Goal: Task Accomplishment & Management: Use online tool/utility

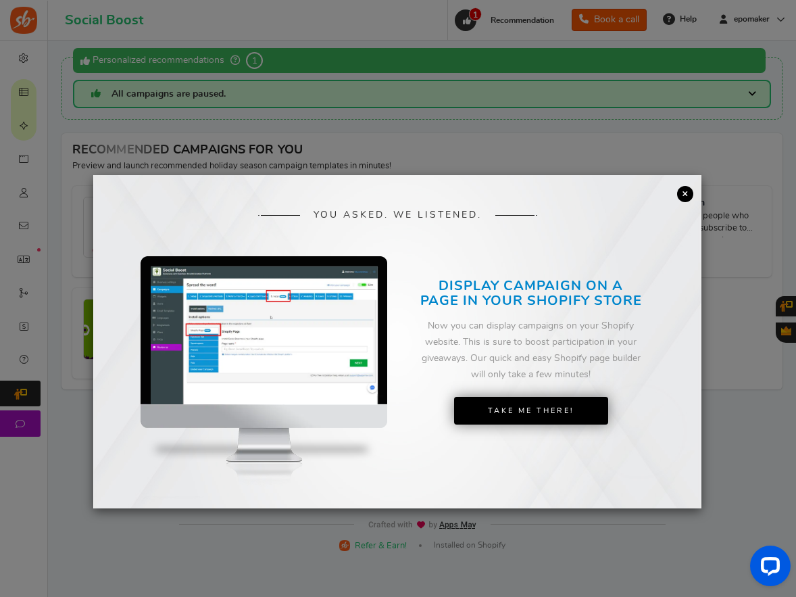
click at [683, 191] on link "×" at bounding box center [685, 194] width 16 height 16
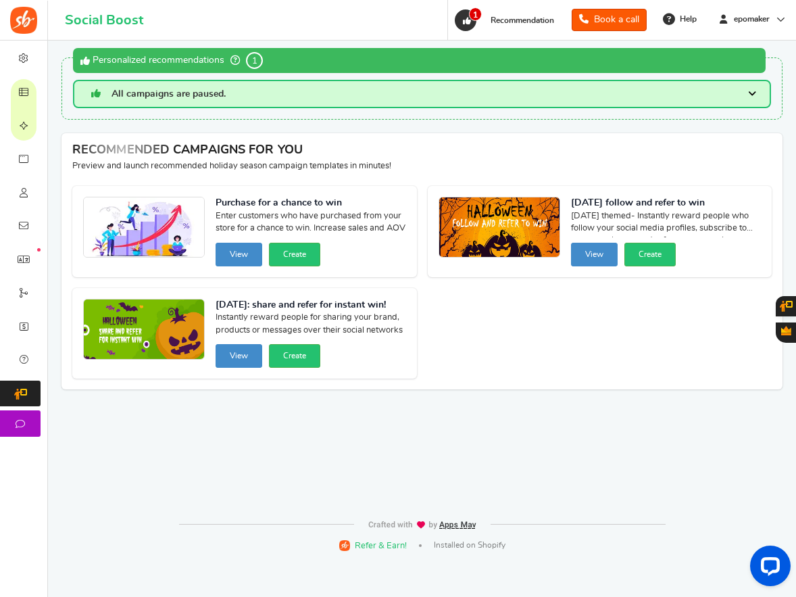
drag, startPoint x: 82, startPoint y: 92, endPoint x: 63, endPoint y: 104, distance: 23.1
click at [0, 0] on span "Campaigns" at bounding box center [0, 0] width 0 height 0
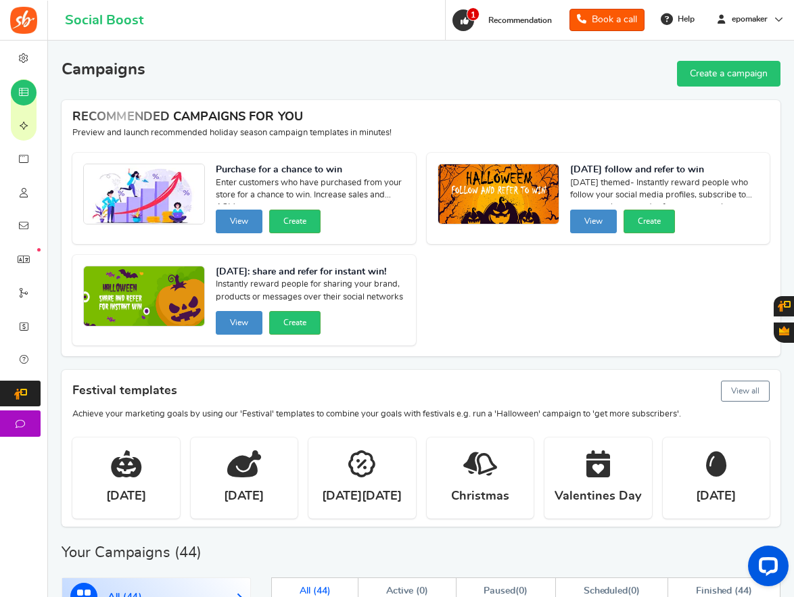
click at [728, 73] on link "Create a campaign" at bounding box center [728, 74] width 103 height 26
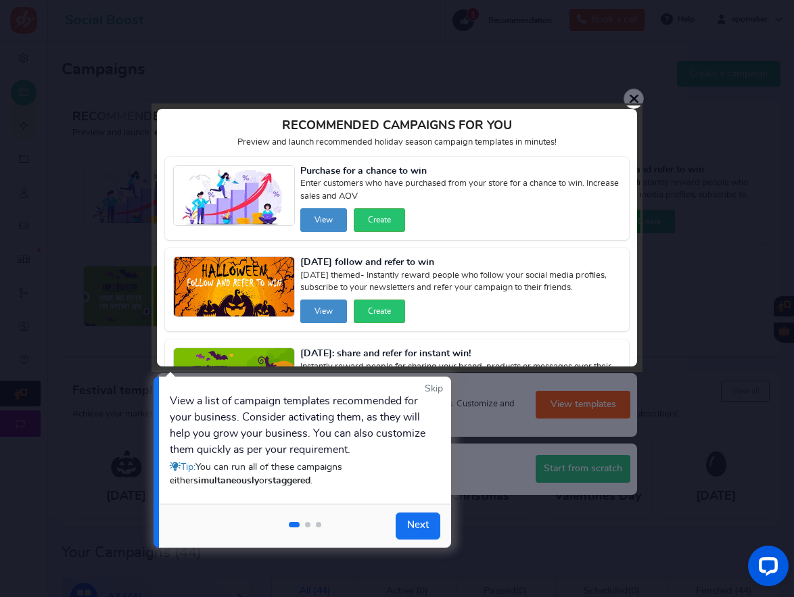
click at [261, 406] on div "View a list of campaign templates recommended for your business. Consider activ…" at bounding box center [299, 440] width 258 height 95
click at [349, 421] on div "View a list of campaign templates recommended for your business. Consider activ…" at bounding box center [299, 440] width 258 height 95
click at [377, 421] on div "View a list of campaign templates recommended for your business. Consider activ…" at bounding box center [299, 440] width 258 height 95
click at [183, 434] on div "View a list of campaign templates recommended for your business. Consider activ…" at bounding box center [299, 440] width 258 height 95
click at [226, 439] on div "View a list of campaign templates recommended for your business. Consider activ…" at bounding box center [299, 440] width 258 height 95
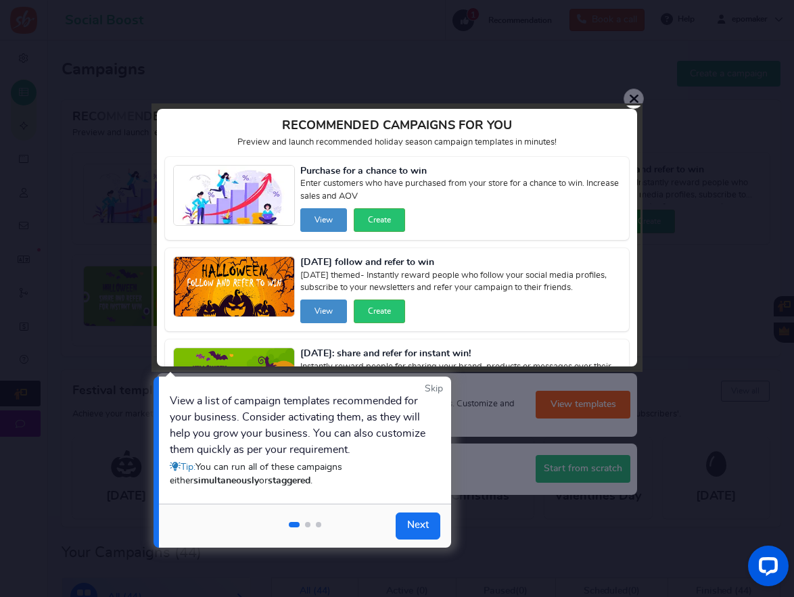
click at [274, 435] on div "View a list of campaign templates recommended for your business. Consider activ…" at bounding box center [299, 440] width 258 height 95
click at [341, 433] on div "View a list of campaign templates recommended for your business. Consider activ…" at bounding box center [299, 440] width 258 height 95
click at [182, 448] on div "View a list of campaign templates recommended for your business. Consider activ…" at bounding box center [299, 440] width 258 height 95
click at [208, 449] on div "View a list of campaign templates recommended for your business. Consider activ…" at bounding box center [299, 440] width 258 height 95
click at [258, 454] on div "View a list of campaign templates recommended for your business. Consider activ…" at bounding box center [299, 440] width 258 height 95
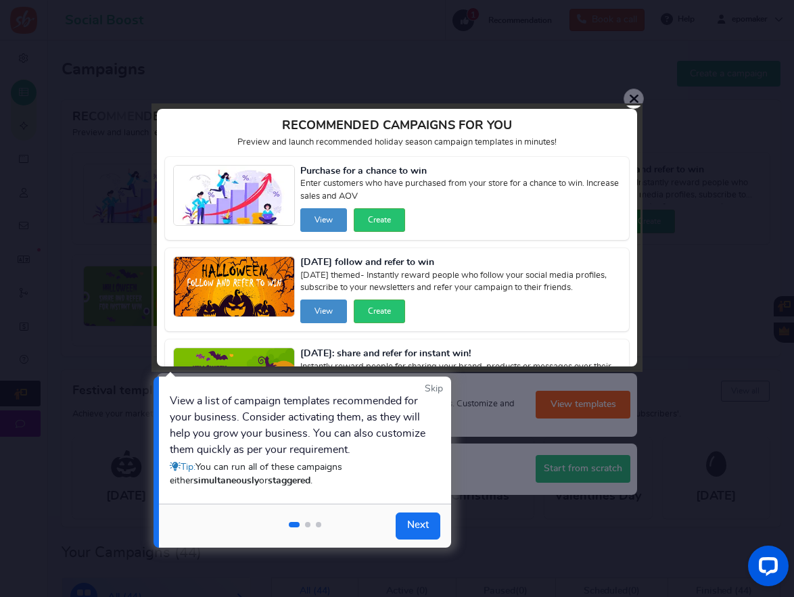
click at [326, 448] on div "View a list of campaign templates recommended for your business. Consider activ…" at bounding box center [299, 440] width 258 height 95
click at [245, 469] on span "You can run all of these campaigns either simultaneously or staggered ." at bounding box center [256, 473] width 172 height 23
click at [281, 470] on span "You can run all of these campaigns either simultaneously or staggered ." at bounding box center [256, 473] width 172 height 23
click at [305, 469] on span "You can run all of these campaigns either simultaneously or staggered ." at bounding box center [256, 473] width 172 height 23
click at [216, 483] on strong "simultaneously" at bounding box center [226, 480] width 66 height 9
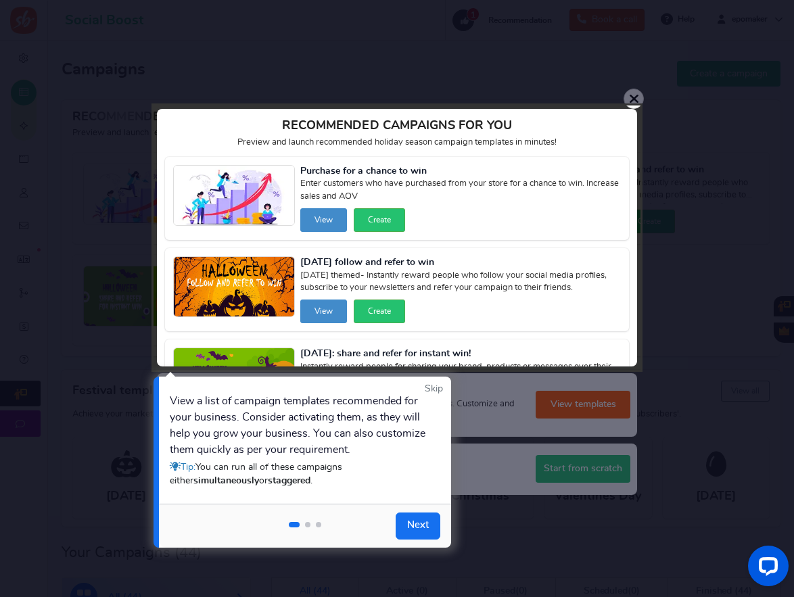
click at [216, 483] on strong "simultaneously" at bounding box center [226, 480] width 66 height 9
click at [411, 522] on link "Next" at bounding box center [417, 525] width 45 height 27
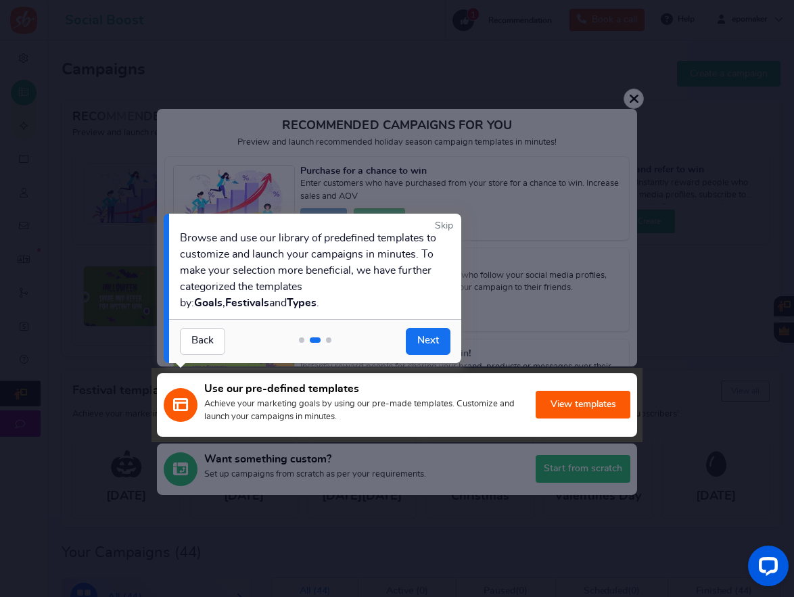
click at [211, 239] on div "Browse and use our library of predefined templates to customize and launch your…" at bounding box center [309, 270] width 258 height 81
click at [248, 240] on div "Browse and use our library of predefined templates to customize and launch your…" at bounding box center [309, 270] width 258 height 81
click at [272, 240] on div "Browse and use our library of predefined templates to customize and launch your…" at bounding box center [309, 270] width 258 height 81
click at [297, 243] on div "Browse and use our library of predefined templates to customize and launch your…" at bounding box center [309, 270] width 258 height 81
click at [362, 244] on div "Browse and use our library of predefined templates to customize and launch your…" at bounding box center [309, 270] width 258 height 81
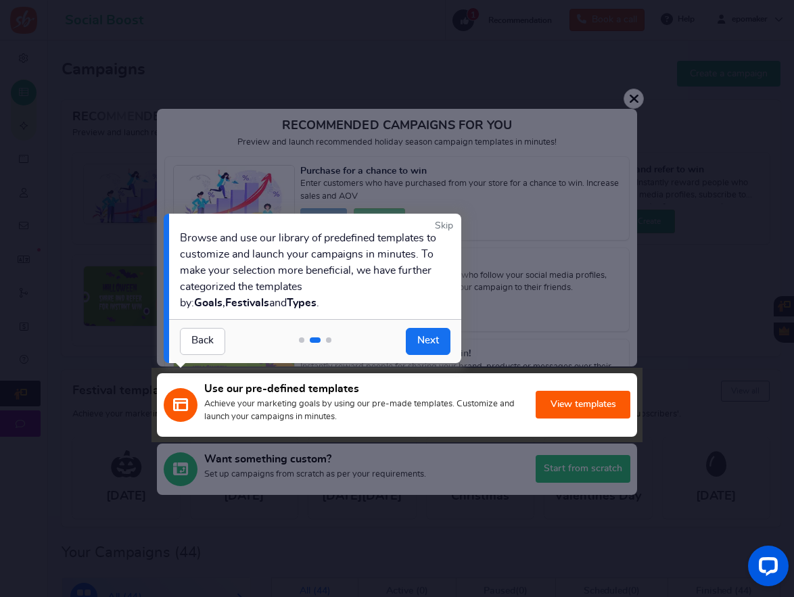
click at [223, 260] on div "Browse and use our library of predefined templates to customize and launch your…" at bounding box center [309, 270] width 258 height 81
click at [290, 264] on div "Browse and use our library of predefined templates to customize and launch your…" at bounding box center [309, 270] width 258 height 81
click at [275, 277] on div "Browse and use our library of predefined templates to customize and launch your…" at bounding box center [309, 270] width 258 height 81
click at [347, 277] on div "Browse and use our library of predefined templates to customize and launch your…" at bounding box center [309, 270] width 258 height 81
click at [435, 337] on link "Next" at bounding box center [428, 341] width 45 height 27
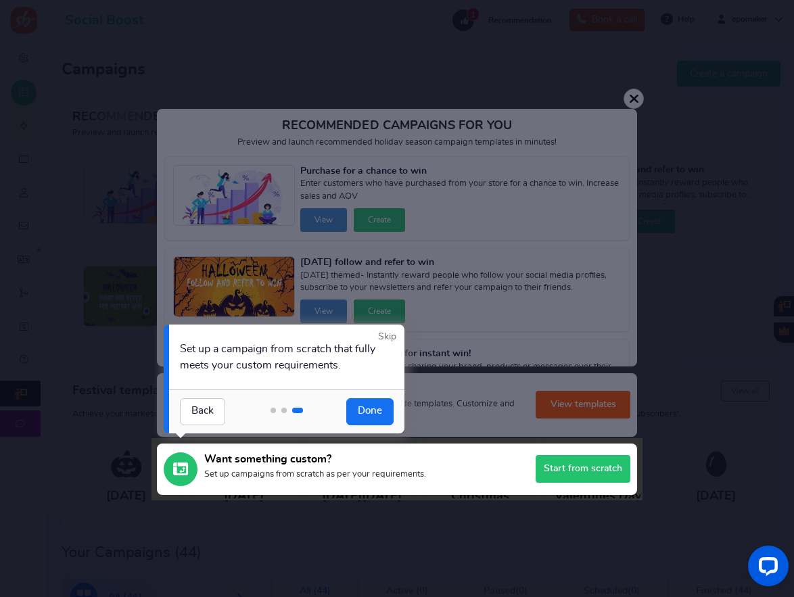
click at [247, 351] on div "Set up a campaign from scratch that fully meets your custom requirements." at bounding box center [286, 357] width 235 height 65
click at [322, 349] on div "Set up a campaign from scratch that fully meets your custom requirements." at bounding box center [286, 357] width 235 height 65
click at [340, 349] on div "Set up a campaign from scratch that fully meets your custom requirements." at bounding box center [286, 357] width 235 height 65
click at [194, 366] on div "Set up a campaign from scratch that fully meets your custom requirements." at bounding box center [286, 357] width 235 height 65
click at [257, 368] on div "Set up a campaign from scratch that fully meets your custom requirements." at bounding box center [286, 357] width 235 height 65
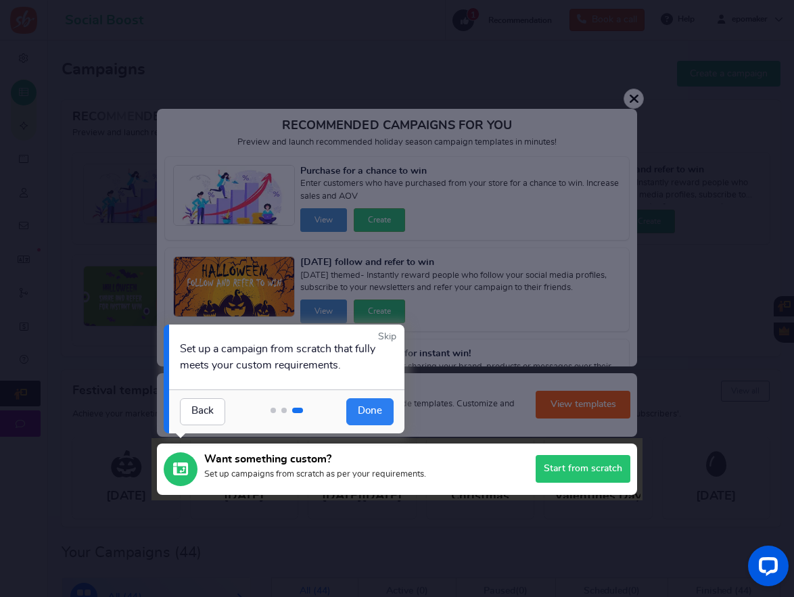
click at [368, 406] on link "Done" at bounding box center [369, 411] width 47 height 27
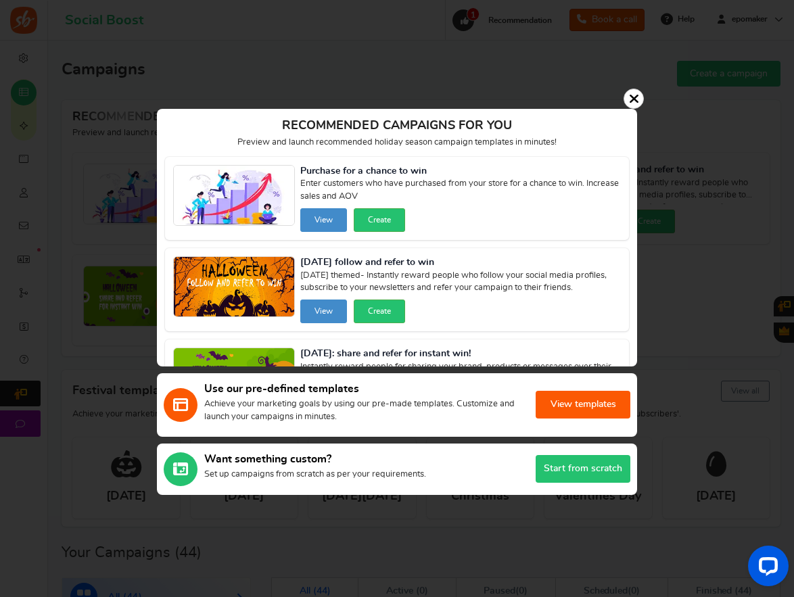
click at [577, 466] on button "Start from scratch" at bounding box center [582, 469] width 95 height 28
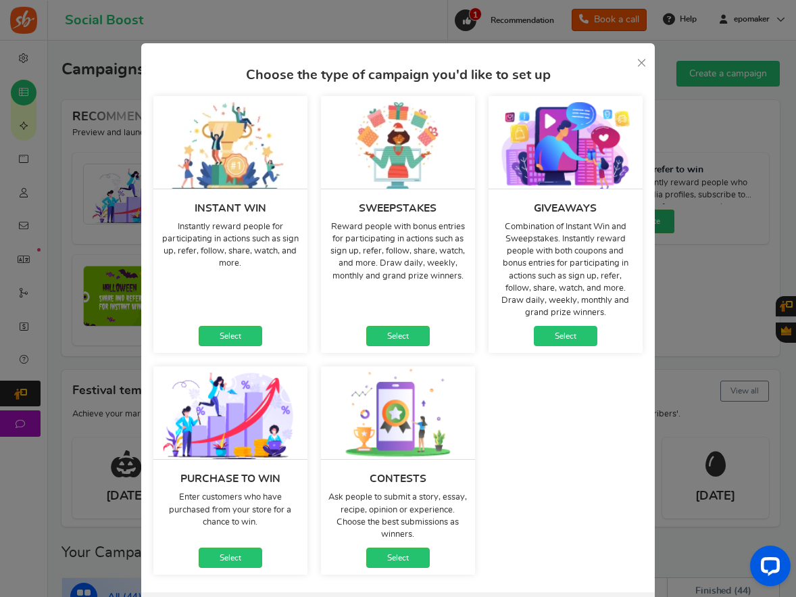
drag, startPoint x: 563, startPoint y: 337, endPoint x: 115, endPoint y: 398, distance: 452.3
click at [563, 337] on link "Select" at bounding box center [566, 336] width 64 height 20
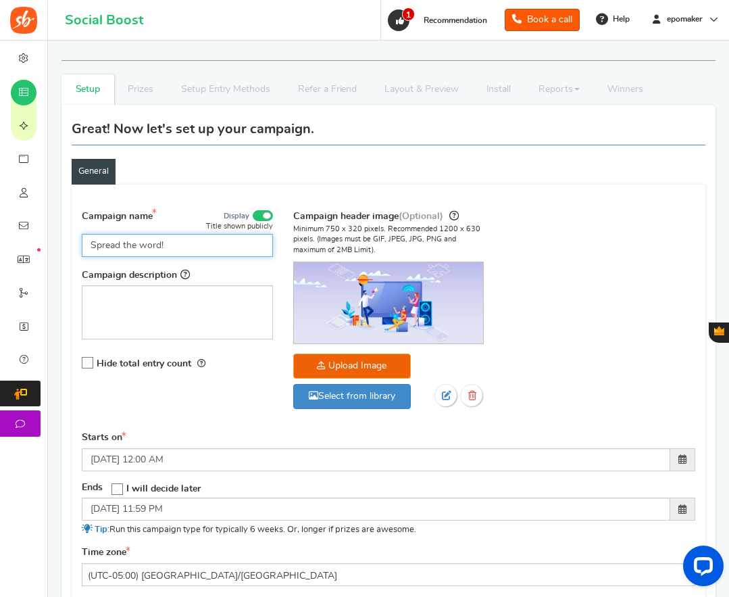
click at [156, 257] on input "Spread the word!" at bounding box center [177, 245] width 191 height 23
click at [116, 257] on input "Spread the word!" at bounding box center [177, 245] width 191 height 23
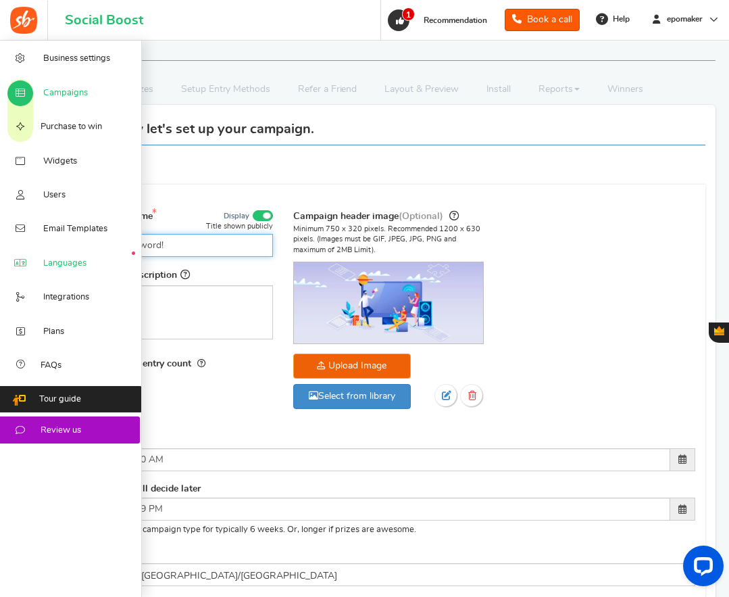
drag, startPoint x: 181, startPoint y: 267, endPoint x: 43, endPoint y: 256, distance: 139.0
click at [43, 256] on div "Business settings Campaigns Purchase to win Widgets Widget Tab Widgets Users Un…" at bounding box center [364, 542] width 729 height 1003
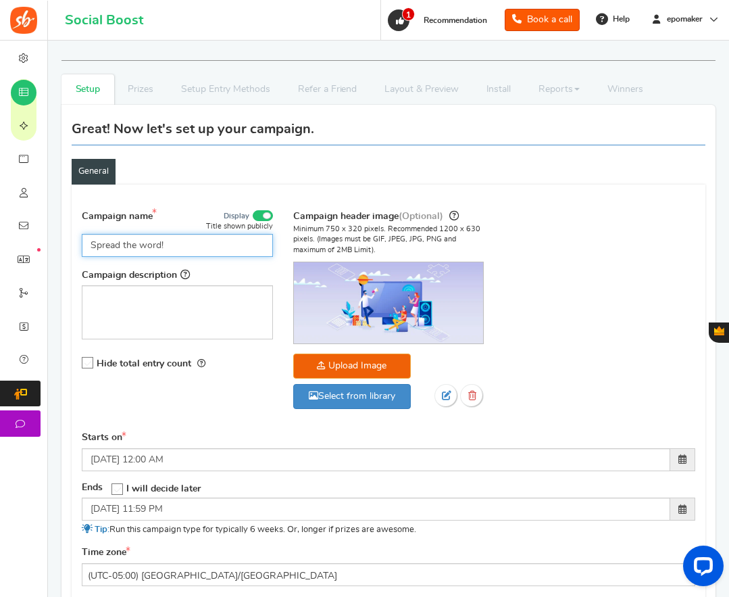
click at [177, 257] on input "Spread the word!" at bounding box center [177, 245] width 191 height 23
click at [138, 257] on input "Spread the word!" at bounding box center [177, 245] width 191 height 23
paste input "Epomaker Fall Sale 2025"
type input "Epomaker Fall Sale 2025"
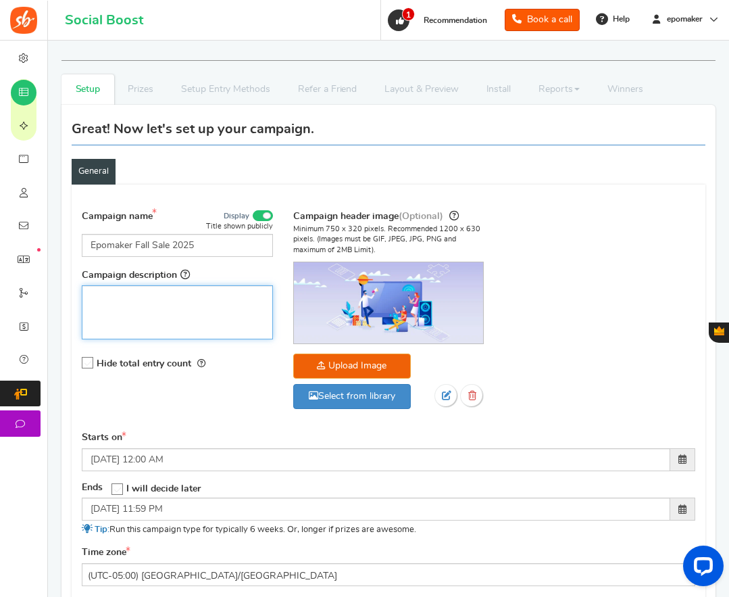
click at [110, 304] on p "编辑器, competition_desc" at bounding box center [178, 297] width 174 height 14
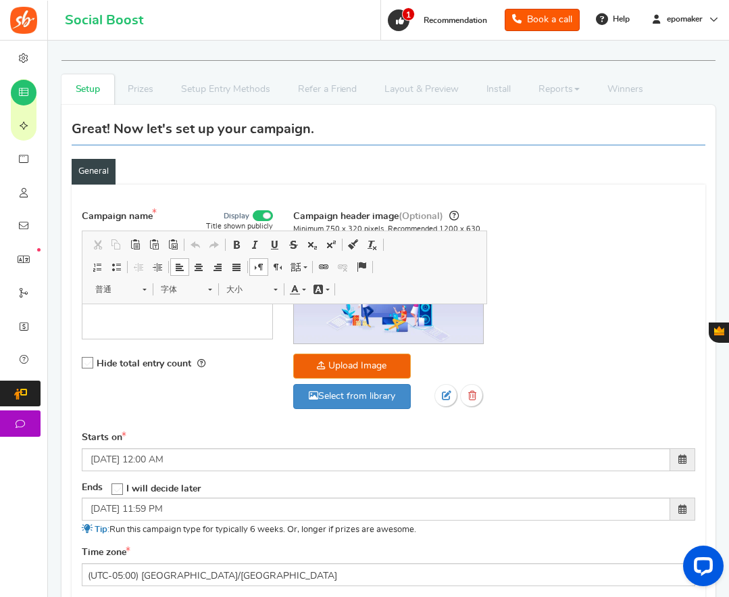
click at [570, 346] on div "Campaign name Display Title shown publicly Epomaker Fall Sale 2025 This will be…" at bounding box center [389, 316] width 634 height 230
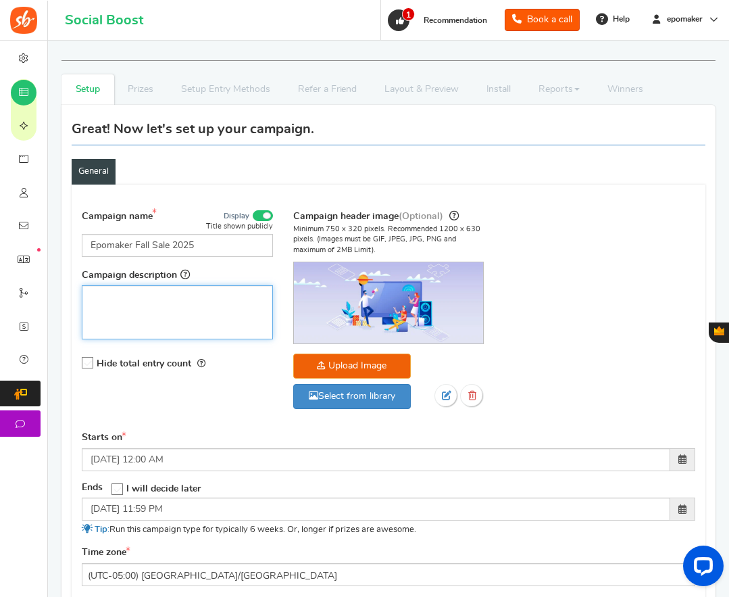
click at [119, 304] on p "编辑器, competition_desc" at bounding box center [178, 297] width 174 height 14
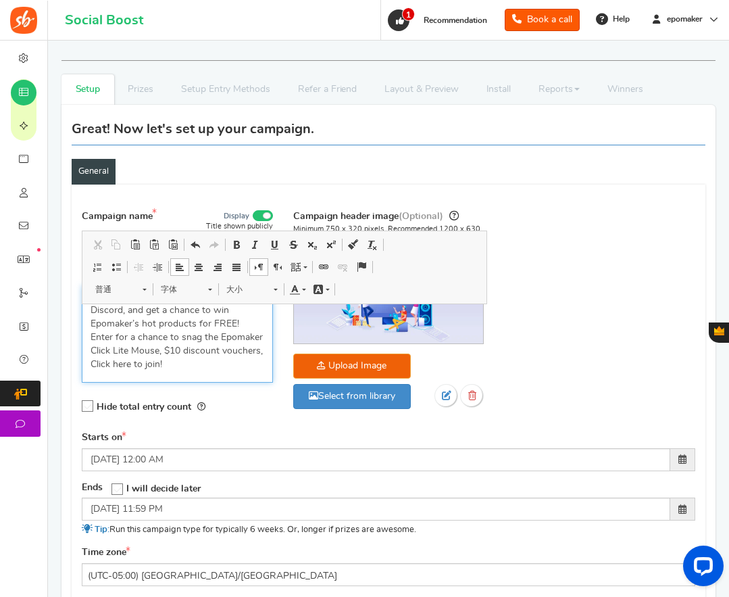
click at [193, 318] on p "Fill up the simple questions, join our Discord, and get a chance to win Epomake…" at bounding box center [178, 330] width 174 height 81
click at [102, 330] on p "Fill up the simple questions, join our Discord, and get a chance to win Epomake…" at bounding box center [178, 330] width 174 height 81
click at [185, 332] on p "Fill up the simple questions, join our Discord, and get a chance to win Epomake…" at bounding box center [178, 330] width 174 height 81
drag, startPoint x: 183, startPoint y: 345, endPoint x: 216, endPoint y: 345, distance: 33.1
click at [183, 345] on p "Fill up the simple questions, join our Discord, and get a chance to win Epomake…" at bounding box center [178, 330] width 174 height 81
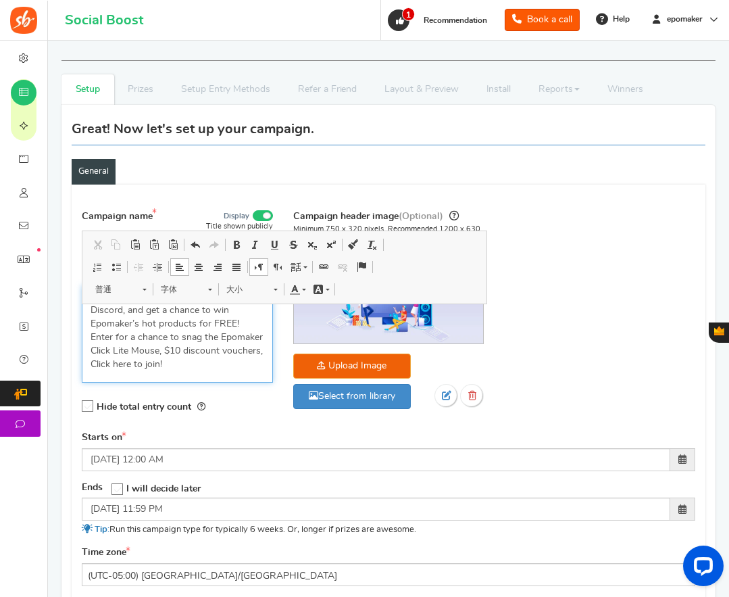
click at [224, 344] on p "Fill up the simple questions, join our Discord, and get a chance to win Epomake…" at bounding box center [178, 330] width 174 height 81
click at [99, 358] on p "Fill up the simple questions, join our Discord, and get a chance to win Epomake…" at bounding box center [178, 330] width 174 height 81
click at [135, 356] on p "Fill up the simple questions, join our Discord, and get a chance to win Epomake…" at bounding box center [178, 330] width 174 height 81
drag, startPoint x: 195, startPoint y: 356, endPoint x: 135, endPoint y: 368, distance: 61.5
click at [135, 368] on p "Fill up the simple questions, join our Discord, and get a chance to win Epomake…" at bounding box center [178, 330] width 174 height 81
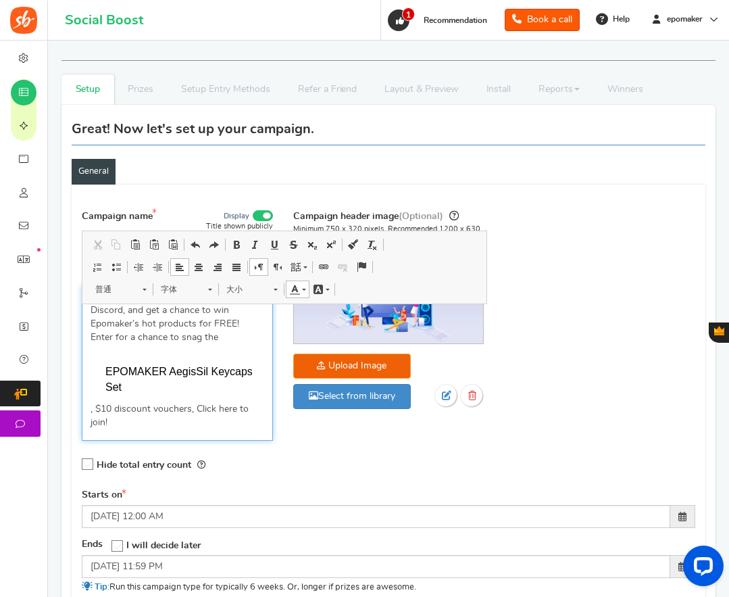
click at [124, 344] on p "Fill up the simple questions, join our Discord, and get a chance to win Epomake…" at bounding box center [178, 317] width 174 height 54
drag, startPoint x: 353, startPoint y: 243, endPoint x: 302, endPoint y: 262, distance: 54.1
click at [353, 243] on span at bounding box center [353, 244] width 11 height 11
drag, startPoint x: 105, startPoint y: 389, endPoint x: 133, endPoint y: 403, distance: 30.8
click at [133, 395] on div "EPOMAKER AegisSil Keycaps Set" at bounding box center [178, 379] width 174 height 31
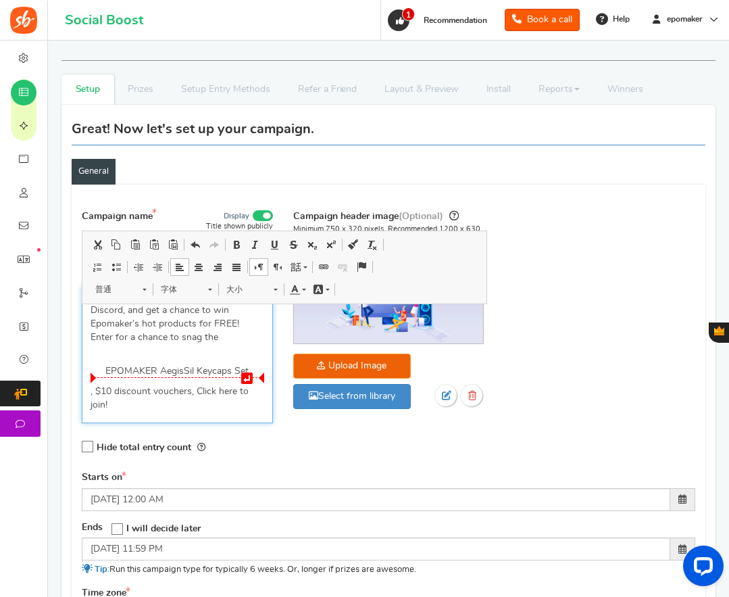
click at [105, 378] on p "EPOMAKER AegisSil Keycaps Set" at bounding box center [184, 371] width 159 height 14
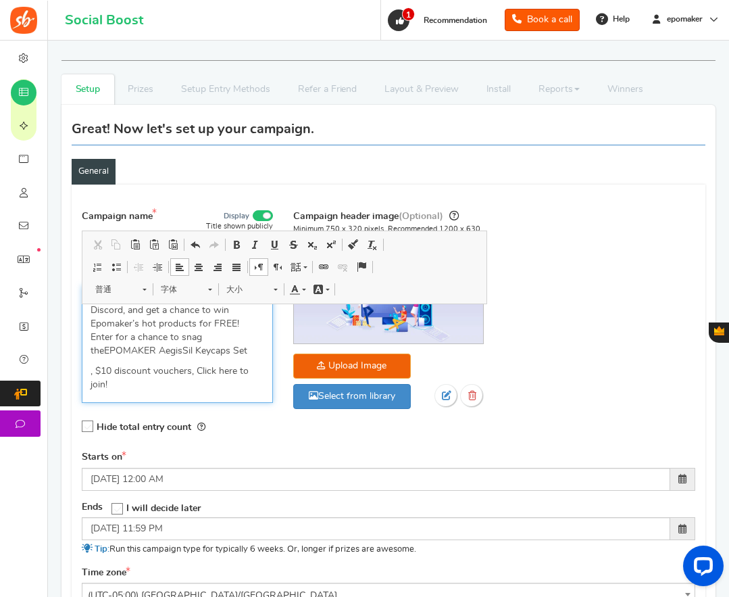
click at [89, 391] on div "Fill up the simple questions, join our Discord, and get a chance to win Epomake…" at bounding box center [177, 344] width 191 height 118
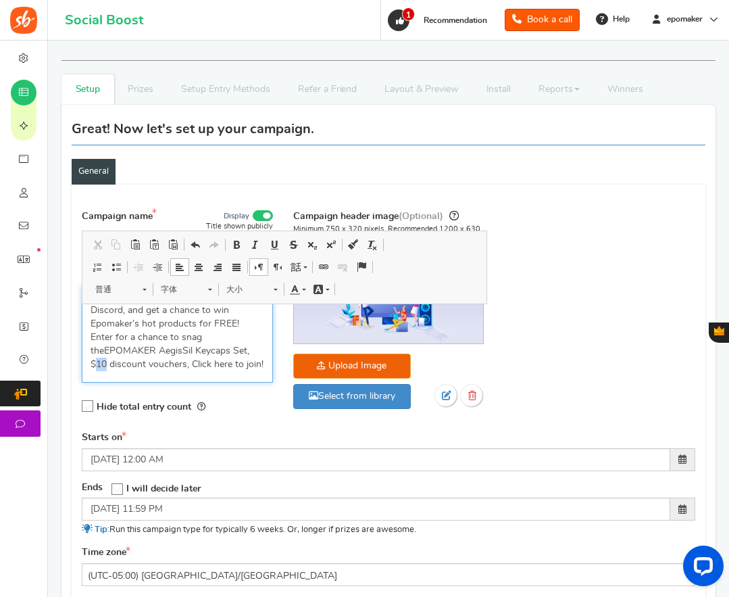
drag, startPoint x: 189, startPoint y: 370, endPoint x: 201, endPoint y: 368, distance: 11.7
click at [201, 368] on p "Fill up the simple questions, join our Discord, and get a chance to win Epomake…" at bounding box center [178, 330] width 174 height 81
click at [222, 371] on p "Fill up the simple questions, join our Discord, and get a chance to win Epomake…" at bounding box center [178, 330] width 174 height 81
click at [108, 371] on p "Fill up the simple questions, join our Discord, and get a chance to win Epomake…" at bounding box center [178, 330] width 174 height 81
click at [145, 371] on p "Fill up the simple questions, join our Discord, and get a chance to win Epomake…" at bounding box center [178, 330] width 174 height 81
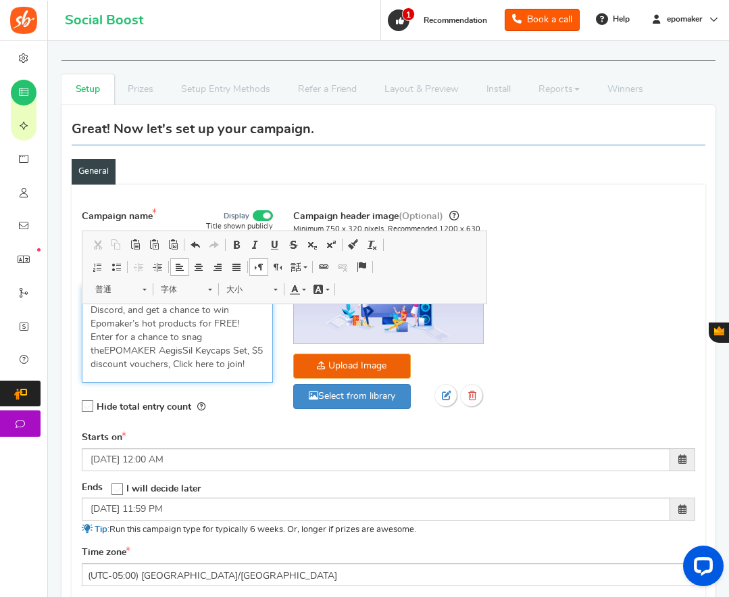
click at [182, 371] on p "Fill up the simple questions, join our Discord, and get a chance to win Epomake…" at bounding box center [178, 330] width 174 height 81
click at [199, 371] on p "Fill up the simple questions, join our Discord, and get a chance to win Epomake…" at bounding box center [178, 330] width 174 height 81
click at [329, 429] on div "Campaign header image (Optional) Minimum 750 x 320 pixels. Recommended 1200 x 6…" at bounding box center [389, 319] width 212 height 223
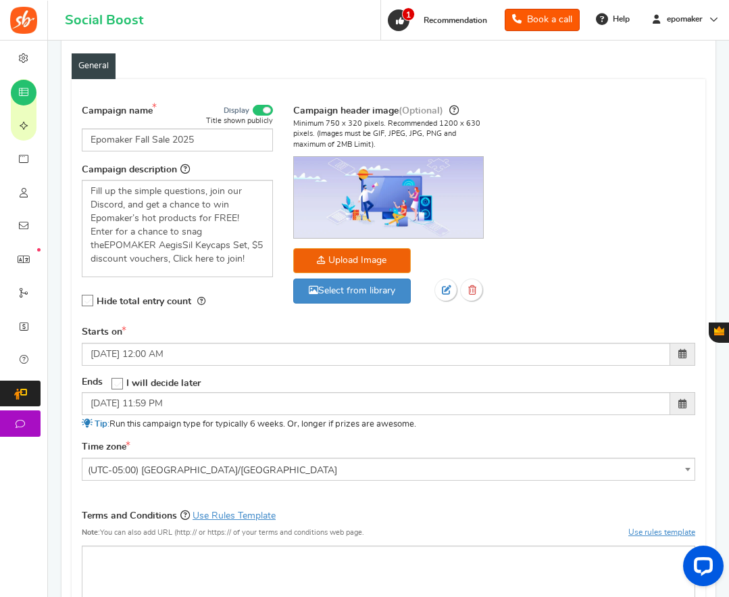
scroll to position [135, 0]
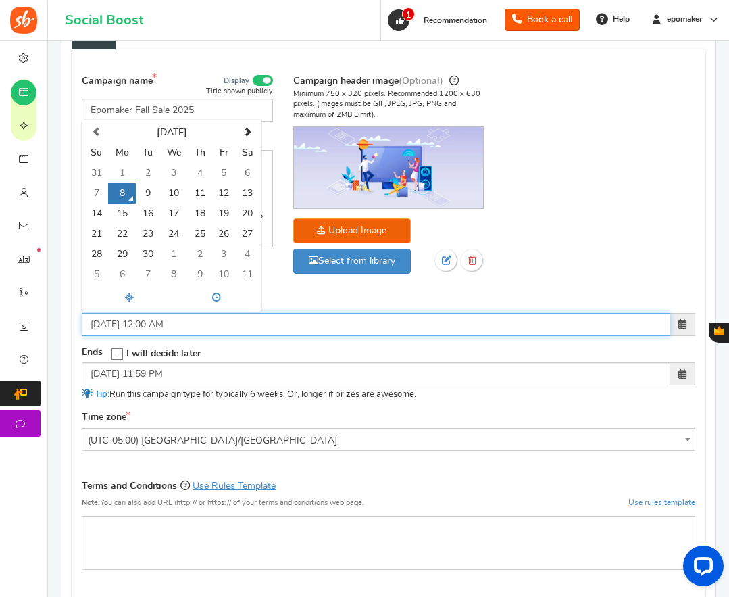
drag, startPoint x: 106, startPoint y: 341, endPoint x: 114, endPoint y: 339, distance: 7.7
click at [114, 336] on input "09/08/2025 12:00 AM" at bounding box center [376, 324] width 589 height 23
type input "09/12/2025 12:00 AM"
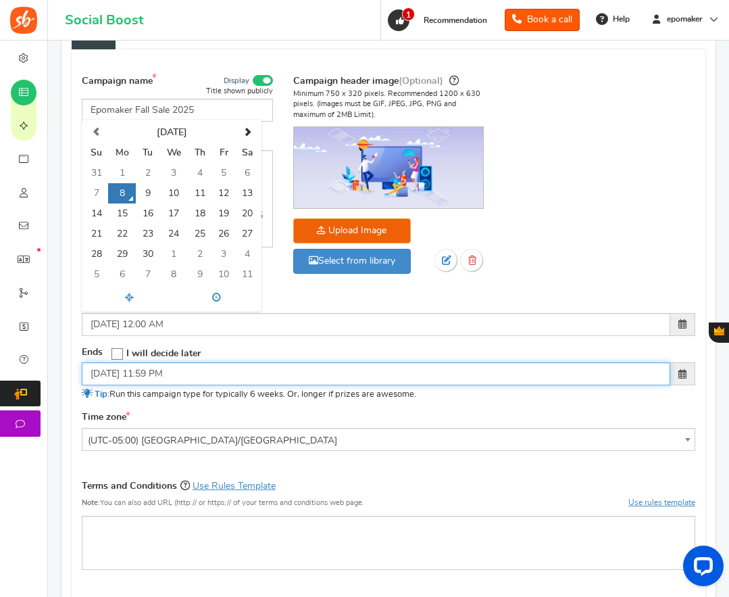
click at [91, 385] on input "10/19/2025 11:59 PM" at bounding box center [376, 373] width 589 height 23
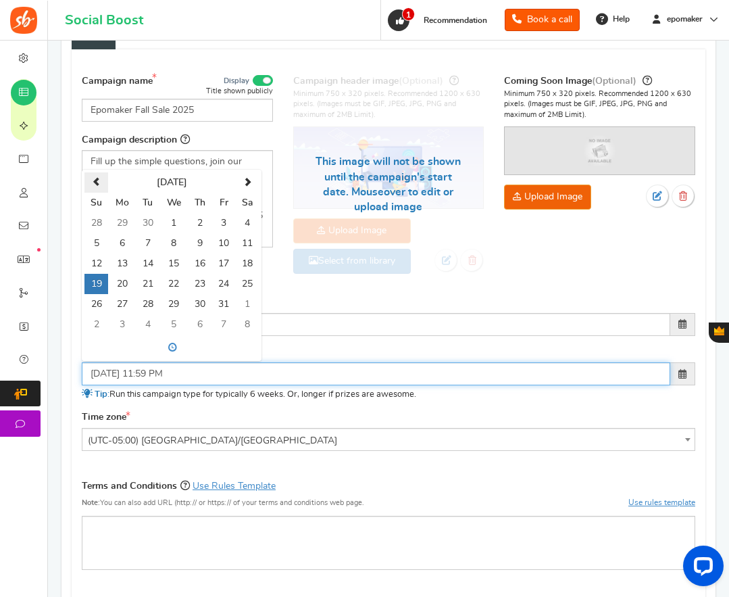
click at [95, 187] on span at bounding box center [96, 182] width 9 height 9
click at [172, 274] on td "17" at bounding box center [174, 264] width 28 height 20
type input "09/17/2025 11:59 PM"
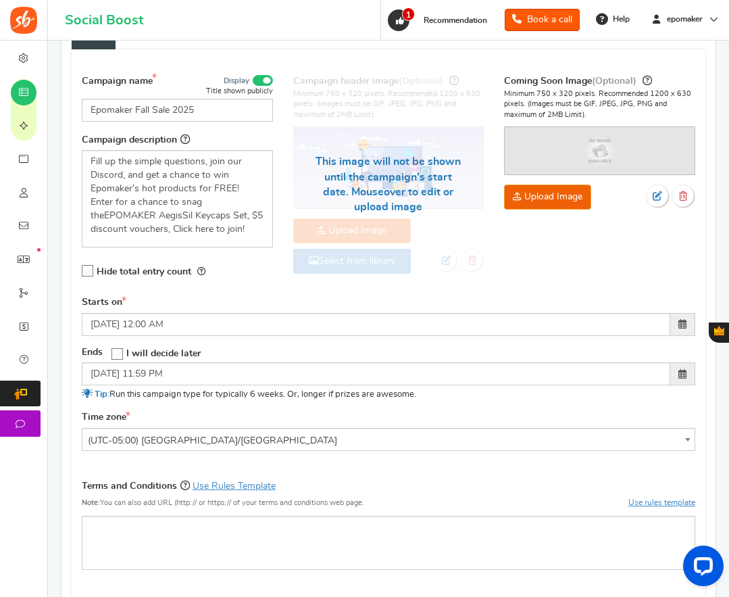
drag, startPoint x: 421, startPoint y: 431, endPoint x: 402, endPoint y: 427, distance: 19.2
click at [421, 431] on div "Time zone (UTC-11:00) Pacific/Niue (UTC-11:00) Pacific/Midway (UTC-11:00) Pacif…" at bounding box center [389, 431] width 614 height 40
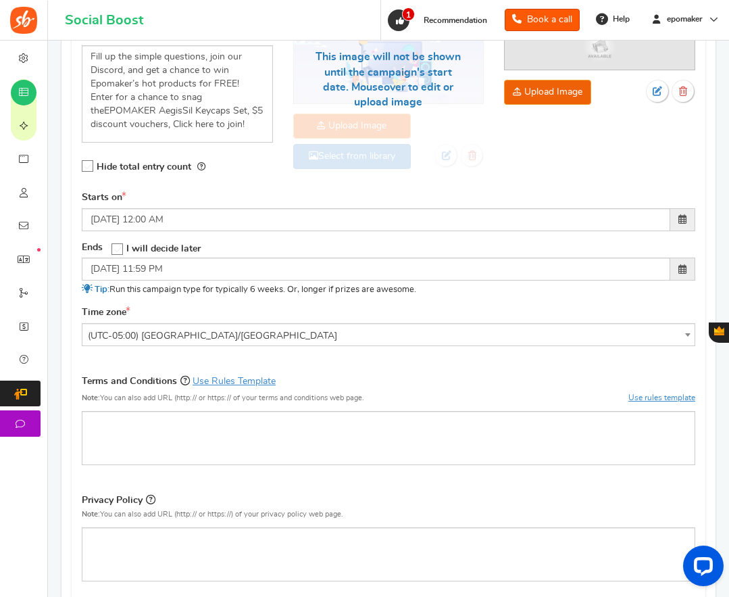
scroll to position [270, 0]
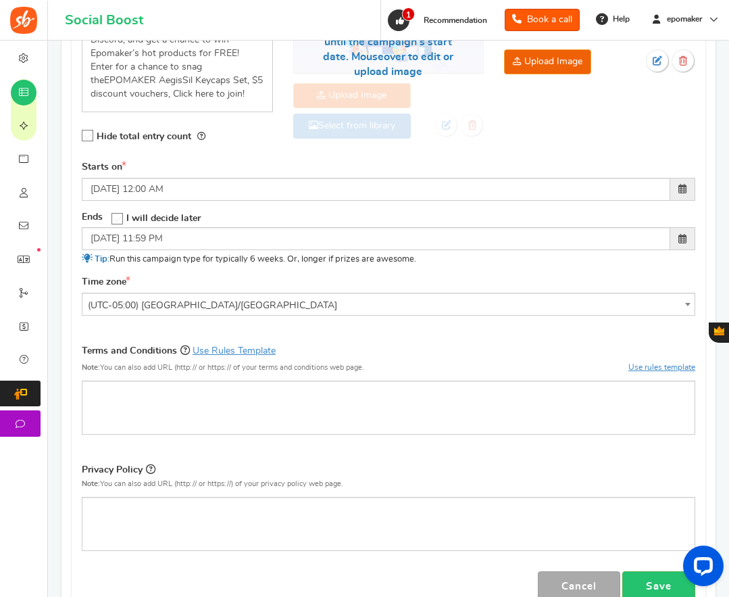
click at [244, 318] on span "(UTC-05:00) [GEOGRAPHIC_DATA]/[GEOGRAPHIC_DATA]" at bounding box center [388, 305] width 613 height 24
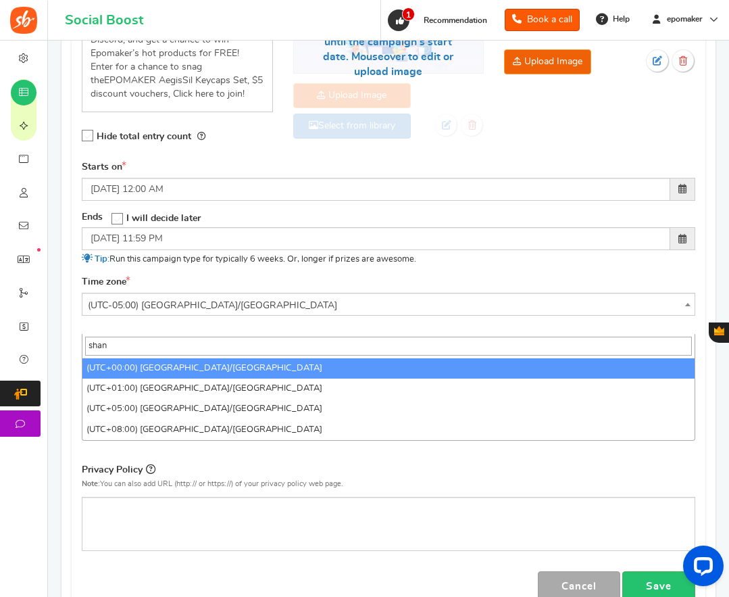
scroll to position [0, 0]
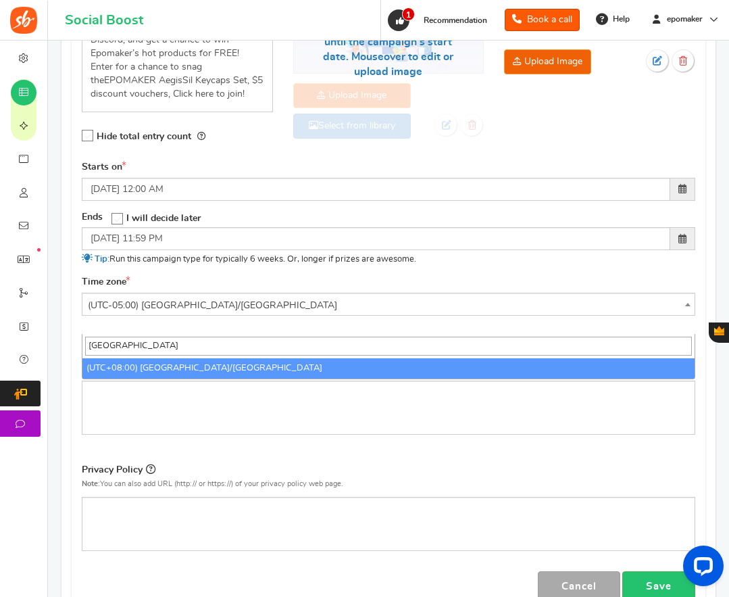
type input "shanghai"
select select "Asia/Shanghai"
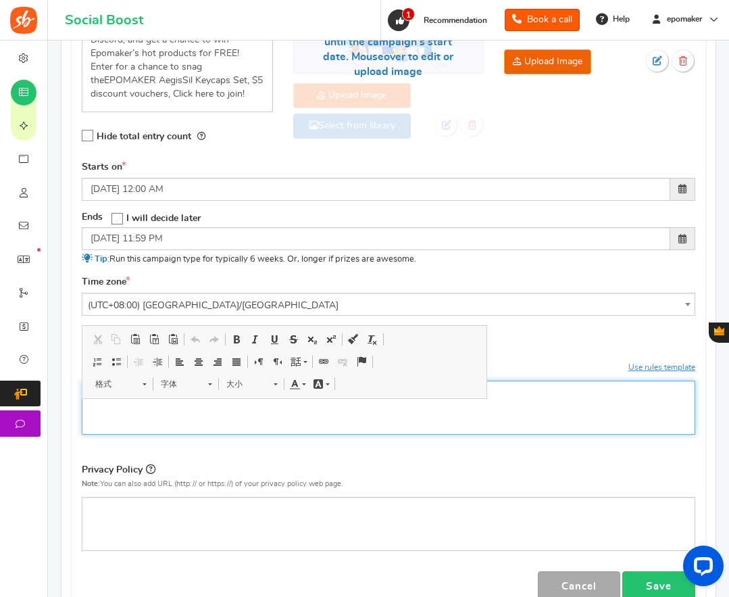
click at [117, 399] on p "编辑器, competition_terms" at bounding box center [389, 392] width 596 height 14
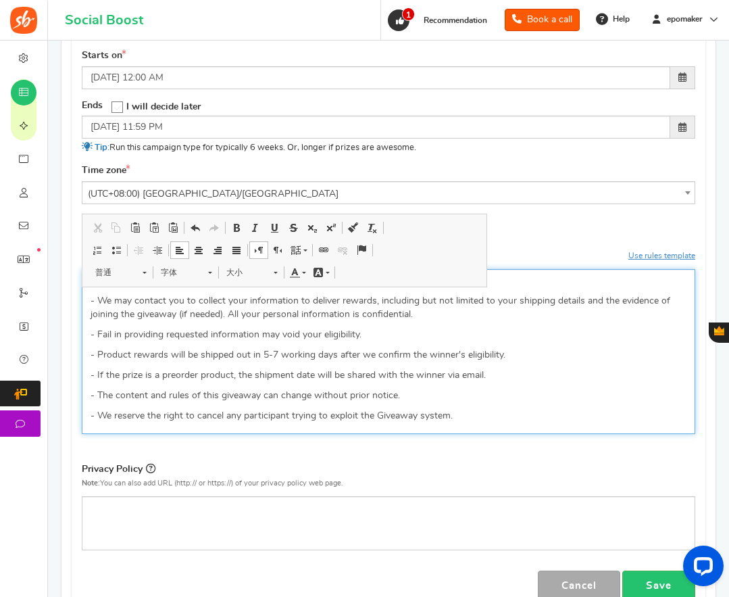
scroll to position [406, 0]
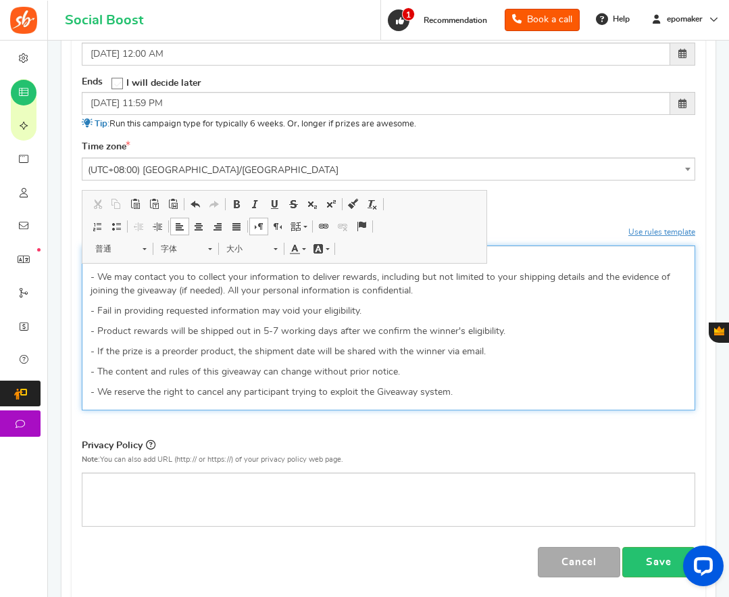
click at [141, 264] on p "- All winners will be selected fairly and randomly by the Social Boost third-pa…" at bounding box center [389, 257] width 596 height 14
click at [179, 264] on p "- All winners will be selected fairly and randomly by the Social Boost third-pa…" at bounding box center [389, 257] width 596 height 14
click at [210, 264] on p "- All winners will be selected fairly and randomly by the Social Boost third-pa…" at bounding box center [389, 257] width 596 height 14
click at [232, 264] on p "- All winners will be selected fairly and randomly by the Social Boost third-pa…" at bounding box center [389, 257] width 596 height 14
click at [271, 264] on p "- All winners will be selected fairly and randomly by the Social Boost third-pa…" at bounding box center [389, 257] width 596 height 14
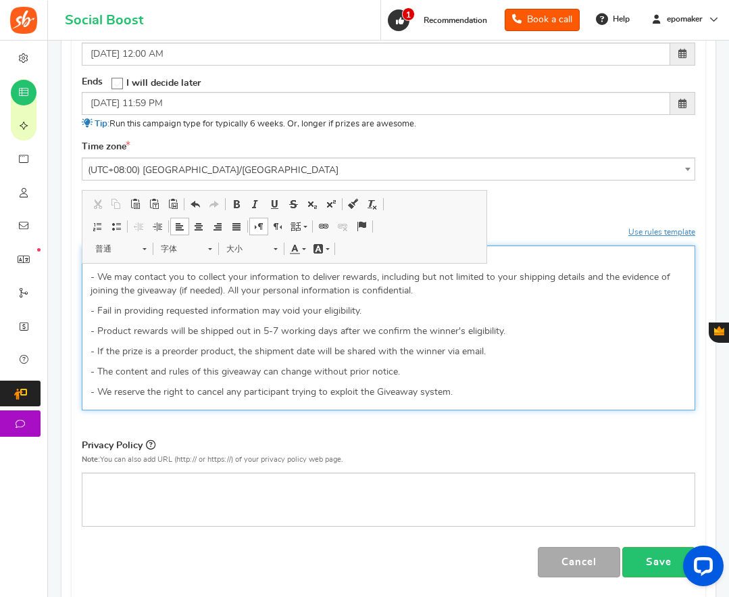
click at [446, 264] on p "- All winners will be selected fairly and randomly by the Social Boost third-pa…" at bounding box center [389, 257] width 596 height 14
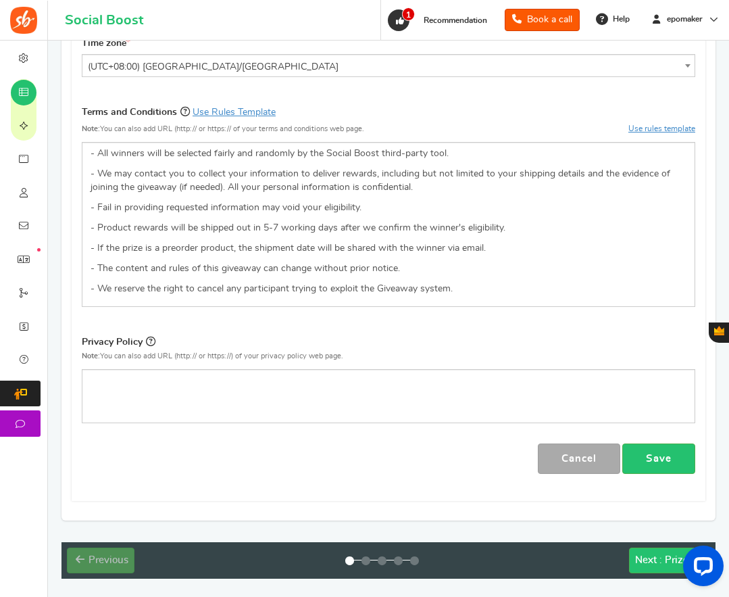
scroll to position [541, 0]
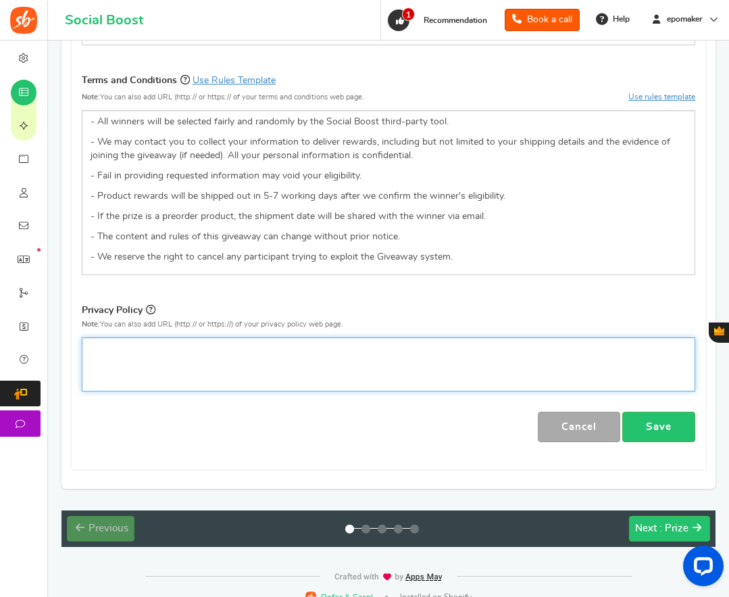
click at [138, 380] on div "编辑器, competition_privacy" at bounding box center [389, 364] width 614 height 54
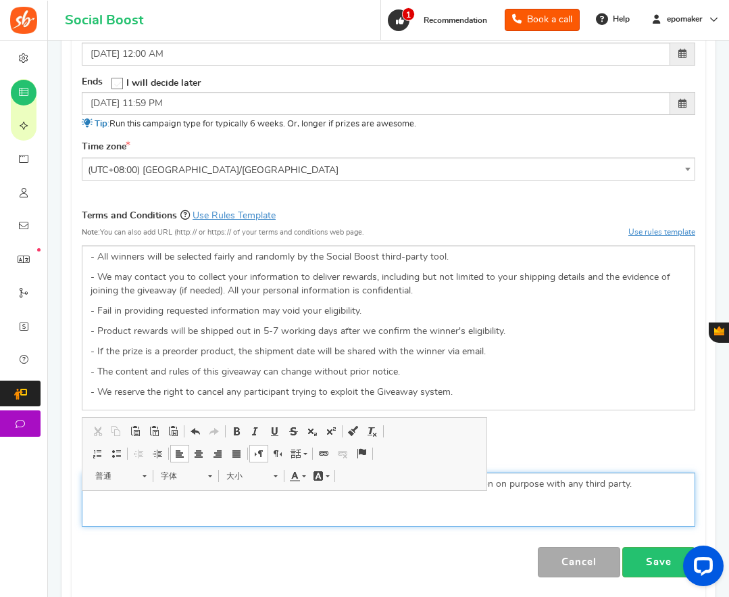
scroll to position [577, 0]
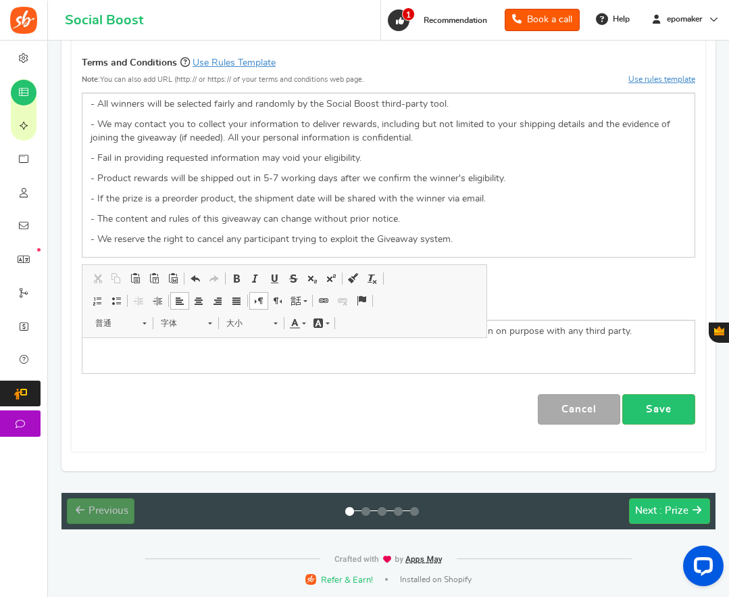
drag, startPoint x: 656, startPoint y: 407, endPoint x: 596, endPoint y: 414, distance: 61.2
click at [656, 407] on link "Save" at bounding box center [659, 409] width 73 height 30
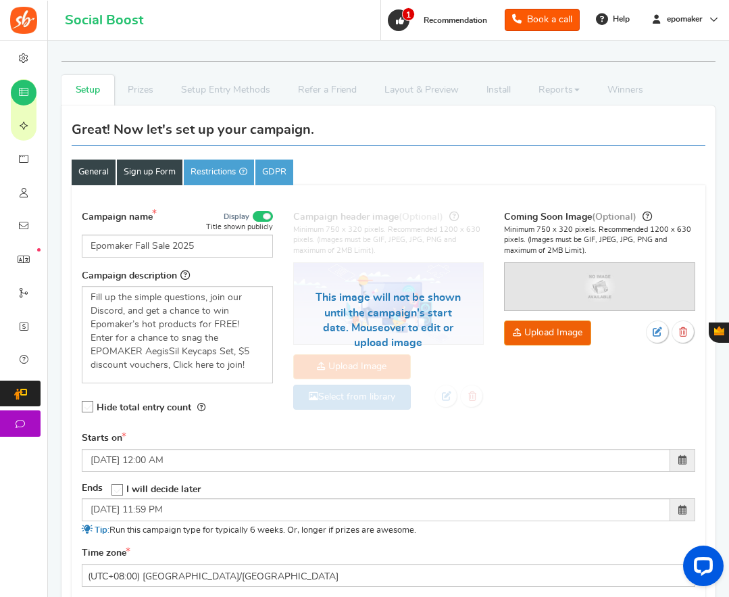
click at [144, 170] on link "Sign up Form" at bounding box center [150, 173] width 66 height 26
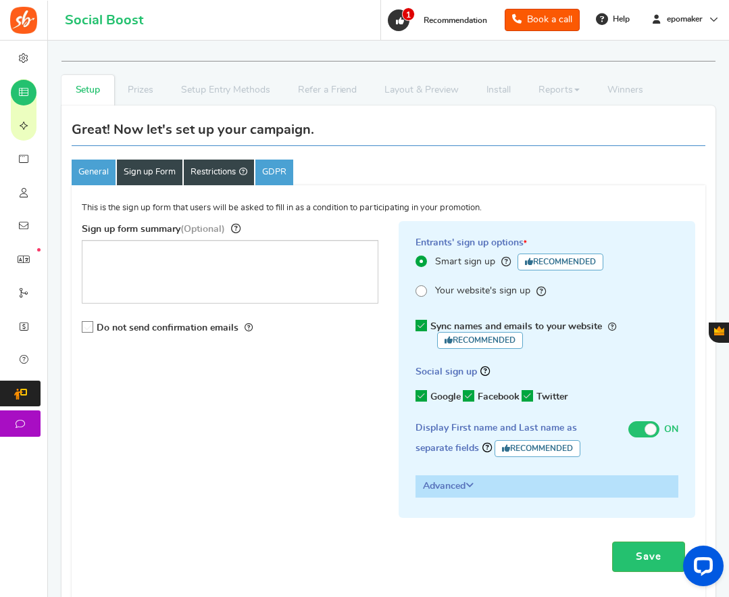
click at [217, 170] on link "Restrictions" at bounding box center [219, 173] width 70 height 26
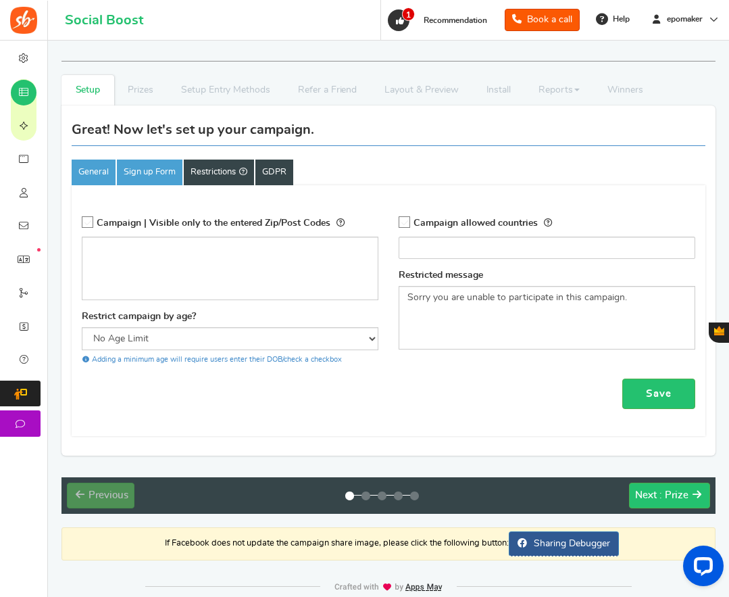
click at [279, 170] on link "GDPR" at bounding box center [275, 173] width 38 height 26
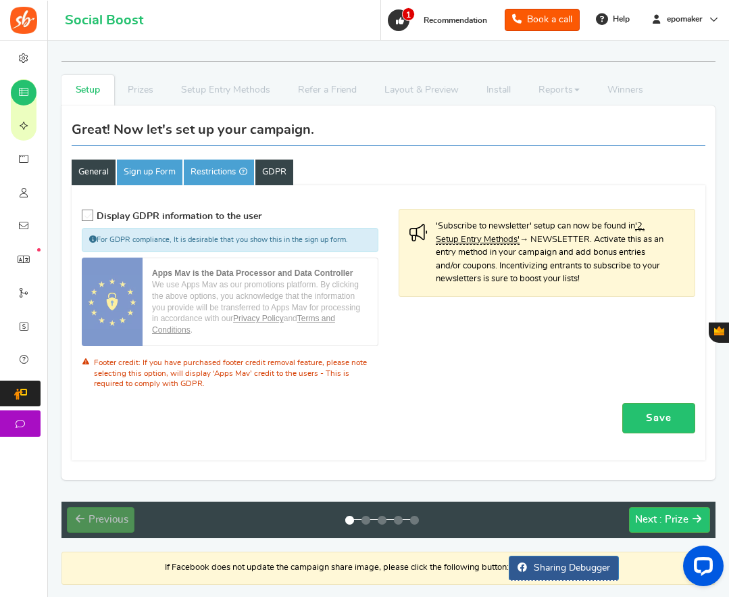
click at [87, 171] on link "General" at bounding box center [94, 173] width 44 height 26
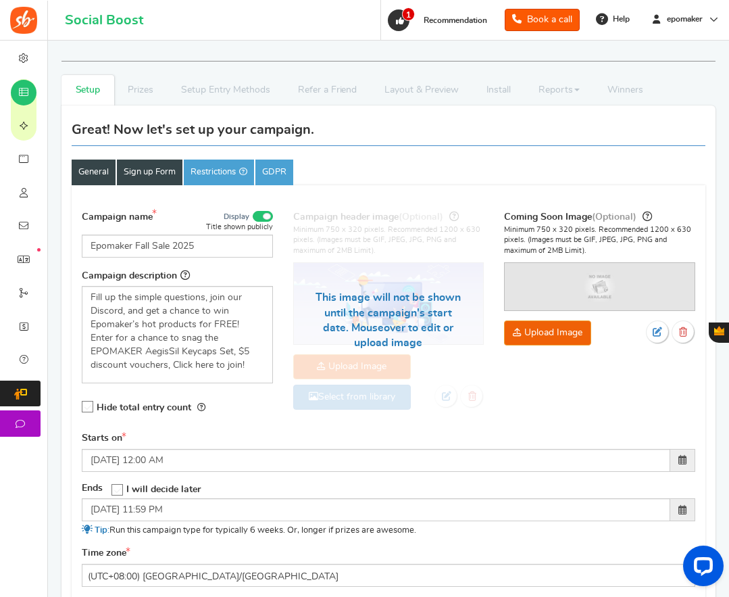
click at [156, 171] on link "Sign up Form" at bounding box center [150, 173] width 66 height 26
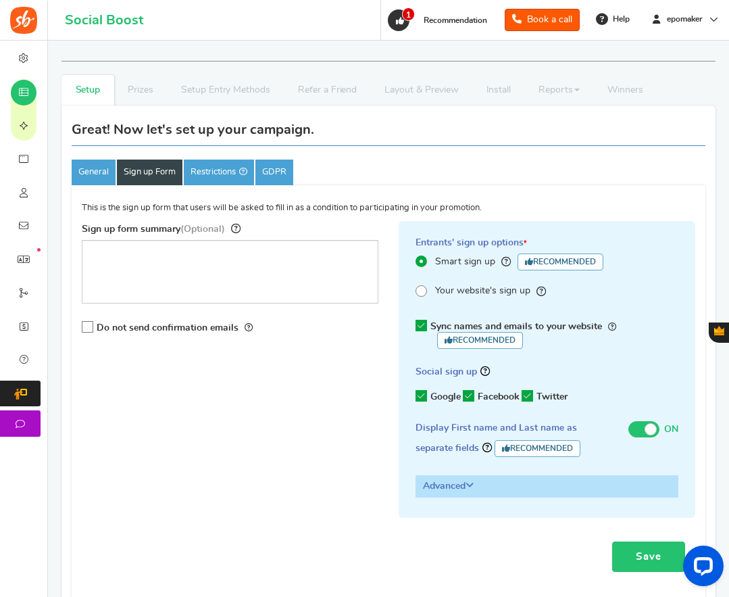
click at [646, 549] on link "Save" at bounding box center [649, 557] width 73 height 30
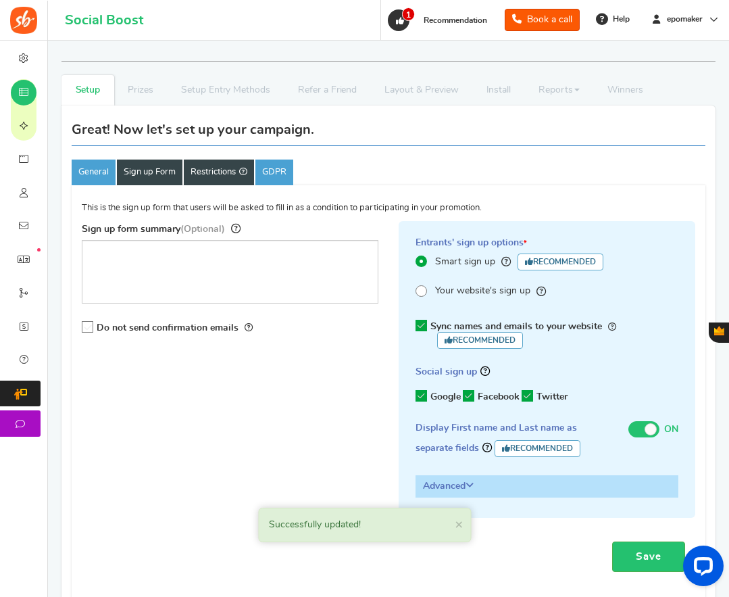
click at [211, 170] on link "Restrictions" at bounding box center [219, 173] width 70 height 26
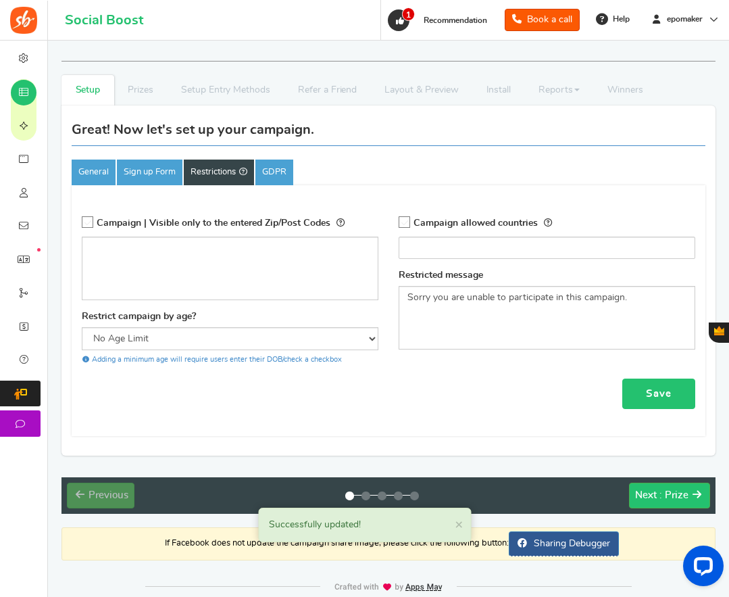
click at [652, 393] on link "Save" at bounding box center [659, 394] width 73 height 30
drag, startPoint x: 276, startPoint y: 170, endPoint x: 281, endPoint y: 213, distance: 42.9
click at [276, 170] on link "GDPR" at bounding box center [275, 173] width 38 height 26
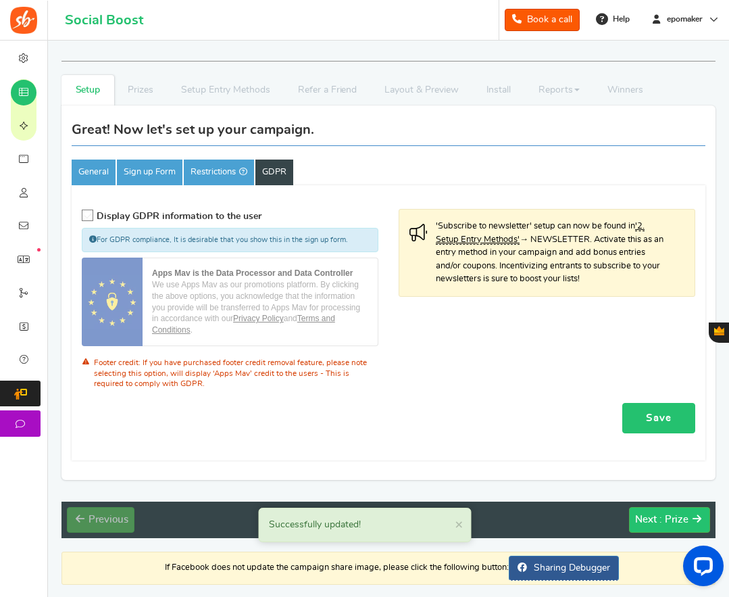
click at [648, 420] on link "Save" at bounding box center [659, 418] width 73 height 30
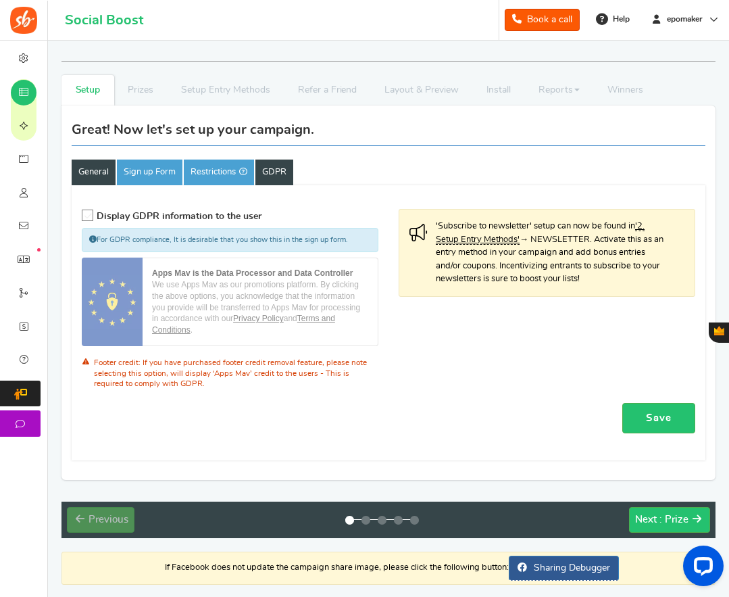
click at [92, 170] on link "General" at bounding box center [94, 173] width 44 height 26
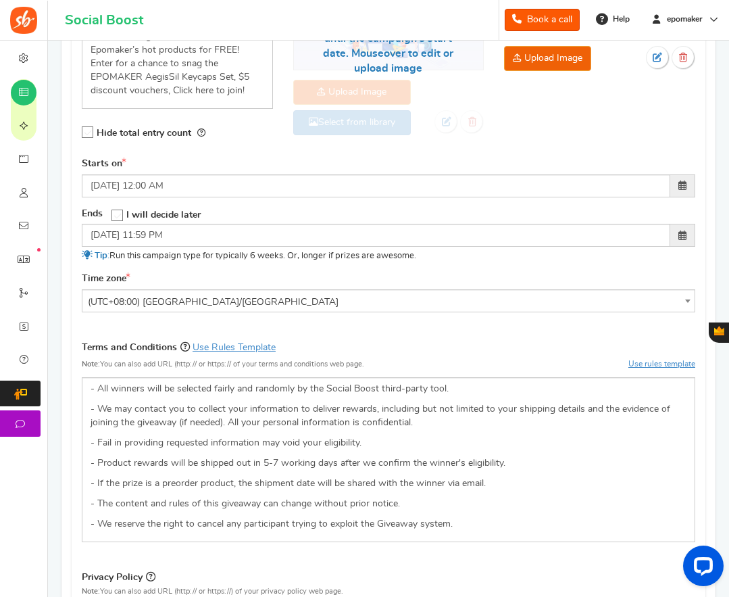
scroll to position [621, 0]
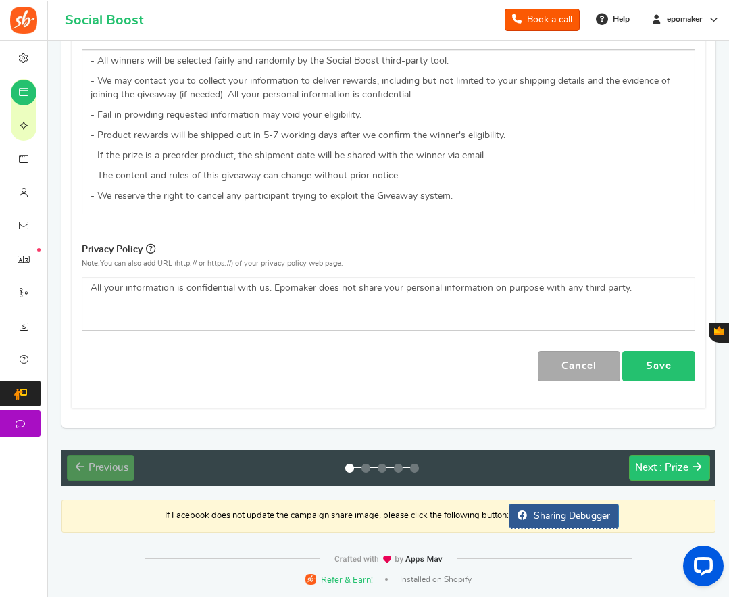
click at [663, 364] on link "Save" at bounding box center [659, 366] width 73 height 30
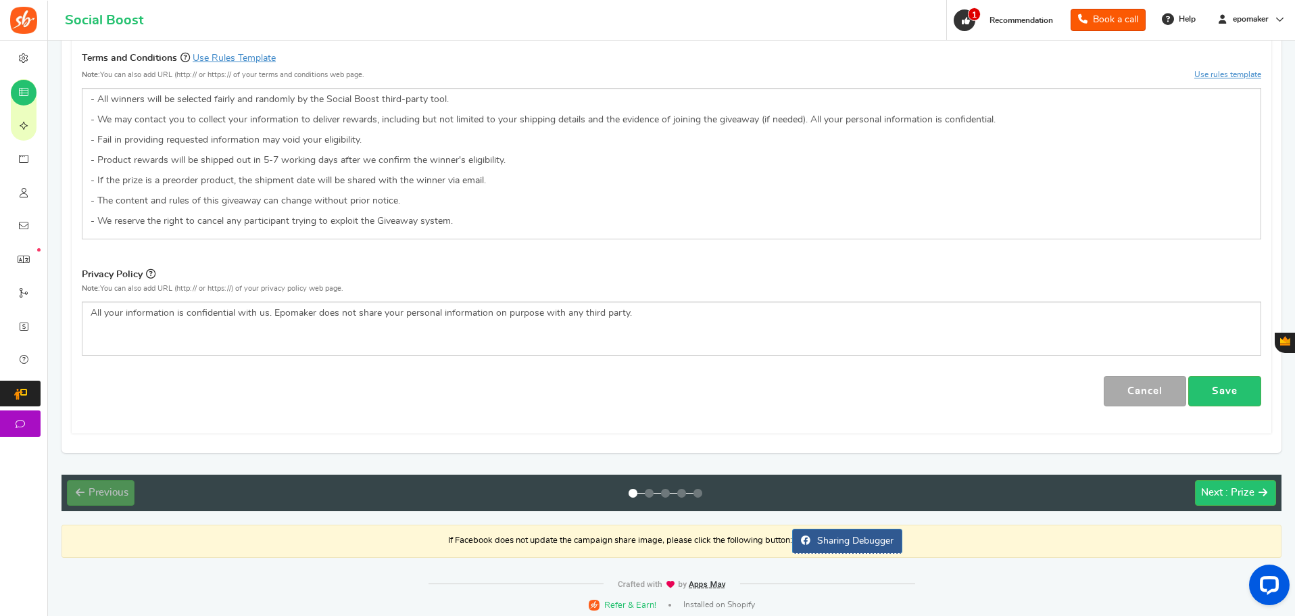
scroll to position [494, 0]
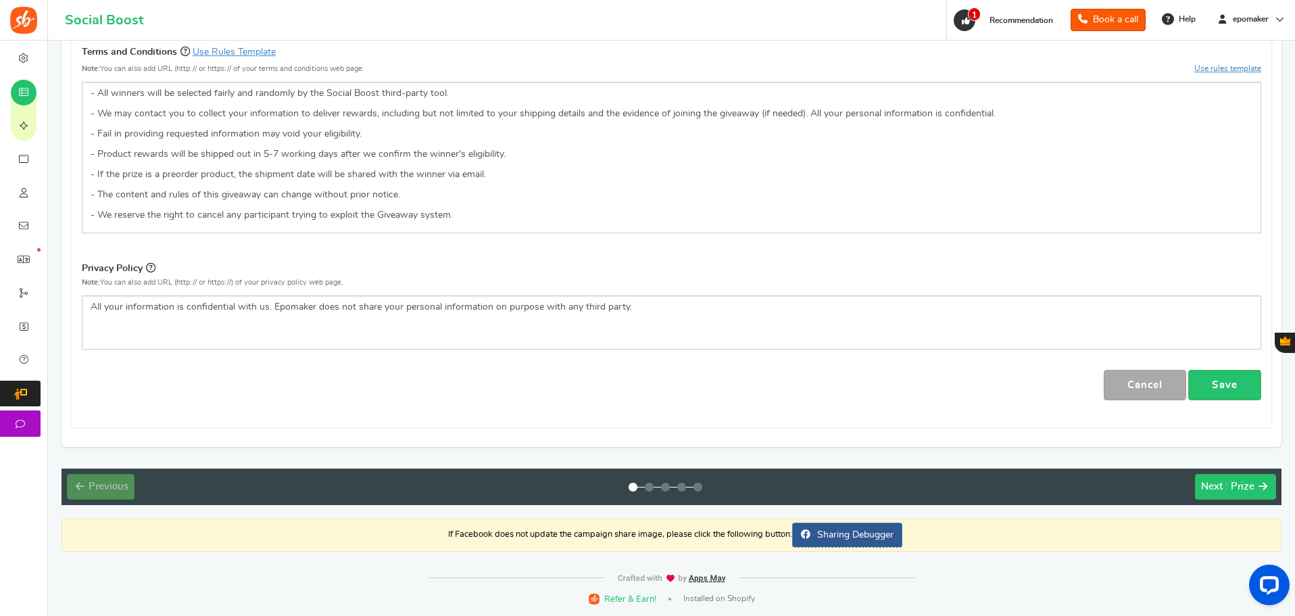
drag, startPoint x: 1225, startPoint y: 383, endPoint x: 969, endPoint y: 414, distance: 257.5
click at [796, 383] on link "Save" at bounding box center [1225, 385] width 73 height 30
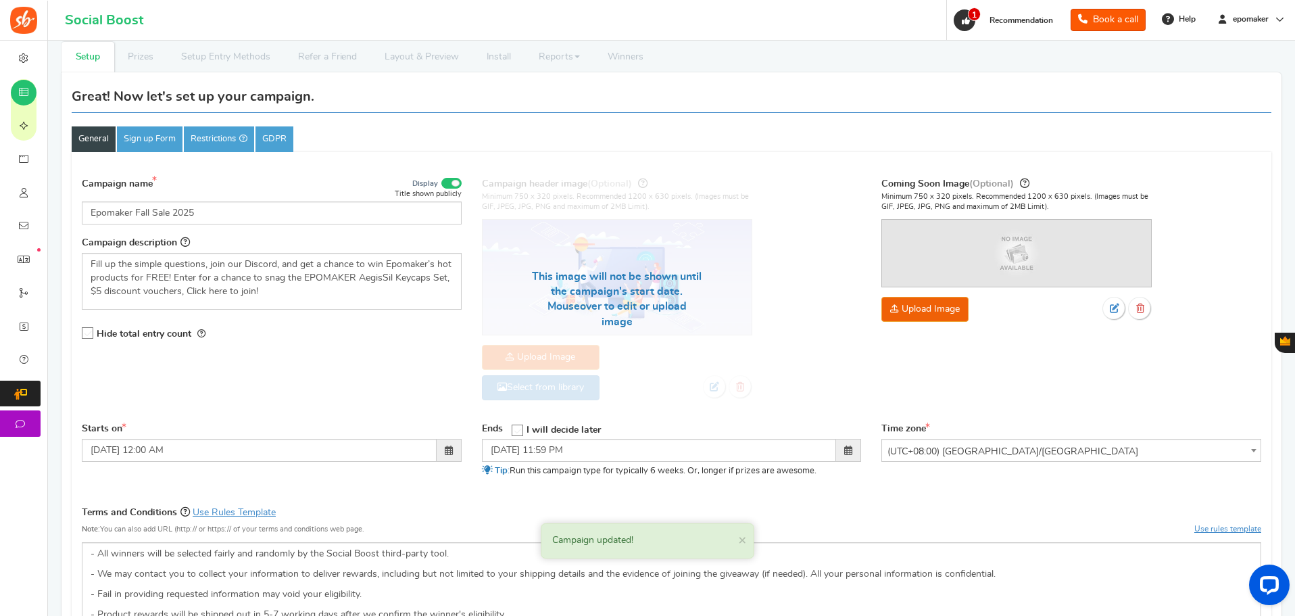
scroll to position [0, 0]
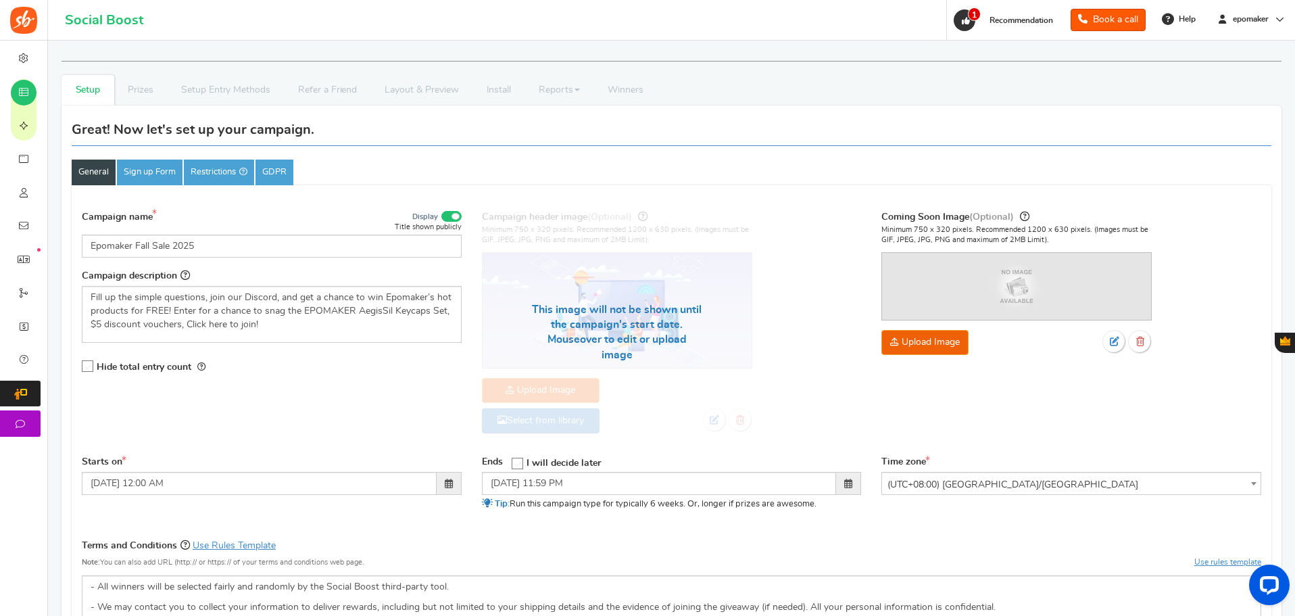
click at [312, 211] on div "Campaign name Display Title shown publicly Epomaker Fall Sale 2025 This will be…" at bounding box center [272, 233] width 380 height 48
click at [448, 217] on span at bounding box center [451, 216] width 20 height 11
click at [0, 0] on input "Display" at bounding box center [0, 0] width 0 height 0
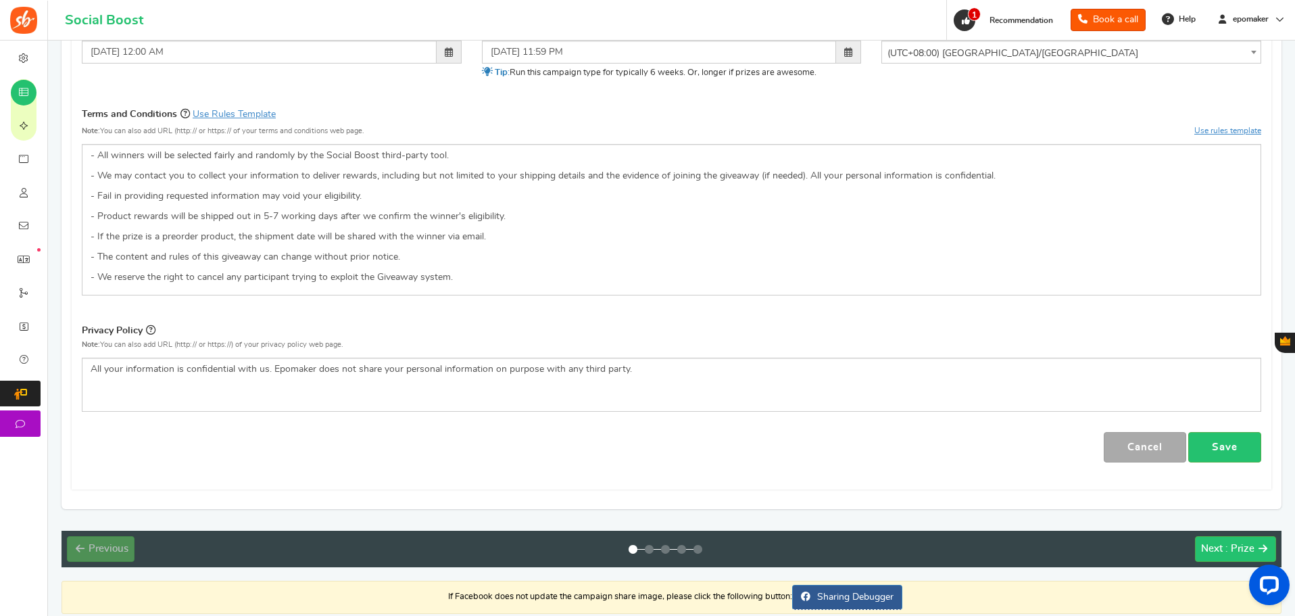
scroll to position [473, 0]
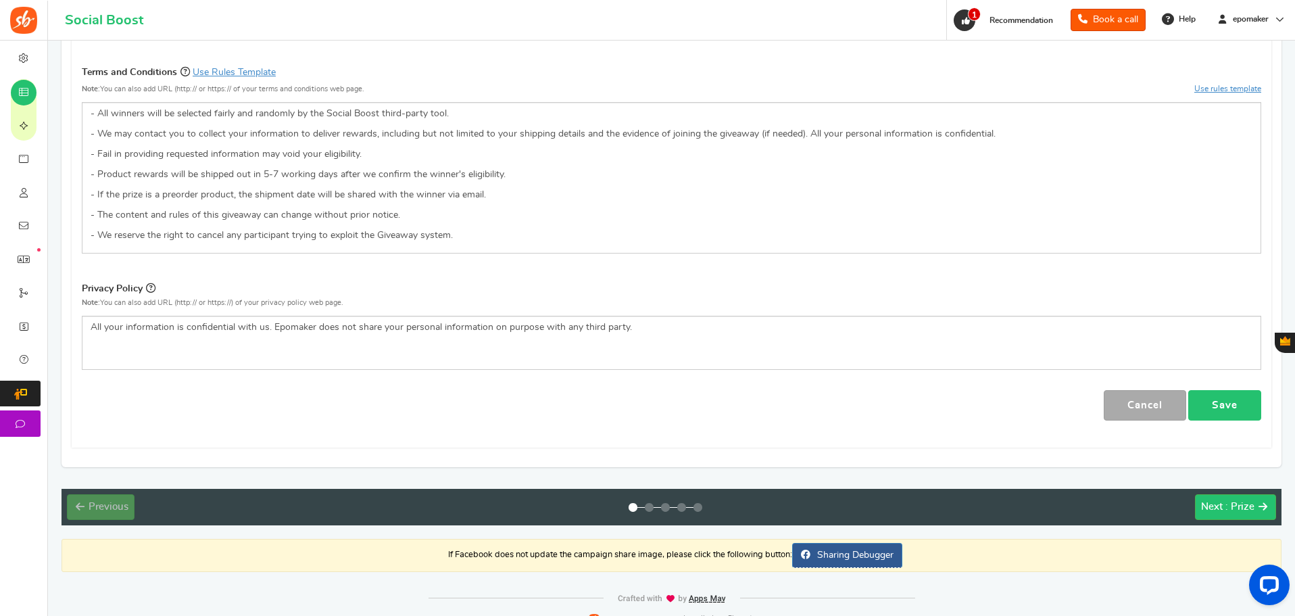
click at [796, 404] on link "Save" at bounding box center [1225, 405] width 73 height 30
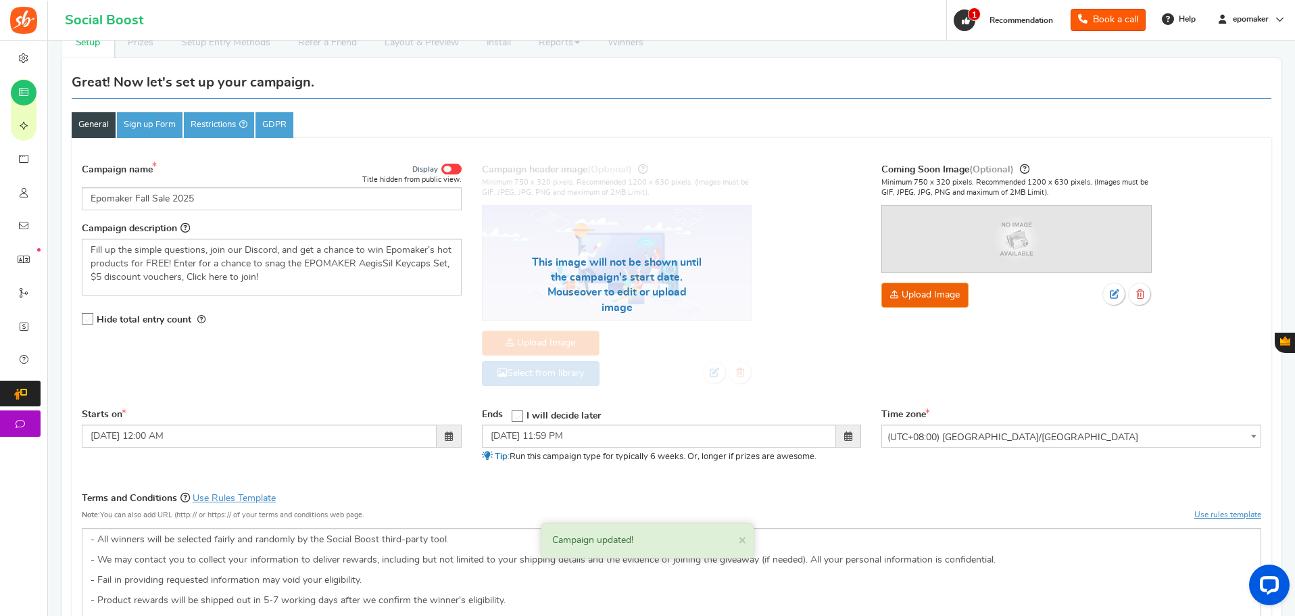
scroll to position [0, 0]
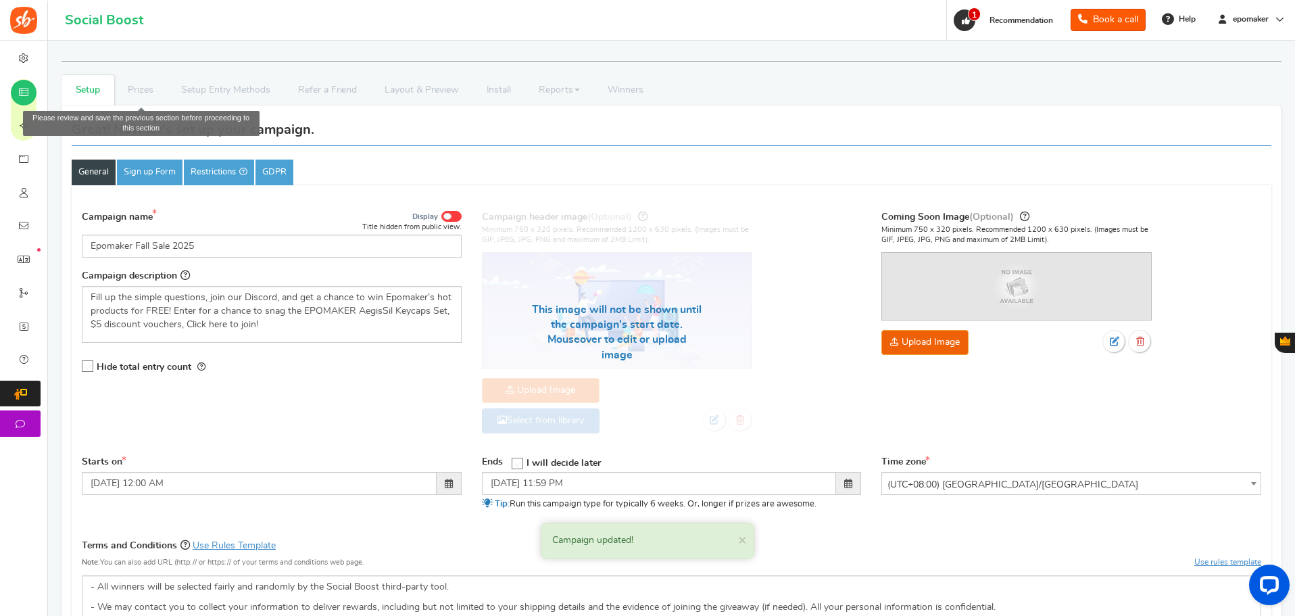
click at [143, 91] on li "Prizes" at bounding box center [140, 90] width 53 height 30
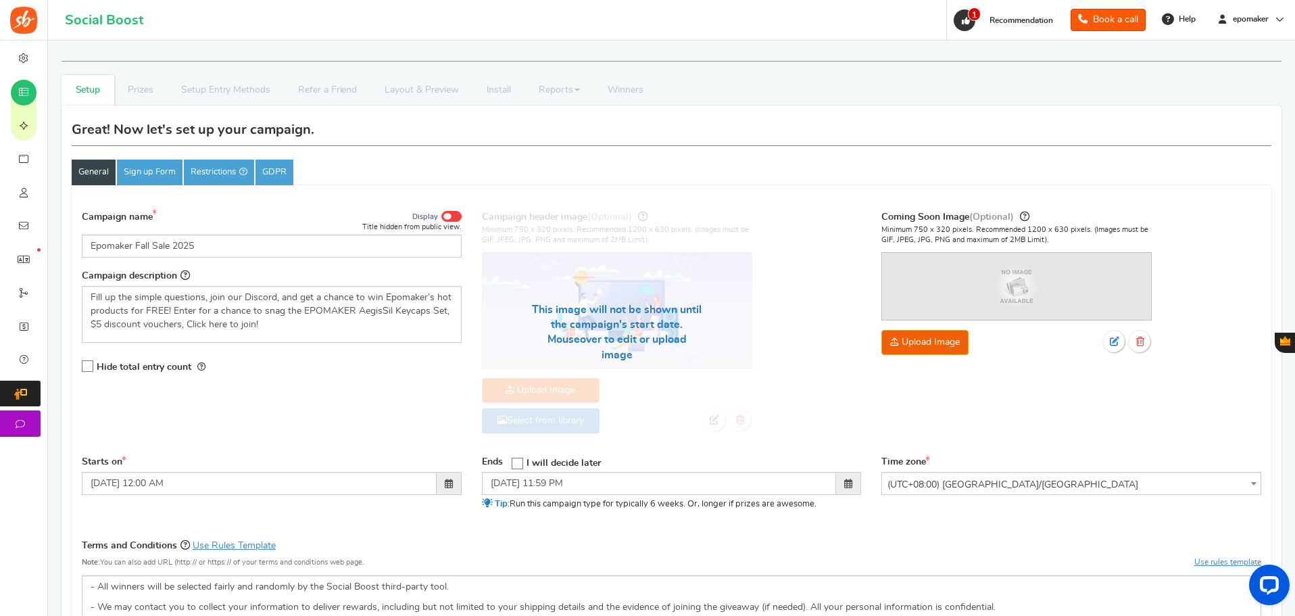
click at [324, 400] on div "Campaign name Display Title hidden from public view. Epomaker Fall Sale 2025 Th…" at bounding box center [672, 328] width 1200 height 253
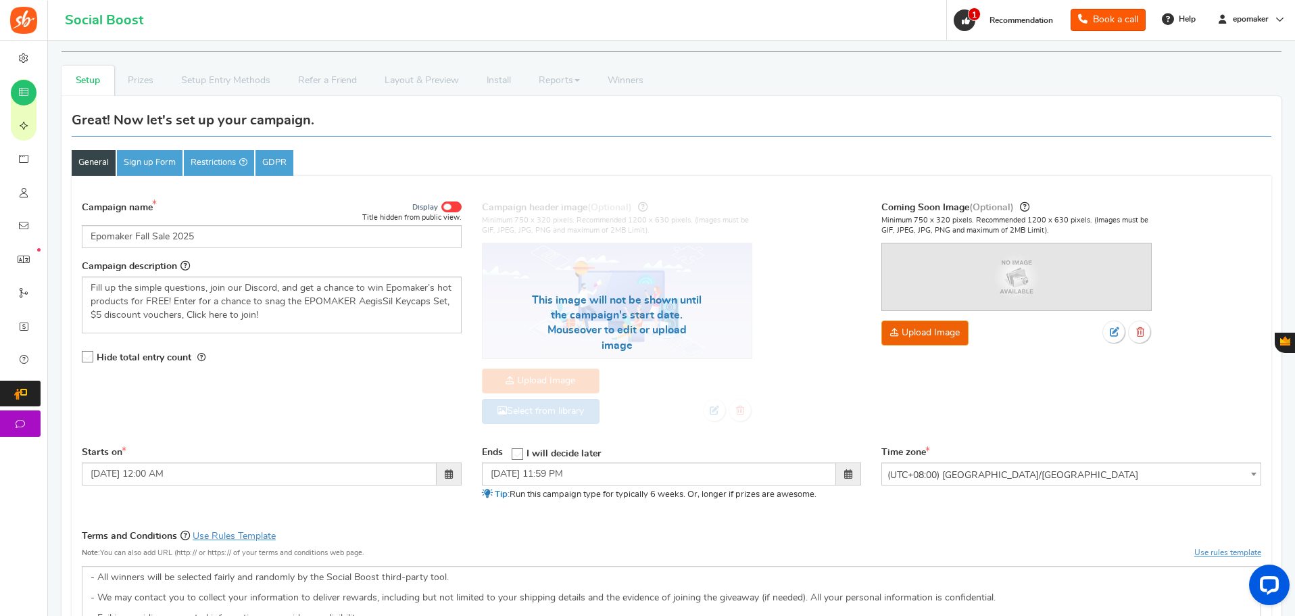
scroll to position [494, 0]
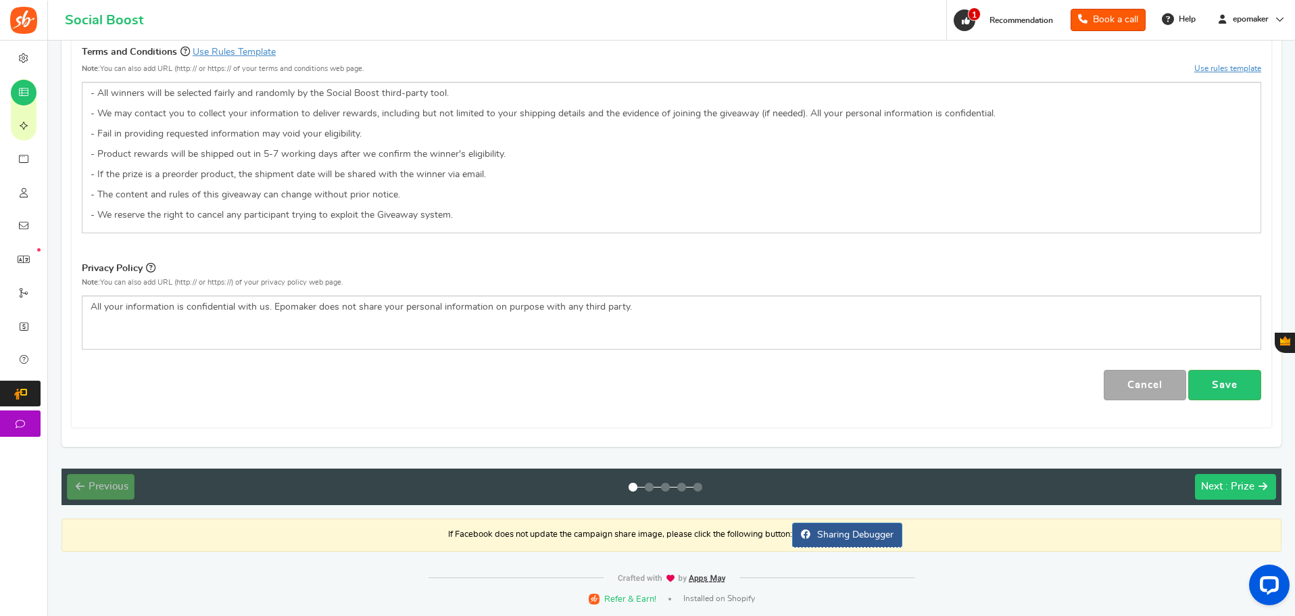
click at [796, 486] on div "Next : Prize" at bounding box center [1227, 487] width 53 height 14
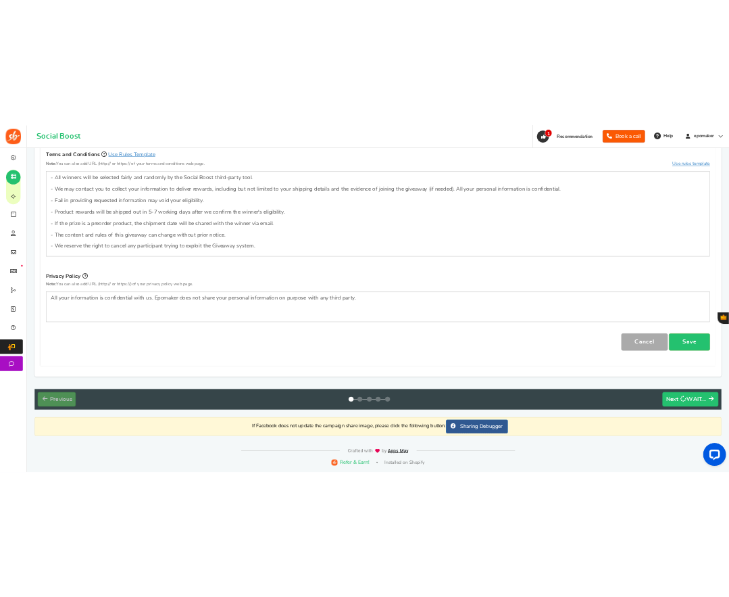
scroll to position [0, 0]
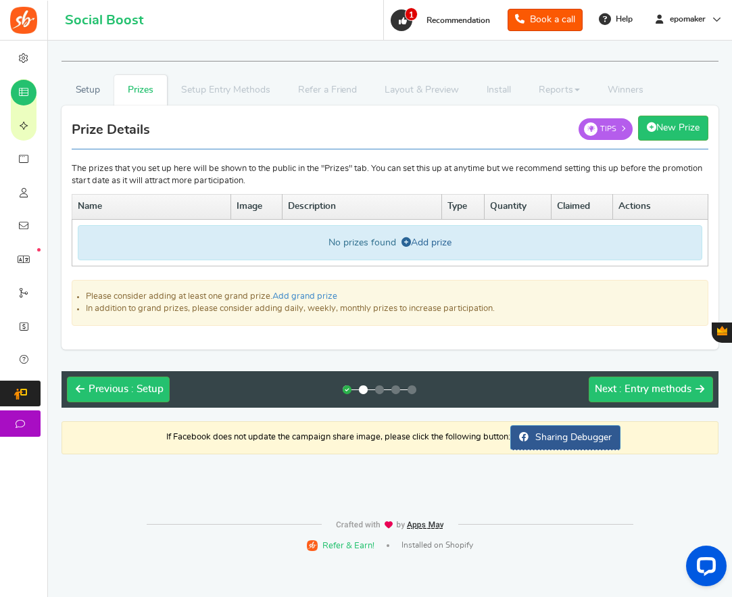
click at [435, 245] on link "Add prize" at bounding box center [427, 242] width 50 height 9
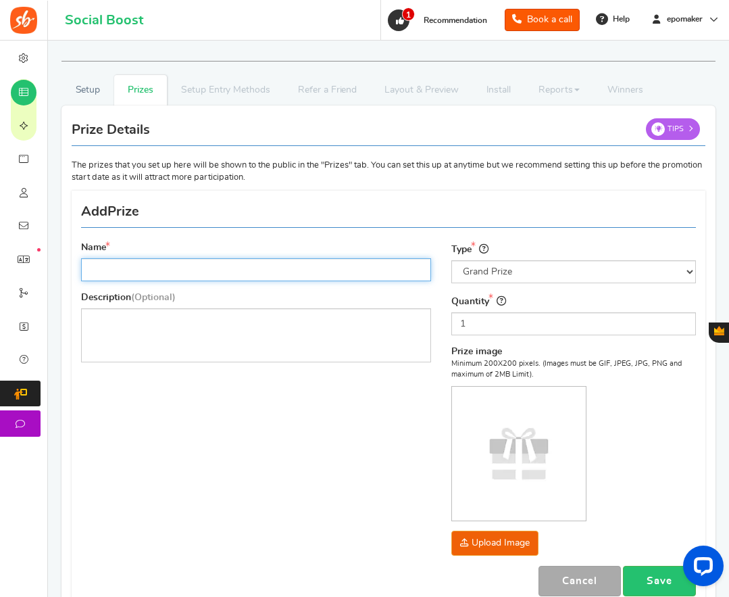
click at [139, 267] on input "Name" at bounding box center [256, 269] width 350 height 23
click at [120, 268] on input "Name" at bounding box center [256, 269] width 350 height 23
paste input "EPOMAKER AegisSil Keycaps Set"
type input "EPOMAKER AegisSil Keycaps Set"
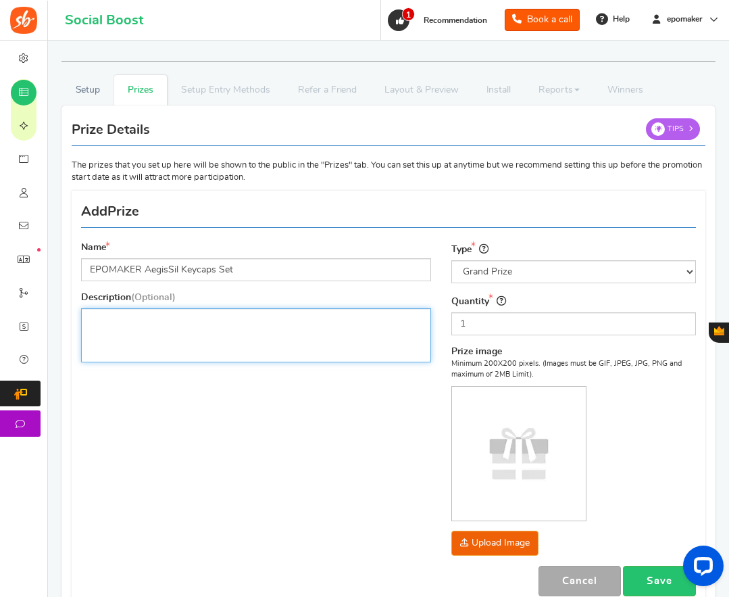
click at [118, 325] on p "编辑器, prize_description" at bounding box center [256, 320] width 333 height 14
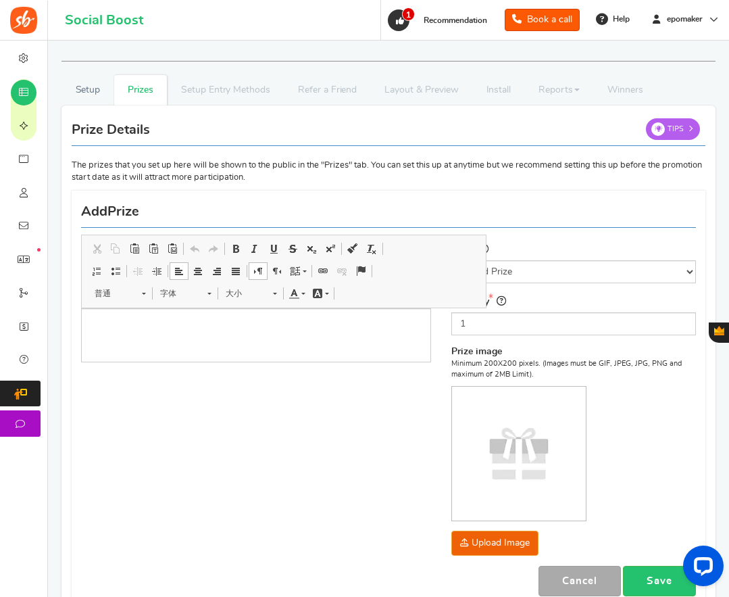
click at [213, 427] on div "Name EPOMAKER AegisSil Keycaps Set Description (Optional) Type Select the prize…" at bounding box center [389, 401] width 636 height 409
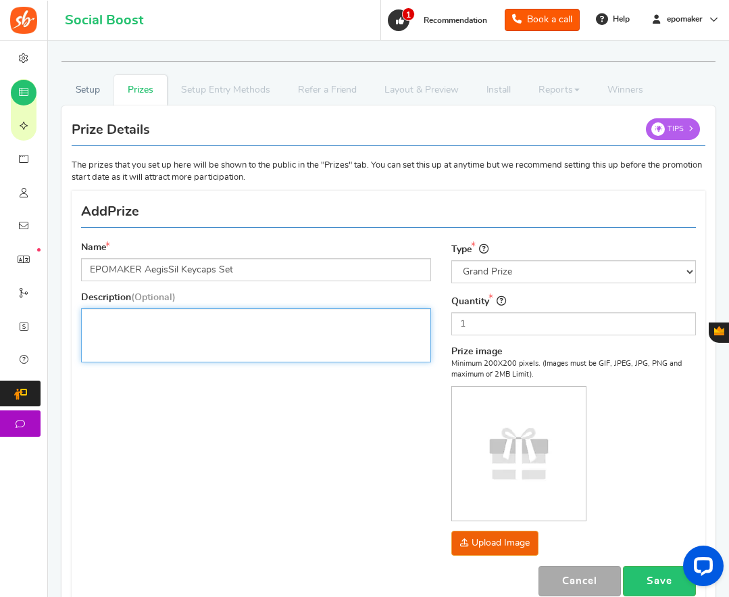
click at [131, 325] on p "编辑器, prize_description" at bounding box center [256, 320] width 333 height 14
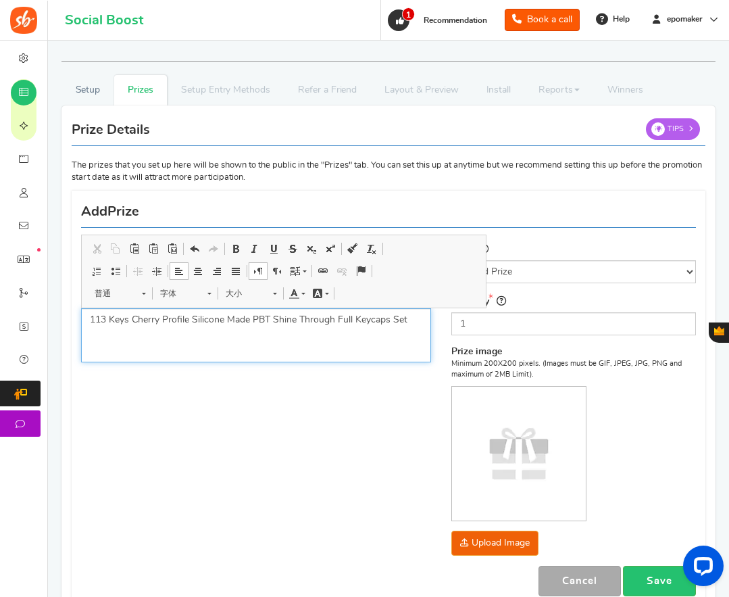
click at [151, 320] on p "113 Keys Cherry Profile Silicone Made PBT Shine Through Full Keycaps Set" at bounding box center [256, 320] width 333 height 14
click at [174, 320] on p "113 Keys Cherry Profile Silicone Made PBT Shine Through Full Keycaps Set" at bounding box center [256, 320] width 333 height 14
click at [214, 319] on p "113 Keys Cherry Profile Silicone Made PBT Shine Through Full Keycaps Set" at bounding box center [256, 320] width 333 height 14
click at [263, 318] on p "113 Keys Cherry Profile Silicone Made PBT Shine Through Full Keycaps Set" at bounding box center [256, 320] width 333 height 14
click at [320, 318] on p "113 Keys Cherry Profile Silicone Made PBT Shine Through Full Keycaps Set" at bounding box center [256, 320] width 333 height 14
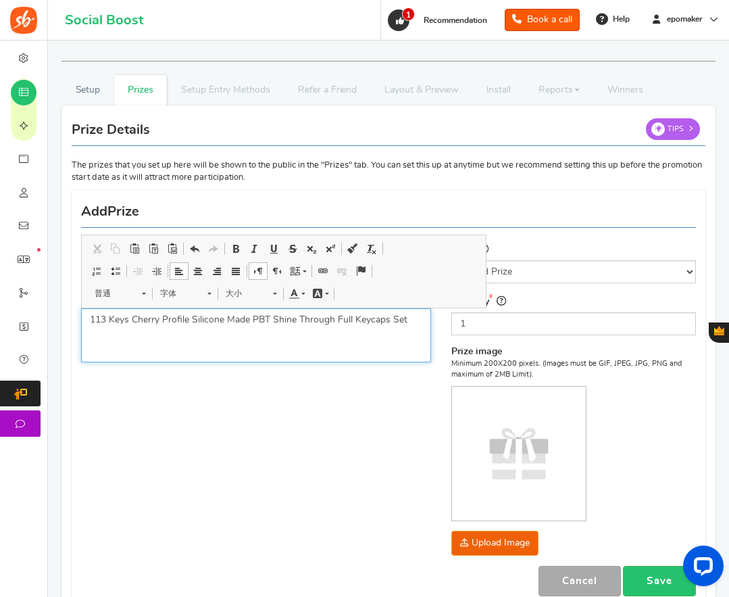
click at [350, 319] on p "113 Keys Cherry Profile Silicone Made PBT Shine Through Full Keycaps Set" at bounding box center [256, 320] width 333 height 14
click at [381, 320] on p "113 Keys Cherry Profile Silicone Made PBT Shine Through Full Keycaps Set" at bounding box center [256, 320] width 333 height 14
click at [408, 320] on p "113 Keys Cherry Profile Silicone Made PBT Shine Through Full Keycaps Set" at bounding box center [256, 320] width 333 height 14
click at [354, 439] on div "Name EPOMAKER AegisSil Keycaps Set Description (Optional) 113 Keys Cherry Profi…" at bounding box center [389, 401] width 636 height 409
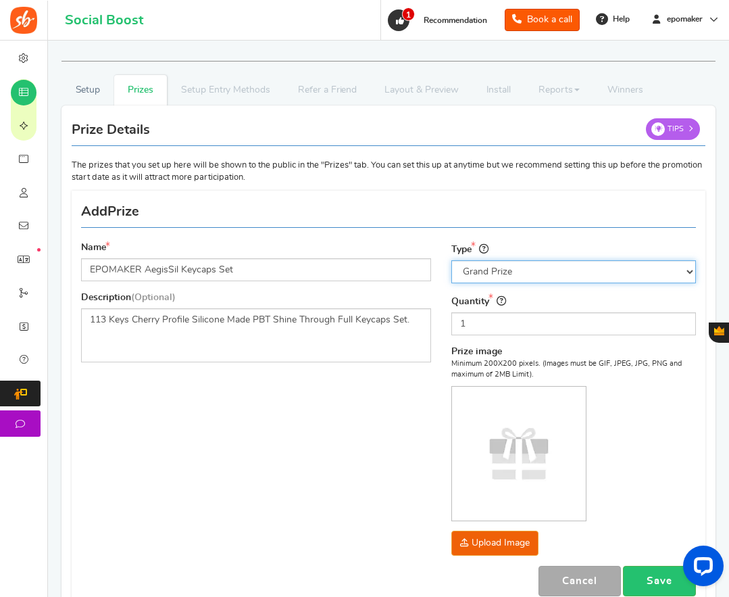
click at [602, 270] on select "Select the prize type Grand Prize Daily Prize Weekly Prize Monthly Prize" at bounding box center [574, 271] width 245 height 23
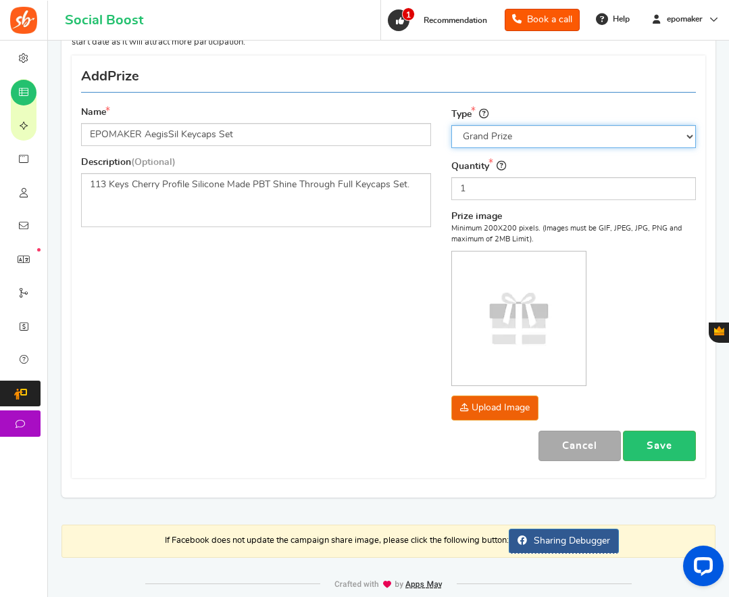
scroll to position [160, 0]
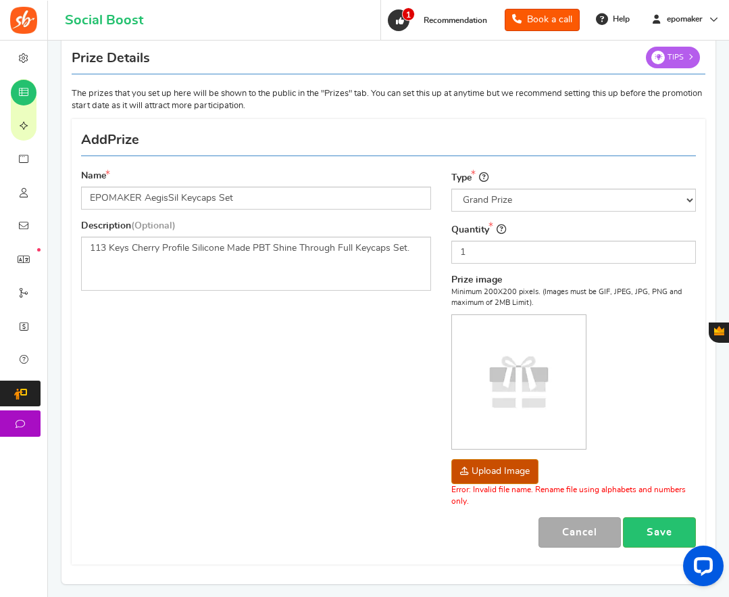
scroll to position [183, 0]
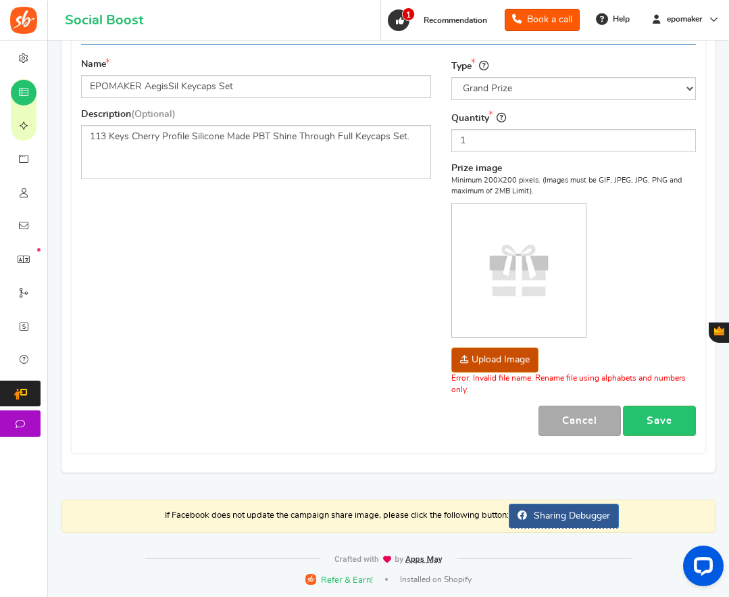
click at [489, 170] on label "Prize image" at bounding box center [477, 169] width 51 height 14
click at [525, 186] on p "Minimum 200X200 pixels. (Images must be GIF, JPEG, JPG, PNG and maximum of 2MB …" at bounding box center [574, 185] width 245 height 21
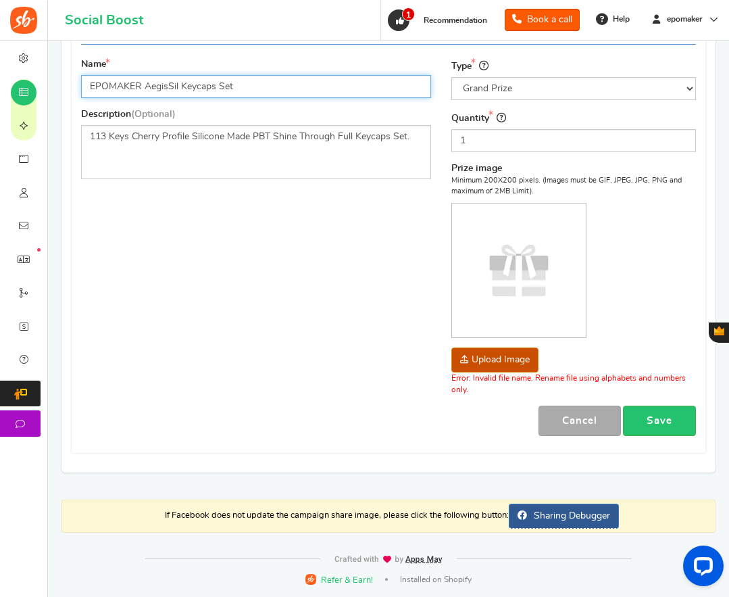
drag, startPoint x: 178, startPoint y: 88, endPoint x: 147, endPoint y: 87, distance: 30.4
click at [178, 88] on input "EPOMAKER AegisSil Keycaps Set" at bounding box center [256, 86] width 350 height 23
drag, startPoint x: 90, startPoint y: 83, endPoint x: 313, endPoint y: 82, distance: 223.1
click at [313, 82] on input "EPOMAKER AegisSil Keycaps Set" at bounding box center [256, 86] width 350 height 23
click at [152, 88] on input "EPOMAKER AegisSil Keycaps Set" at bounding box center [256, 86] width 350 height 23
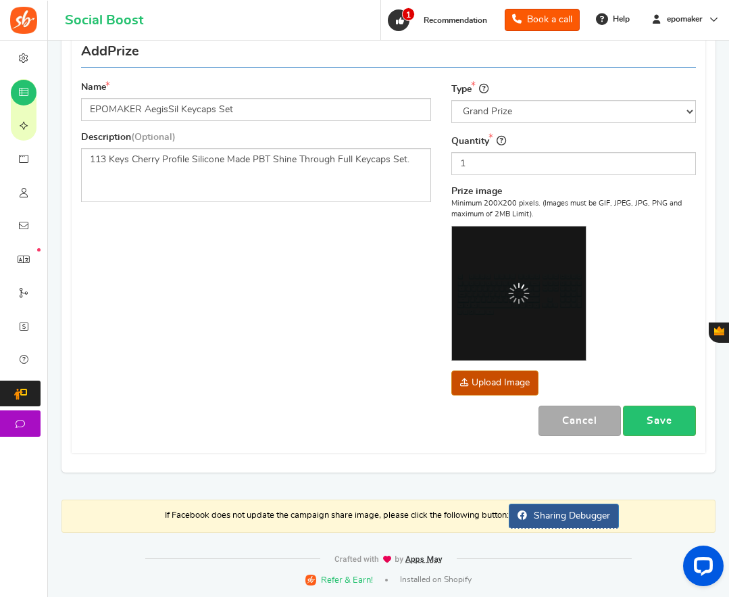
scroll to position [160, 0]
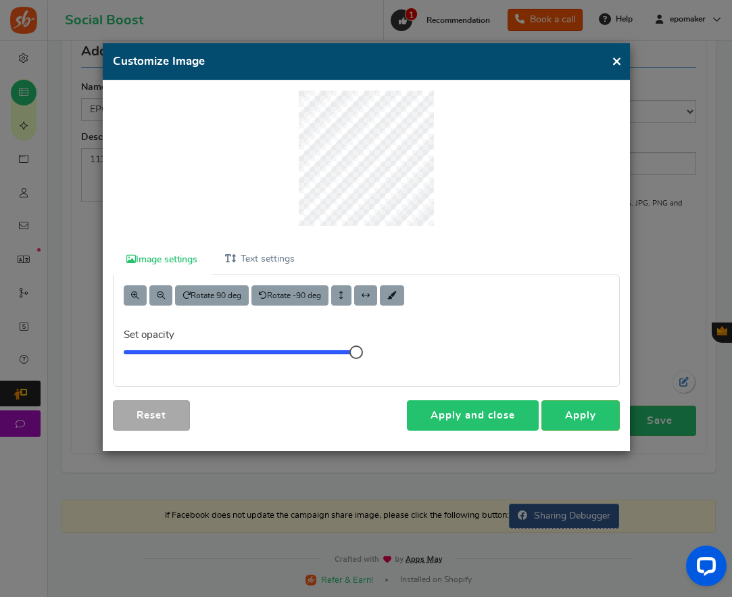
click at [478, 414] on link "Apply and close" at bounding box center [473, 415] width 132 height 30
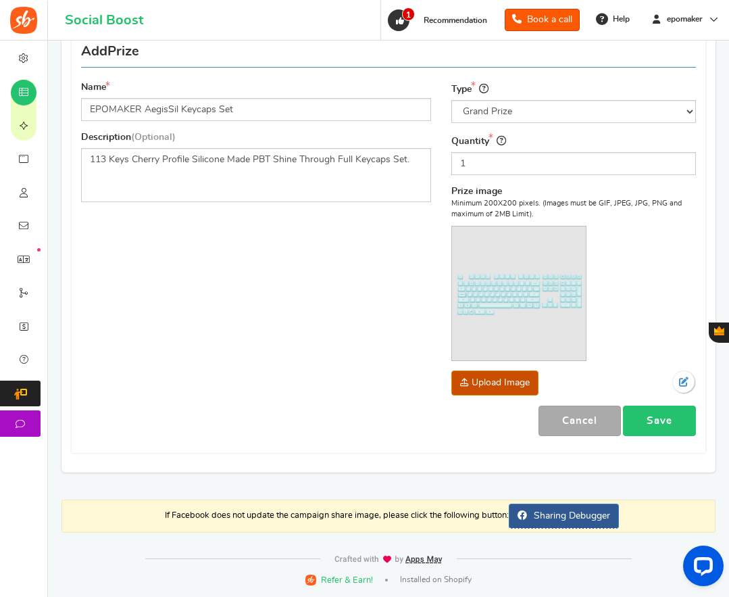
click at [659, 416] on link "Save" at bounding box center [659, 421] width 73 height 30
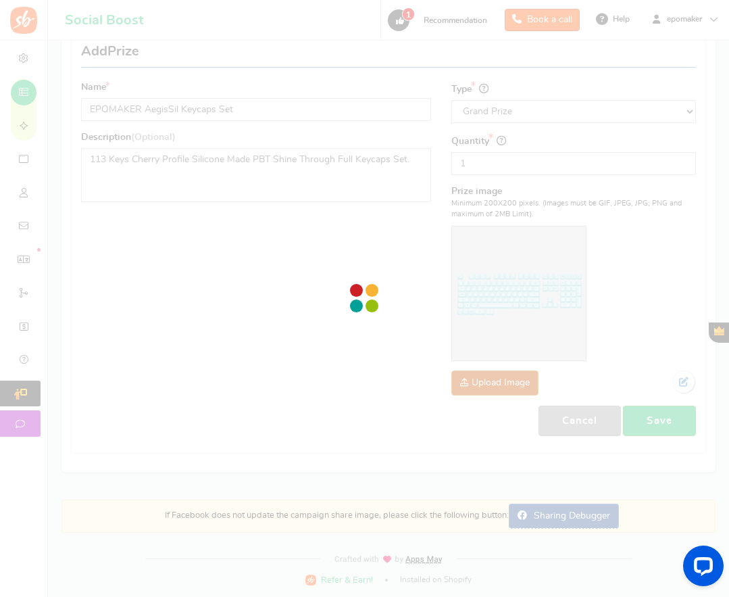
scroll to position [0, 0]
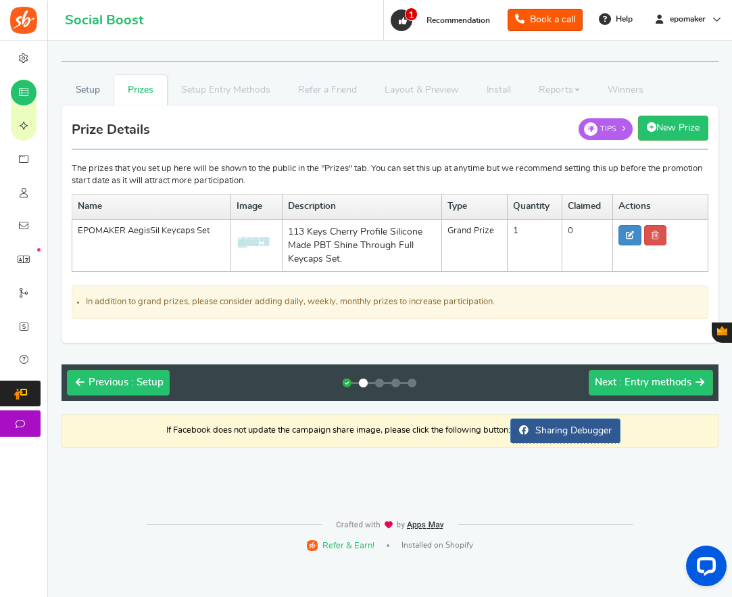
drag, startPoint x: 673, startPoint y: 128, endPoint x: 464, endPoint y: 111, distance: 209.6
click at [673, 128] on link "New Prize" at bounding box center [673, 128] width 70 height 25
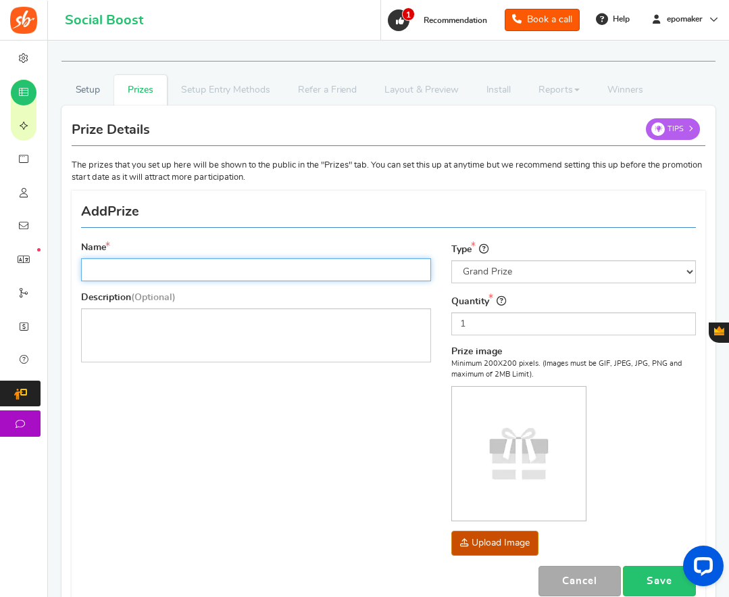
click at [116, 267] on input "Name" at bounding box center [256, 269] width 350 height 23
paste input "$10 voucher"
drag, startPoint x: 97, startPoint y: 269, endPoint x: 104, endPoint y: 268, distance: 6.8
click at [104, 268] on input "$10 voucher" at bounding box center [256, 269] width 350 height 23
click at [168, 271] on input "$5 voucher" at bounding box center [256, 269] width 350 height 23
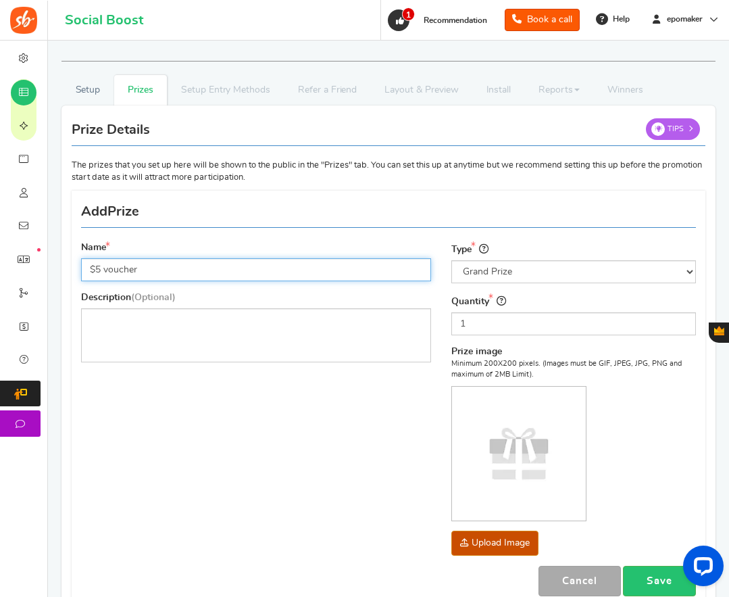
type input "$5 voucher"
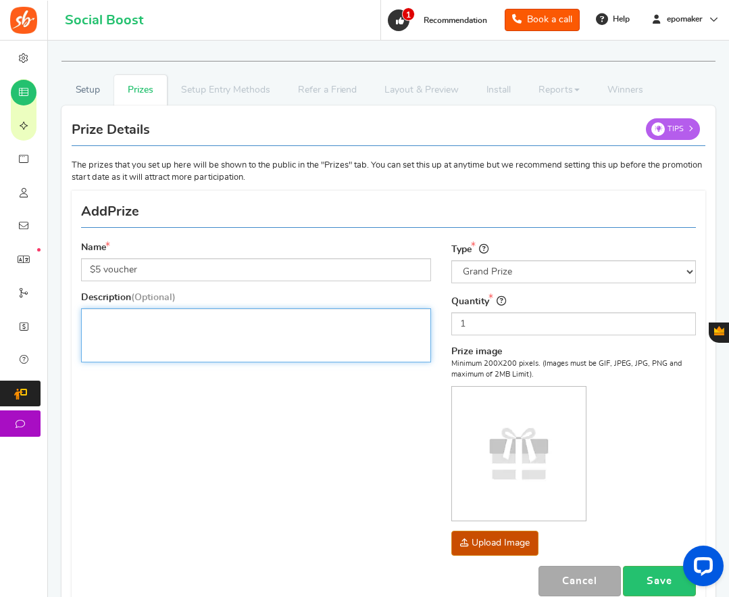
click at [137, 326] on div "编辑器, prize_description" at bounding box center [256, 335] width 350 height 54
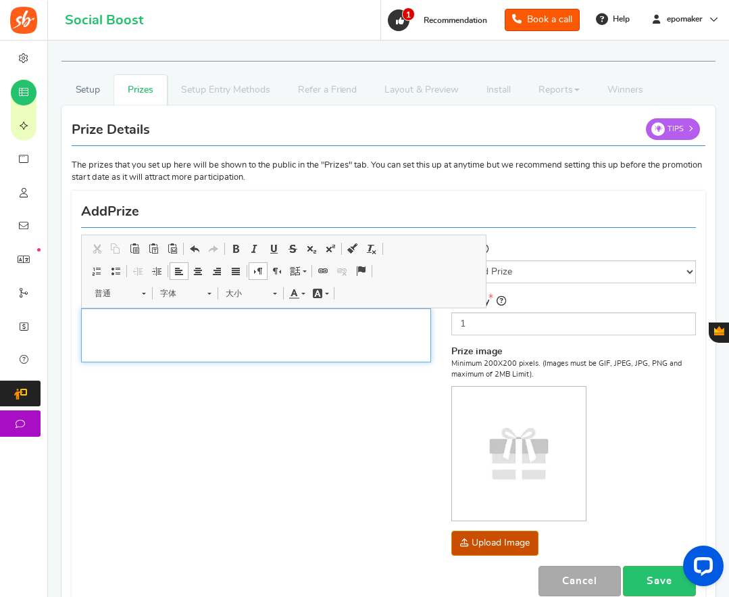
click at [145, 335] on div "编辑器, prize_description" at bounding box center [256, 335] width 350 height 54
click at [116, 319] on p "Epomaker Voucher $10 on [DOMAIN_NAME]" at bounding box center [256, 320] width 333 height 14
click at [152, 321] on p "Epomaker Voucher $10 on [DOMAIN_NAME]" at bounding box center [256, 320] width 333 height 14
drag, startPoint x: 178, startPoint y: 320, endPoint x: 187, endPoint y: 318, distance: 9.0
click at [187, 318] on p "Epomaker Voucher $10 on [DOMAIN_NAME]" at bounding box center [256, 320] width 333 height 14
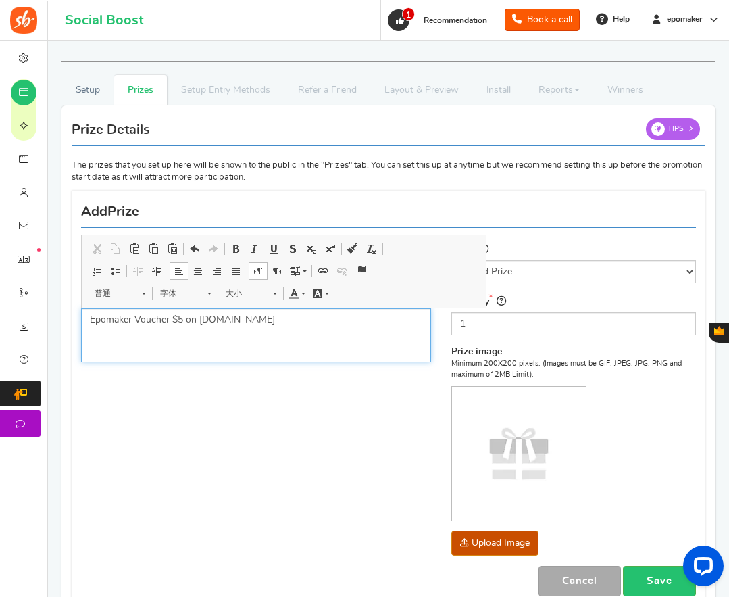
click at [283, 323] on p "Epomaker Voucher $5 on epomaker.com" at bounding box center [256, 320] width 333 height 14
click at [239, 430] on div "Name $5 voucher Description (Optional) Epomaker Voucher $5 on epomaker.com Type…" at bounding box center [389, 401] width 636 height 409
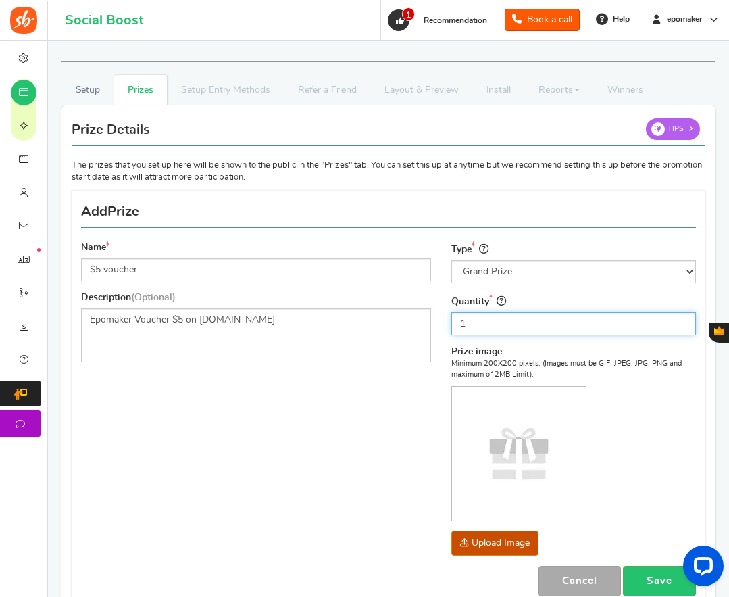
click at [507, 321] on input "1" at bounding box center [574, 323] width 245 height 23
type input "10"
click at [340, 479] on div "Name $5 voucher Description (Optional) Epomaker Voucher $5 on epomaker.com Type…" at bounding box center [389, 401] width 636 height 409
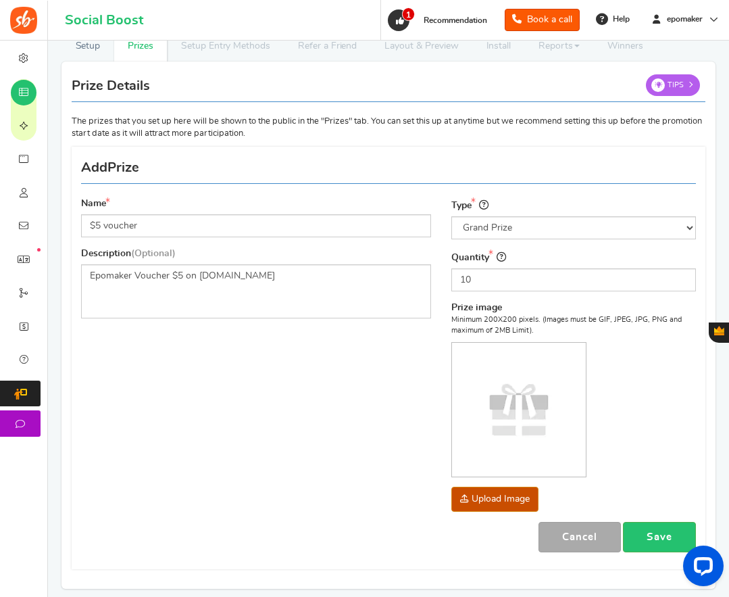
scroll to position [68, 0]
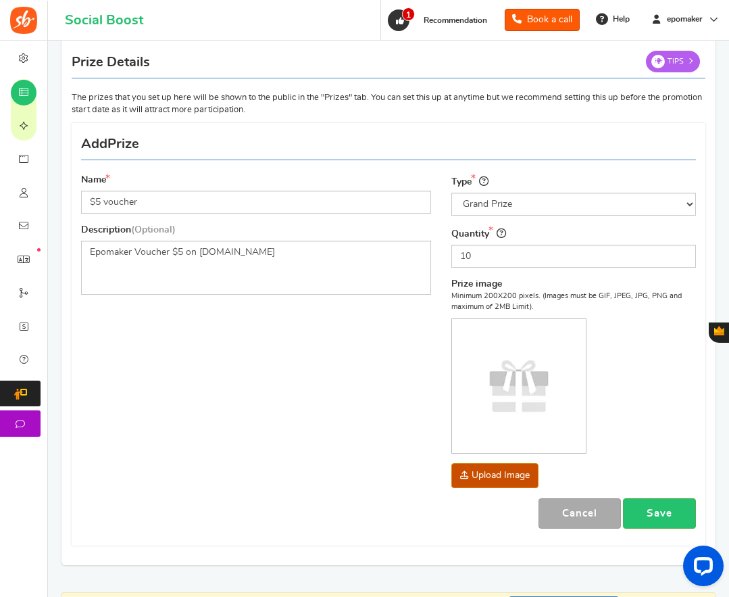
drag, startPoint x: 300, startPoint y: 369, endPoint x: 405, endPoint y: 399, distance: 108.9
click at [300, 369] on div "Name $5 voucher Description (Optional) Epomaker Voucher $5 on epomaker.com Type…" at bounding box center [389, 334] width 636 height 409
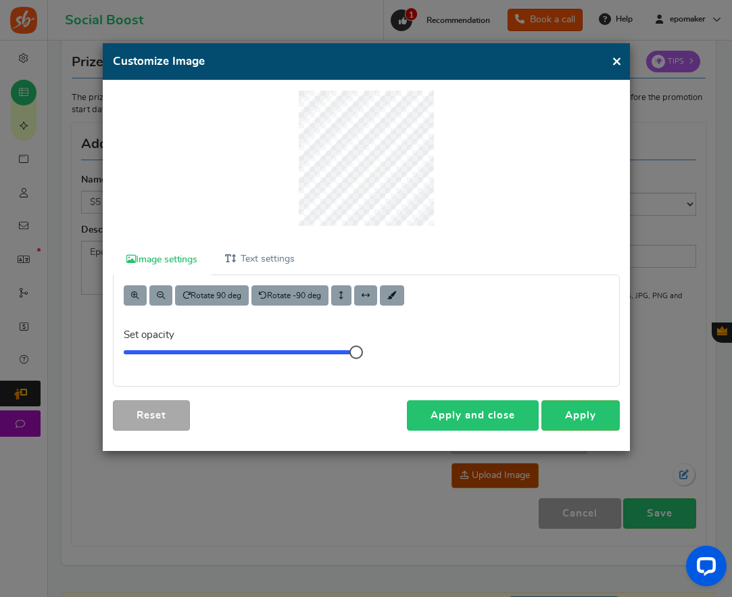
click at [477, 409] on link "Apply and close" at bounding box center [473, 415] width 132 height 30
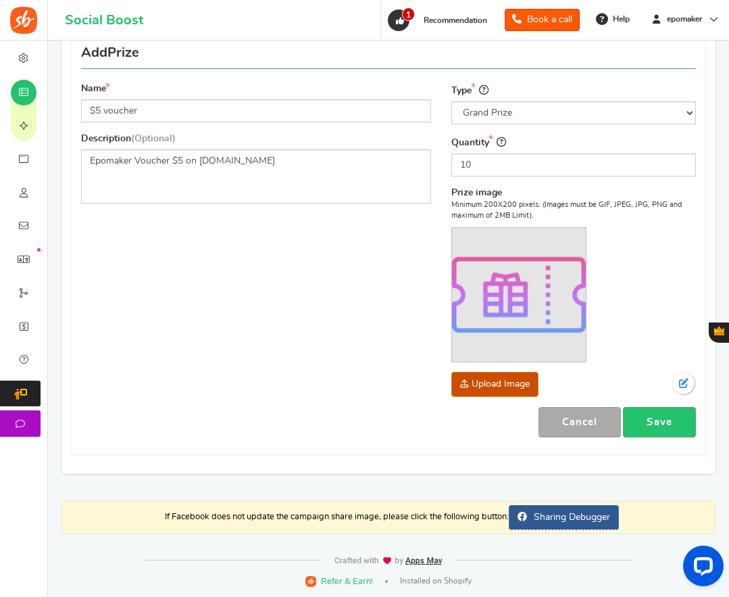
scroll to position [160, 0]
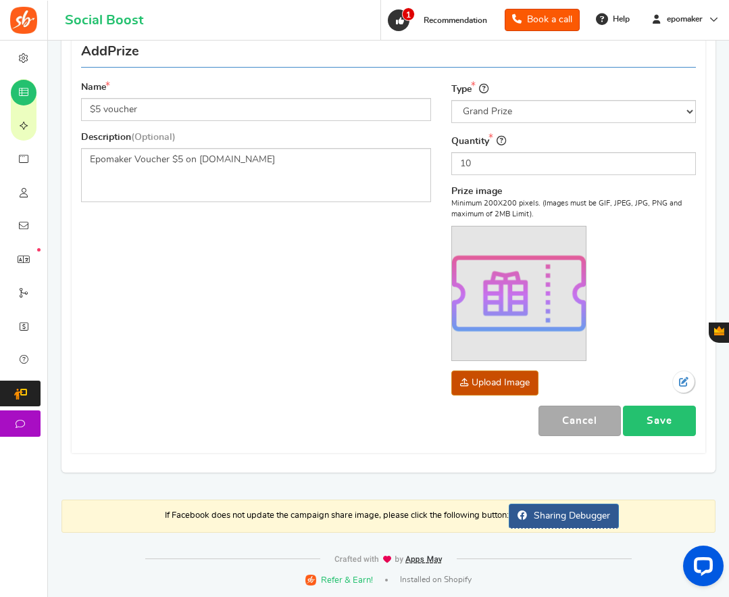
click at [656, 417] on link "Save" at bounding box center [659, 421] width 73 height 30
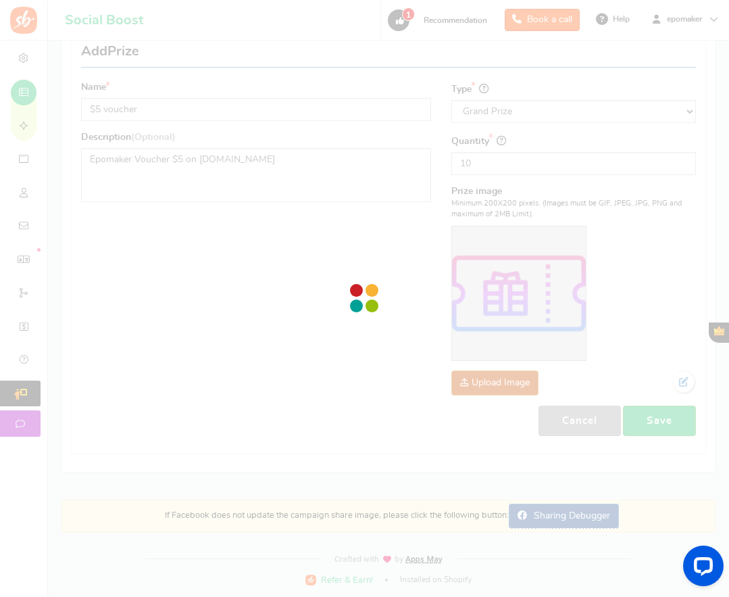
scroll to position [0, 0]
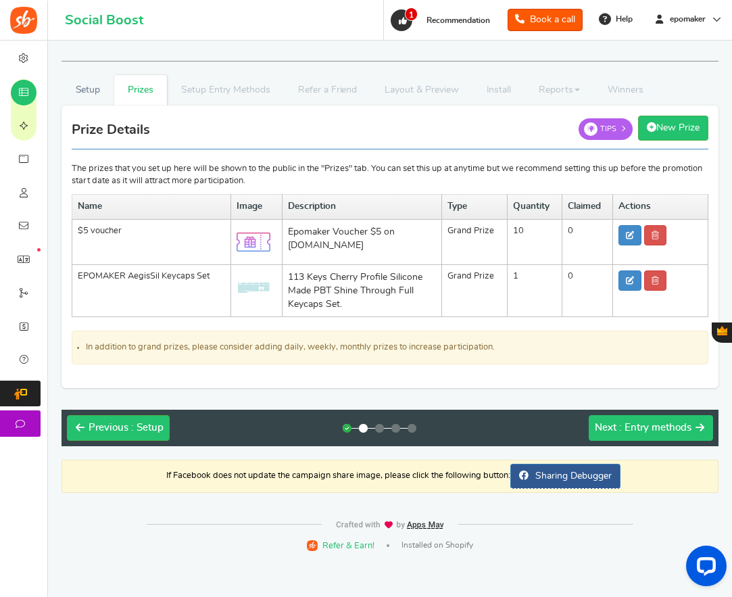
drag, startPoint x: 652, startPoint y: 425, endPoint x: 394, endPoint y: 439, distance: 258.0
click at [652, 425] on span ": Entry methods" at bounding box center [655, 428] width 72 height 10
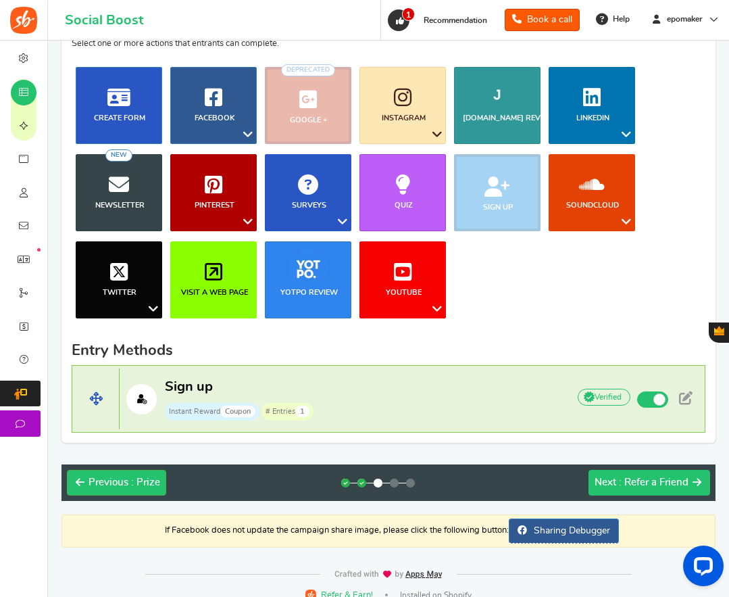
scroll to position [137, 0]
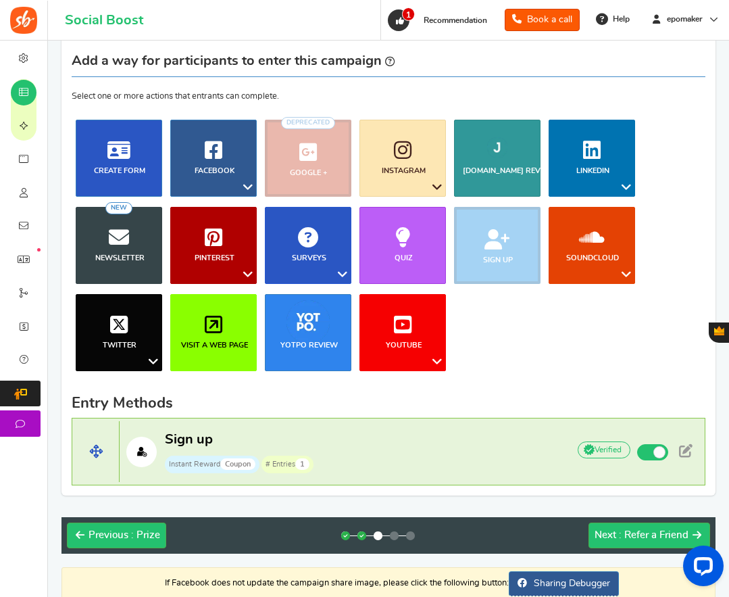
click at [382, 442] on p "Sign up Instant Reward Coupon # Entries 1" at bounding box center [337, 452] width 435 height 43
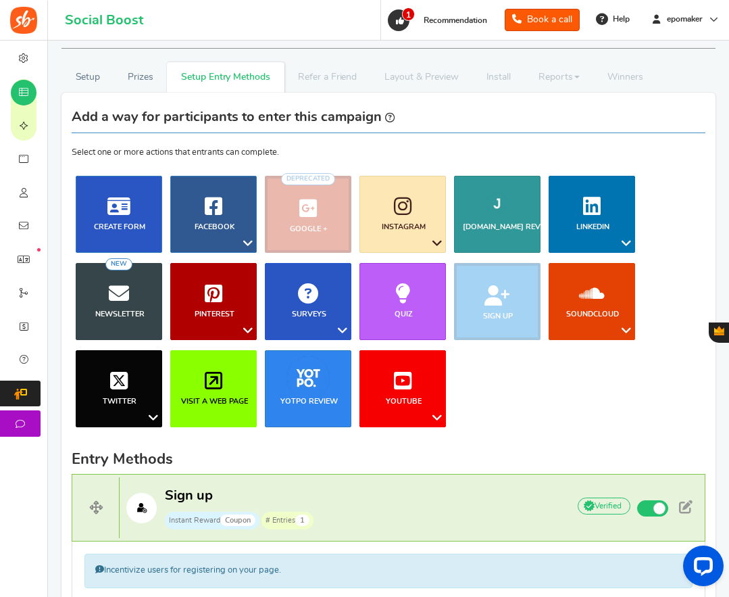
scroll to position [0, 0]
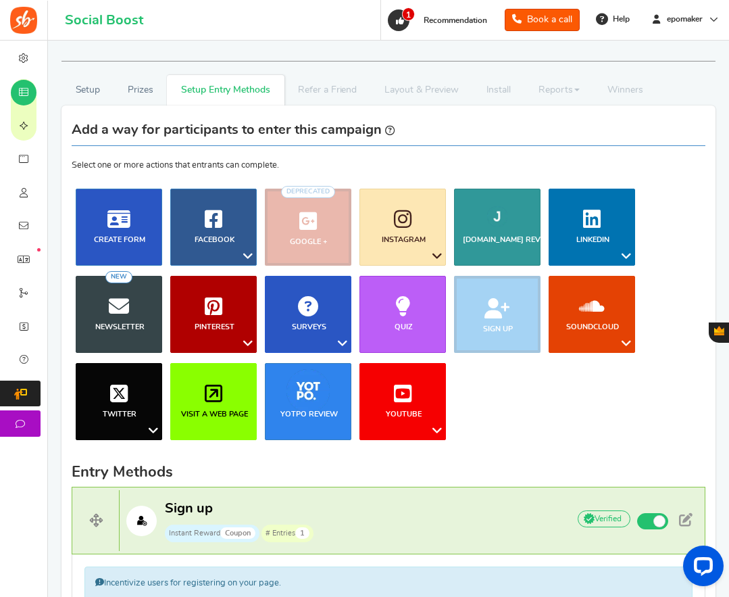
drag, startPoint x: 425, startPoint y: 153, endPoint x: 387, endPoint y: 163, distance: 39.8
click at [425, 153] on p "Select one or more actions that entrants can complete." at bounding box center [389, 144] width 634 height 56
click at [519, 405] on ul "Blog Comments Create Form Facebook Visit a Facebook Page Includes Like Share on…" at bounding box center [389, 320] width 634 height 262
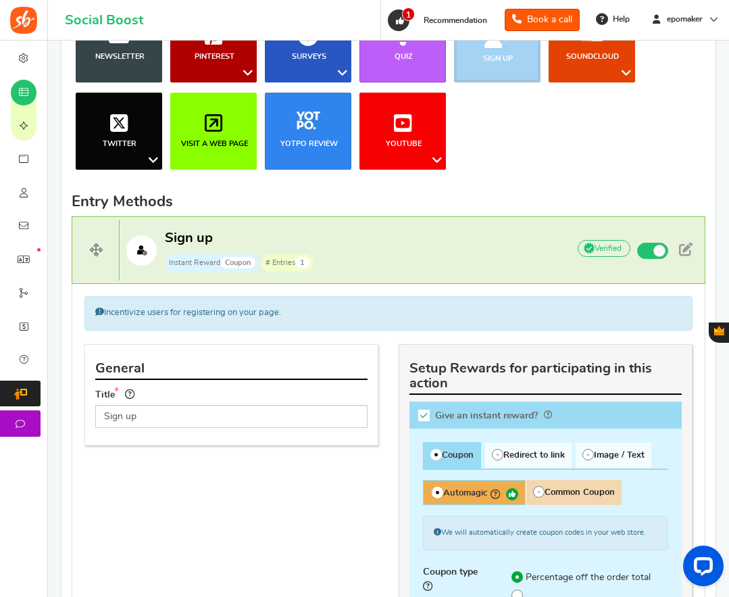
scroll to position [338, 0]
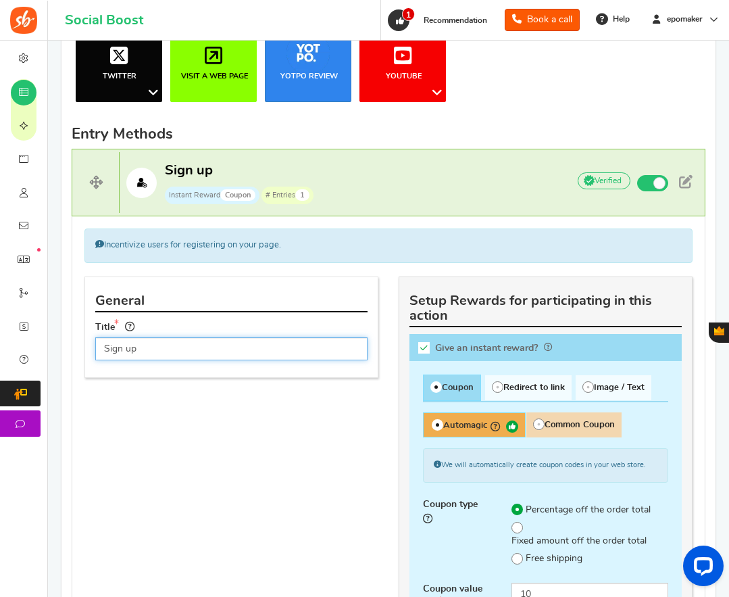
click at [151, 347] on input "Sign up" at bounding box center [231, 348] width 272 height 23
paste input "Allow us to contact if you win"
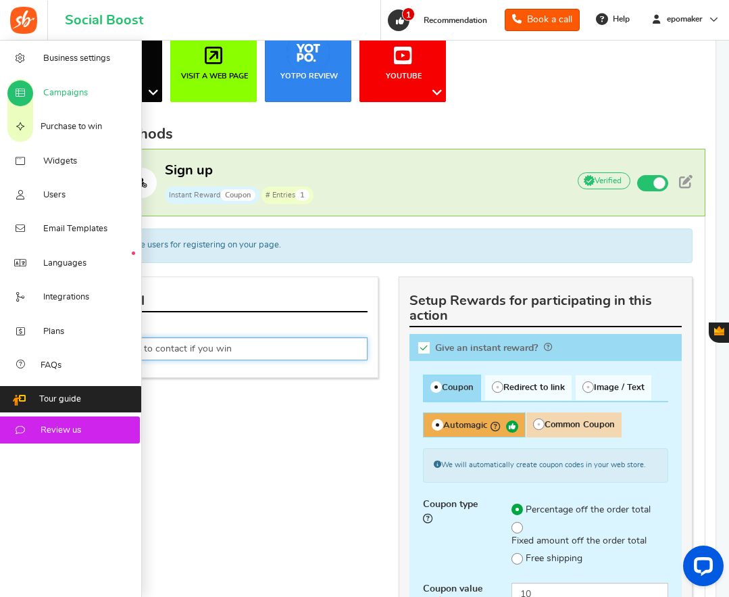
type input "Allow us to contact if you win"
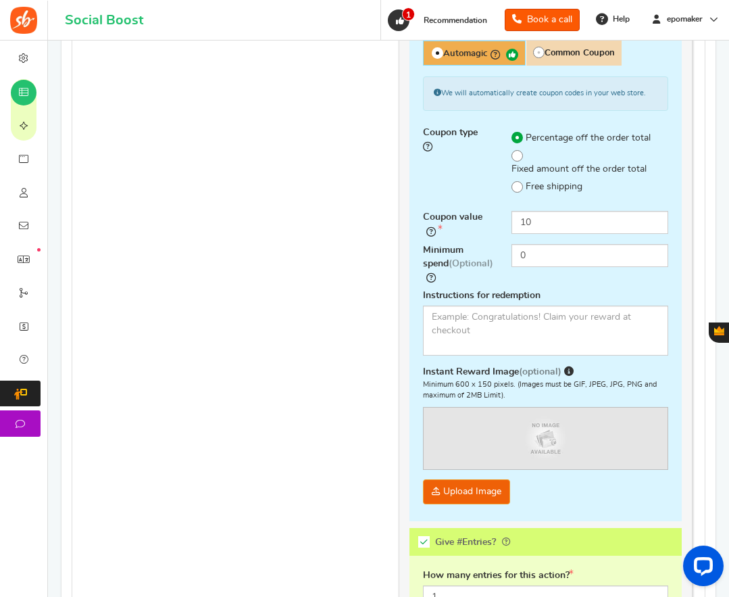
scroll to position [541, 0]
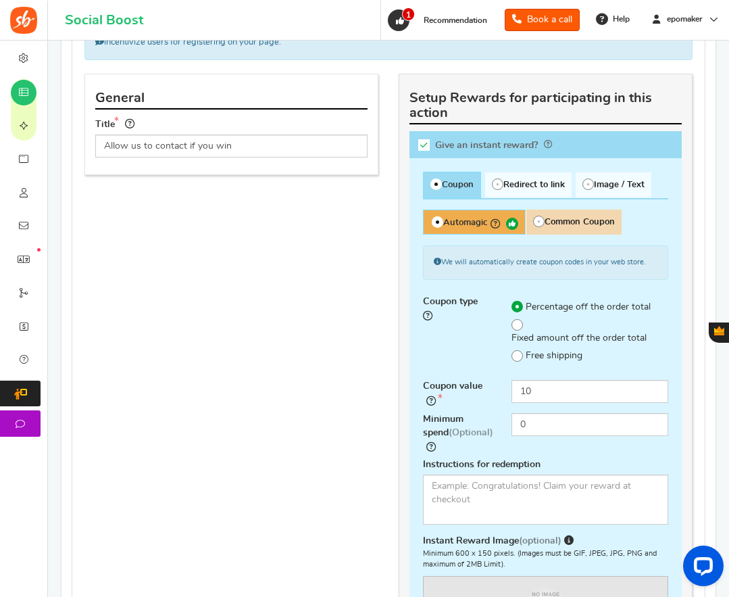
drag, startPoint x: 424, startPoint y: 144, endPoint x: 477, endPoint y: 195, distance: 73.2
click at [424, 144] on icon at bounding box center [423, 144] width 11 height 11
click at [424, 144] on input "Give an instant reward?" at bounding box center [429, 148] width 14 height 14
checkbox input "false"
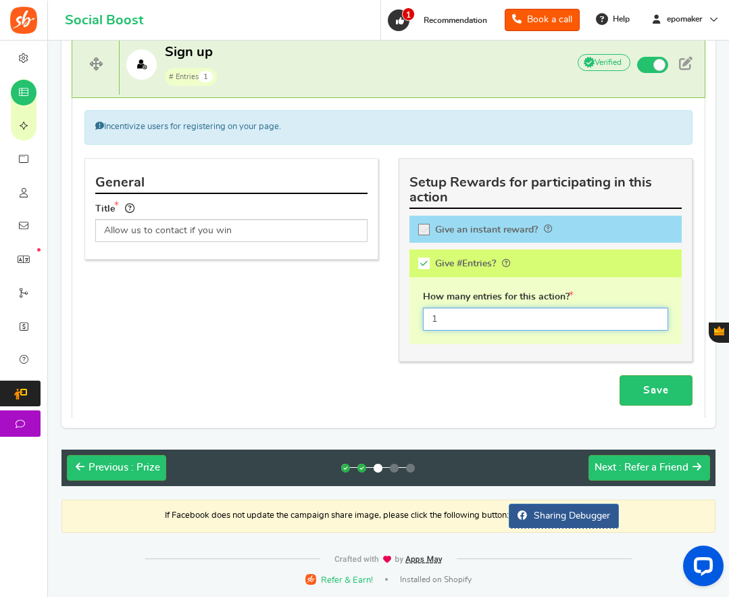
drag, startPoint x: 439, startPoint y: 318, endPoint x: 418, endPoint y: 317, distance: 21.0
click at [418, 317] on div "How many entries for this action? 1" at bounding box center [546, 310] width 272 height 67
type input "2"
click at [653, 388] on link "Save" at bounding box center [656, 390] width 73 height 30
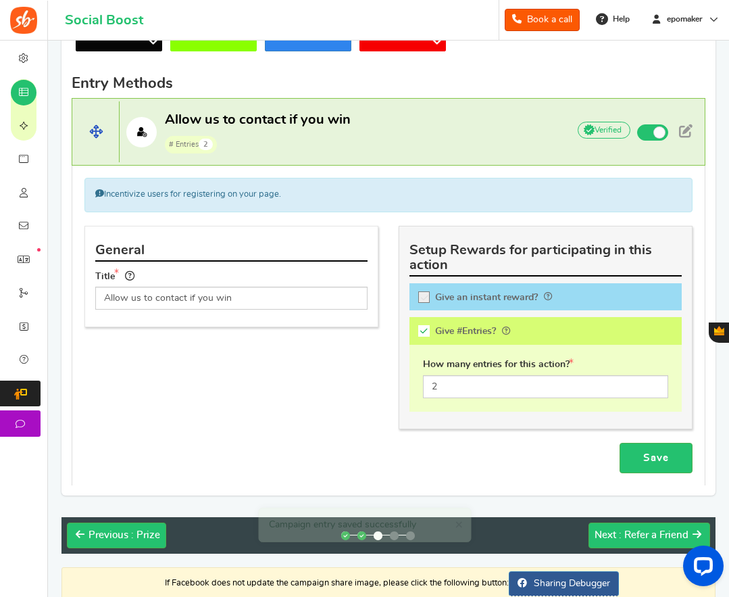
click at [395, 129] on p "Allow us to contact if you win # Entries 2" at bounding box center [337, 132] width 435 height 43
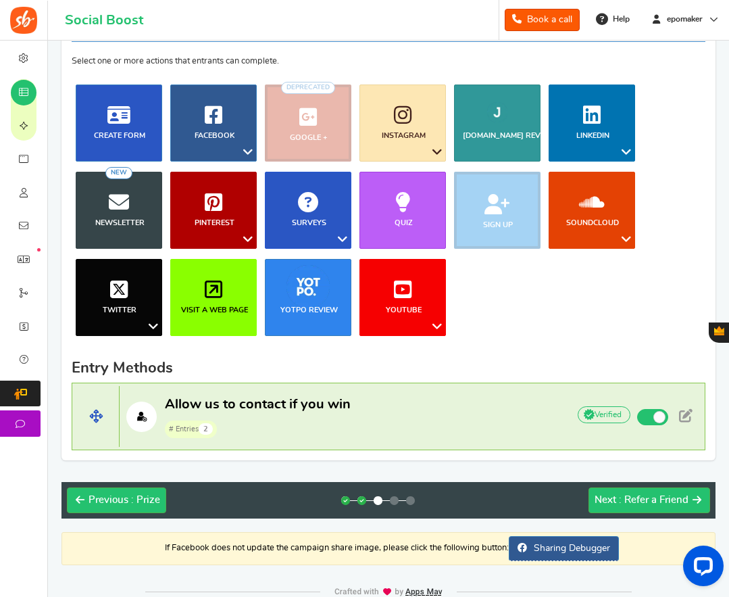
scroll to position [137, 0]
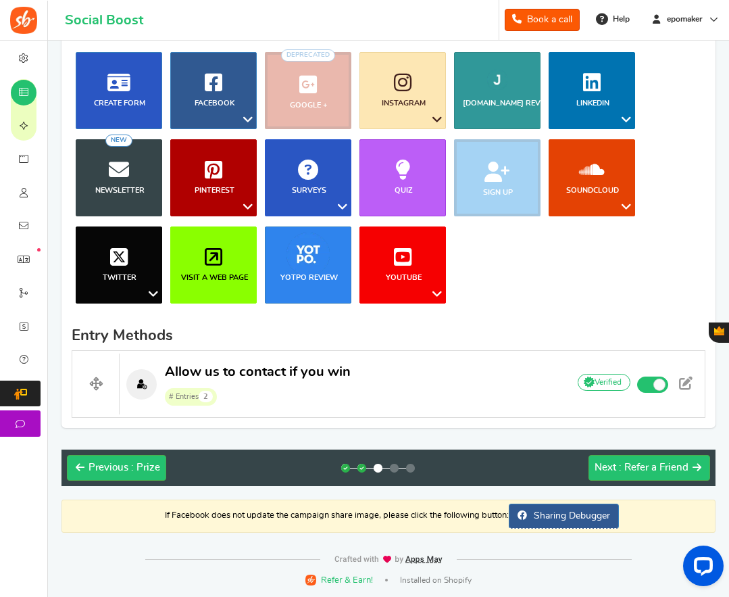
click at [529, 289] on ul "Blog Comments Create Form Facebook Visit a Facebook Page Includes Like Share on…" at bounding box center [389, 183] width 634 height 262
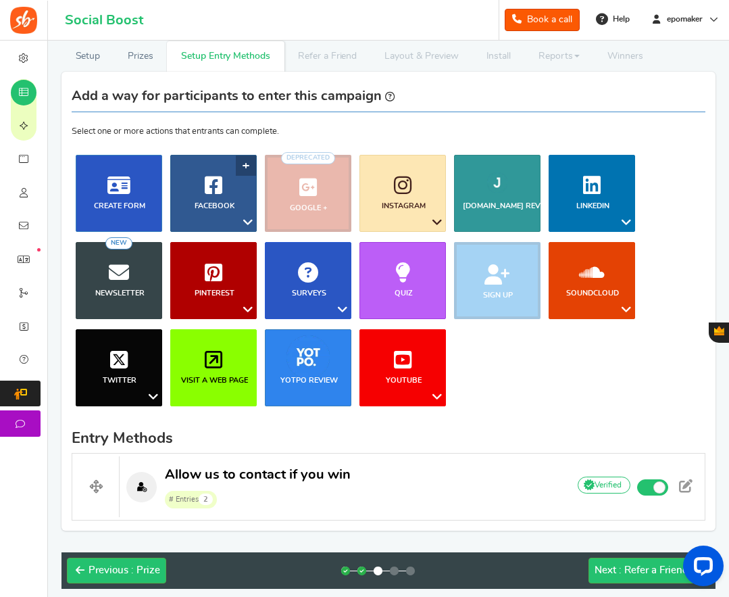
scroll to position [1, 0]
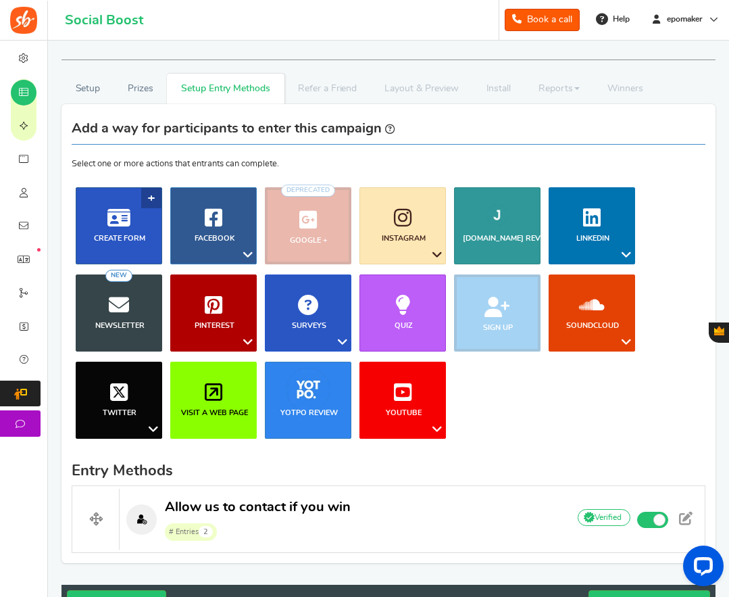
click at [118, 219] on icon at bounding box center [118, 218] width 23 height 20
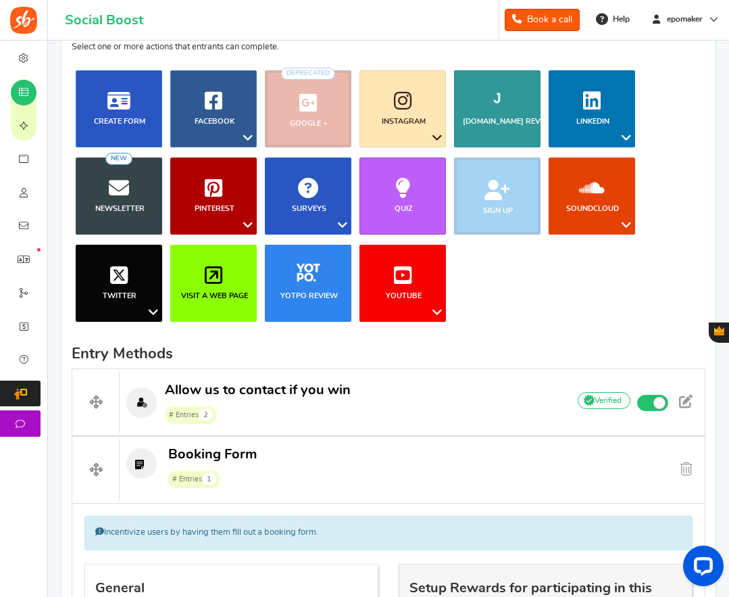
scroll to position [51, 0]
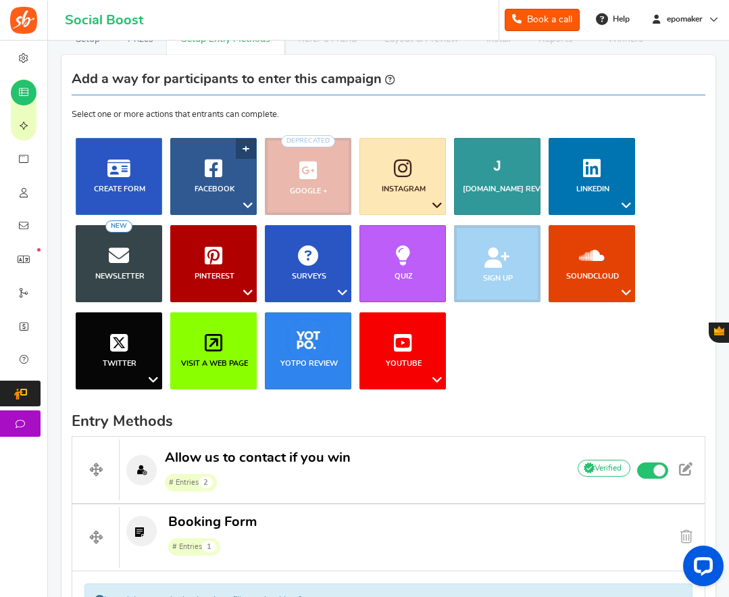
click at [214, 166] on icon at bounding box center [214, 168] width 18 height 20
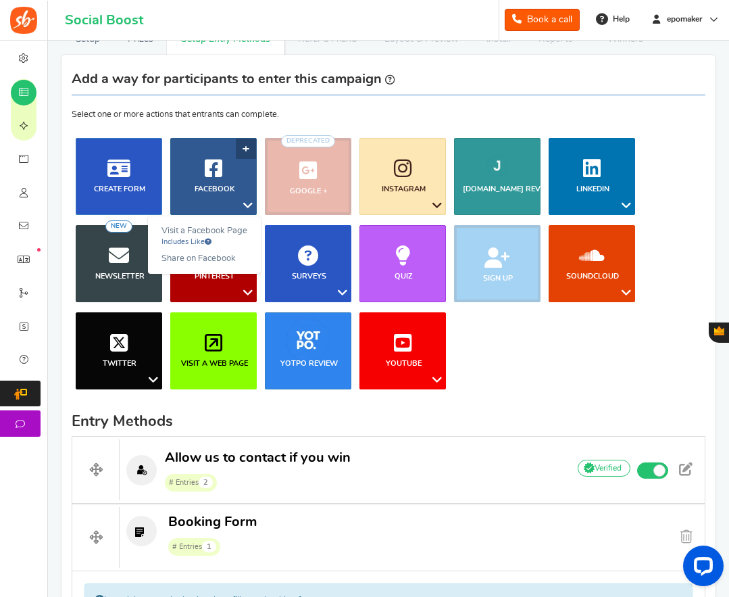
click at [201, 168] on link "Facebook" at bounding box center [213, 176] width 87 height 77
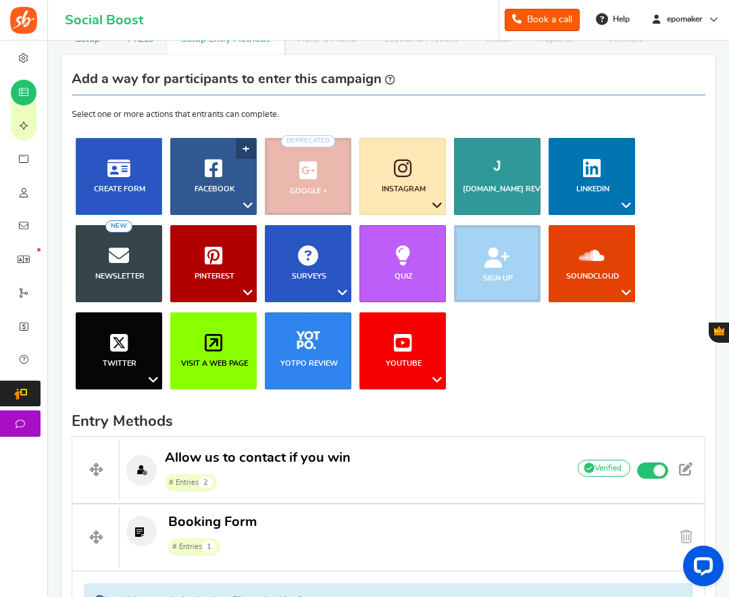
click at [217, 175] on icon at bounding box center [214, 168] width 18 height 20
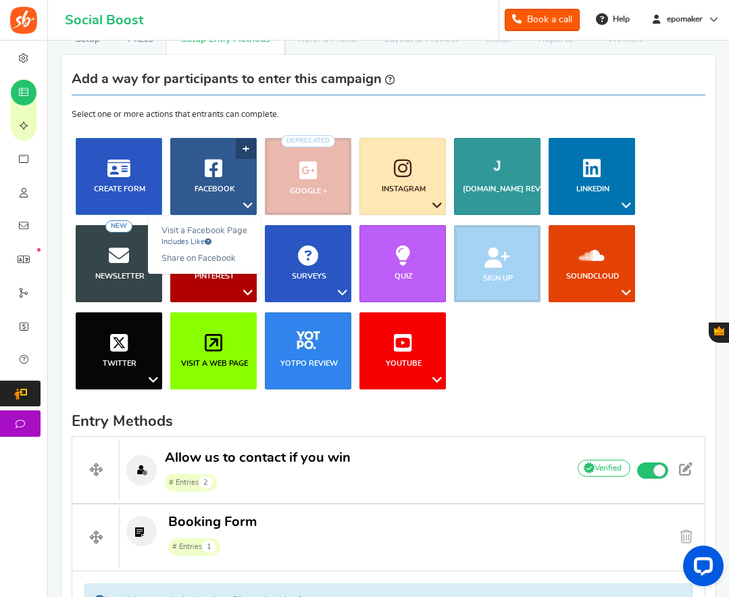
click at [217, 175] on icon at bounding box center [214, 168] width 18 height 20
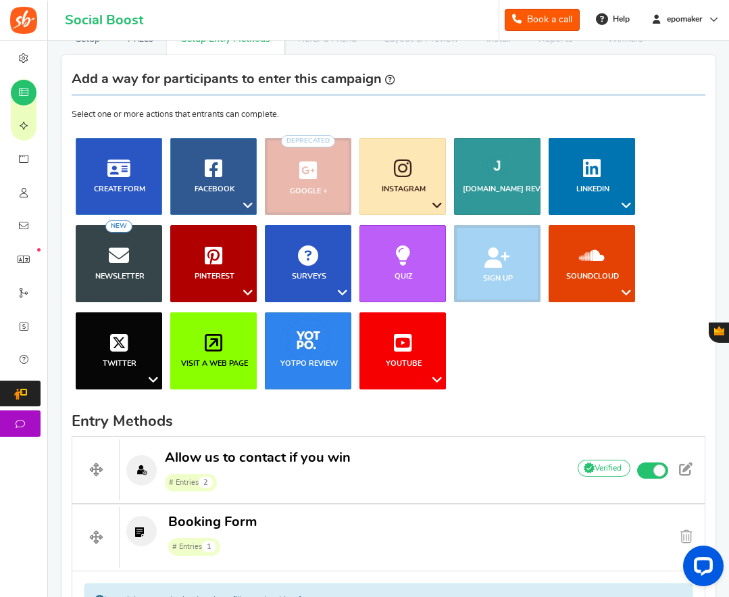
click at [307, 176] on li "Google + Deprecated" at bounding box center [308, 176] width 95 height 77
click at [403, 177] on icon at bounding box center [403, 168] width 18 height 20
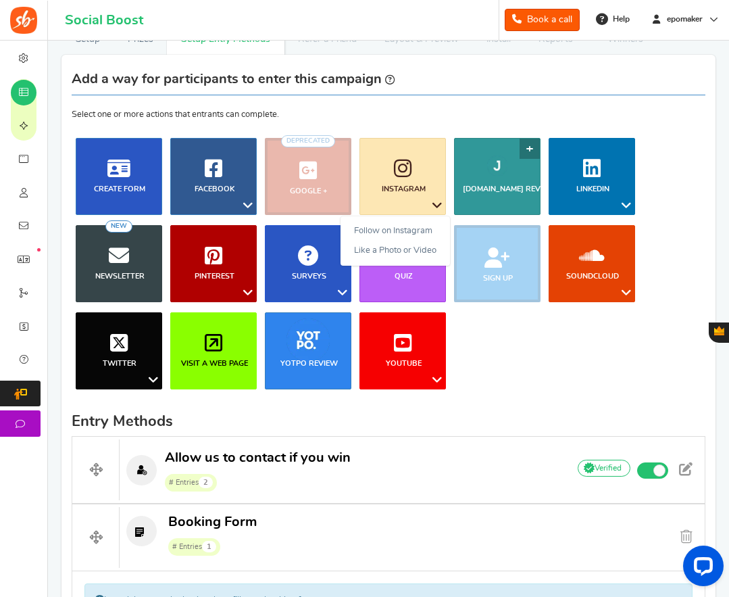
click at [491, 176] on icon at bounding box center [497, 168] width 20 height 20
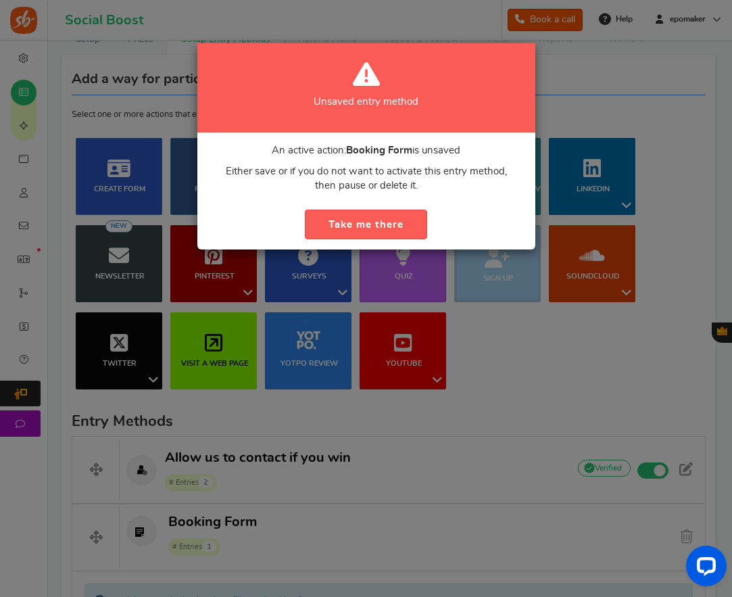
click at [533, 337] on div "Unsaved entry method An active action: Booking Form is unsaved Either save or i…" at bounding box center [366, 298] width 732 height 597
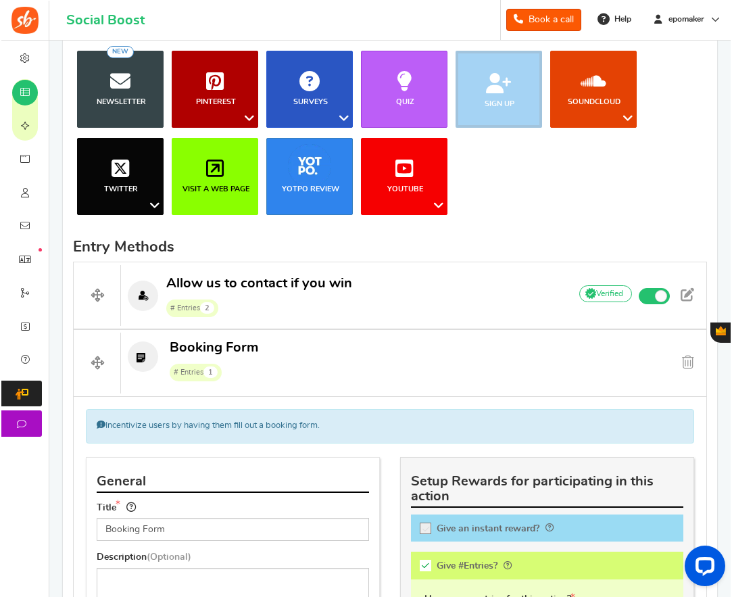
scroll to position [254, 0]
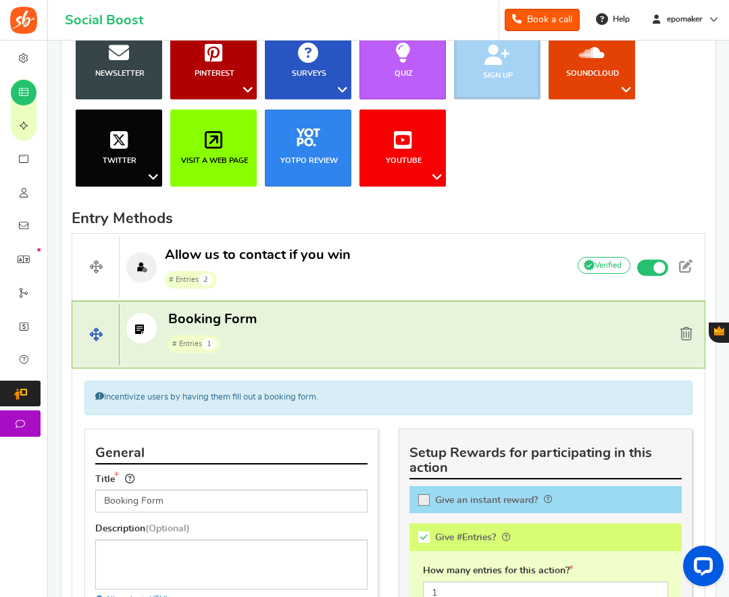
click at [687, 333] on span at bounding box center [687, 334] width 12 height 14
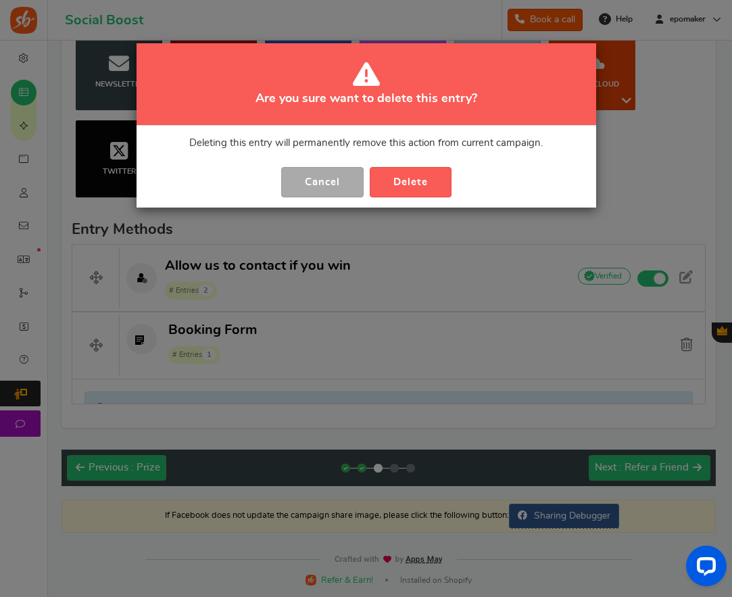
scroll to position [218, 0]
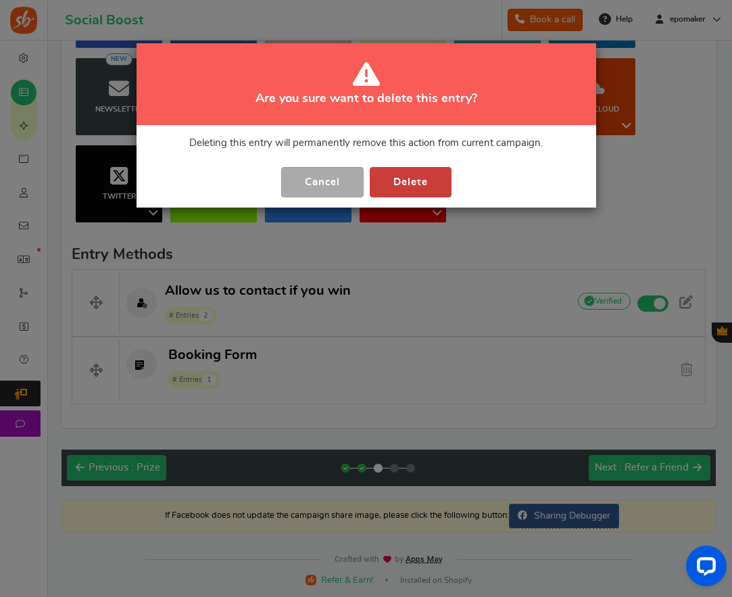
click at [409, 178] on button "Delete" at bounding box center [411, 182] width 82 height 30
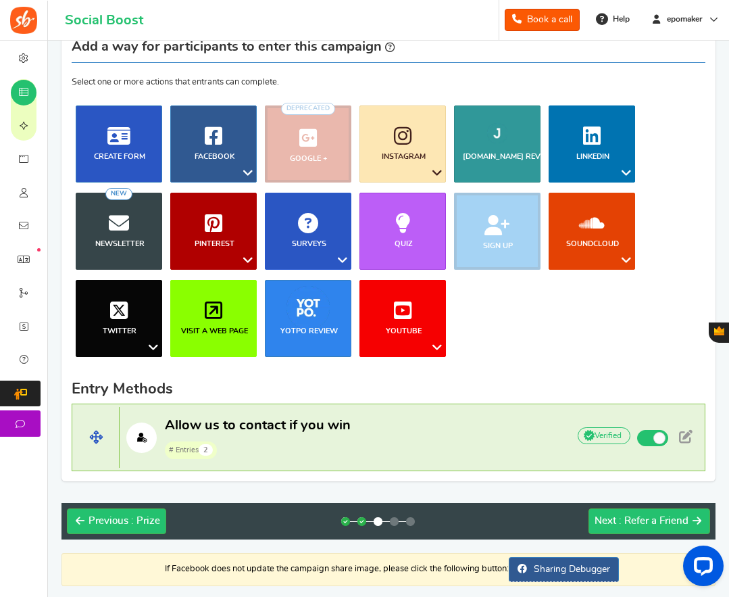
scroll to position [137, 0]
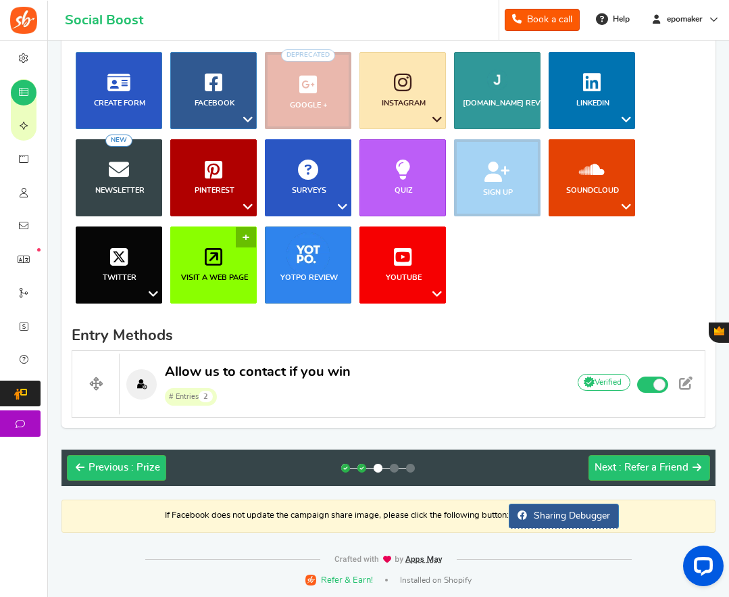
click at [210, 257] on icon at bounding box center [214, 257] width 18 height 20
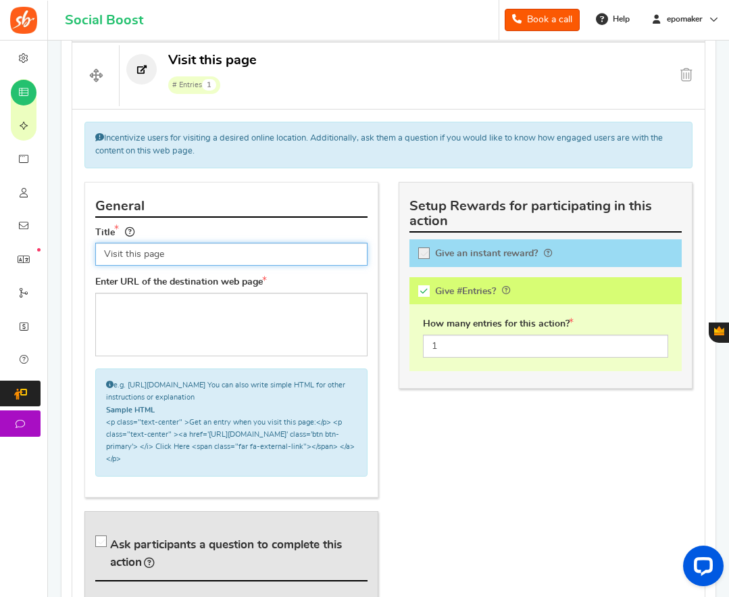
scroll to position [536, 0]
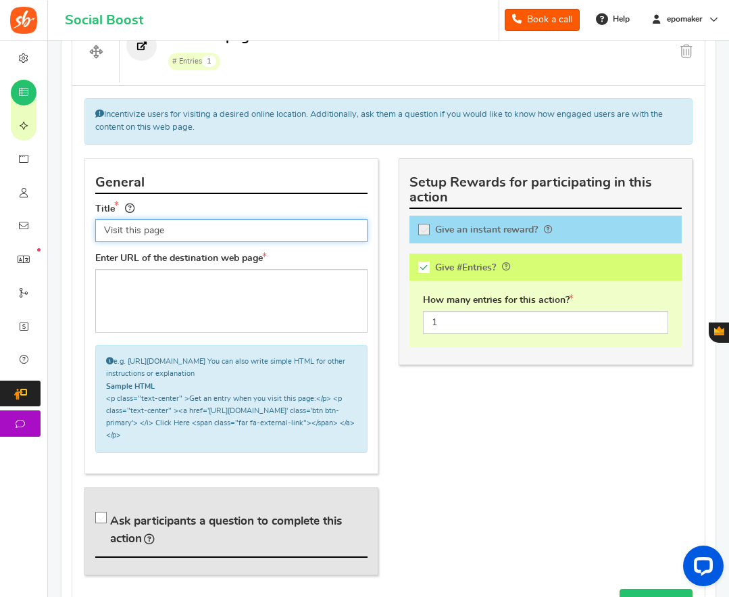
click at [186, 231] on input "Visit this page" at bounding box center [231, 230] width 272 height 23
paste input "Epomaker Fall Sale 2025"
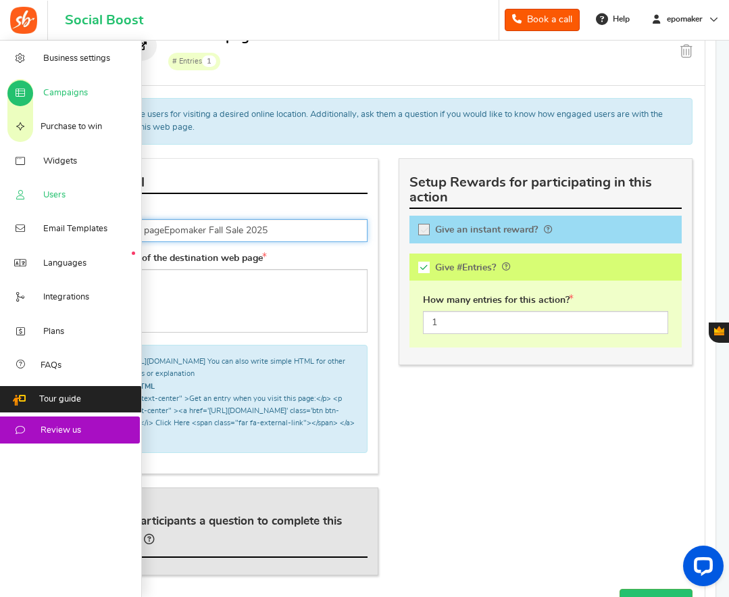
drag, startPoint x: 164, startPoint y: 230, endPoint x: 27, endPoint y: 211, distance: 137.9
click at [27, 211] on div "Business settings Campaigns Purchase to win Widgets Widget Tab Widgets Users Un…" at bounding box center [364, 164] width 729 height 1320
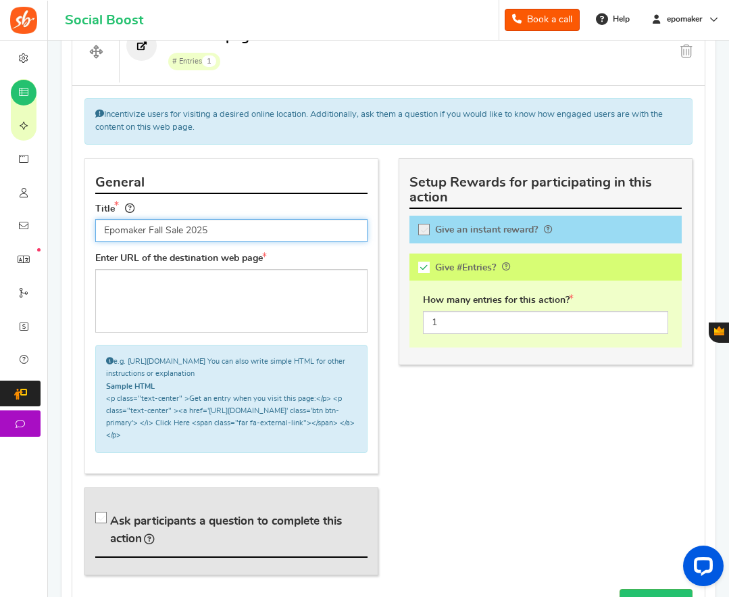
click at [154, 229] on input "Epomaker Fall Sale 2025" at bounding box center [231, 230] width 272 height 23
click at [178, 232] on input "Epomaker Fall Sale 2025" at bounding box center [231, 230] width 272 height 23
click at [203, 233] on input "Epomaker Fall Sale 2025" at bounding box center [231, 230] width 272 height 23
click at [217, 232] on input "Epomaker Fall Sale 2025" at bounding box center [231, 230] width 272 height 23
type input "Epomaker Fall Sale 2025!"
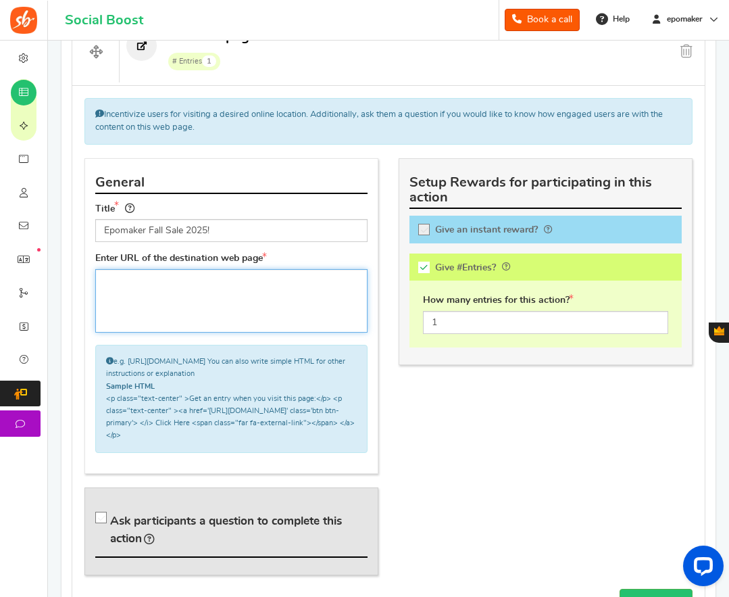
click at [153, 279] on textarea at bounding box center [231, 301] width 272 height 64
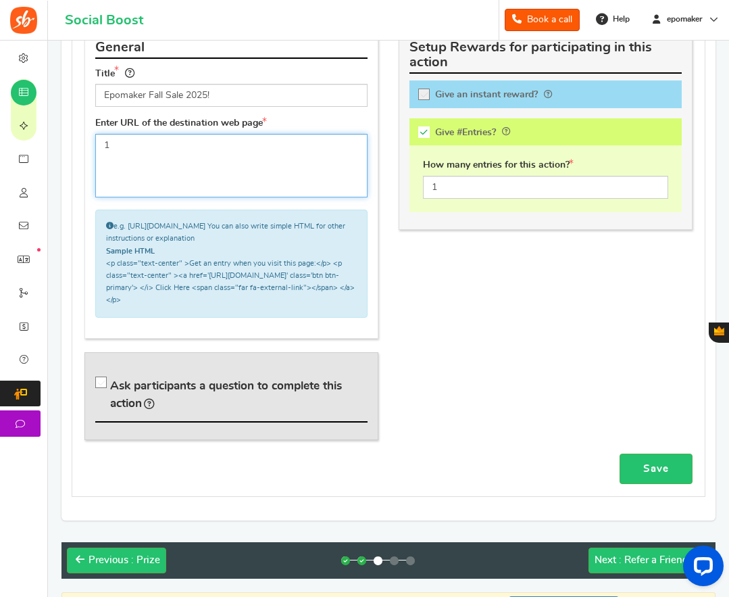
scroll to position [604, 0]
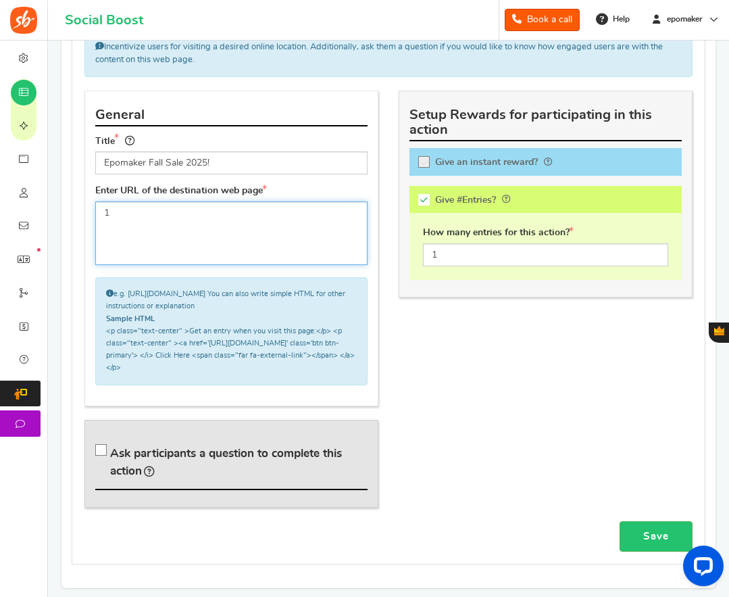
type textarea "1"
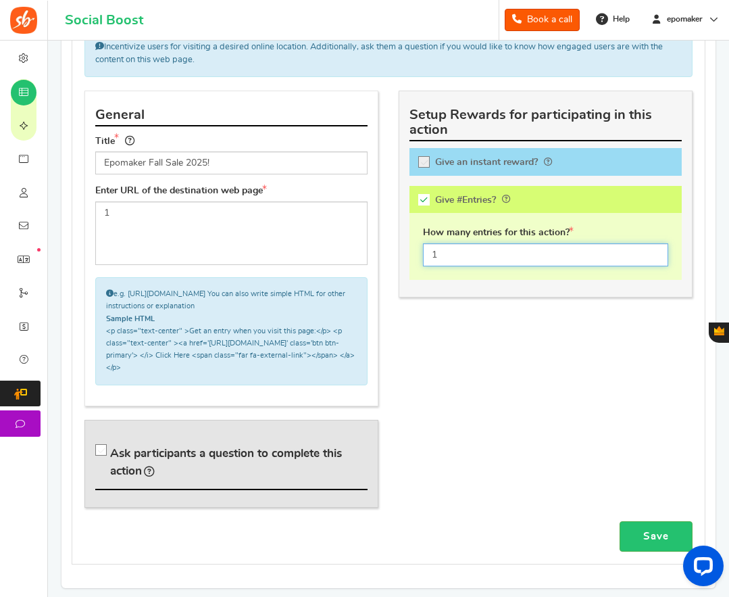
click at [439, 254] on input "1" at bounding box center [545, 254] width 245 height 23
type input "2"
click at [446, 369] on div "General Title Epomaker Fall Sale 2025! Tip! Your title should show the huge sav…" at bounding box center [388, 306] width 629 height 431
drag, startPoint x: 651, startPoint y: 521, endPoint x: 558, endPoint y: 500, distance: 95.6
click at [650, 521] on link "Save" at bounding box center [656, 536] width 73 height 30
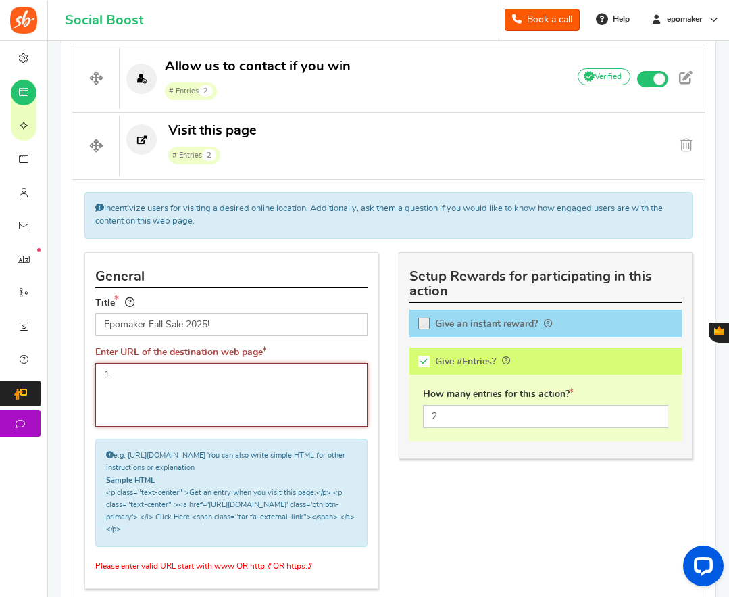
scroll to position [401, 0]
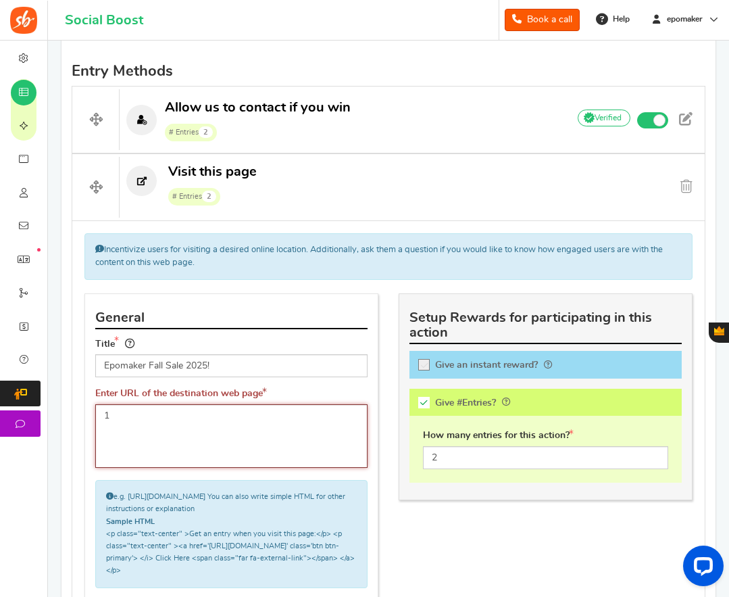
click at [112, 429] on textarea "1" at bounding box center [231, 436] width 272 height 64
paste textarea "[URL][DOMAIN_NAME]"
click at [130, 418] on textarea "[URL][DOMAIN_NAME]" at bounding box center [231, 436] width 272 height 64
click at [189, 414] on textarea "[URL][DOMAIN_NAME]" at bounding box center [231, 436] width 272 height 64
click at [246, 416] on textarea "[URL][DOMAIN_NAME]" at bounding box center [231, 436] width 272 height 64
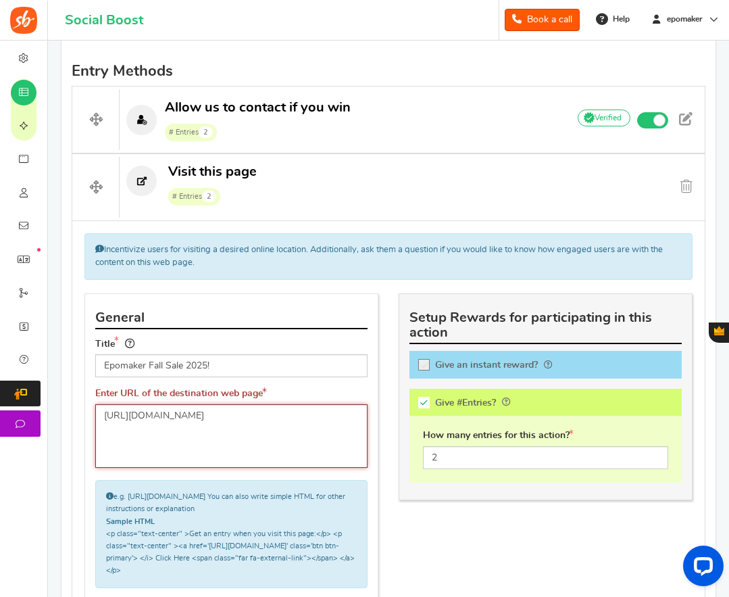
click at [297, 416] on textarea "[URL][DOMAIN_NAME]" at bounding box center [231, 436] width 272 height 64
drag, startPoint x: 266, startPoint y: 415, endPoint x: 325, endPoint y: 443, distance: 65.0
click at [325, 443] on textarea "[URL][DOMAIN_NAME]" at bounding box center [231, 436] width 272 height 64
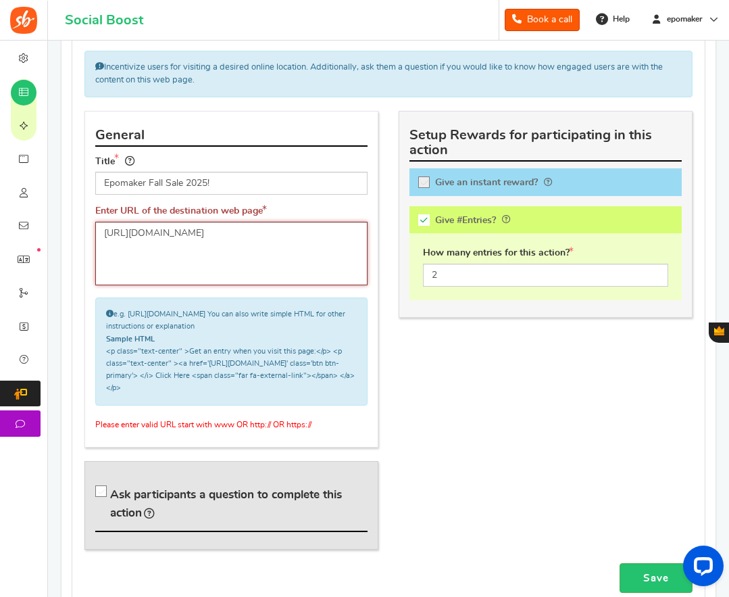
scroll to position [604, 0]
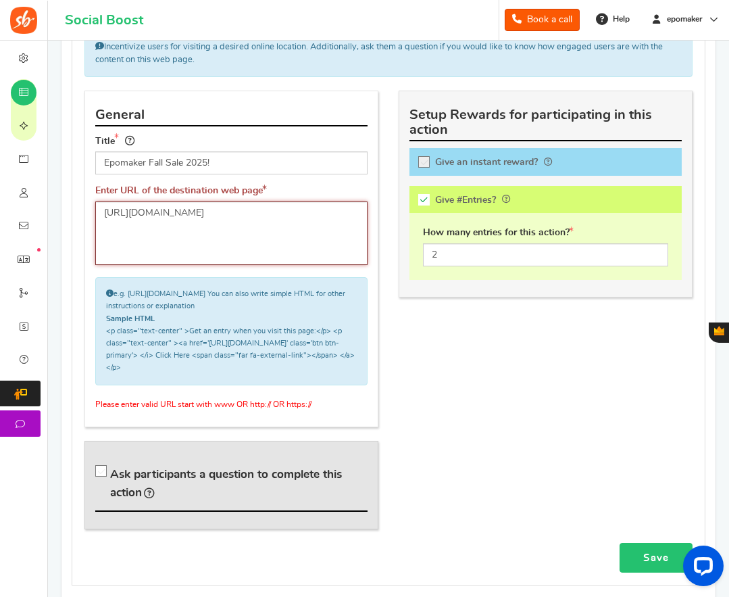
type textarea "https://epomaker.com/blogs/newsroom"
drag, startPoint x: 642, startPoint y: 541, endPoint x: 610, endPoint y: 523, distance: 36.6
click at [642, 543] on link "Save" at bounding box center [656, 558] width 73 height 30
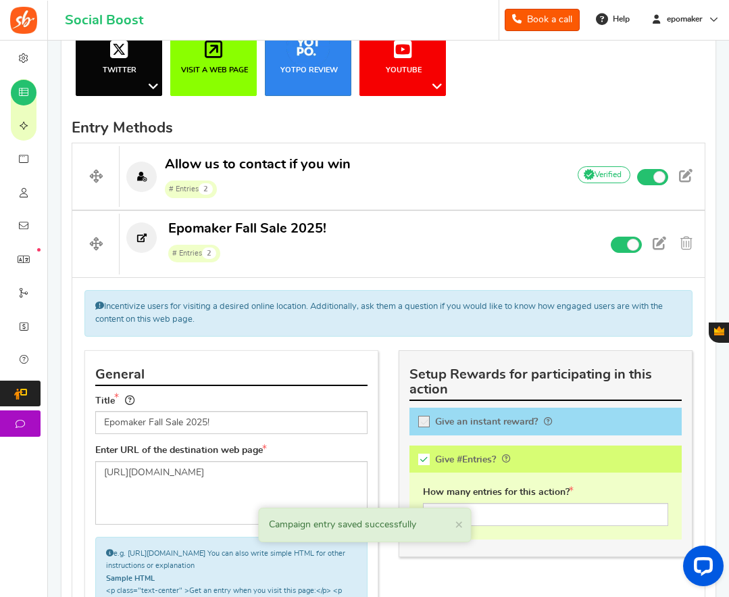
scroll to position [332, 0]
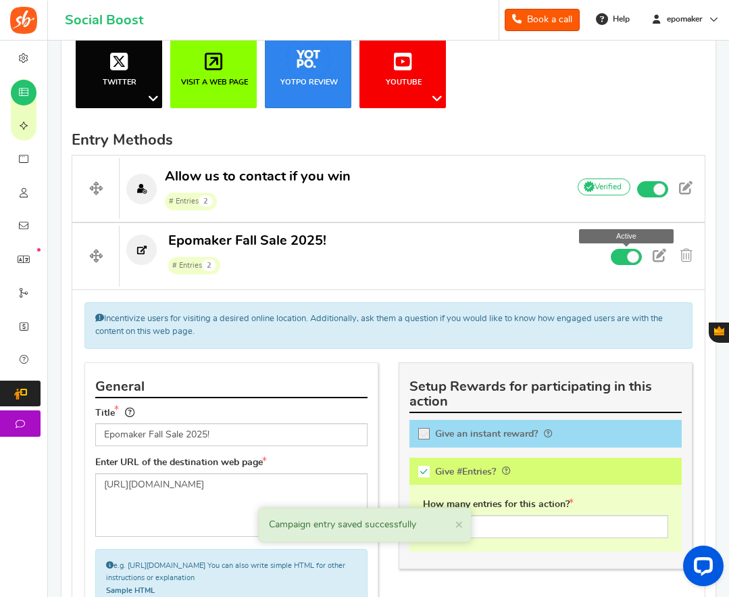
drag, startPoint x: 623, startPoint y: 257, endPoint x: 610, endPoint y: 261, distance: 14.1
click at [623, 257] on span at bounding box center [626, 257] width 31 height 16
click at [0, 0] on input "Active Active" at bounding box center [0, 0] width 0 height 0
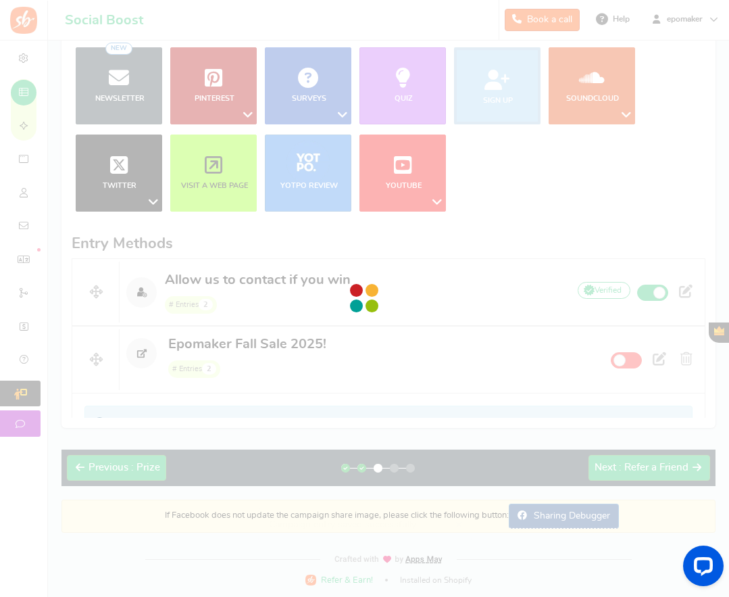
scroll to position [204, 0]
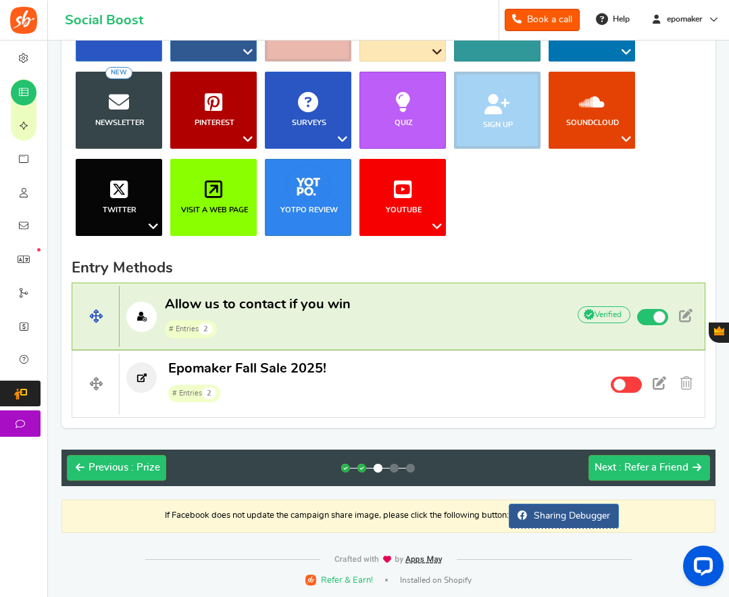
drag, startPoint x: 202, startPoint y: 183, endPoint x: 237, endPoint y: 295, distance: 116.8
click at [202, 183] on link "Visit a web page" at bounding box center [213, 197] width 87 height 77
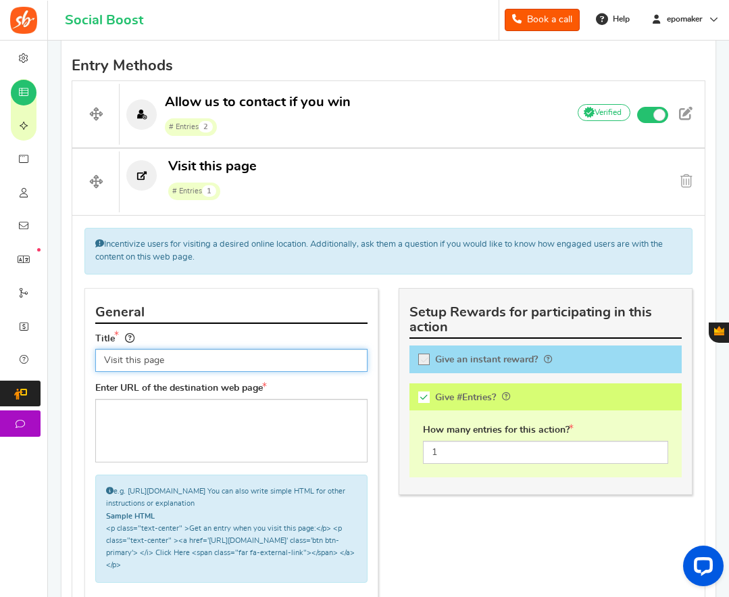
scroll to position [407, 0]
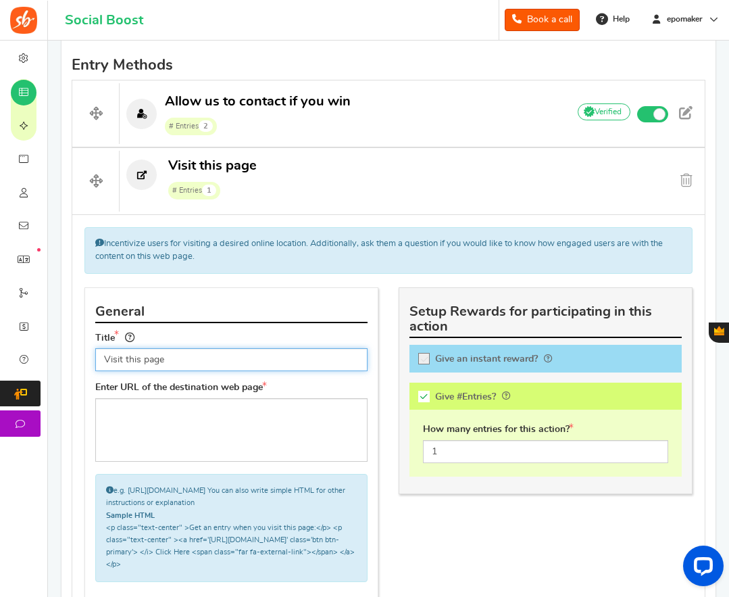
click at [166, 357] on input "Visit this page" at bounding box center [231, 359] width 272 height 23
paste input "Our Amazon Stor"
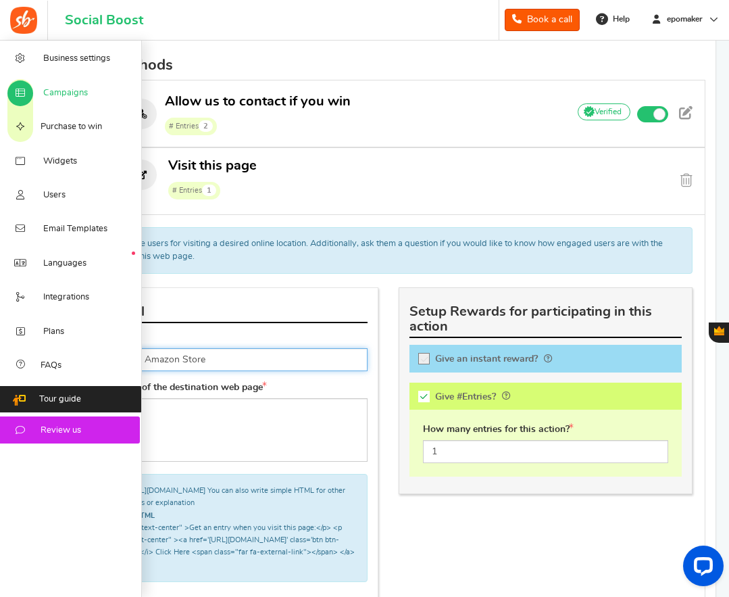
type input "Visit Our Amazon Store"
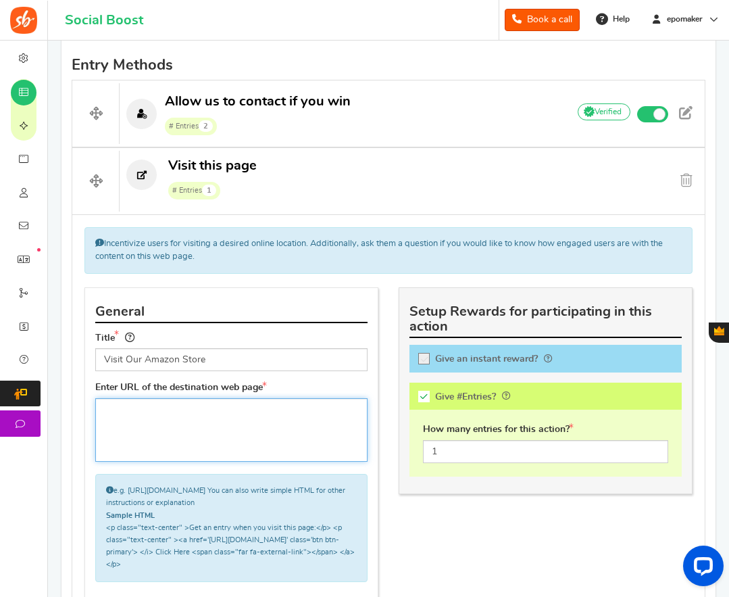
click at [153, 413] on textarea at bounding box center [231, 430] width 272 height 64
paste textarea "[URL][DOMAIN_NAME]"
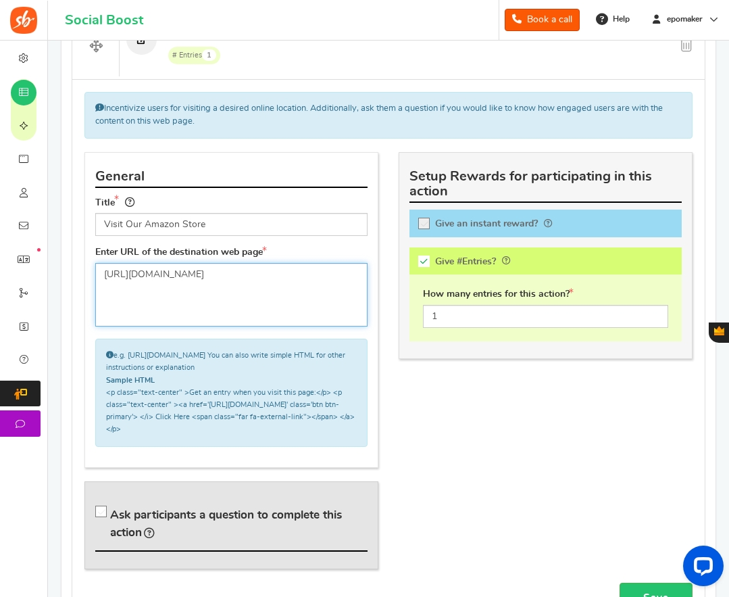
scroll to position [610, 0]
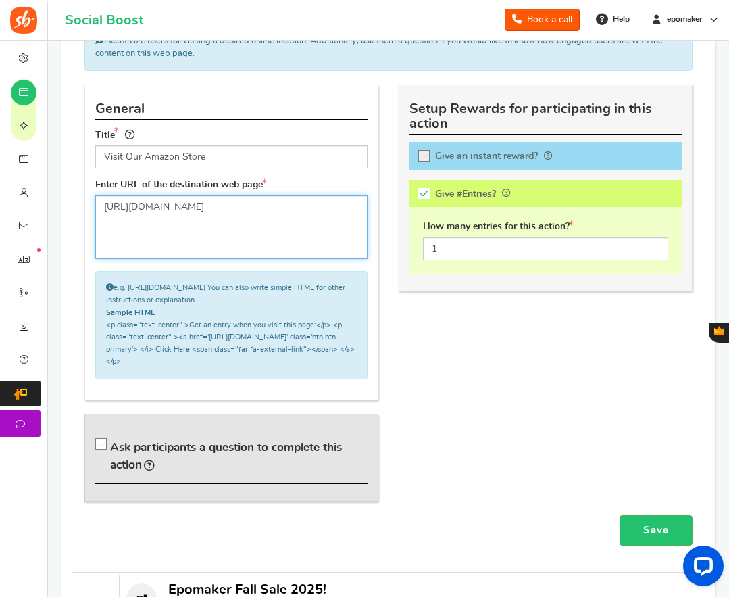
type textarea "[URL][DOMAIN_NAME]"
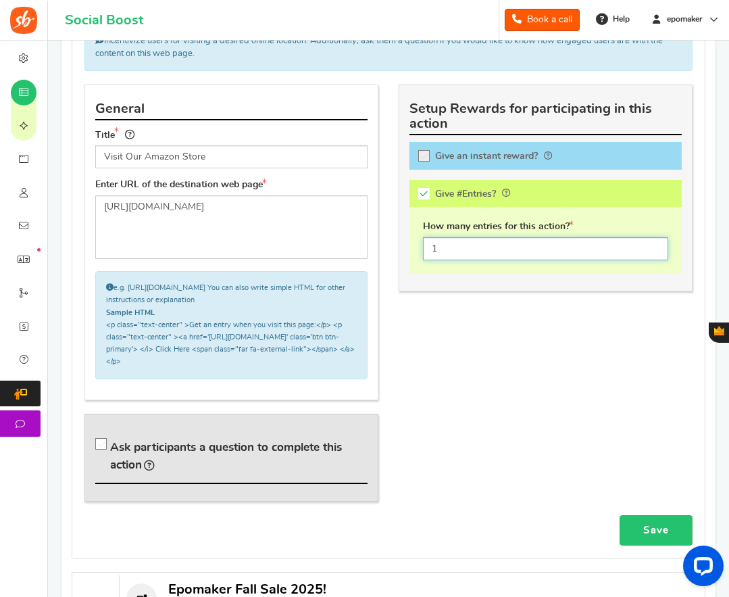
drag, startPoint x: 450, startPoint y: 249, endPoint x: 426, endPoint y: 247, distance: 24.5
click at [426, 247] on input "1" at bounding box center [545, 248] width 245 height 23
type input "2"
drag, startPoint x: 648, startPoint y: 512, endPoint x: 530, endPoint y: 491, distance: 120.0
click at [648, 515] on link "Save" at bounding box center [656, 530] width 73 height 30
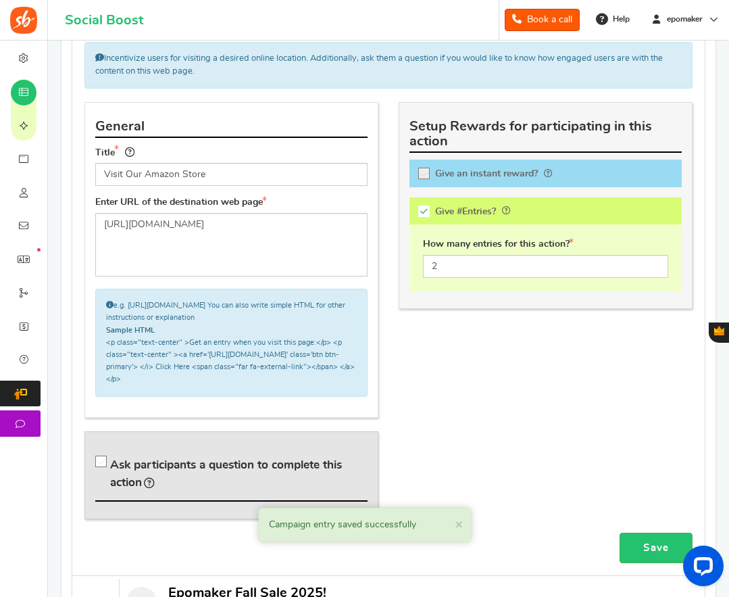
scroll to position [400, 0]
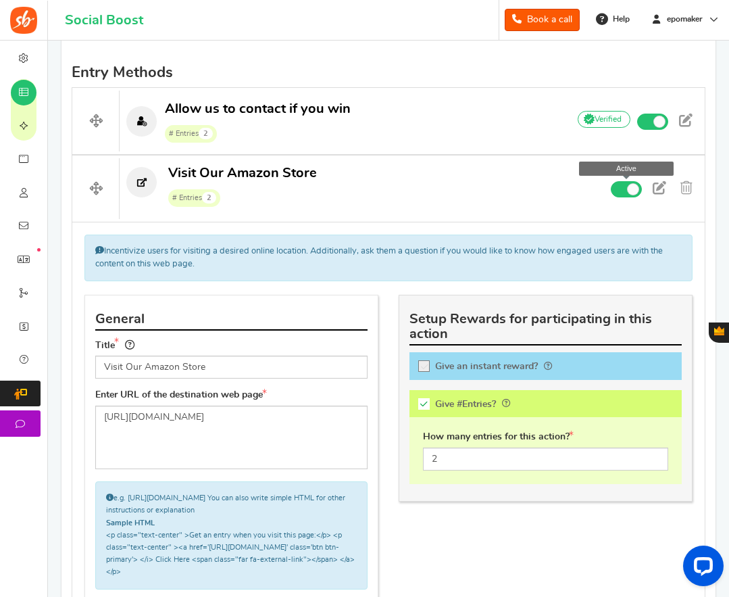
drag, startPoint x: 620, startPoint y: 189, endPoint x: 600, endPoint y: 199, distance: 22.1
click at [620, 189] on span at bounding box center [626, 189] width 31 height 16
click at [0, 0] on input "Active Active" at bounding box center [0, 0] width 0 height 0
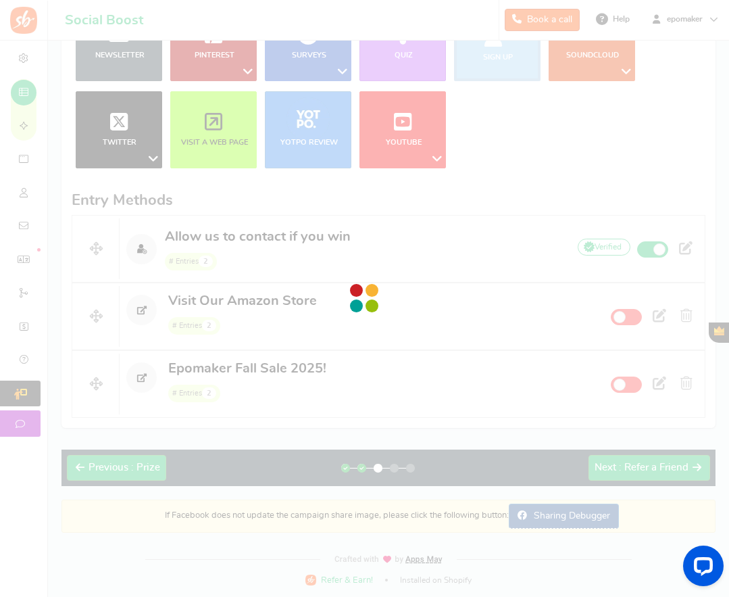
scroll to position [272, 0]
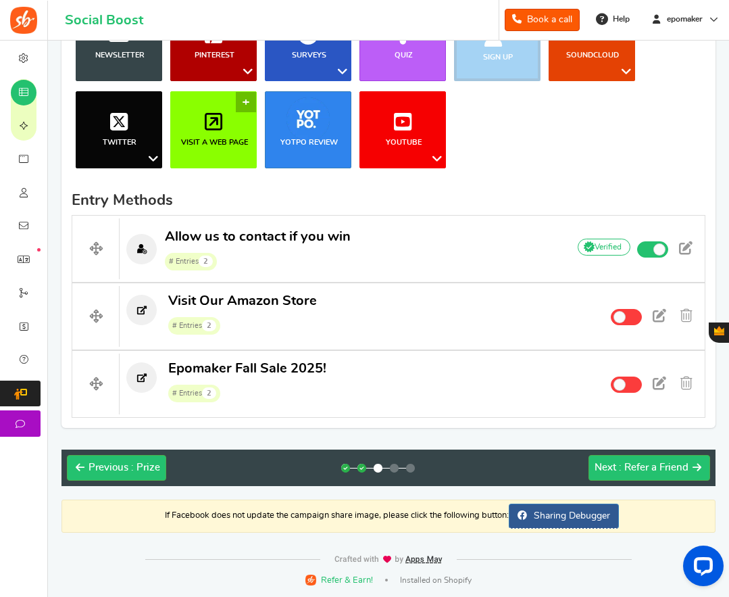
click at [208, 126] on icon at bounding box center [214, 122] width 18 height 20
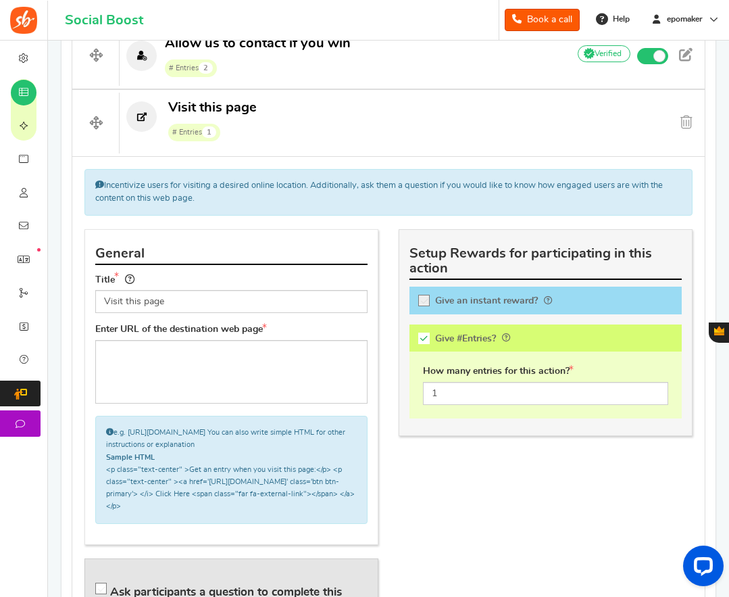
scroll to position [475, 0]
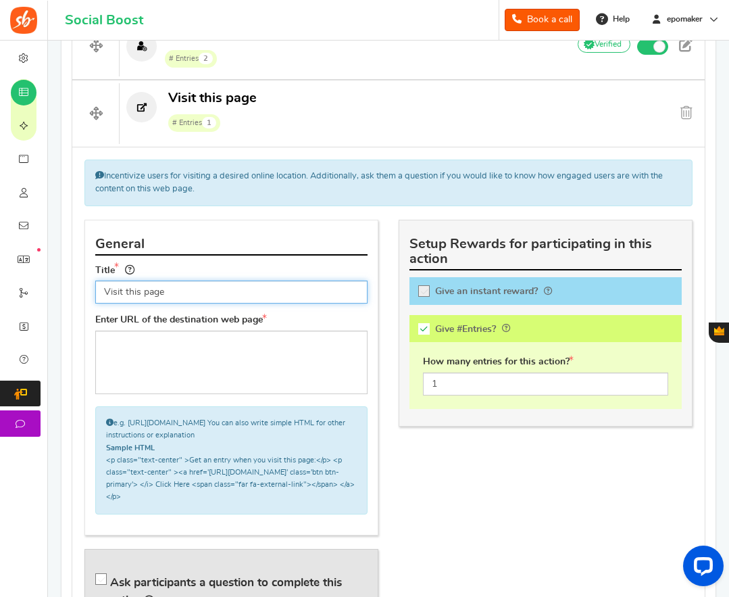
click at [182, 290] on input "Visit this page" at bounding box center [231, 292] width 272 height 23
paste input "Follow Our Aliexpress Stor"
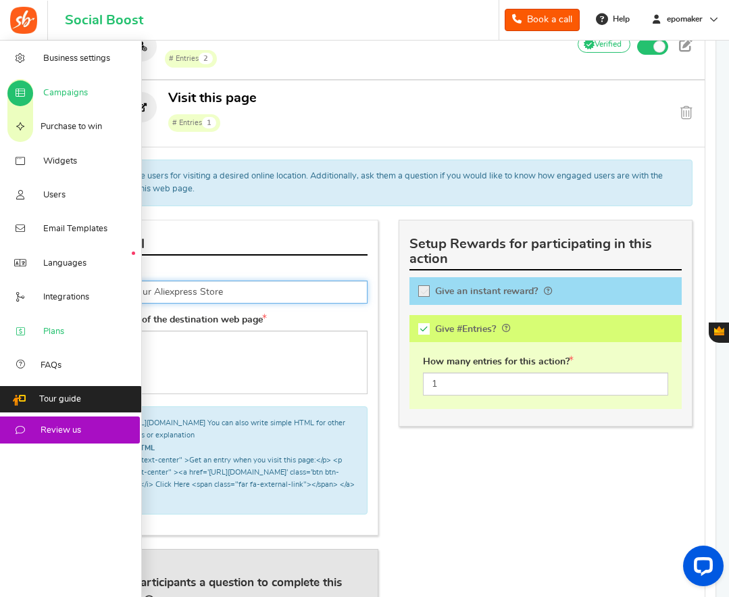
type input "Follow Our Aliexpress Store"
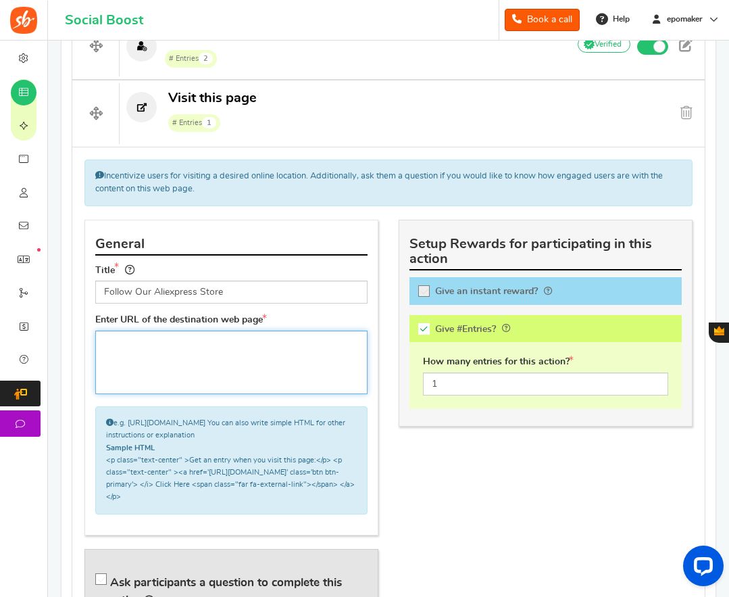
click at [151, 357] on textarea at bounding box center [231, 363] width 272 height 64
paste textarea "[URL][DOMAIN_NAME]"
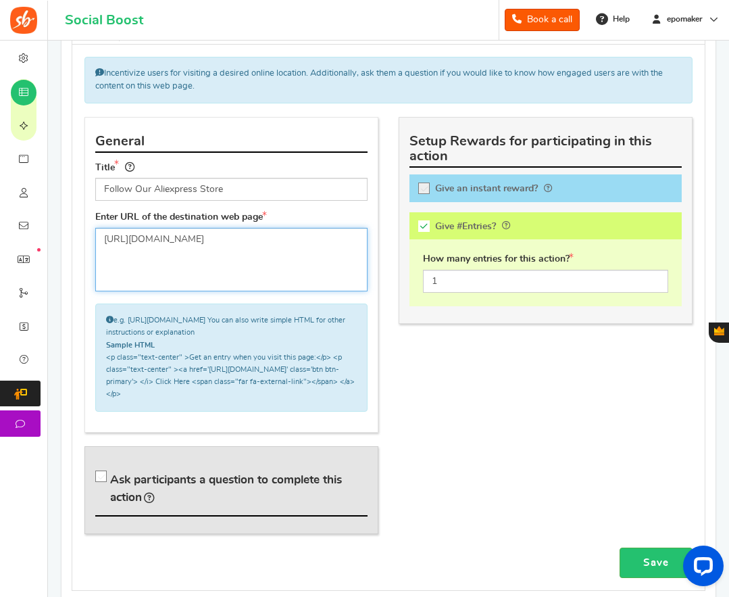
scroll to position [610, 0]
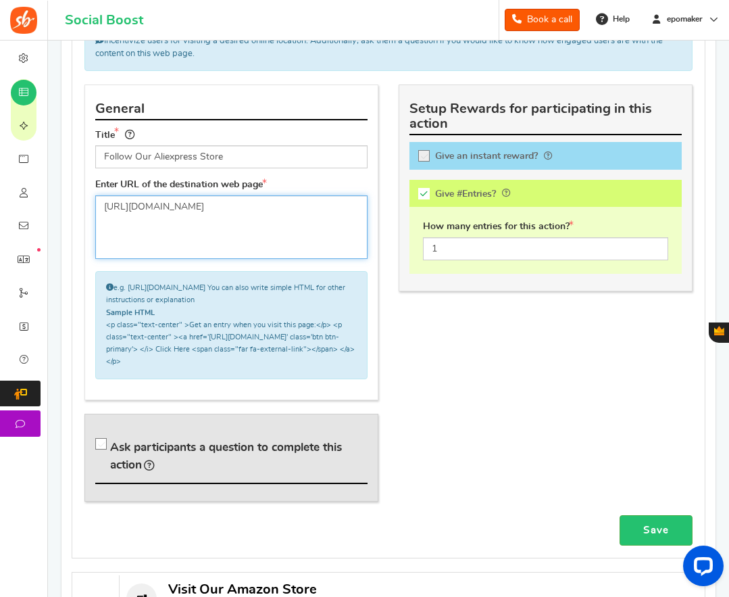
type textarea "[URL][DOMAIN_NAME]"
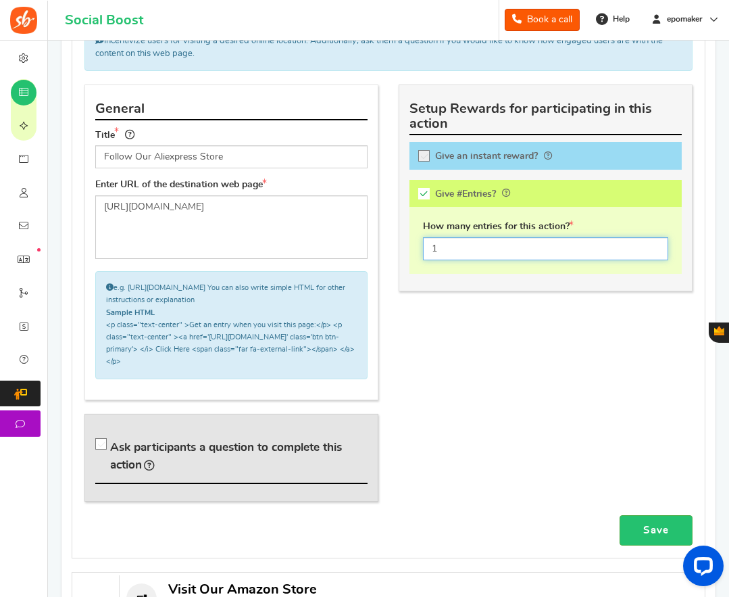
drag, startPoint x: 448, startPoint y: 247, endPoint x: 425, endPoint y: 247, distance: 22.3
click at [425, 247] on input "1" at bounding box center [545, 248] width 245 height 23
type input "2"
drag, startPoint x: 656, startPoint y: 515, endPoint x: 606, endPoint y: 498, distance: 53.0
click at [656, 515] on link "Save" at bounding box center [656, 530] width 73 height 30
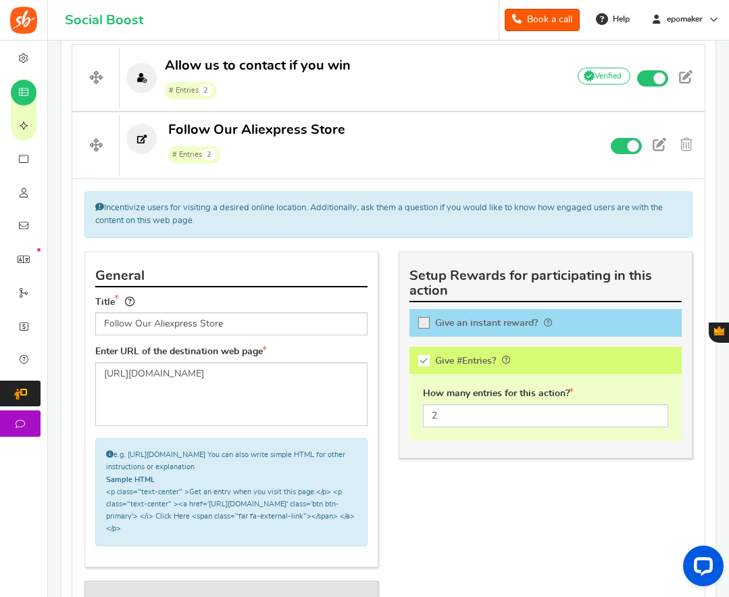
scroll to position [332, 0]
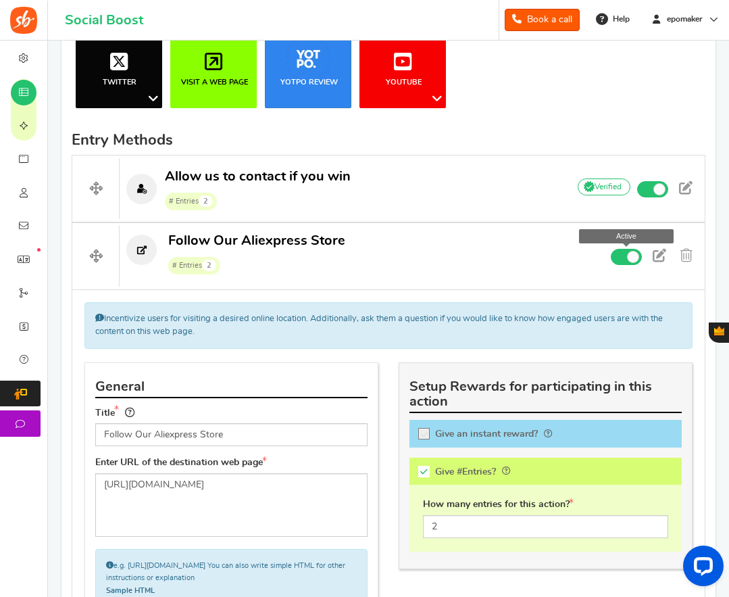
drag, startPoint x: 619, startPoint y: 257, endPoint x: 587, endPoint y: 265, distance: 32.8
click at [619, 257] on span at bounding box center [626, 257] width 31 height 16
click at [0, 0] on input "Active Active" at bounding box center [0, 0] width 0 height 0
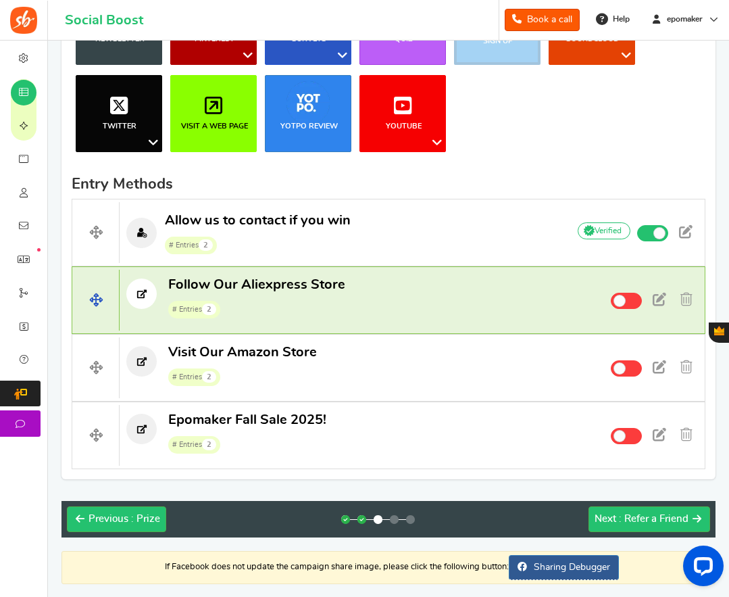
scroll to position [264, 0]
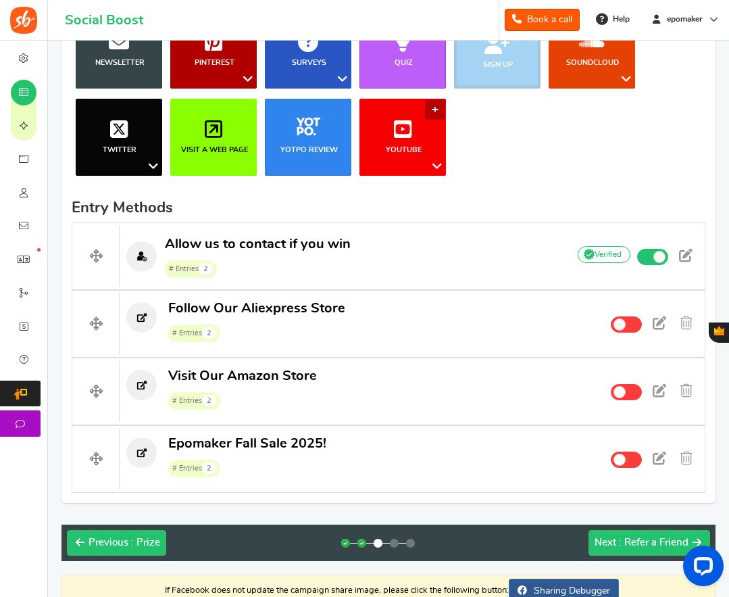
click at [401, 135] on icon at bounding box center [403, 129] width 18 height 20
click at [383, 188] on link "Subscribe To My Channel" at bounding box center [388, 193] width 126 height 20
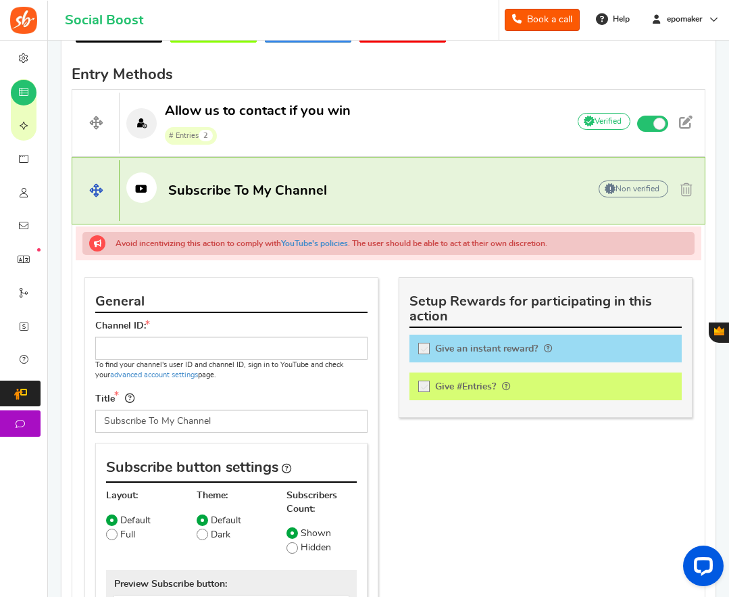
scroll to position [400, 0]
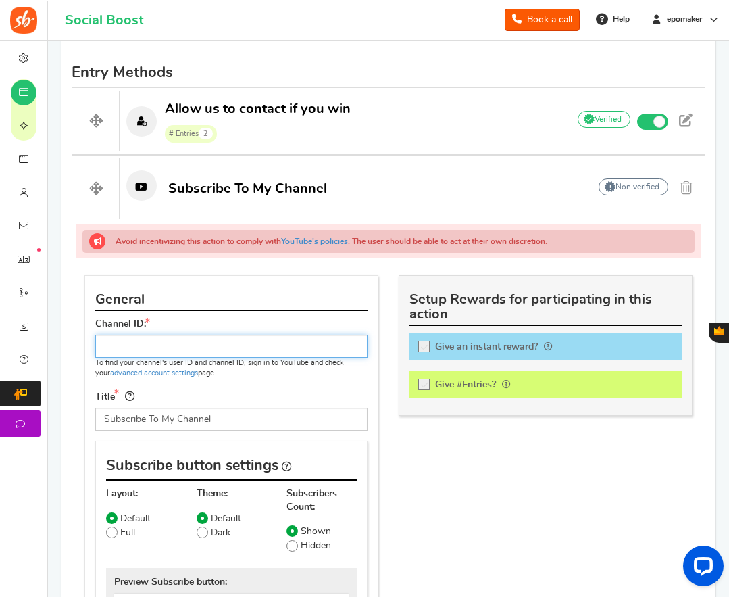
click at [149, 348] on input "text" at bounding box center [231, 346] width 272 height 23
paste input "UC-pznwpRTZn7Lfx53BRQv0g"
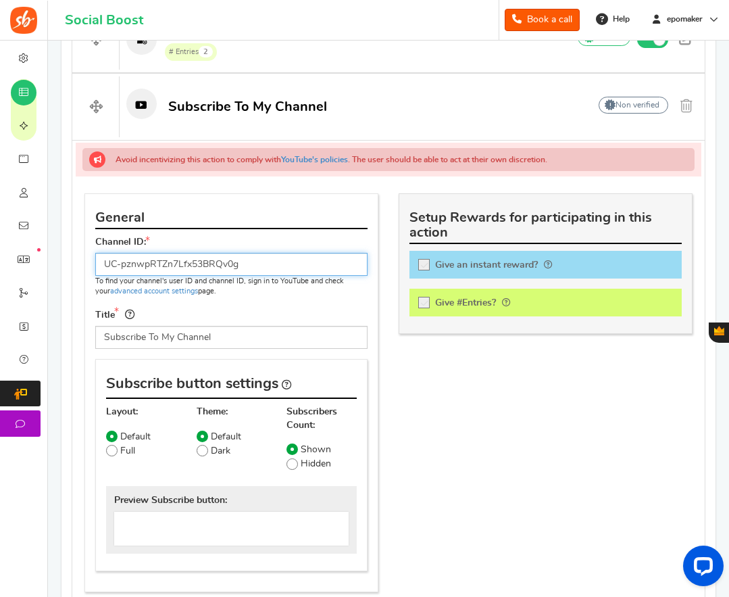
scroll to position [467, 0]
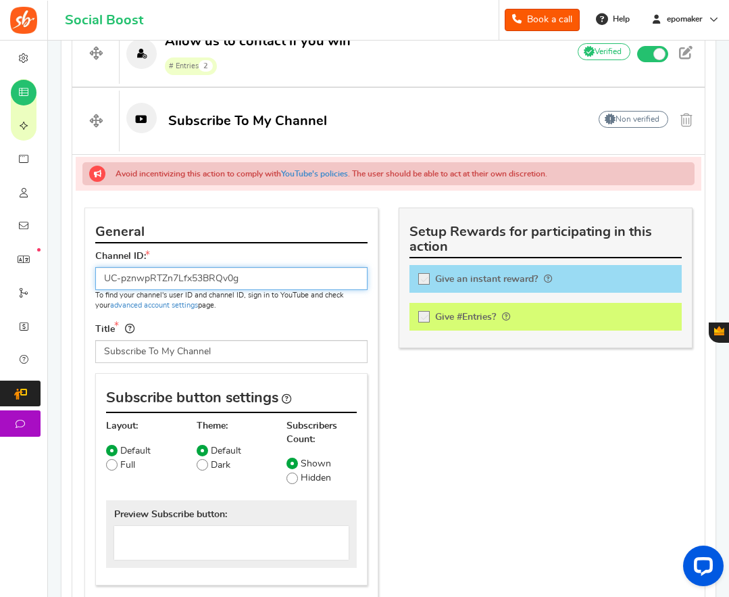
type input "UC-pznwpRTZn7Lfx53BRQv0g"
click at [423, 316] on div at bounding box center [546, 317] width 272 height 28
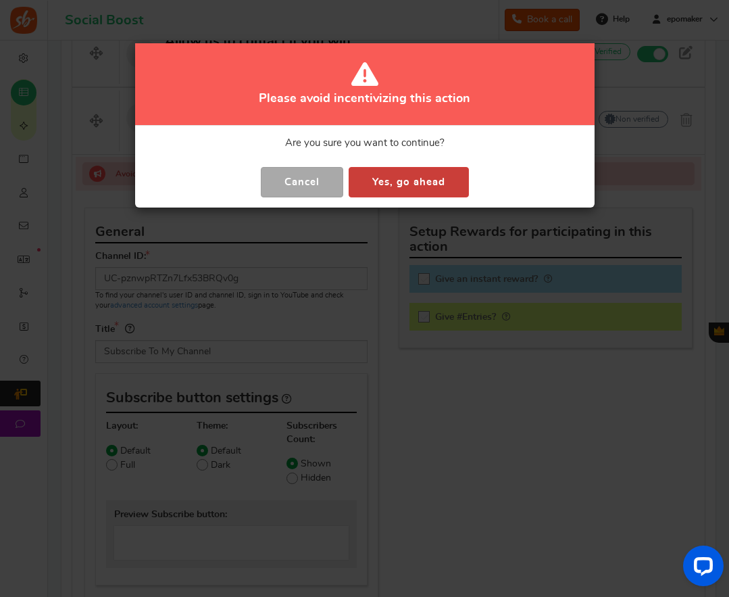
click at [402, 177] on button "Yes, go ahead" at bounding box center [409, 182] width 120 height 30
checkbox input "true"
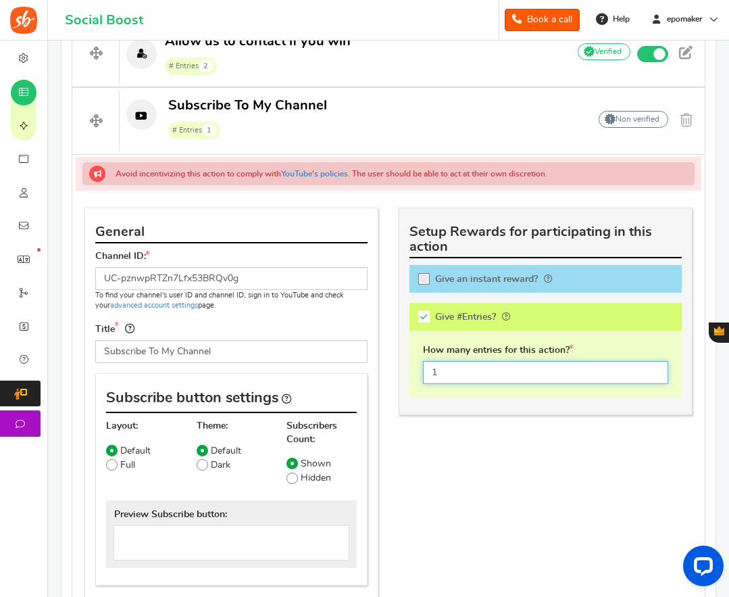
drag, startPoint x: 443, startPoint y: 370, endPoint x: 426, endPoint y: 367, distance: 17.8
click at [426, 367] on input "1" at bounding box center [545, 372] width 245 height 23
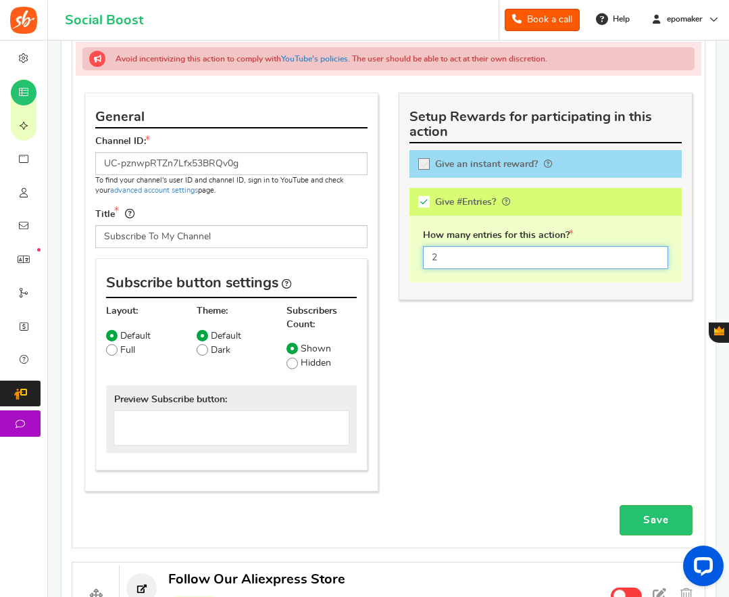
scroll to position [602, 0]
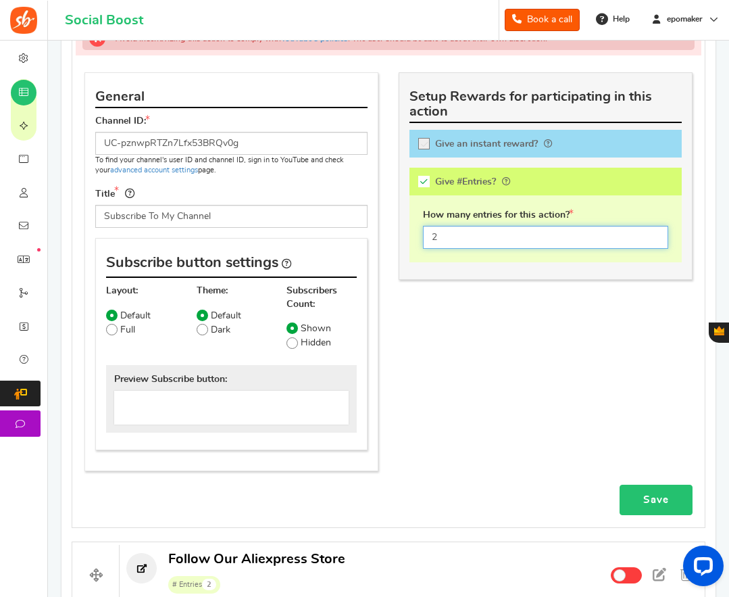
type input "2"
click at [642, 496] on link "Save" at bounding box center [656, 500] width 73 height 30
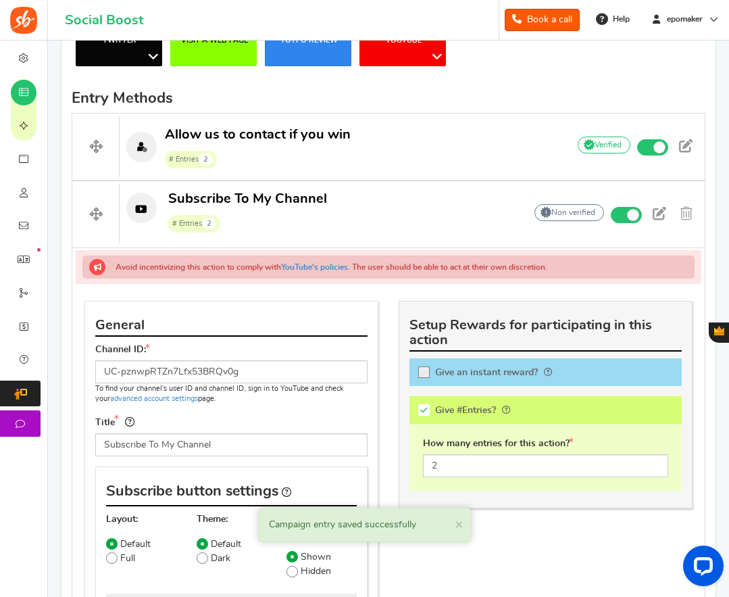
scroll to position [306, 0]
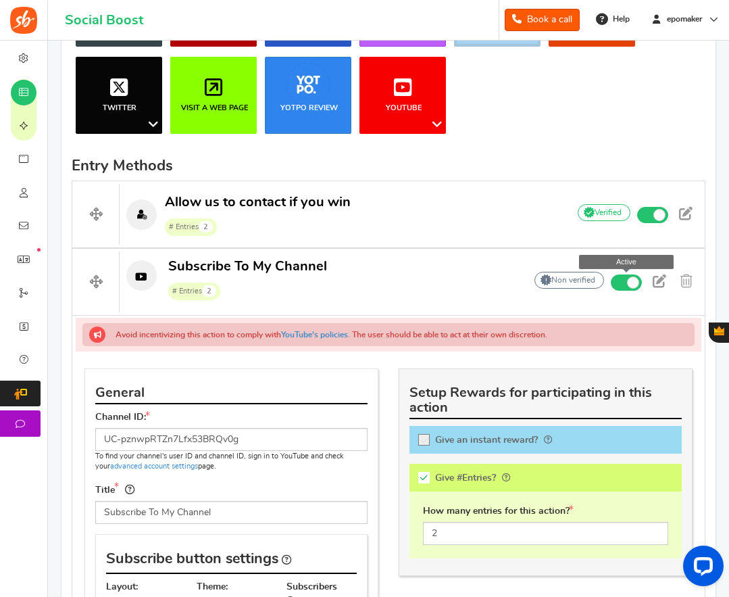
drag, startPoint x: 618, startPoint y: 283, endPoint x: 553, endPoint y: 293, distance: 65.8
click at [618, 283] on span at bounding box center [626, 282] width 31 height 16
click at [0, 0] on input "Active Active" at bounding box center [0, 0] width 0 height 0
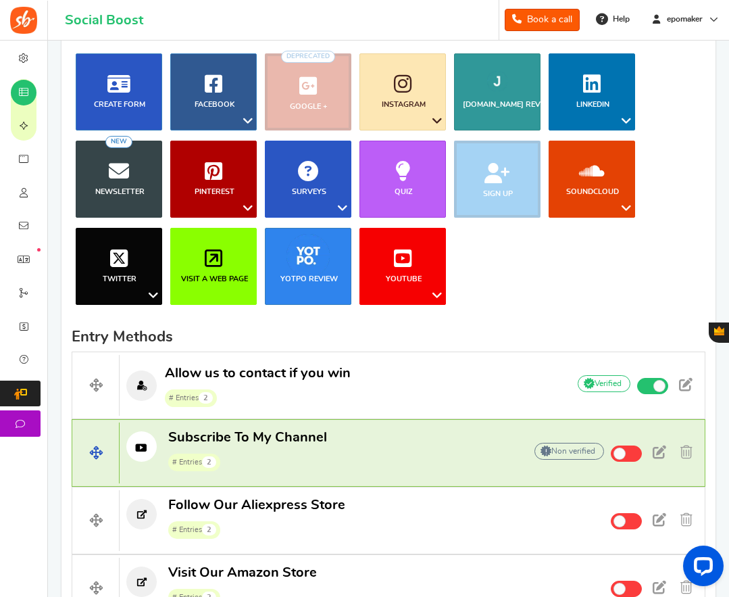
scroll to position [103, 0]
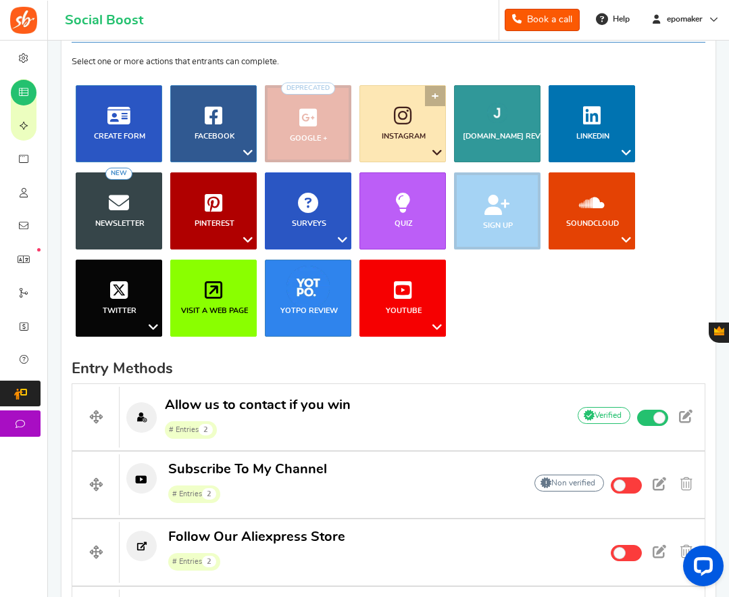
click at [401, 108] on icon at bounding box center [403, 115] width 18 height 20
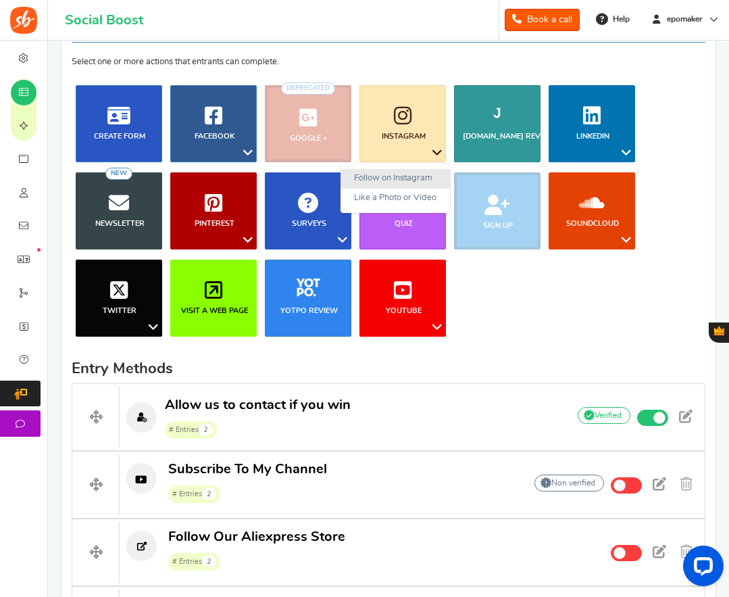
click at [391, 179] on link "Follow on Instagram" at bounding box center [396, 179] width 110 height 20
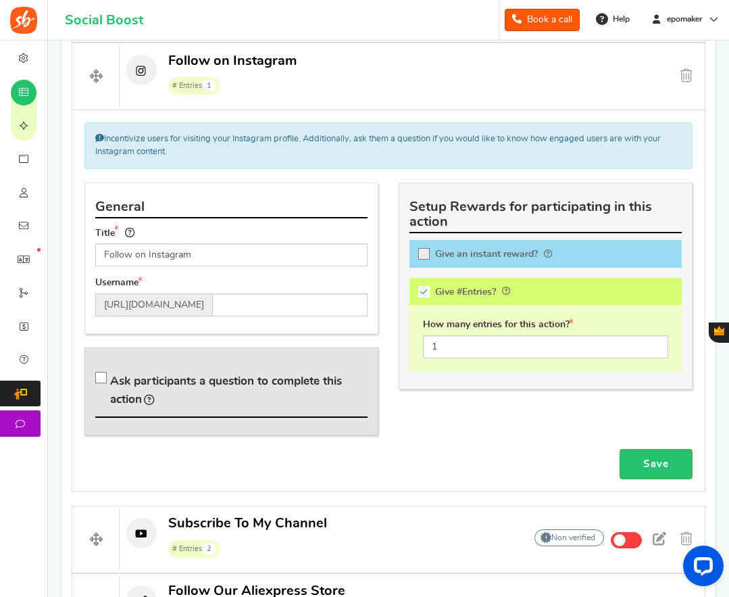
scroll to position [536, 0]
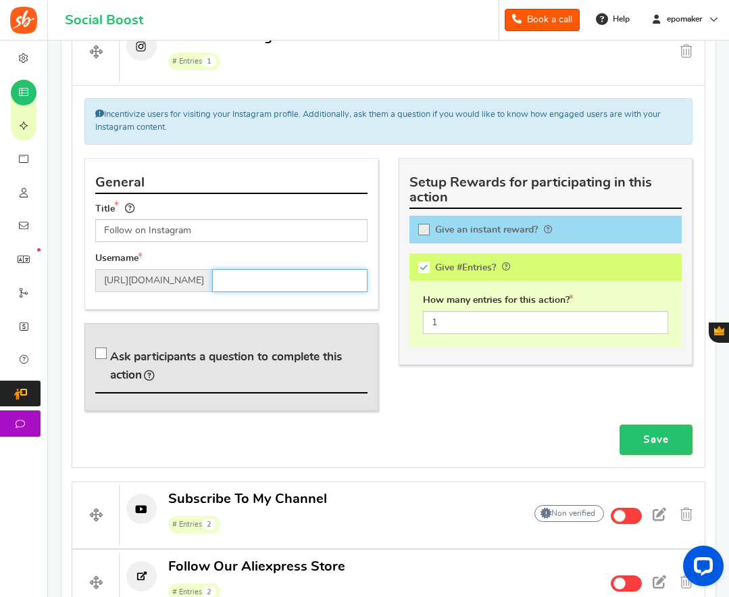
click at [267, 278] on input "text" at bounding box center [289, 280] width 155 height 23
paste input "epomakerkeyboard"
type input "epomakerkeyboard"
click at [648, 436] on link "Save" at bounding box center [656, 440] width 73 height 30
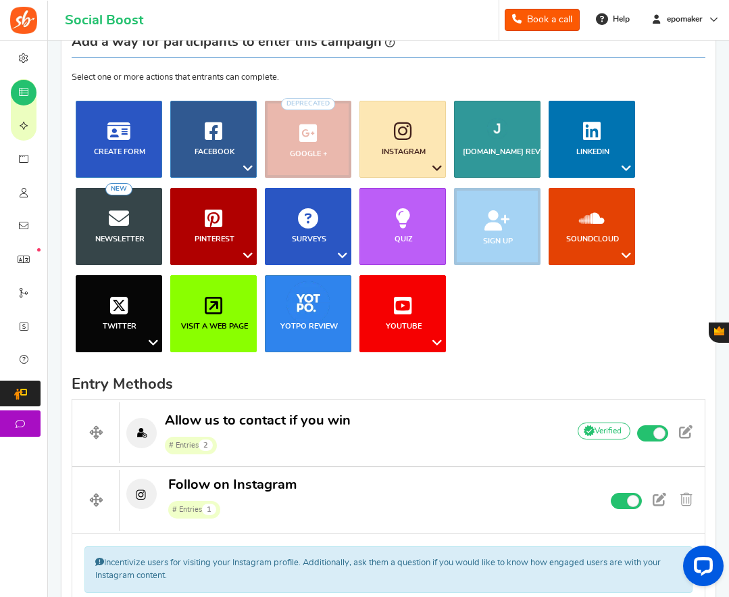
scroll to position [112, 0]
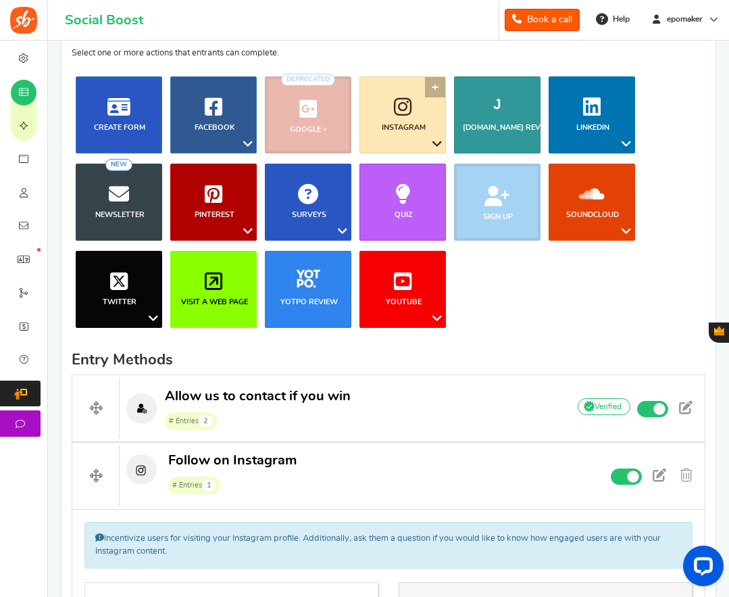
click at [402, 117] on icon at bounding box center [403, 107] width 18 height 20
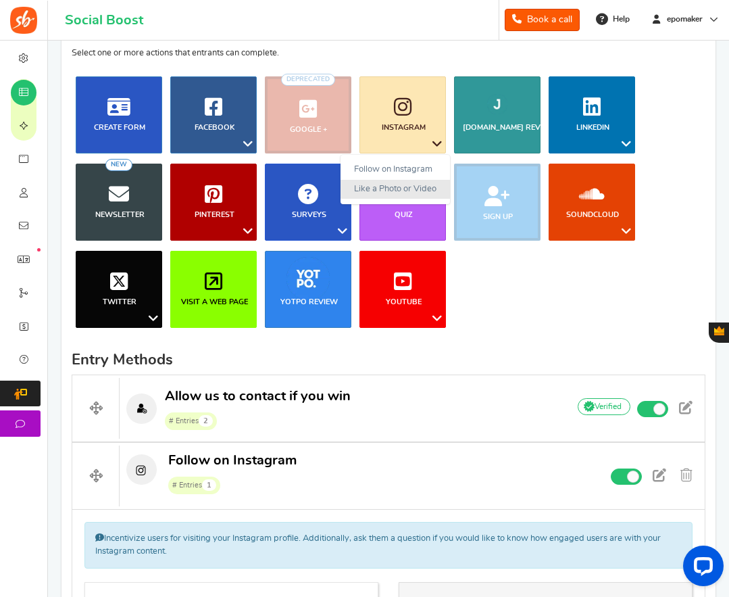
click at [386, 189] on link "Like a Photo or Video" at bounding box center [396, 190] width 110 height 20
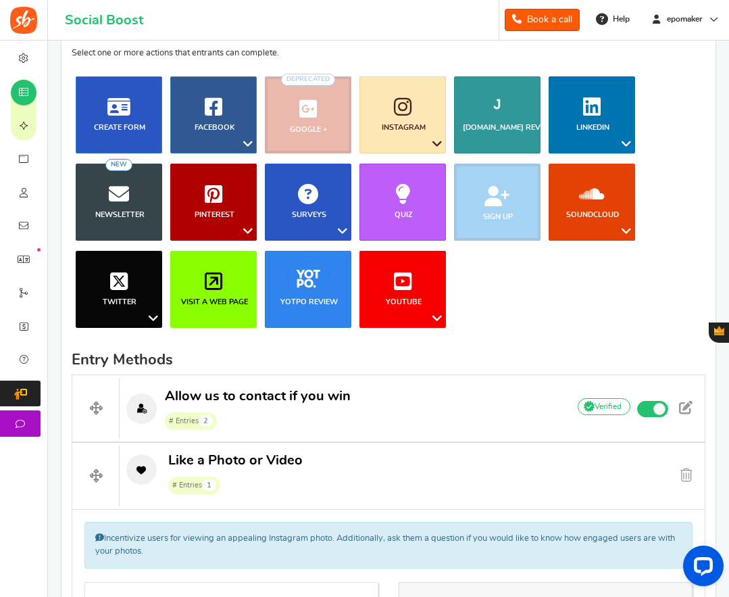
scroll to position [469, 0]
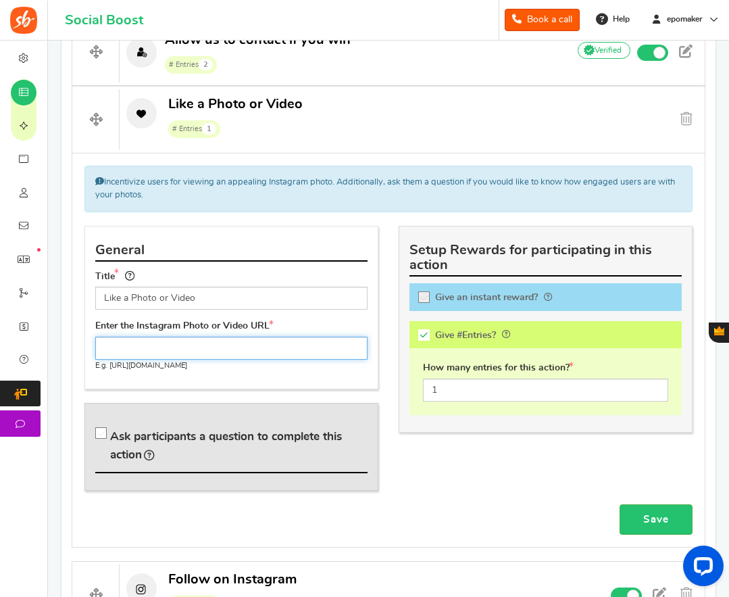
drag, startPoint x: 129, startPoint y: 347, endPoint x: 49, endPoint y: 347, distance: 80.5
click at [129, 347] on input "text" at bounding box center [231, 348] width 272 height 23
click at [195, 347] on input "text" at bounding box center [231, 348] width 272 height 23
paste input "[URL][DOMAIN_NAME]"
type input "[URL][DOMAIN_NAME]"
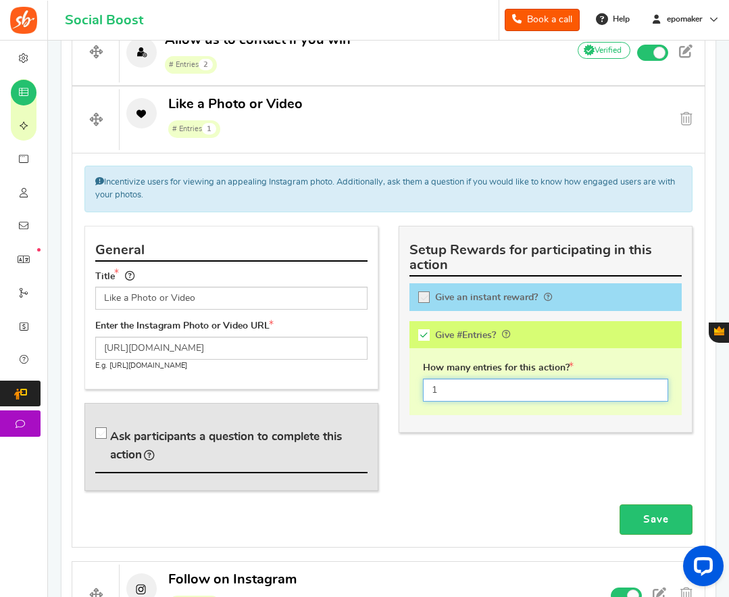
drag, startPoint x: 439, startPoint y: 391, endPoint x: 425, endPoint y: 391, distance: 14.9
click at [425, 391] on input "1" at bounding box center [545, 390] width 245 height 23
type input "2"
click at [657, 512] on link "Save" at bounding box center [656, 519] width 73 height 30
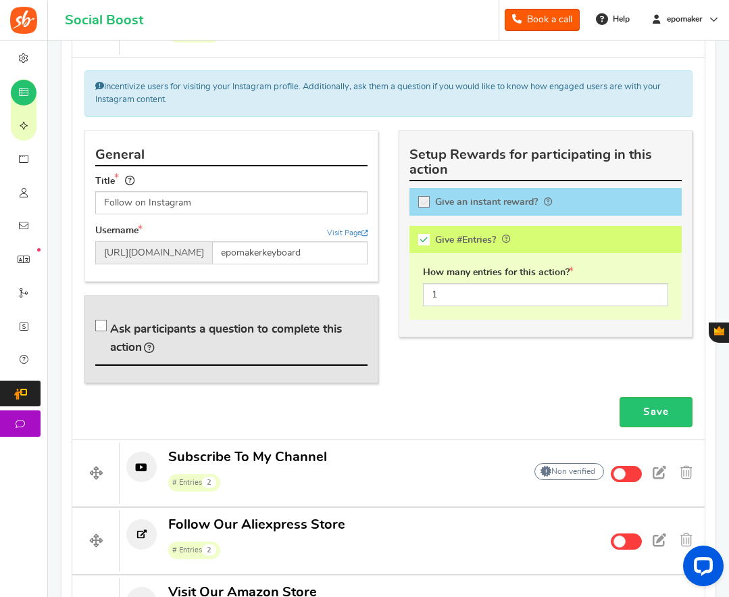
scroll to position [1047, 0]
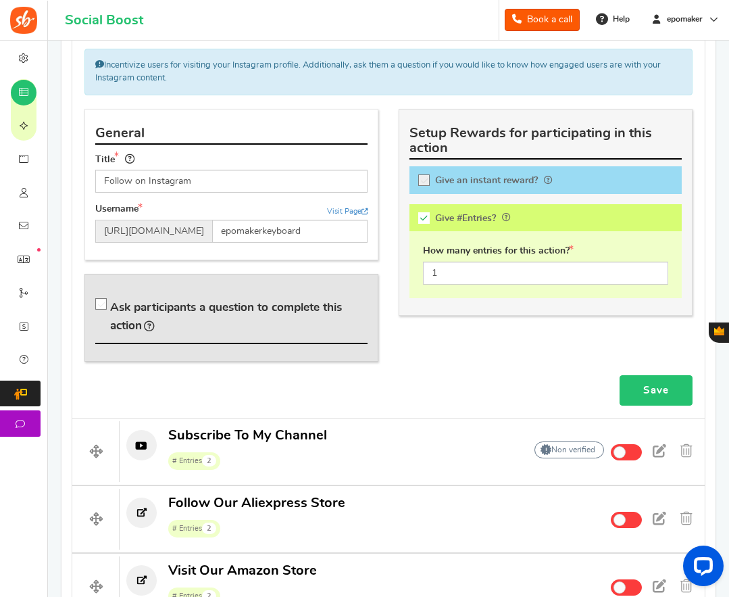
click at [653, 389] on link "Save" at bounding box center [656, 390] width 73 height 30
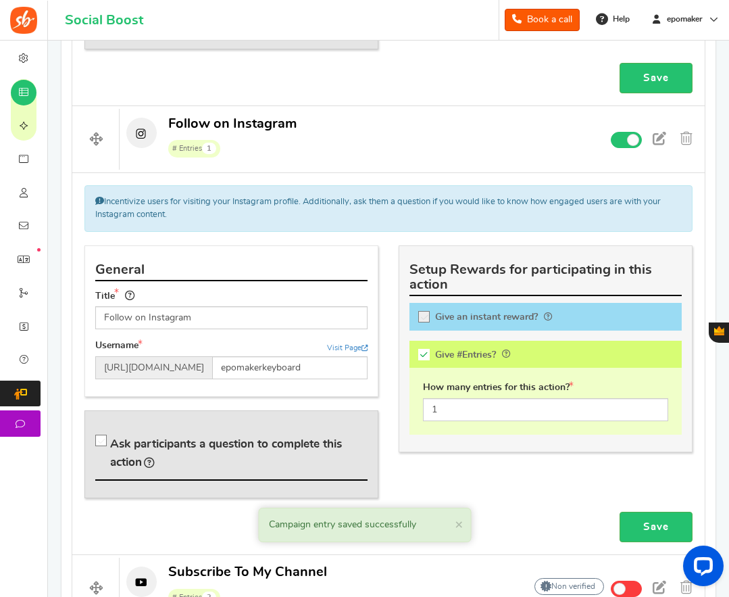
scroll to position [911, 0]
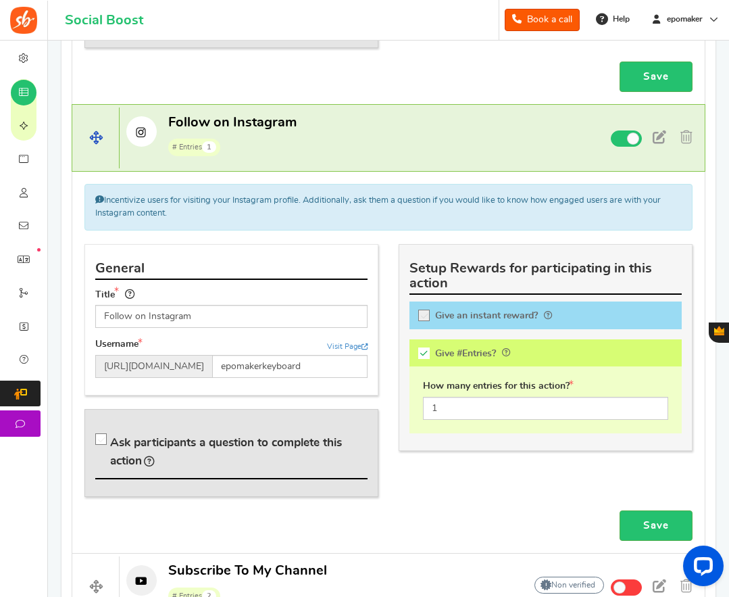
click at [430, 135] on p "Follow on Instagram # Entries 1" at bounding box center [338, 135] width 437 height 43
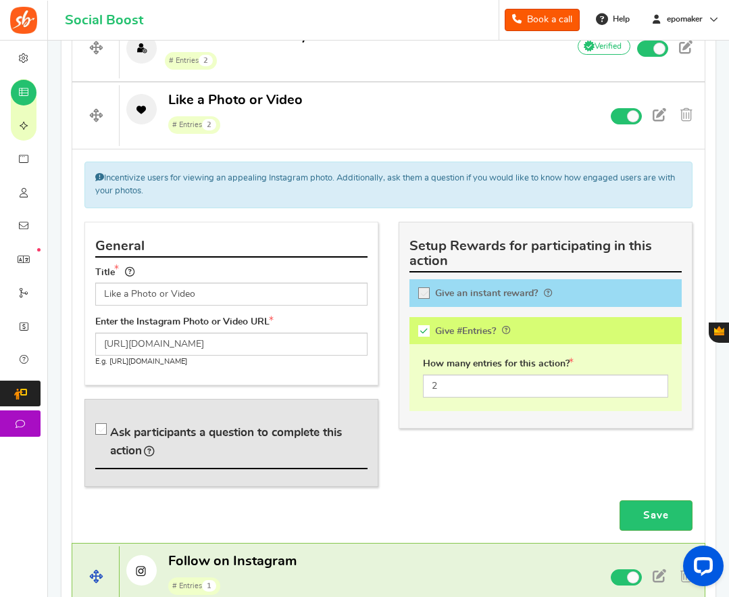
scroll to position [506, 0]
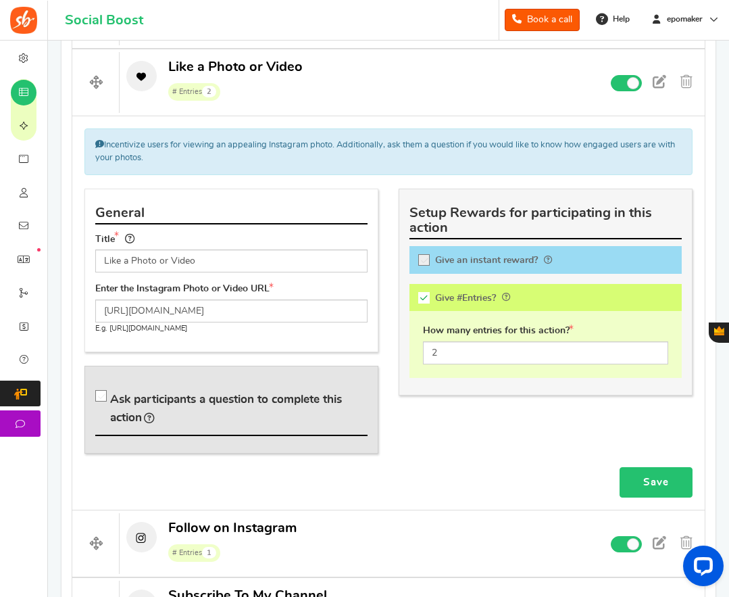
click at [648, 477] on link "Save" at bounding box center [656, 482] width 73 height 30
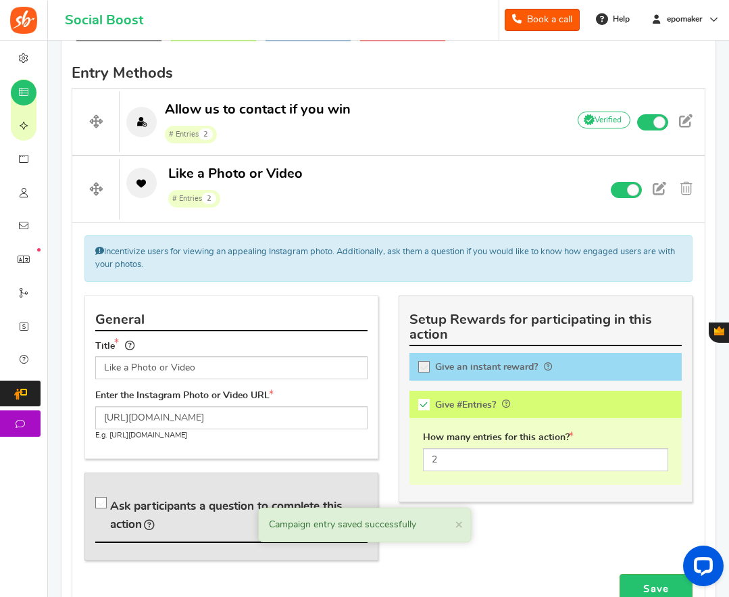
scroll to position [395, 0]
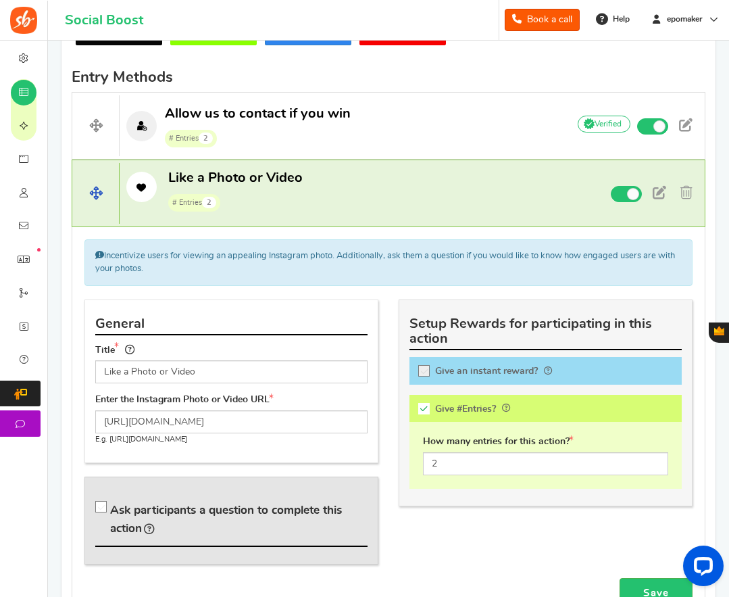
click at [416, 189] on p "Like a Photo or Video # Entries 2" at bounding box center [338, 190] width 437 height 43
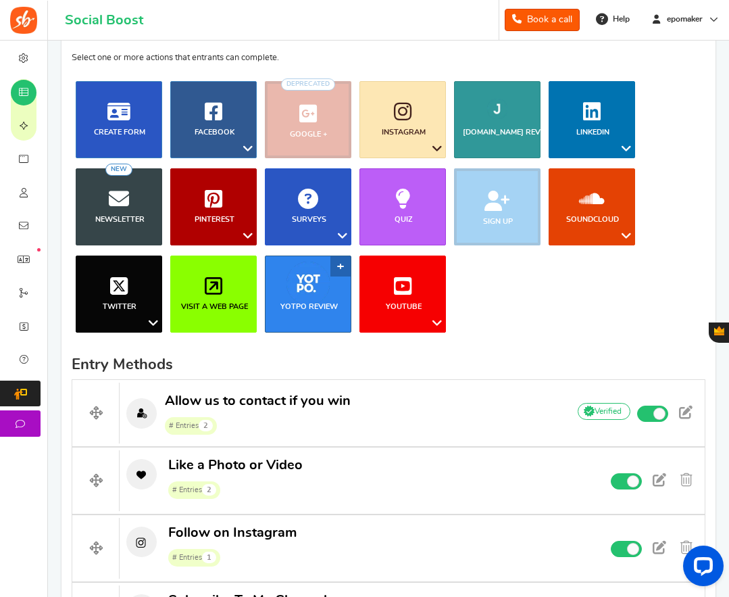
scroll to position [57, 0]
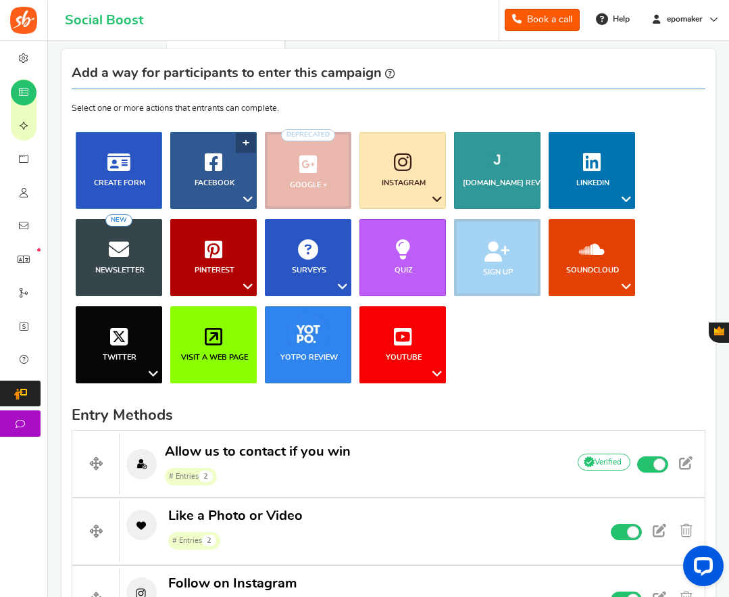
click at [215, 174] on link "Facebook" at bounding box center [213, 170] width 87 height 77
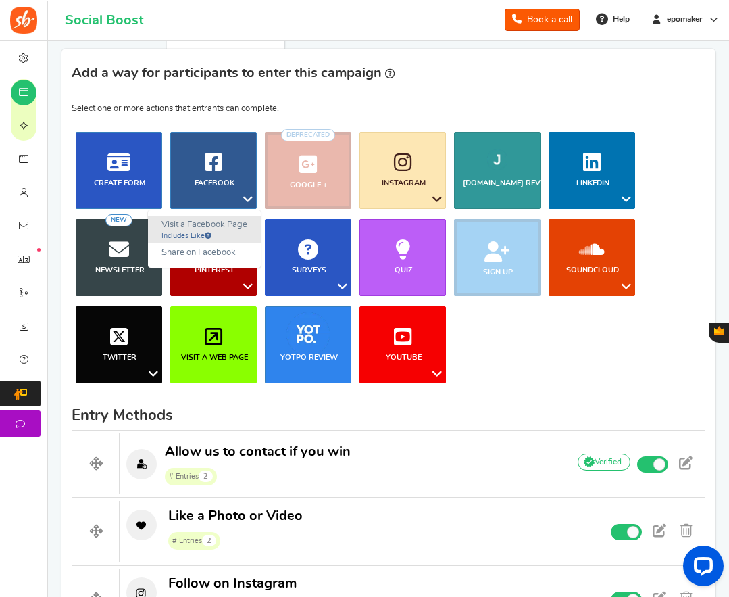
click at [224, 224] on link "Visit a Facebook Page Includes Like" at bounding box center [204, 230] width 113 height 28
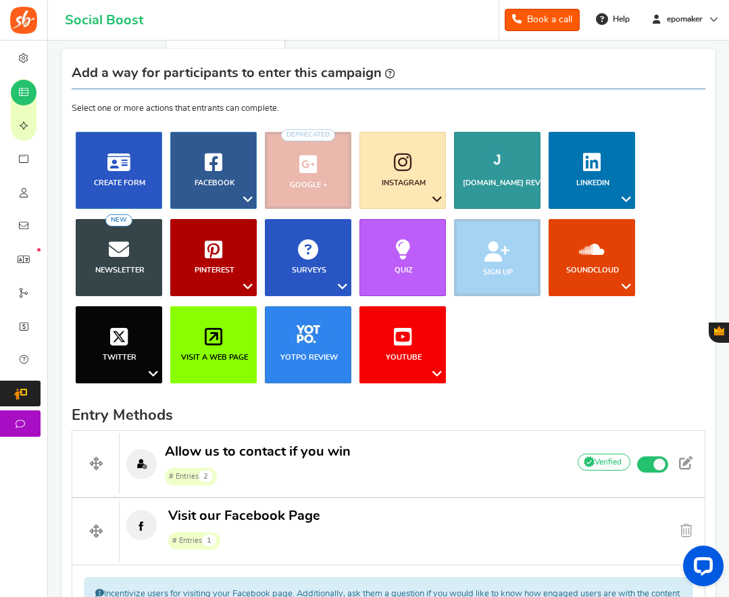
scroll to position [496, 0]
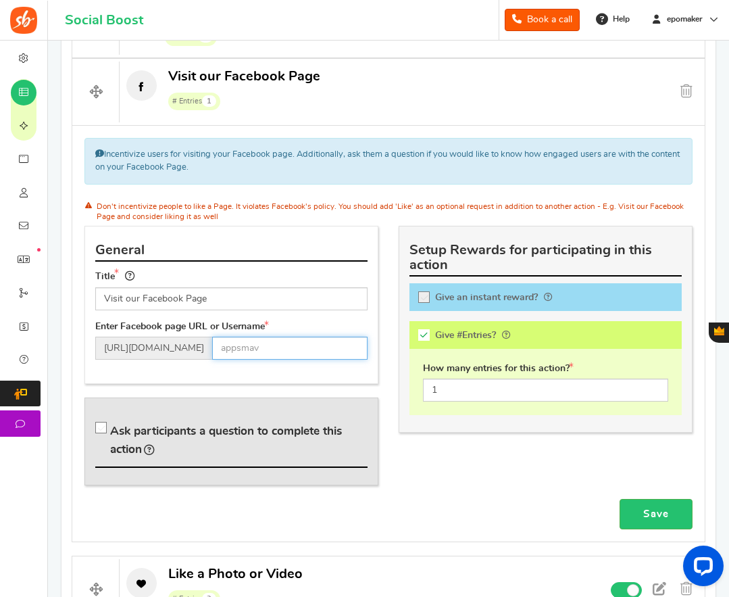
click at [285, 345] on input "text" at bounding box center [289, 348] width 155 height 23
paste input "Epomaker"
type input "Epomaker"
click at [661, 522] on link "Save" at bounding box center [656, 514] width 73 height 30
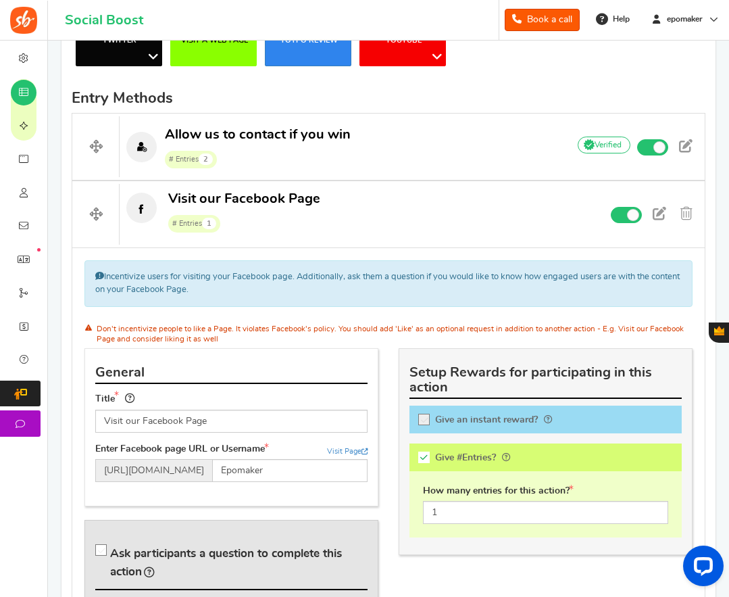
scroll to position [350, 0]
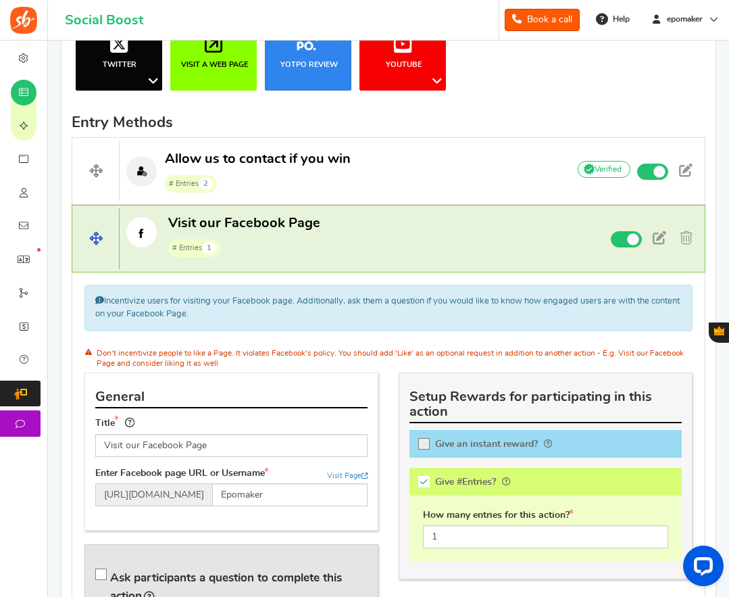
click at [435, 235] on p "Visit our Facebook Page # Entries 1" at bounding box center [338, 235] width 437 height 43
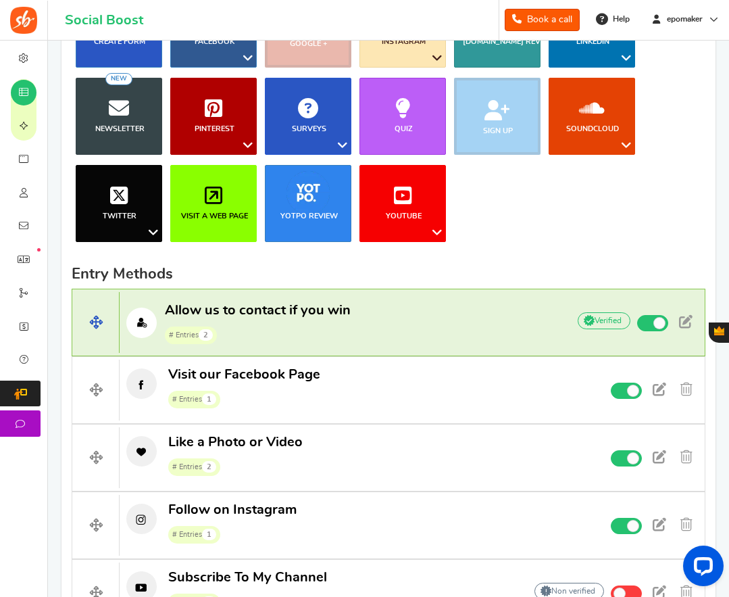
scroll to position [79, 0]
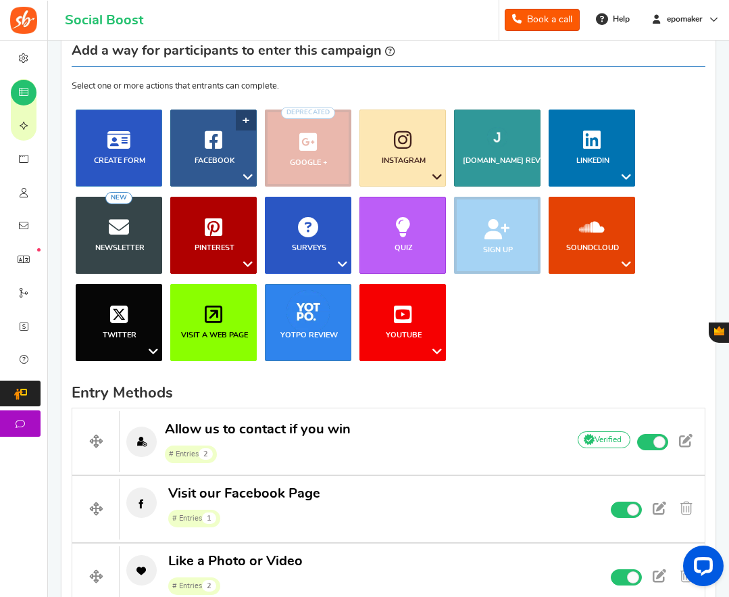
click at [198, 138] on link "Facebook" at bounding box center [213, 148] width 87 height 77
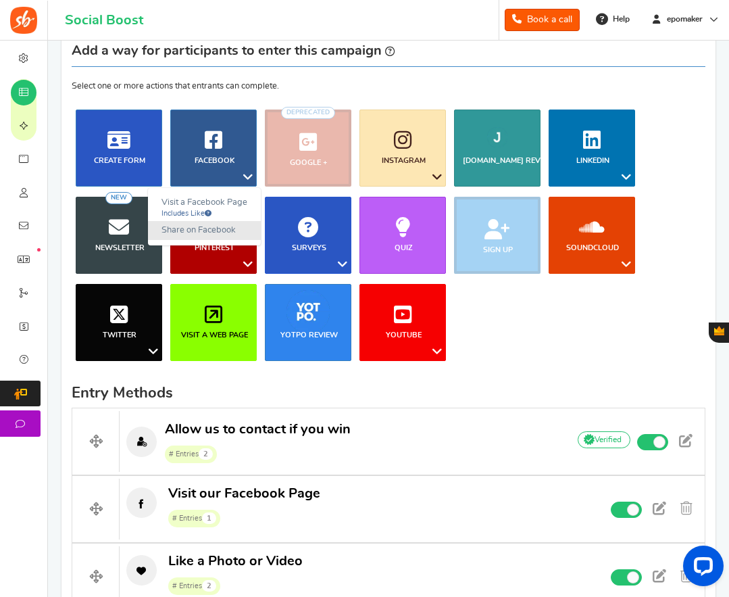
click at [220, 229] on link "Share on Facebook" at bounding box center [204, 231] width 113 height 20
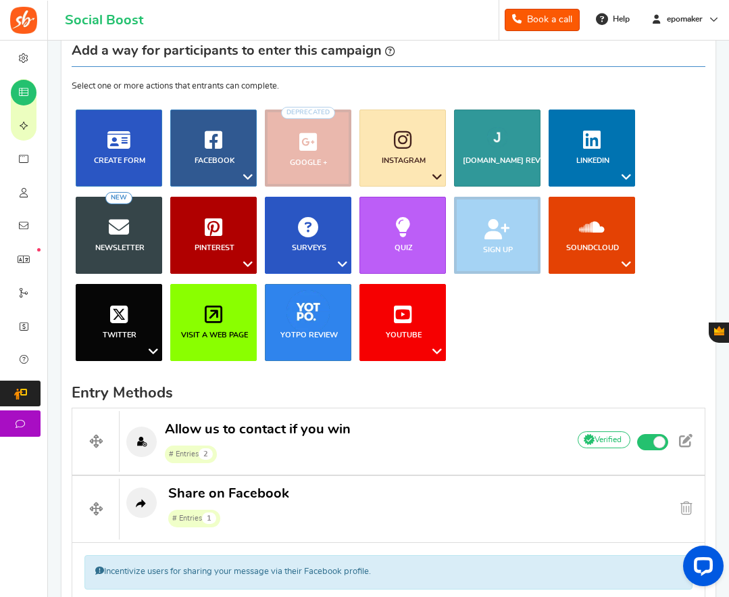
scroll to position [498, 0]
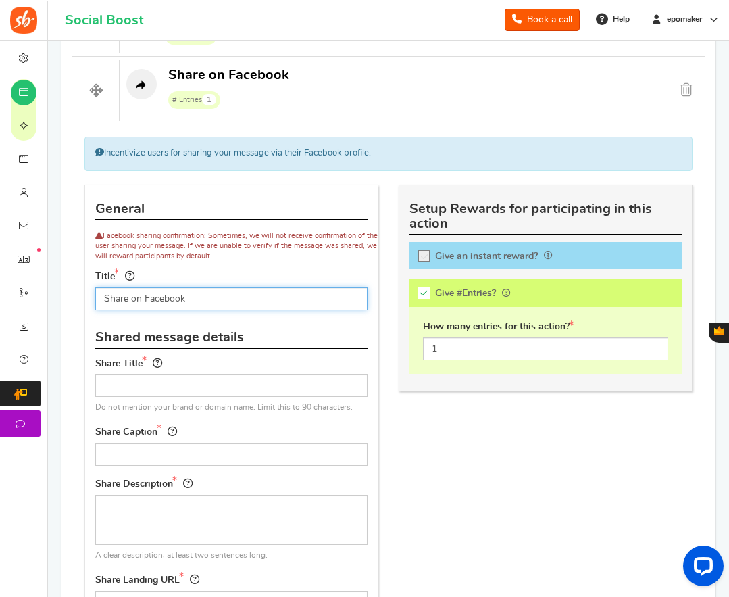
click at [209, 302] on input "Share on Facebook" at bounding box center [231, 298] width 272 height 23
paste input "Our Giveaway on Facebook to Win more Entries!"
click at [174, 299] on input "Share Our Giveaway on Facebook to Win more Entries!" at bounding box center [231, 298] width 272 height 23
click at [218, 299] on input "Share Our Giveaway on Facebook to Win more Entries!" at bounding box center [231, 298] width 272 height 23
click at [289, 300] on input "Share Our Giveaway on Facebook to Win more Entries!" at bounding box center [231, 298] width 272 height 23
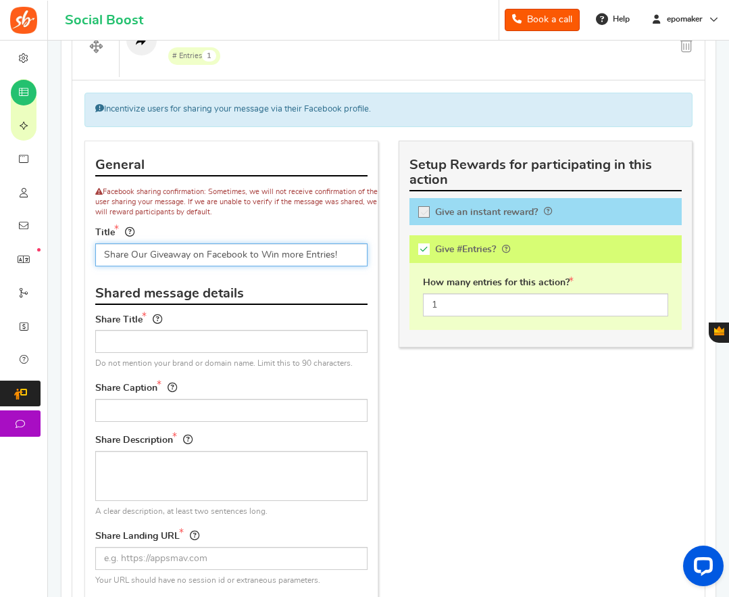
scroll to position [565, 0]
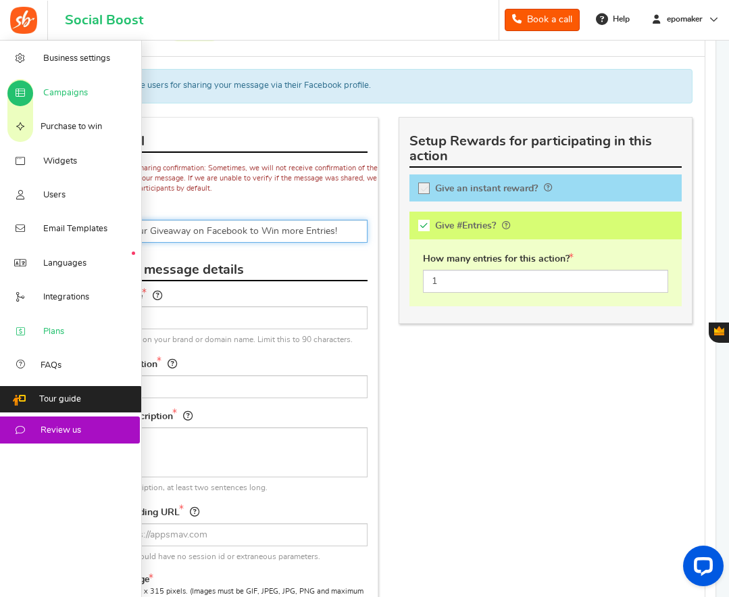
type input "Share Our Giveaway on Facebook to Win more Entries!"
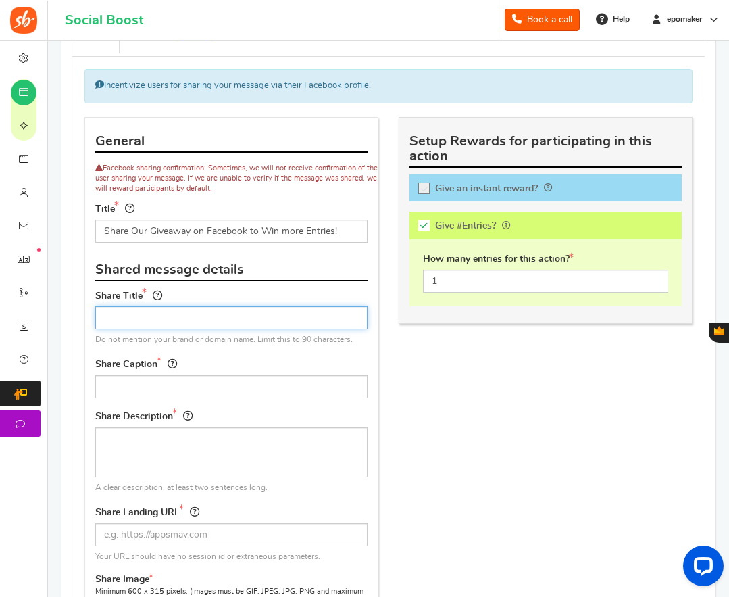
click at [178, 323] on input "text" at bounding box center [231, 317] width 272 height 23
paste input "Epomaker Fall Sale 2025"
click at [222, 318] on input "Epomaker Fall Sale 2025" at bounding box center [231, 317] width 272 height 23
paste input "is here!!"
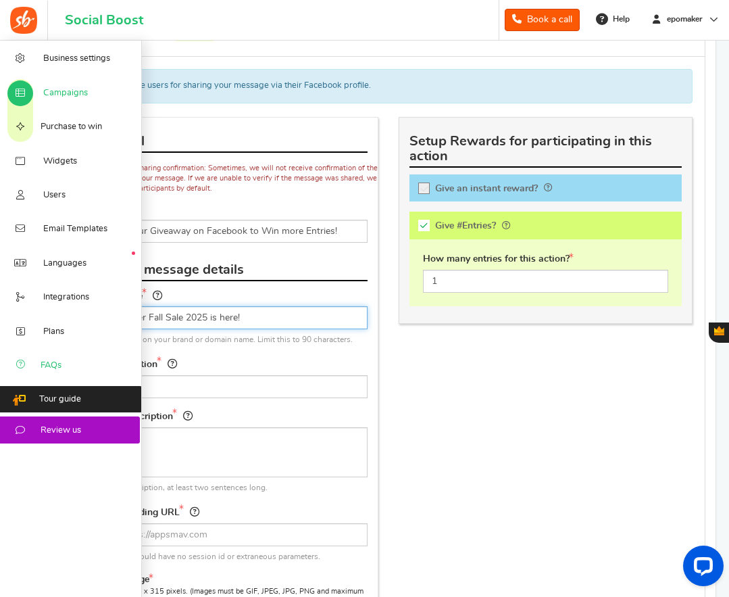
type input "Epomaker Fall Sale 2025 is here!"
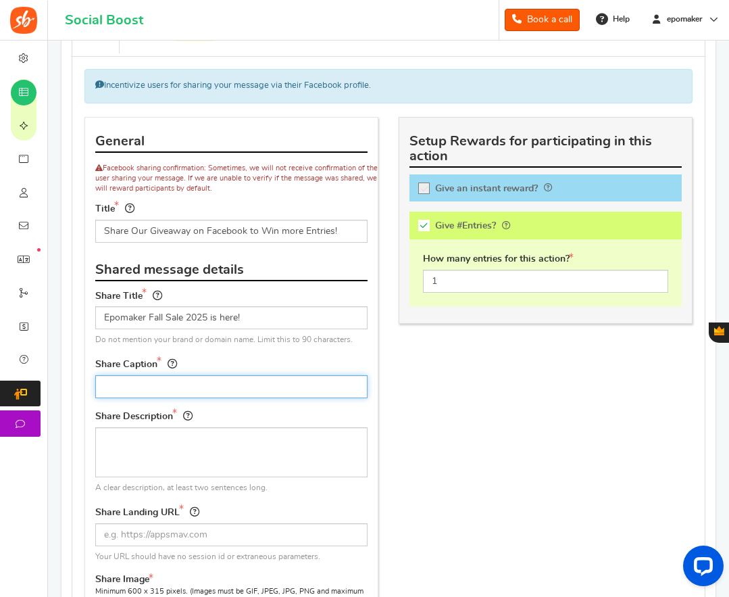
click at [151, 387] on input "text" at bounding box center [231, 386] width 272 height 23
paste input "Help me to win this mysterious mouse!!!"
drag, startPoint x: 112, startPoint y: 387, endPoint x: 133, endPoint y: 389, distance: 20.4
click at [114, 387] on input "Help me to win this mysterious mouse!!!" at bounding box center [231, 386] width 272 height 23
click at [133, 389] on input "Help me to win this mysterious mouse!!!" at bounding box center [231, 386] width 272 height 23
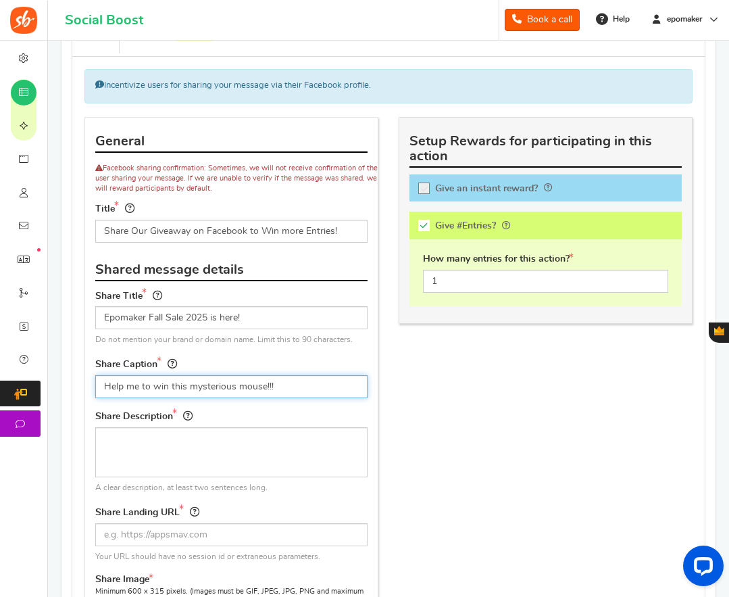
click at [158, 390] on input "Help me to win this mysterious mouse!!!" at bounding box center [231, 386] width 272 height 23
click at [194, 390] on input "Help me to win this mysterious mouse!!!" at bounding box center [231, 386] width 272 height 23
click at [225, 385] on input "Help me to win this mysterious mouse!!!" at bounding box center [231, 386] width 272 height 23
click at [291, 387] on input "Help me to win this mysterious mouse!!!" at bounding box center [231, 386] width 272 height 23
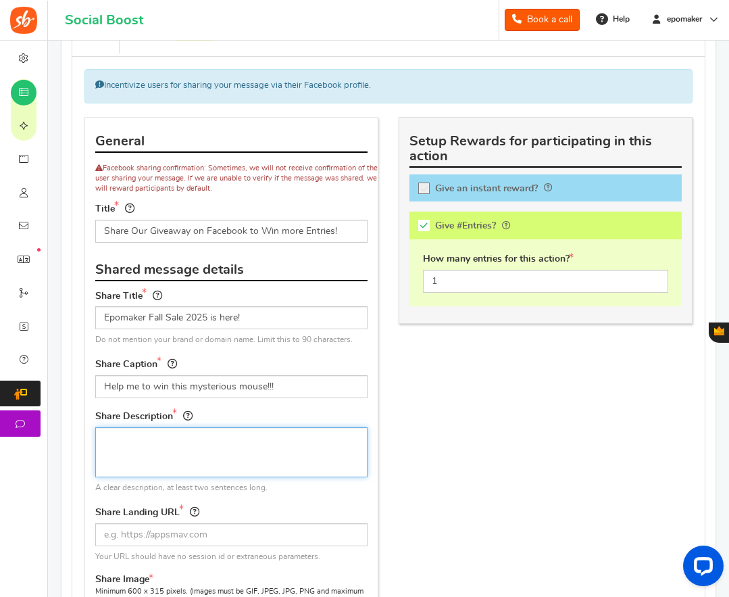
click at [156, 447] on textarea at bounding box center [231, 452] width 272 height 50
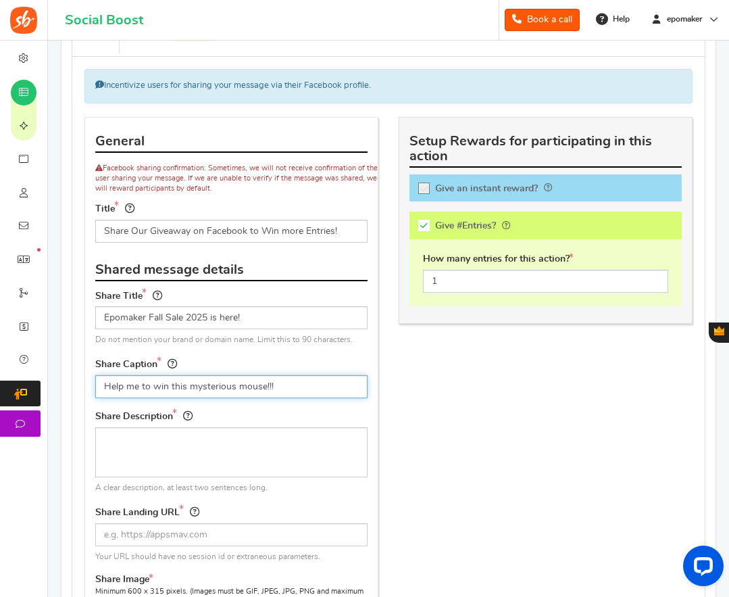
click at [112, 383] on input "Help me to win this mysterious mouse!!!" at bounding box center [231, 386] width 272 height 23
click at [172, 385] on input "Help me to win this mysterious mouse!!!" at bounding box center [231, 386] width 272 height 23
click at [201, 384] on input "Help me to win this mysterious mouse!!!" at bounding box center [231, 386] width 272 height 23
click at [249, 386] on input "Help me to win this mysterious mouse!!!" at bounding box center [231, 386] width 272 height 23
drag, startPoint x: 238, startPoint y: 389, endPoint x: 264, endPoint y: 388, distance: 26.4
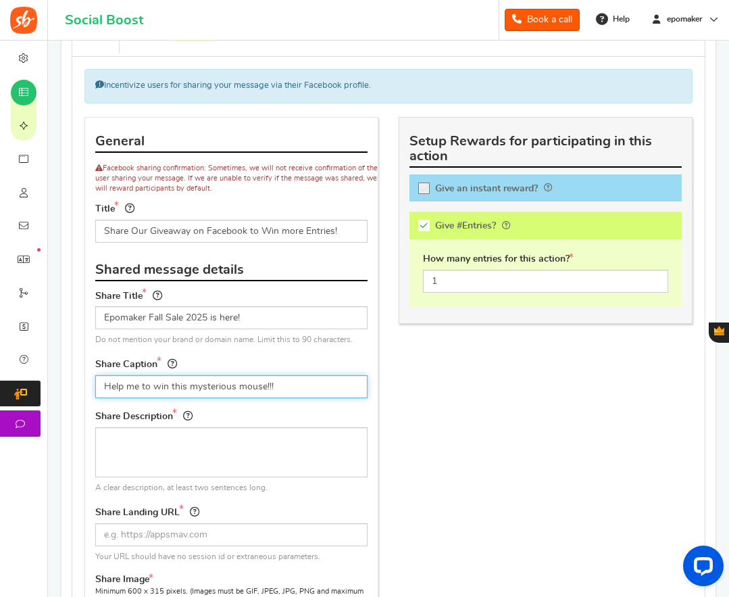
click at [264, 388] on input "Help me to win this mysterious mouse!!!" at bounding box center [231, 386] width 272 height 23
click at [304, 385] on input "Help me to win this mysterious keycap set!!!" at bounding box center [231, 386] width 272 height 23
type input "Help me to win this mysterious keycap set!!!"
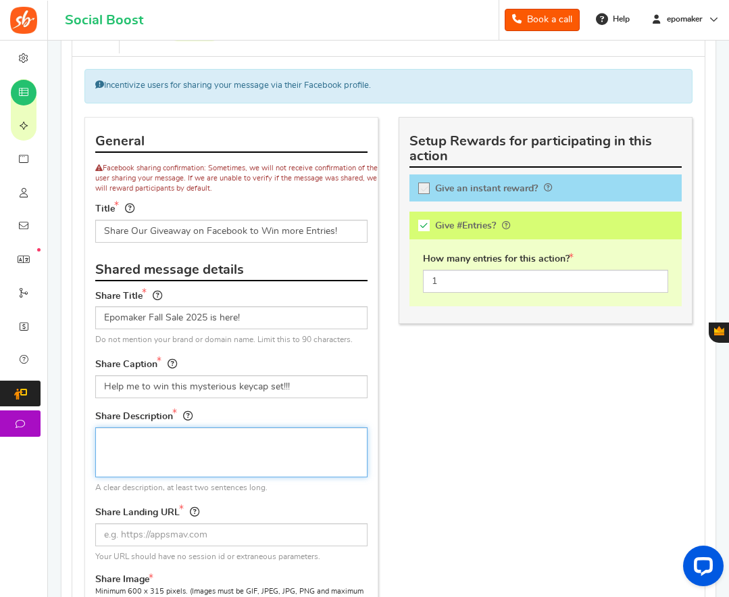
click at [151, 452] on textarea at bounding box center [231, 452] width 272 height 50
click at [136, 444] on textarea at bounding box center [231, 452] width 272 height 50
paste textarea "Epomaker is giving away their Newly-launched Click Lite Mouse. Help me to win t…"
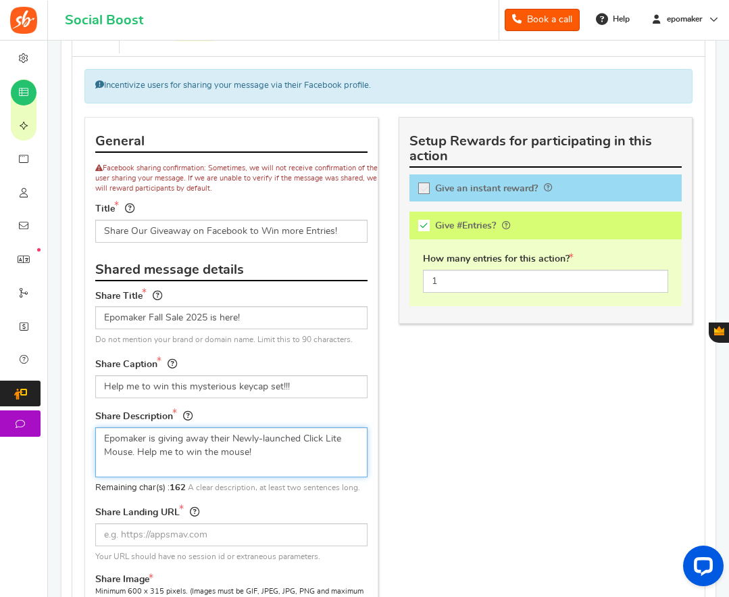
click at [130, 437] on textarea "Epomaker is giving away their Newly-launched Click Lite Mouse. Help me to win t…" at bounding box center [231, 452] width 272 height 50
click at [171, 436] on textarea "Epomaker is giving away their Newly-launched Click Lite Mouse. Help me to win t…" at bounding box center [231, 452] width 272 height 50
click at [206, 441] on textarea "Epomaker is giving away their Newly-launched Click Lite Mouse. Help me to win t…" at bounding box center [231, 452] width 272 height 50
click at [253, 441] on textarea "Epomaker is giving away their Newly-launched Click Lite Mouse. Help me to win t…" at bounding box center [231, 452] width 272 height 50
click at [295, 441] on textarea "Epomaker is giving away their Newly-launched Click Lite Mouse. Help me to win t…" at bounding box center [231, 452] width 272 height 50
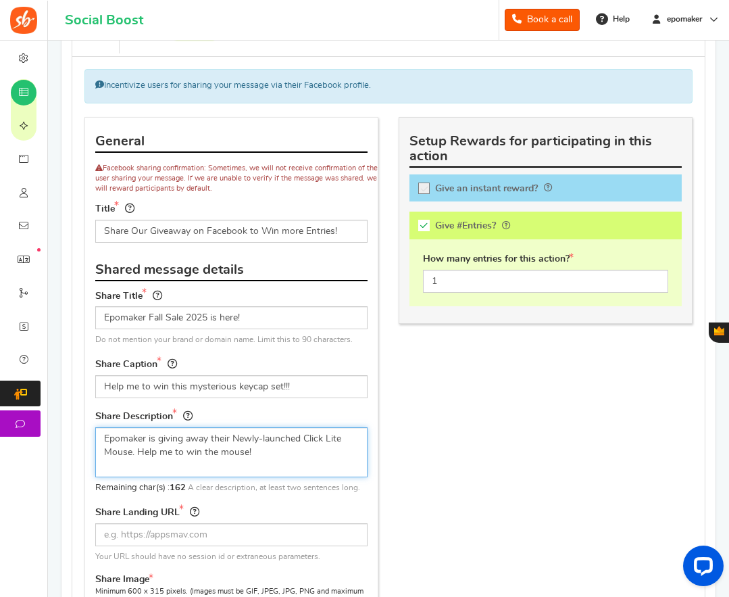
drag, startPoint x: 305, startPoint y: 439, endPoint x: 130, endPoint y: 453, distance: 175.0
click at [130, 453] on textarea "Epomaker is giving away their Newly-launched Click Lite Mouse. Help me to win t…" at bounding box center [231, 452] width 272 height 50
drag, startPoint x: 331, startPoint y: 437, endPoint x: 312, endPoint y: 439, distance: 19.1
click at [331, 437] on textarea "Epomaker is giving away their Newly-launched Click Lite Mouse. Help me to win t…" at bounding box center [231, 452] width 272 height 50
drag, startPoint x: 306, startPoint y: 439, endPoint x: 130, endPoint y: 454, distance: 175.7
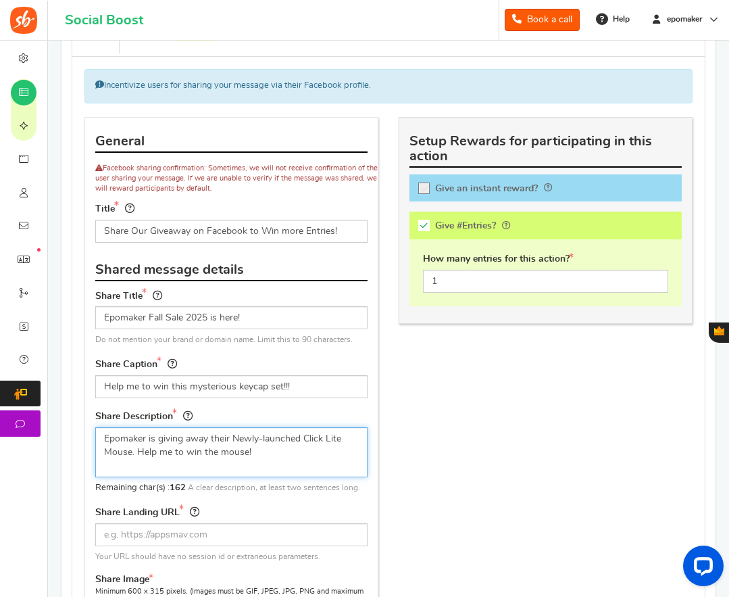
click at [130, 454] on textarea "Epomaker is giving away their Newly-launched Click Lite Mouse. Help me to win t…" at bounding box center [231, 452] width 272 height 50
paste textarea "AegisSil Keycaps Set"
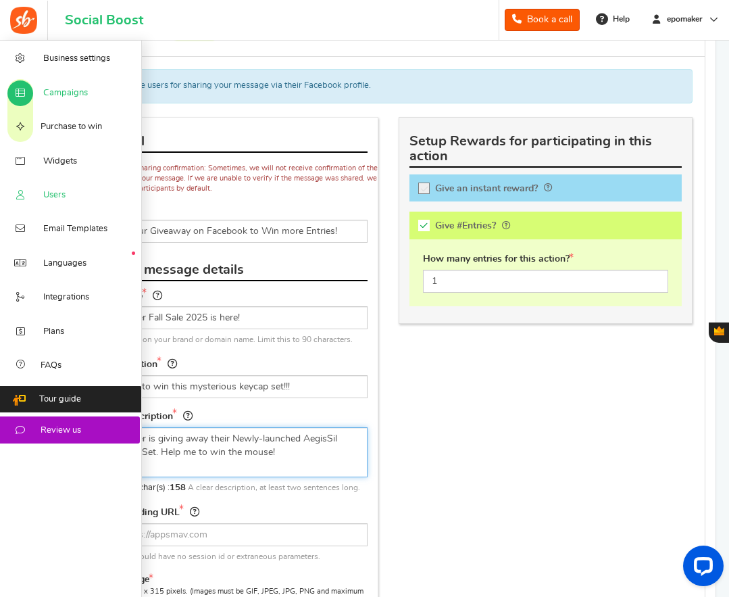
type textarea "Epomaker is giving away their Newly-launched AegisSil Keycaps Set. Help me to w…"
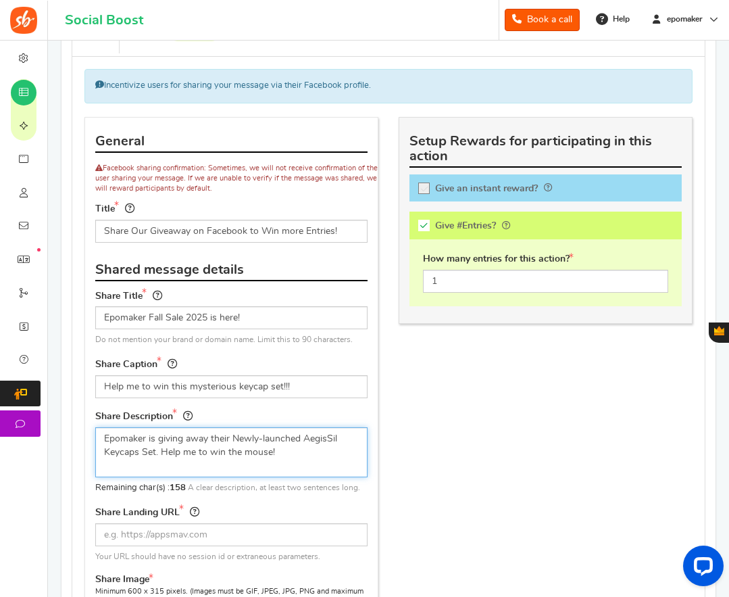
click at [250, 456] on textarea "Epomaker is giving away their Newly-launched AegisSil Keycaps Set. Help me to w…" at bounding box center [231, 452] width 272 height 50
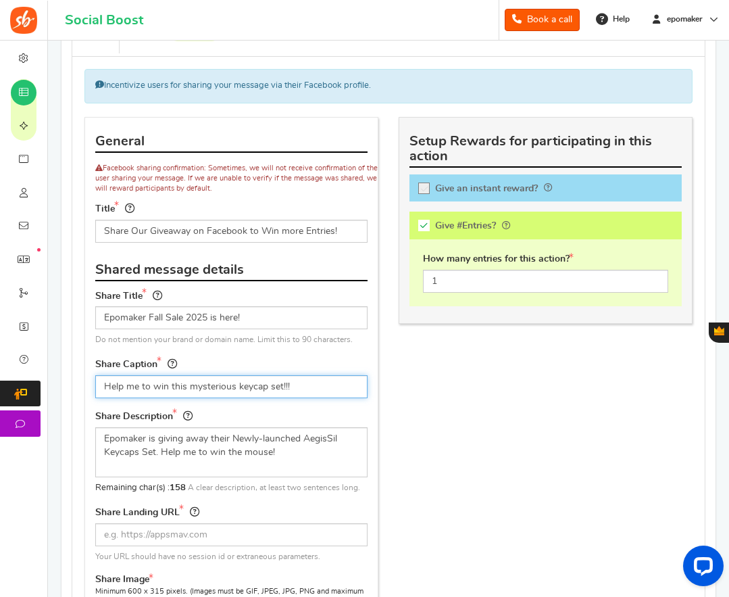
click at [237, 386] on input "Help me to win this mysterious keycap set!!!" at bounding box center [231, 386] width 272 height 23
click at [266, 389] on input "Help me to win this mysterious keycap set!!!" at bounding box center [231, 386] width 272 height 23
type input "Help me to win this mysterious keycaps set!!!"
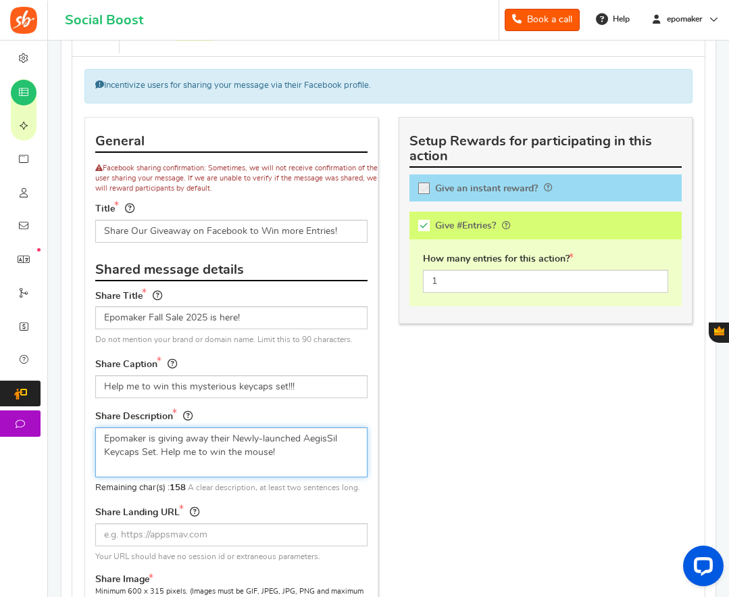
drag, startPoint x: 105, startPoint y: 451, endPoint x: 140, endPoint y: 451, distance: 34.5
click at [140, 451] on textarea "Epomaker is giving away their Newly-launched AegisSil Keycaps Set. Help me to w…" at bounding box center [231, 452] width 272 height 50
drag, startPoint x: 249, startPoint y: 454, endPoint x: 272, endPoint y: 453, distance: 23.0
click at [272, 453] on textarea "Epomaker is giving away their Newly-launched AegisSil Keycaps Set. Help me to w…" at bounding box center [231, 452] width 272 height 50
paste textarea "Keycaps"
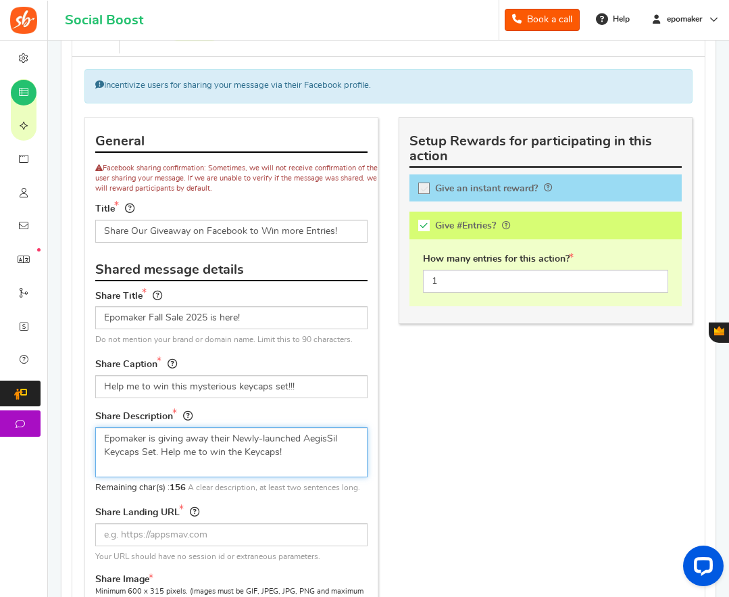
click at [299, 461] on textarea "Epomaker is giving away their Newly-launched AegisSil Keycaps Set. Help me to w…" at bounding box center [231, 452] width 272 height 50
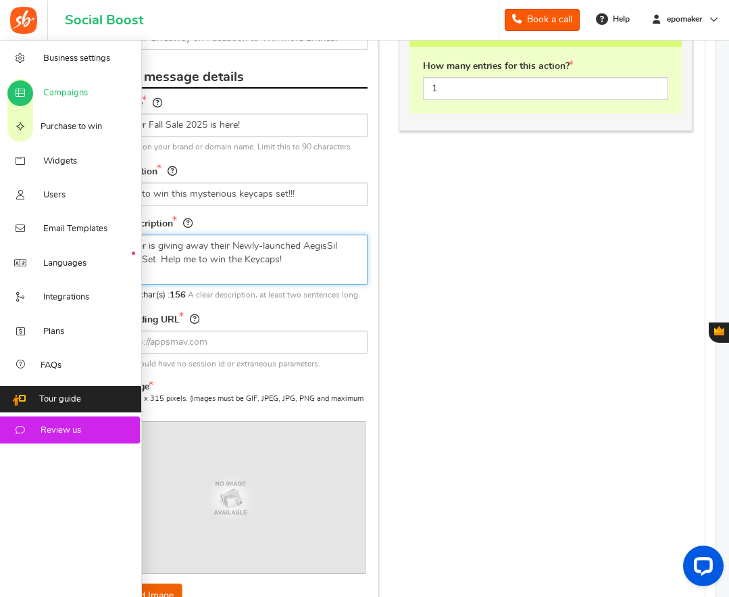
scroll to position [768, 0]
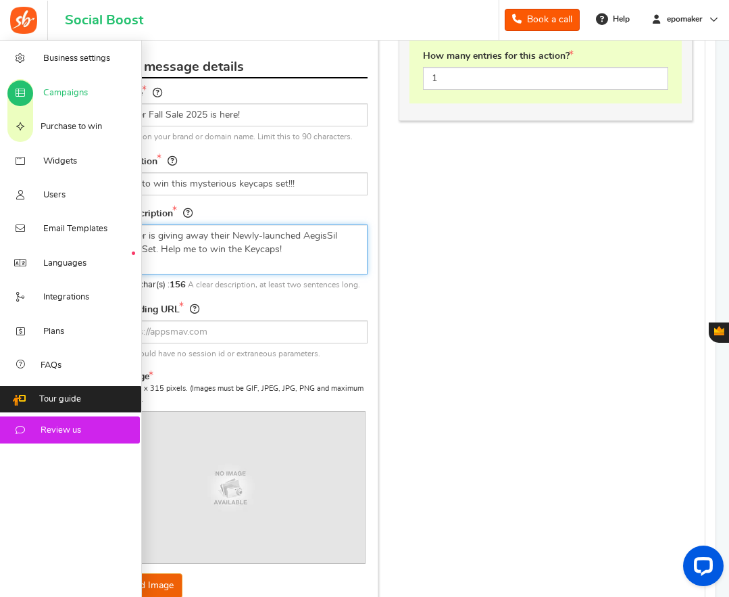
type textarea "Epomaker is giving away their Newly-launched AegisSil Keycaps Set. Help me to w…"
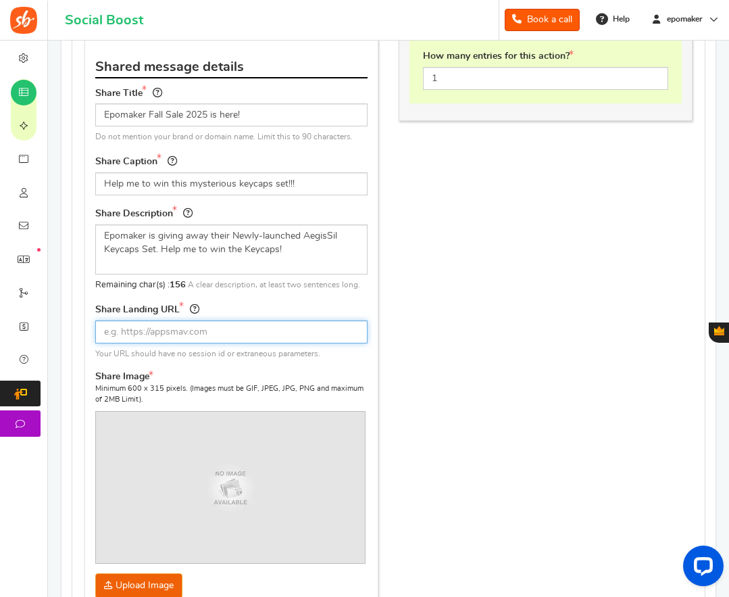
click at [138, 334] on input "text" at bounding box center [231, 331] width 272 height 23
paste input "[URL][DOMAIN_NAME]"
drag, startPoint x: 178, startPoint y: 333, endPoint x: 360, endPoint y: 329, distance: 181.9
click at [360, 329] on input "[URL][DOMAIN_NAME]" at bounding box center [231, 331] width 272 height 23
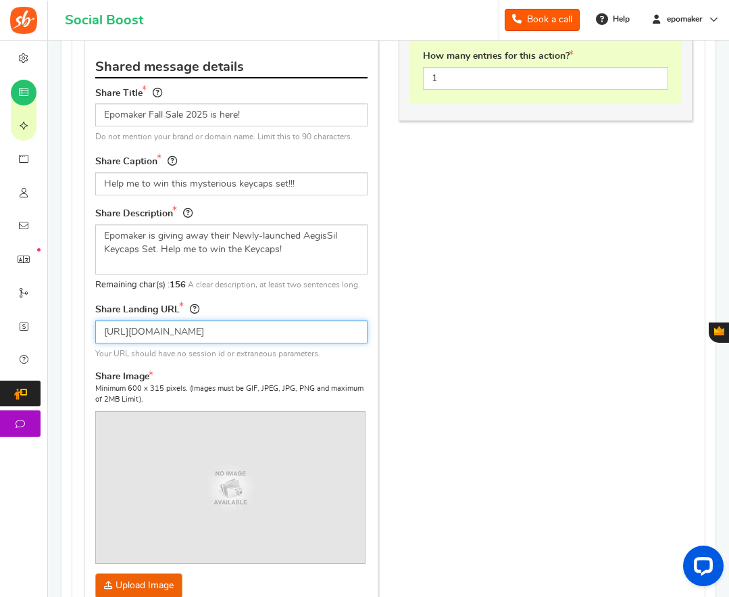
scroll to position [0, 0]
type input "https://epomaker.com/pages"
click at [400, 362] on div "General Facebook sharing confirmation: Sometimes, we will not receive confirmat…" at bounding box center [388, 272] width 629 height 716
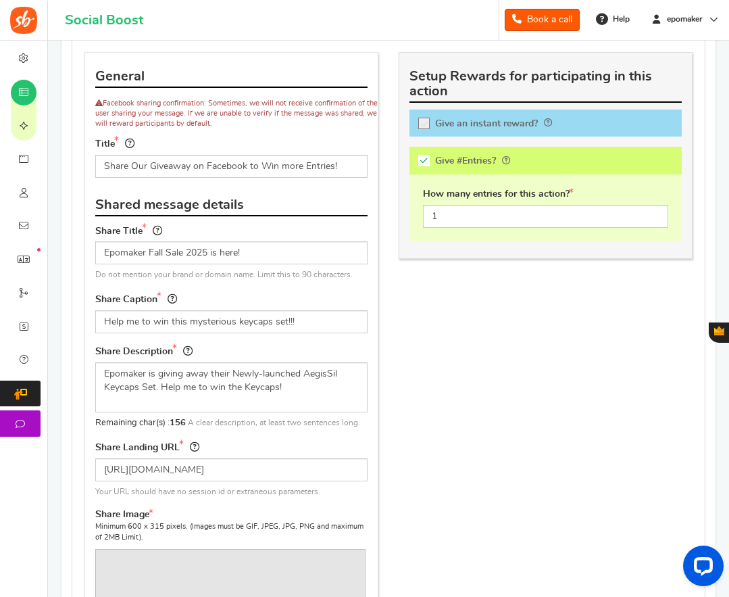
scroll to position [498, 0]
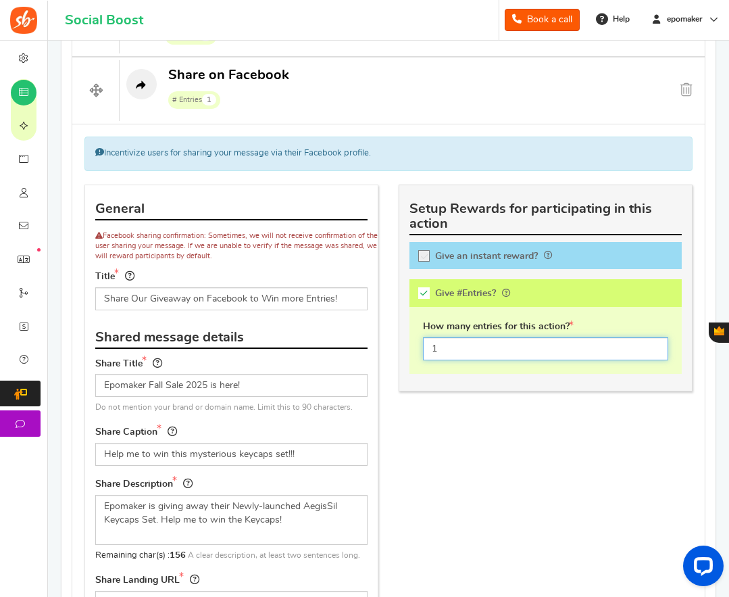
drag, startPoint x: 438, startPoint y: 347, endPoint x: 429, endPoint y: 350, distance: 9.8
click at [429, 350] on input "1" at bounding box center [545, 348] width 245 height 23
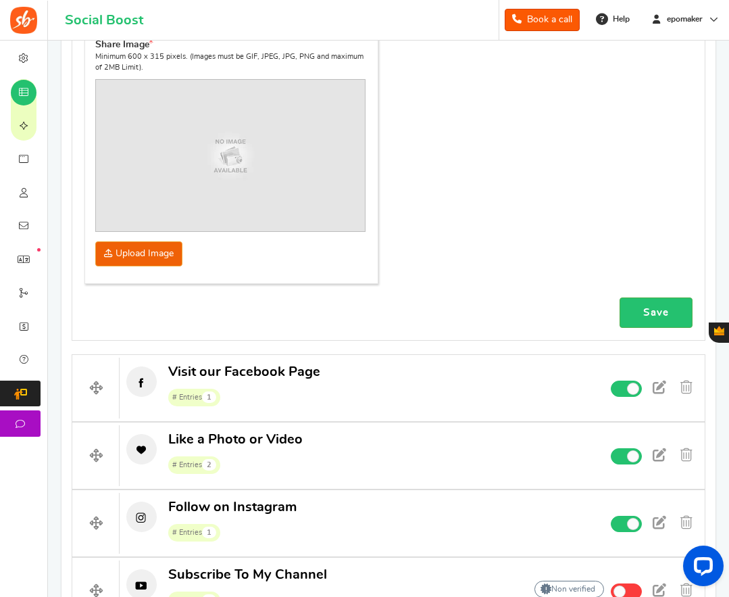
scroll to position [1106, 0]
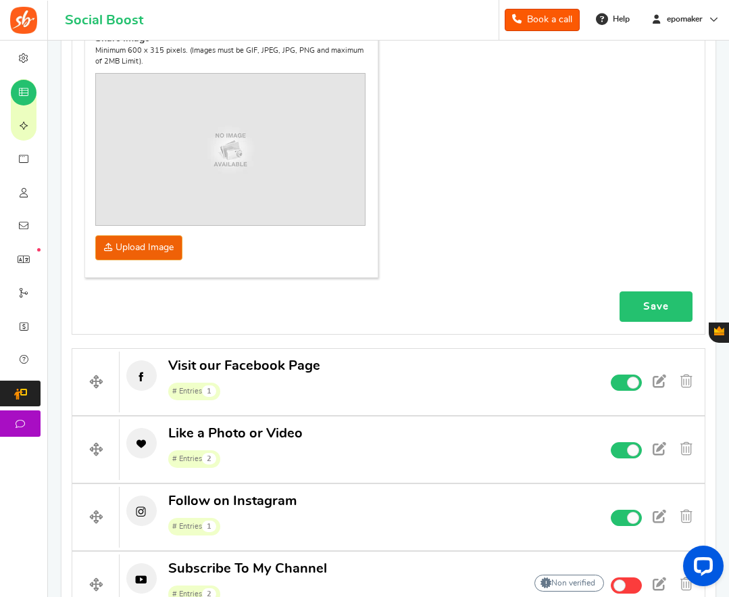
type input "2"
click at [652, 302] on link "Save" at bounding box center [656, 306] width 73 height 30
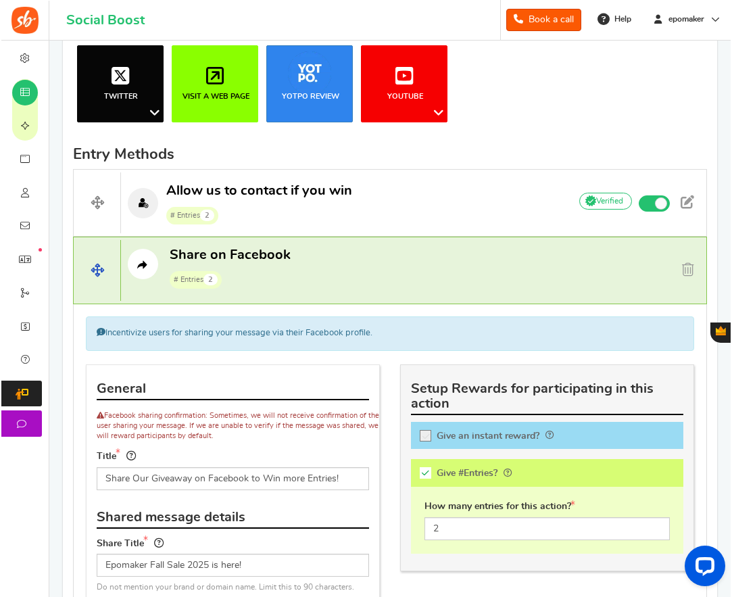
scroll to position [160, 0]
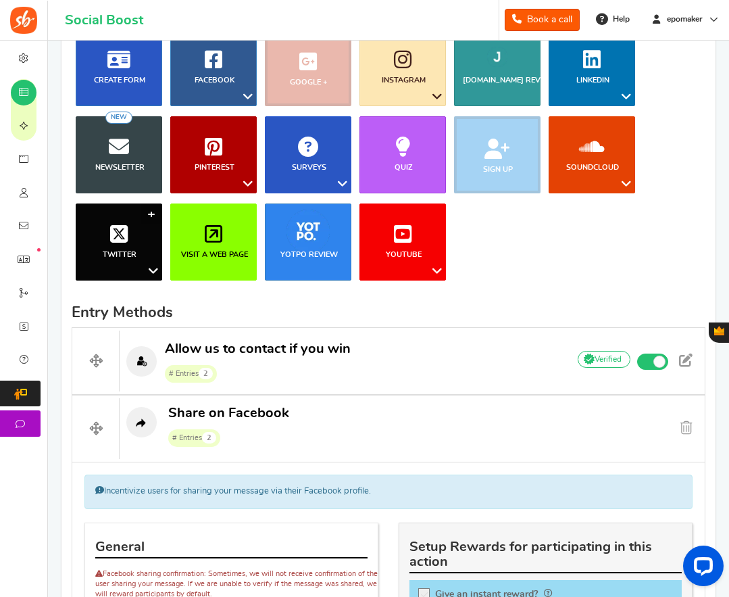
click at [118, 235] on icon at bounding box center [119, 234] width 18 height 20
click at [112, 356] on link "Follow on Twitter" at bounding box center [112, 355] width 108 height 20
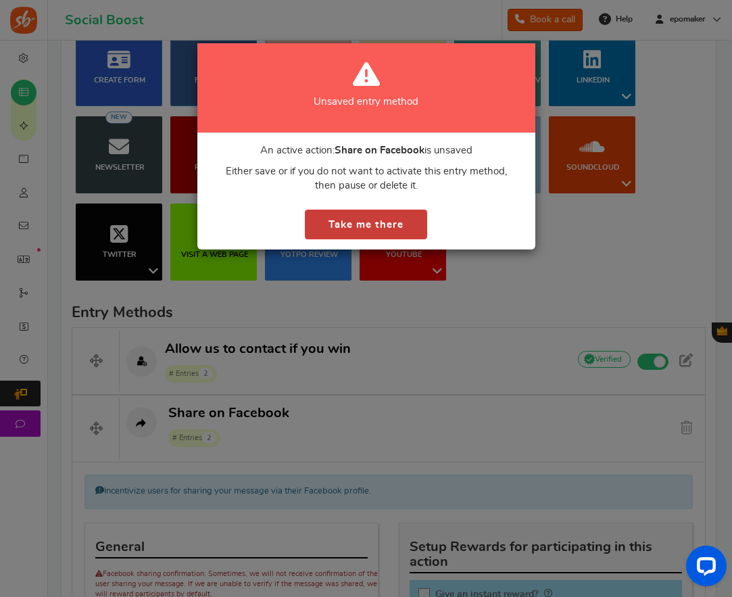
click at [358, 224] on button "Take me there" at bounding box center [366, 225] width 122 height 30
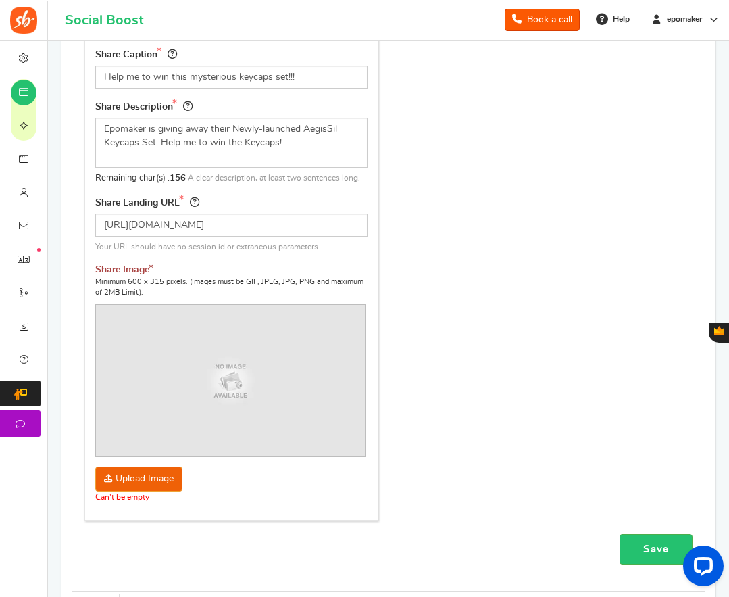
scroll to position [920, 0]
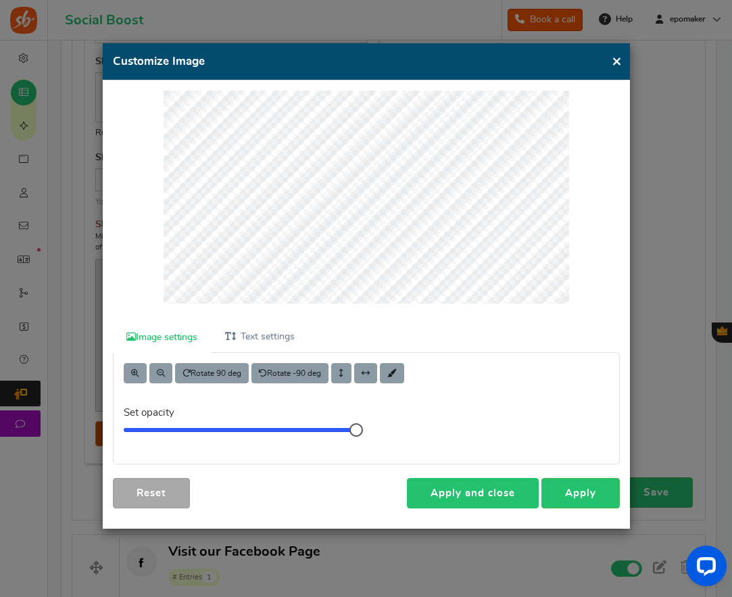
drag, startPoint x: 465, startPoint y: 489, endPoint x: 336, endPoint y: 481, distance: 129.4
click at [465, 489] on link "Apply and close" at bounding box center [473, 493] width 132 height 30
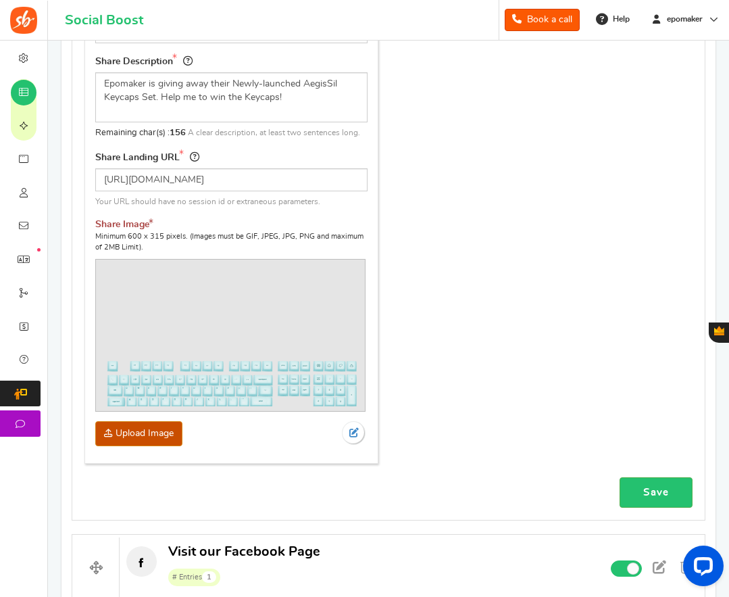
click at [214, 322] on img at bounding box center [230, 335] width 269 height 141
click at [221, 316] on img at bounding box center [230, 335] width 269 height 141
click at [231, 352] on img at bounding box center [230, 335] width 269 height 141
click at [354, 430] on icon at bounding box center [354, 432] width 9 height 9
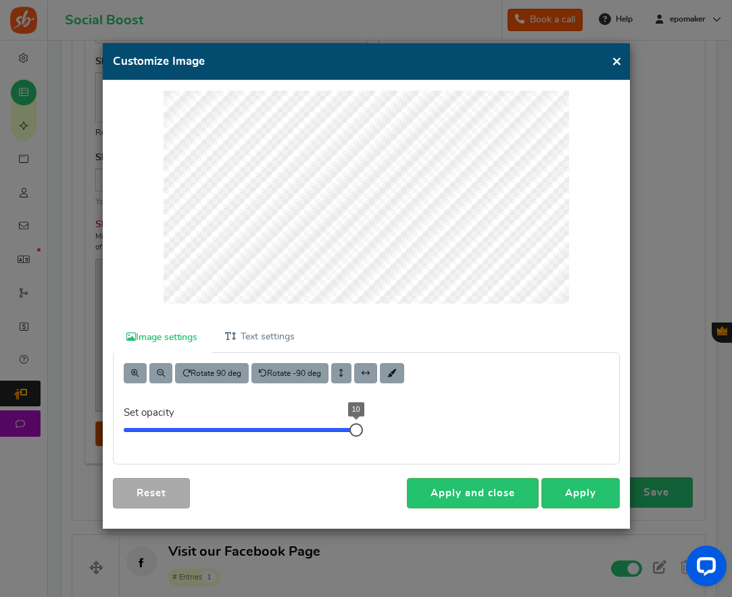
click at [153, 489] on link "Reset" at bounding box center [151, 493] width 77 height 30
click at [151, 489] on link "Reset" at bounding box center [151, 493] width 77 height 30
click at [153, 491] on link "Reset" at bounding box center [151, 493] width 77 height 30
click at [174, 337] on link "Image settings" at bounding box center [162, 337] width 99 height 30
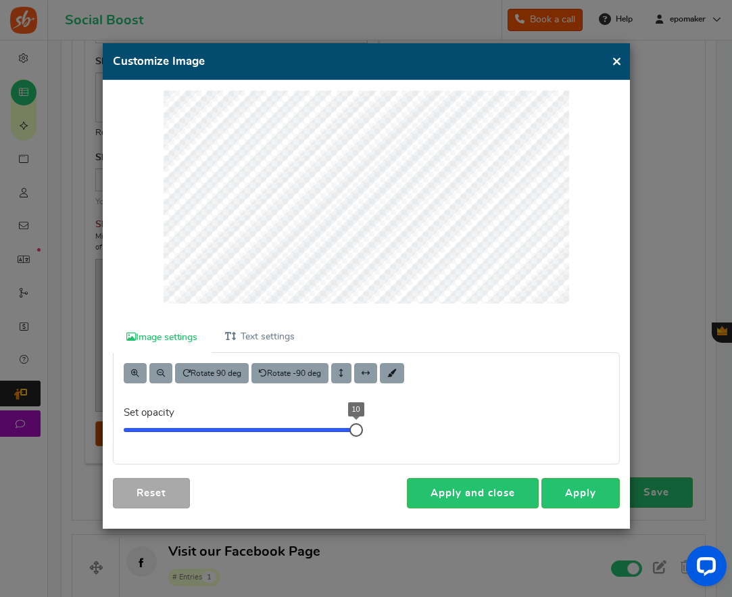
click at [172, 337] on link "Image settings" at bounding box center [162, 337] width 99 height 30
click at [615, 65] on button "×" at bounding box center [617, 61] width 10 height 17
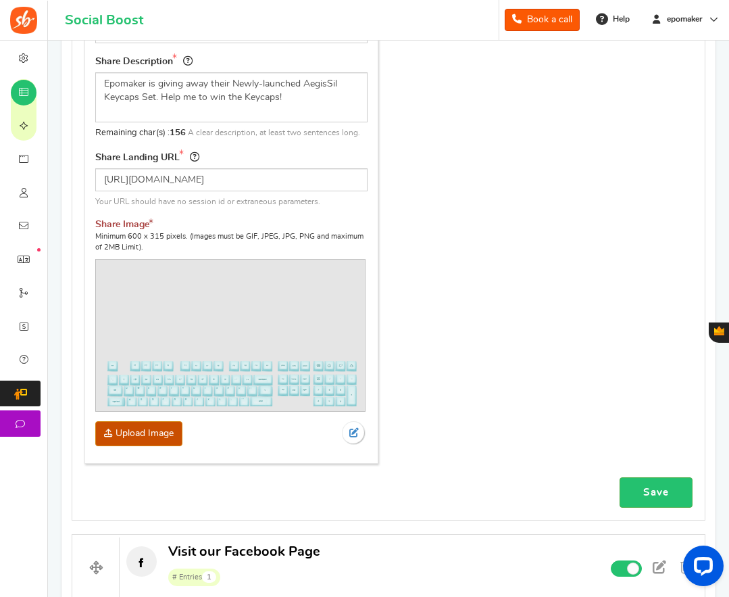
click at [238, 373] on img at bounding box center [230, 335] width 269 height 141
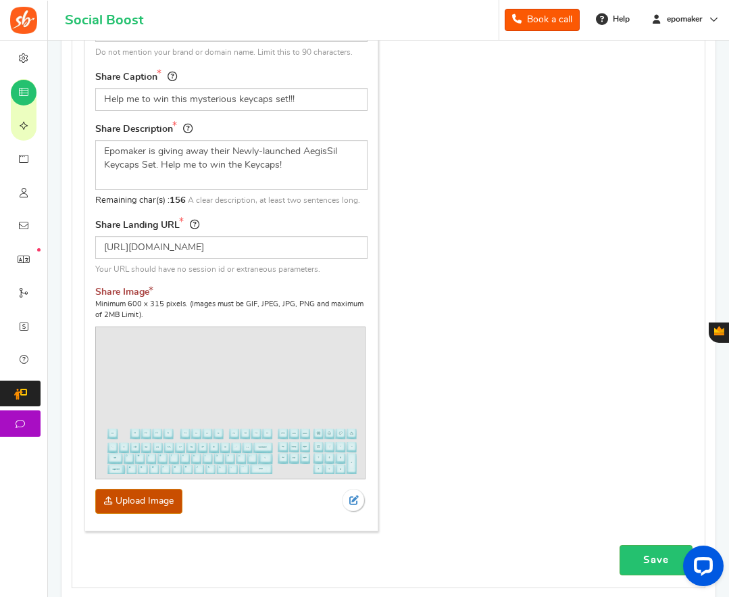
click at [647, 558] on link "Save" at bounding box center [656, 560] width 73 height 30
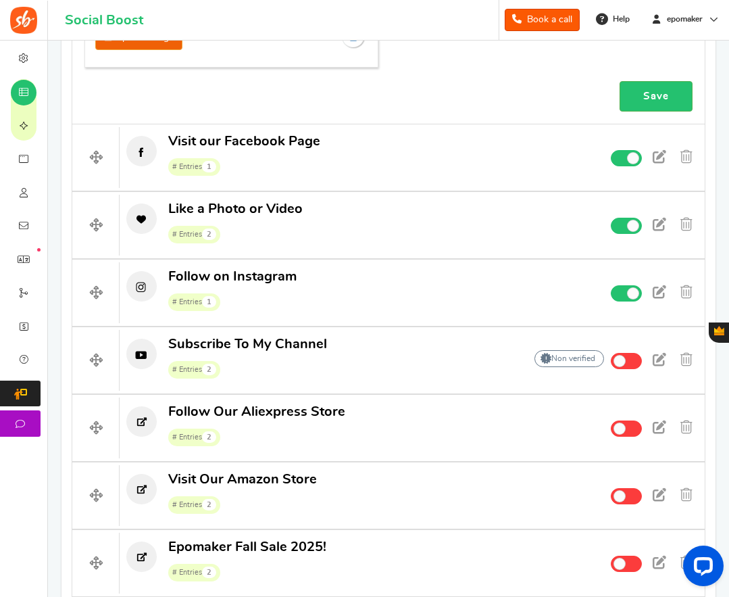
scroll to position [1293, 0]
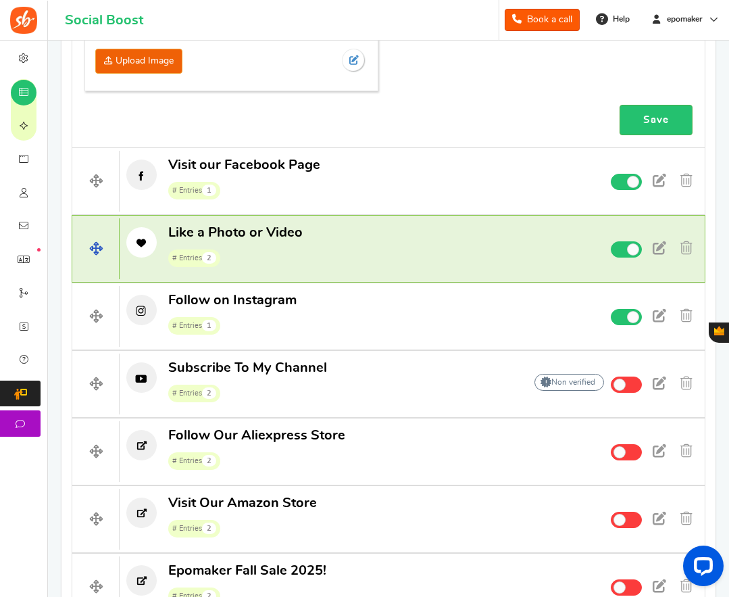
click at [407, 250] on p "Like a Photo or Video # Entries 2" at bounding box center [338, 245] width 437 height 43
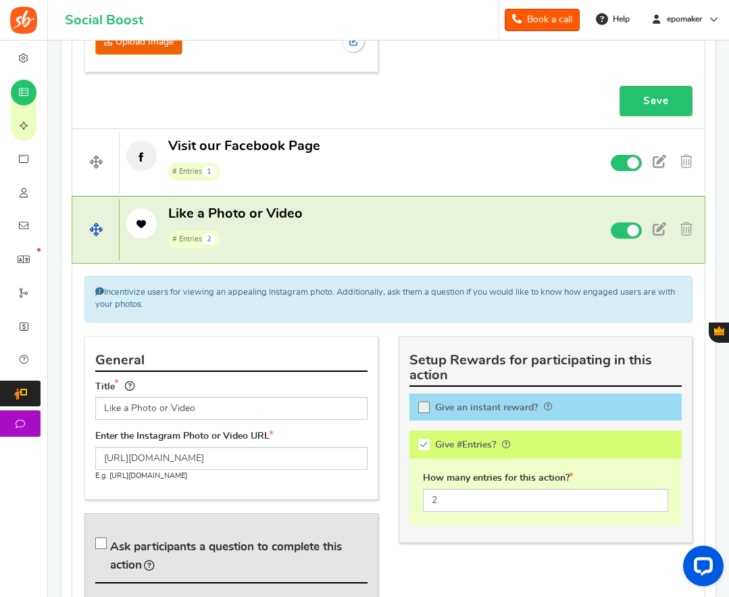
scroll to position [1280, 0]
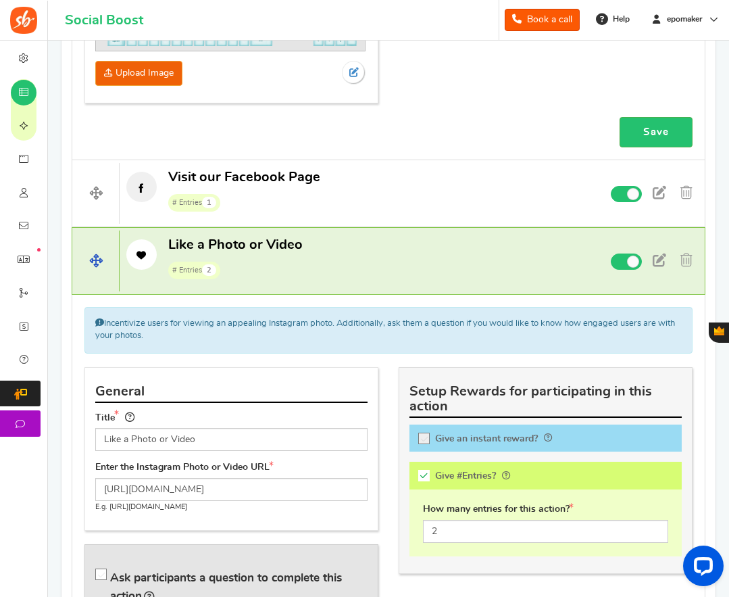
click at [407, 250] on p "Like a Photo or Video # Entries 2" at bounding box center [338, 257] width 437 height 43
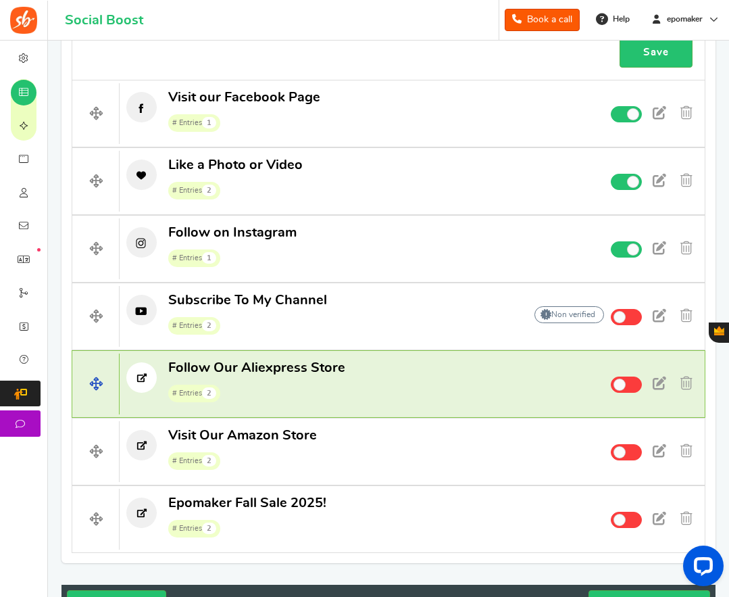
scroll to position [1293, 0]
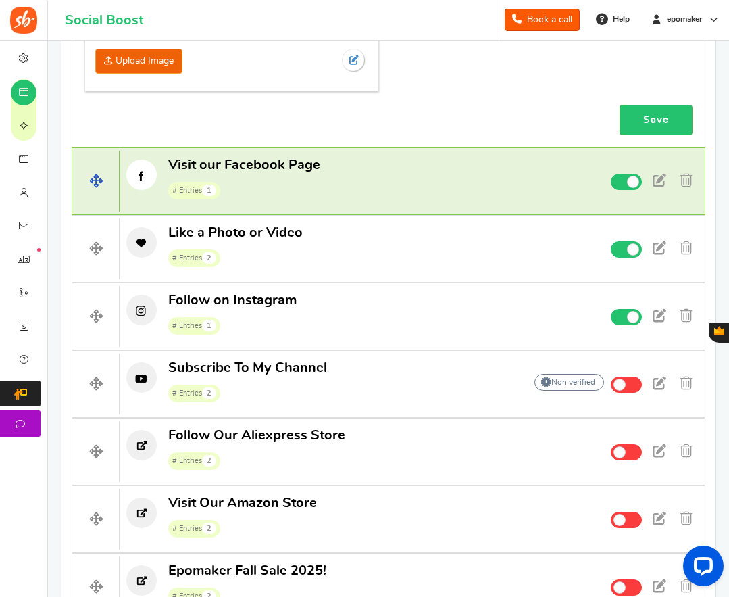
click at [356, 172] on p "Visit our Facebook Page # Entries 1" at bounding box center [338, 177] width 437 height 43
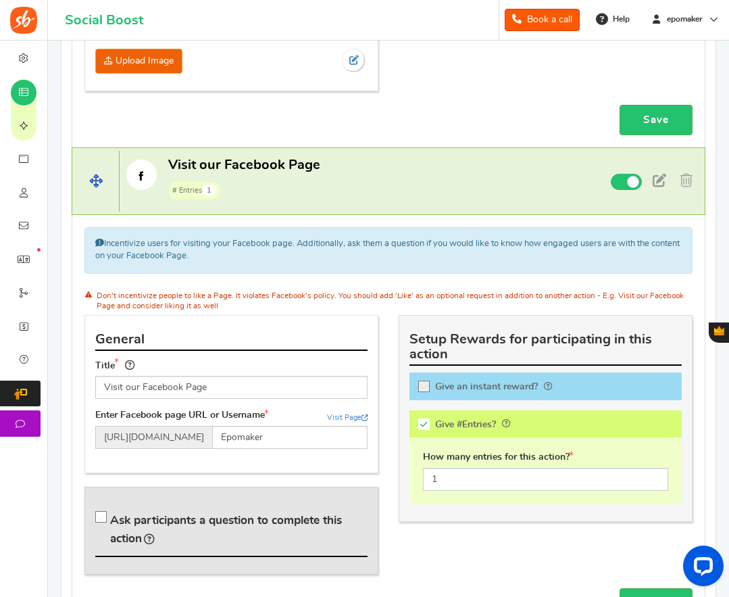
click at [350, 176] on p "Visit our Facebook Page # Entries 1" at bounding box center [338, 177] width 437 height 43
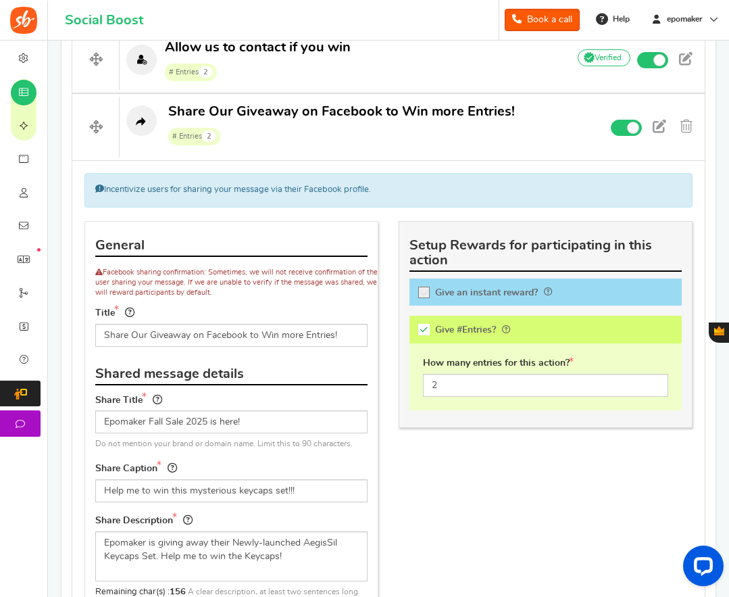
scroll to position [414, 0]
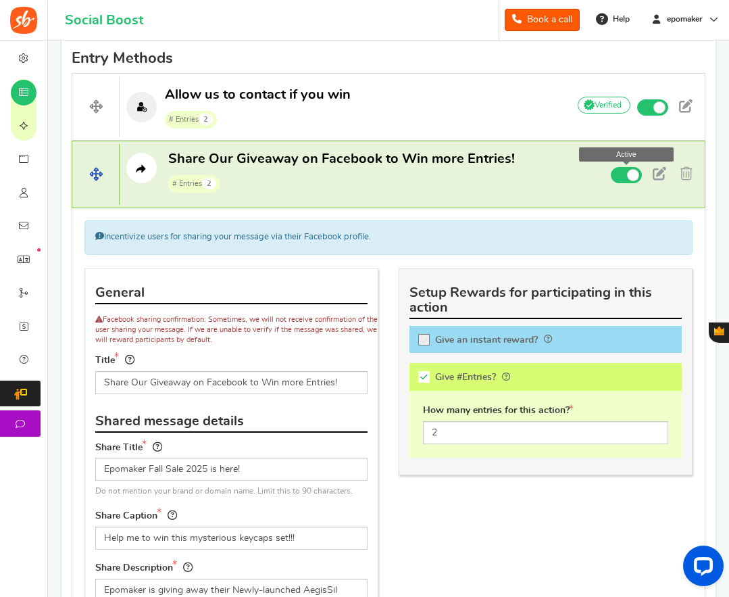
click at [621, 175] on span at bounding box center [626, 175] width 31 height 16
click at [0, 0] on input "Active Active" at bounding box center [0, 0] width 0 height 0
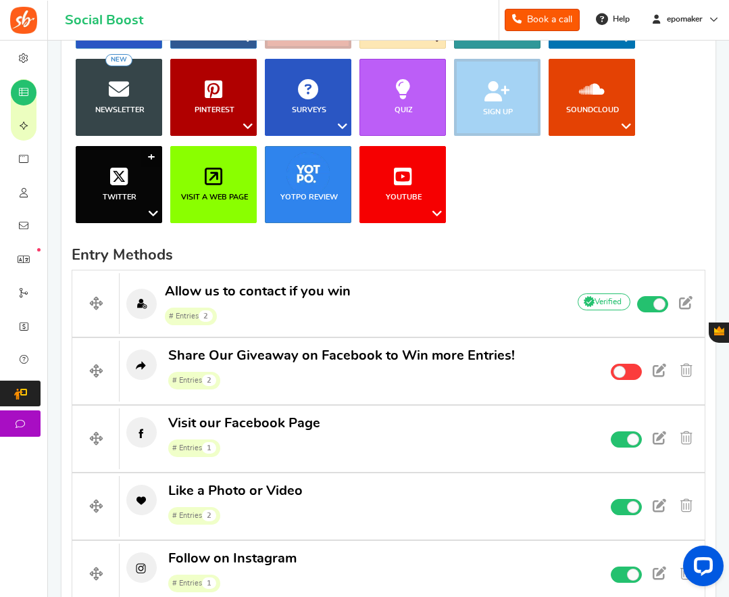
scroll to position [211, 0]
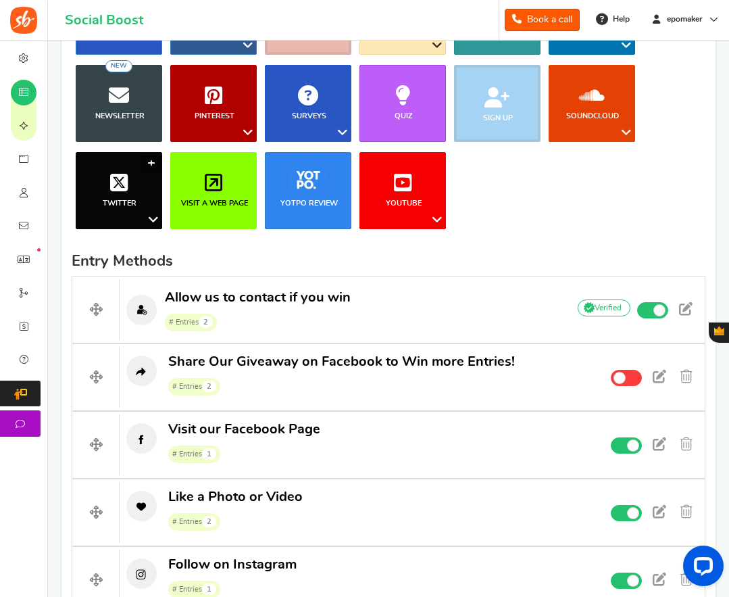
click at [126, 181] on icon at bounding box center [119, 182] width 18 height 20
click at [116, 304] on link "Follow on Twitter" at bounding box center [112, 304] width 108 height 20
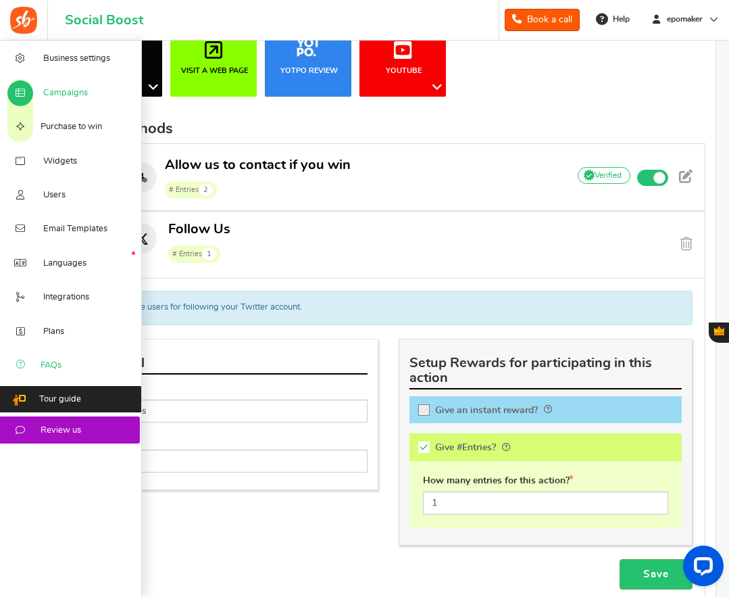
scroll to position [414, 0]
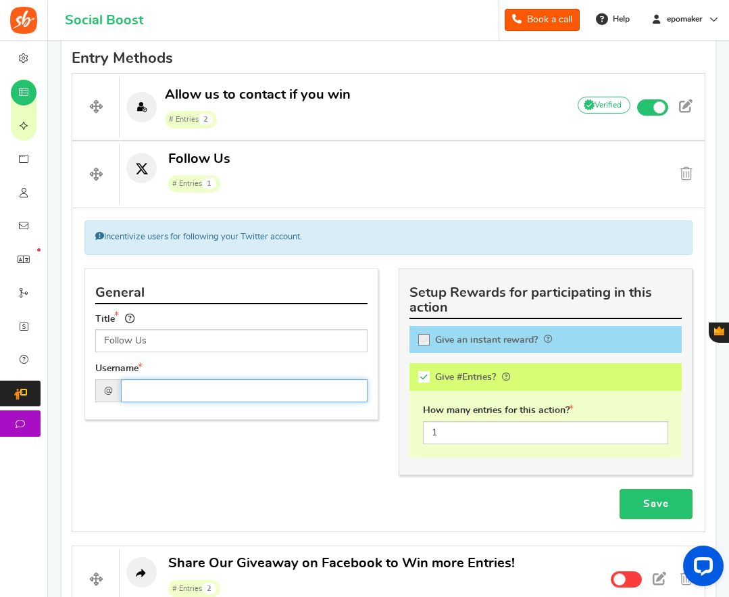
click at [146, 391] on input "text" at bounding box center [244, 390] width 247 height 23
paste input "EpomakerK"
type input "EpomakerK"
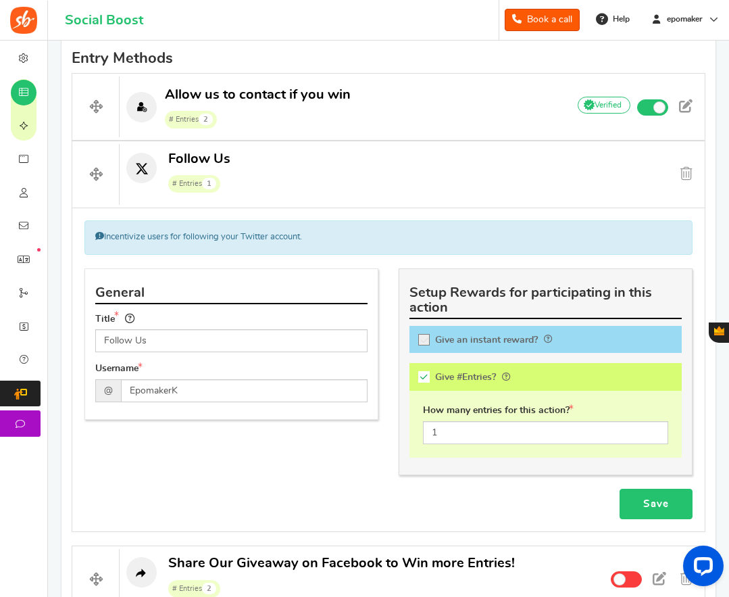
click at [643, 507] on link "Save" at bounding box center [656, 504] width 73 height 30
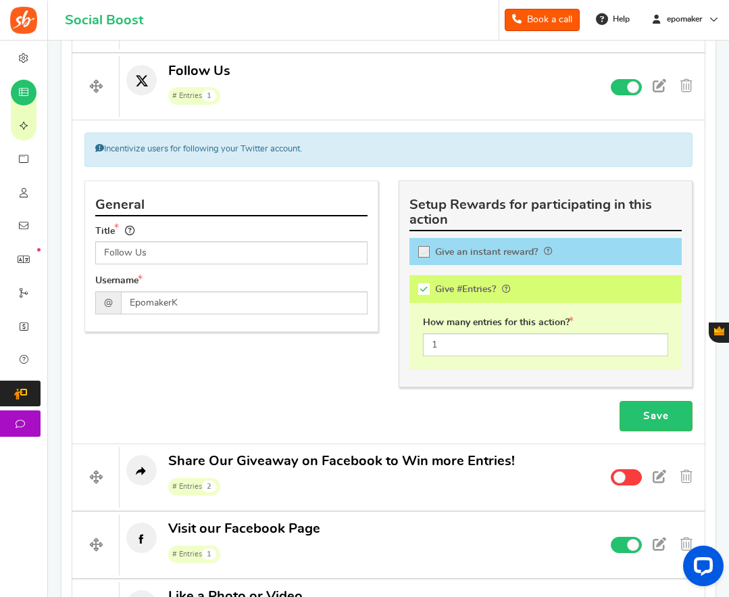
scroll to position [325, 0]
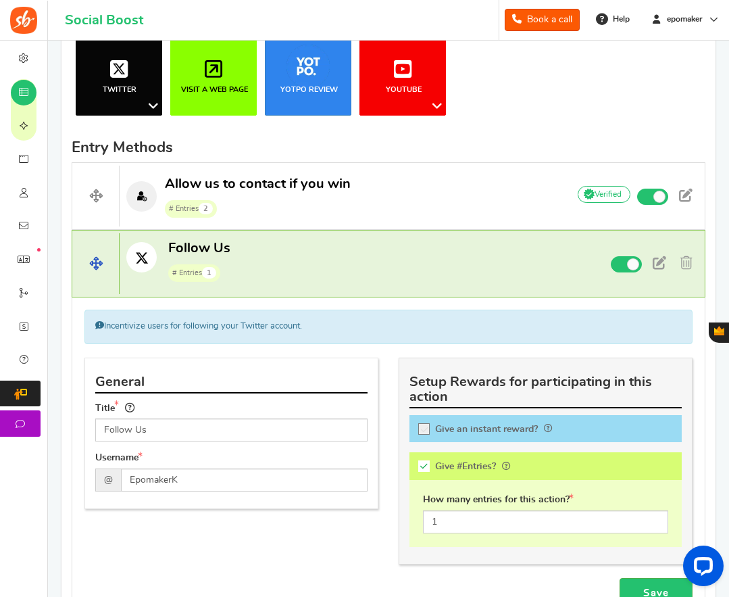
drag, startPoint x: 408, startPoint y: 265, endPoint x: 360, endPoint y: 249, distance: 49.8
click at [408, 265] on p "Follow Us # Entries 1" at bounding box center [338, 260] width 437 height 43
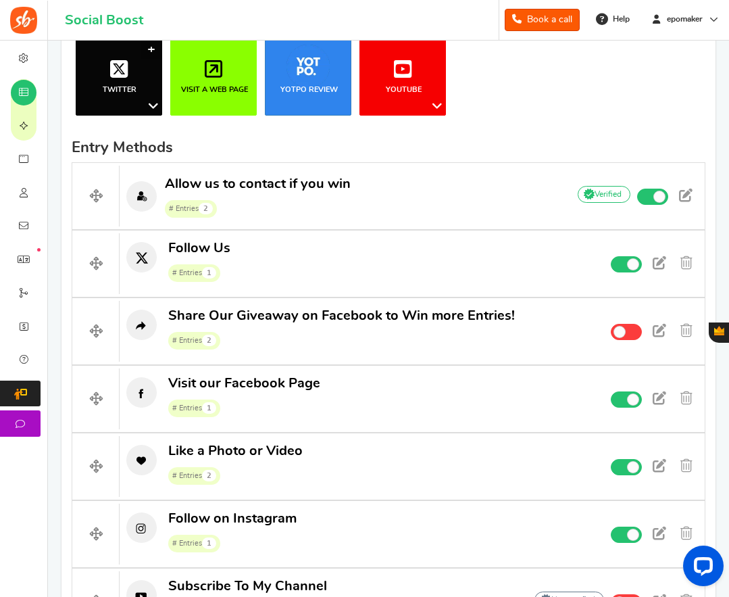
click at [152, 106] on icon at bounding box center [153, 106] width 16 height 18
click at [118, 127] on link "Retweet a Tweet" at bounding box center [112, 132] width 108 height 20
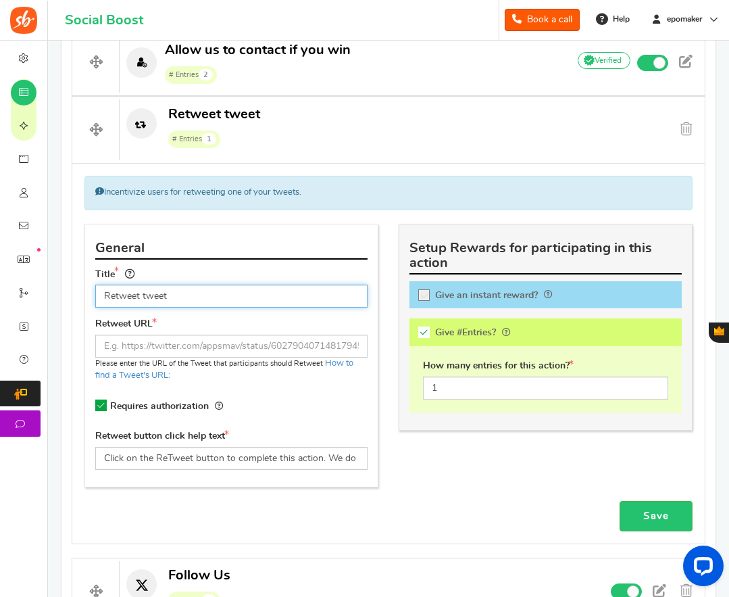
scroll to position [460, 0]
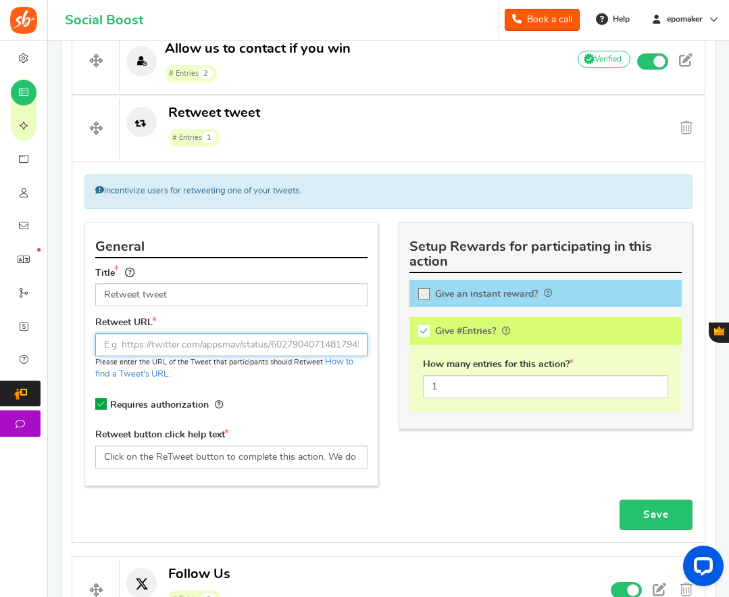
click at [178, 347] on input "text" at bounding box center [231, 344] width 272 height 23
paste input "[URL][DOMAIN_NAME]"
type input "[URL][DOMAIN_NAME]"
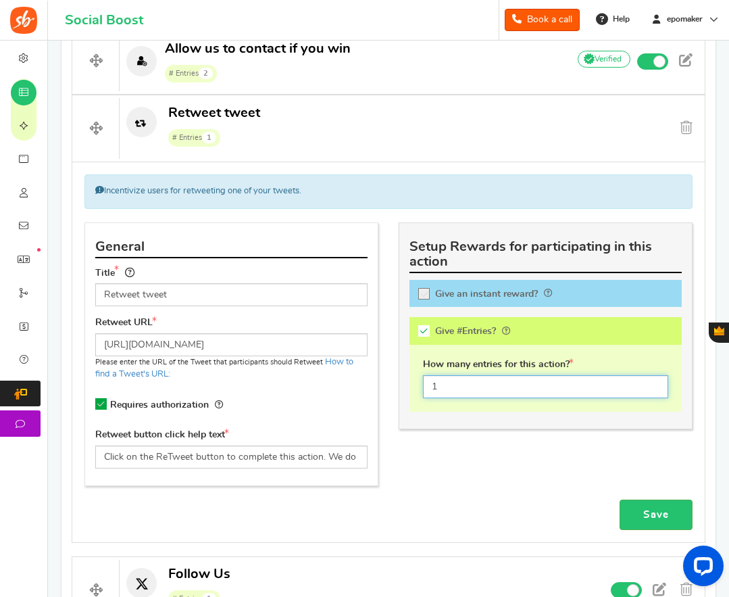
drag, startPoint x: 439, startPoint y: 390, endPoint x: 428, endPoint y: 388, distance: 11.7
click at [428, 388] on input "1" at bounding box center [545, 386] width 245 height 23
type input "2"
drag, startPoint x: 652, startPoint y: 509, endPoint x: 542, endPoint y: 494, distance: 111.3
click at [652, 509] on link "Save" at bounding box center [656, 515] width 73 height 30
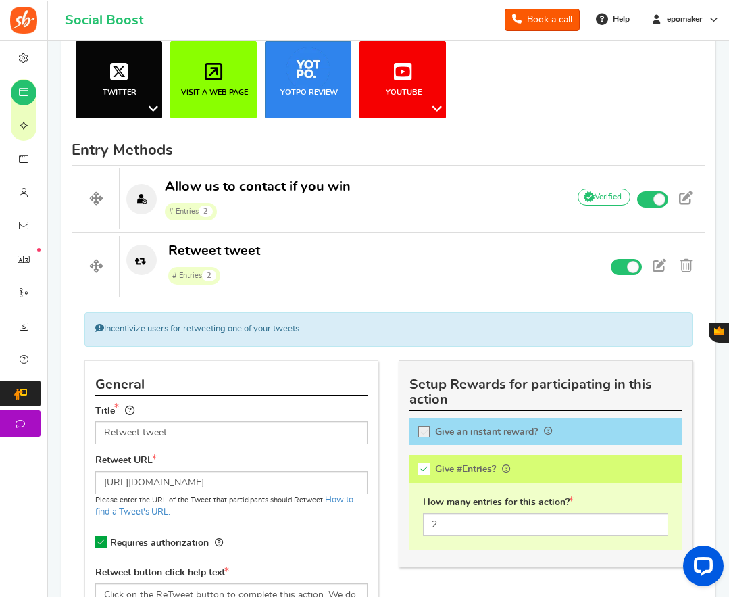
scroll to position [178, 0]
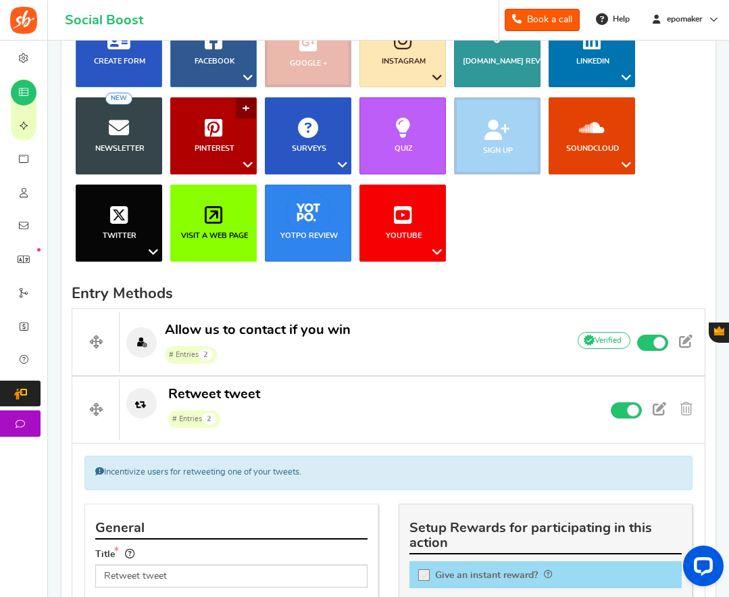
click at [213, 122] on icon at bounding box center [214, 128] width 18 height 20
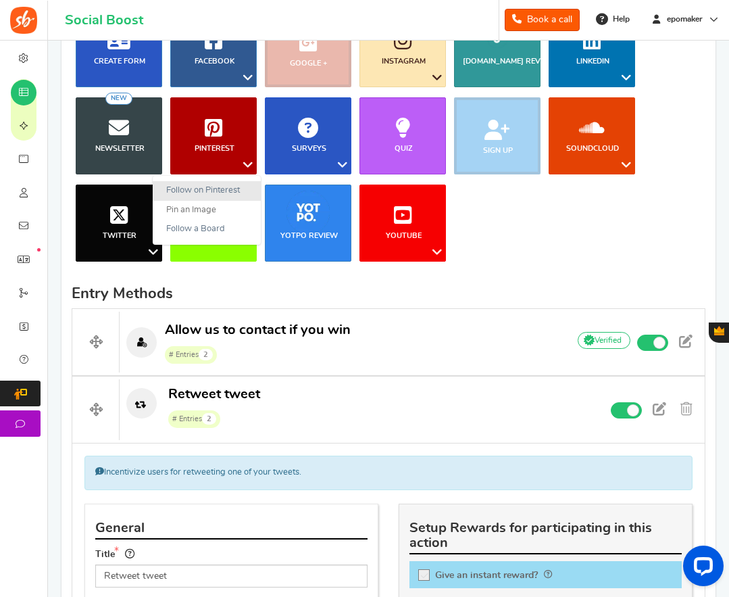
click at [203, 189] on link "Follow on Pinterest" at bounding box center [207, 191] width 108 height 20
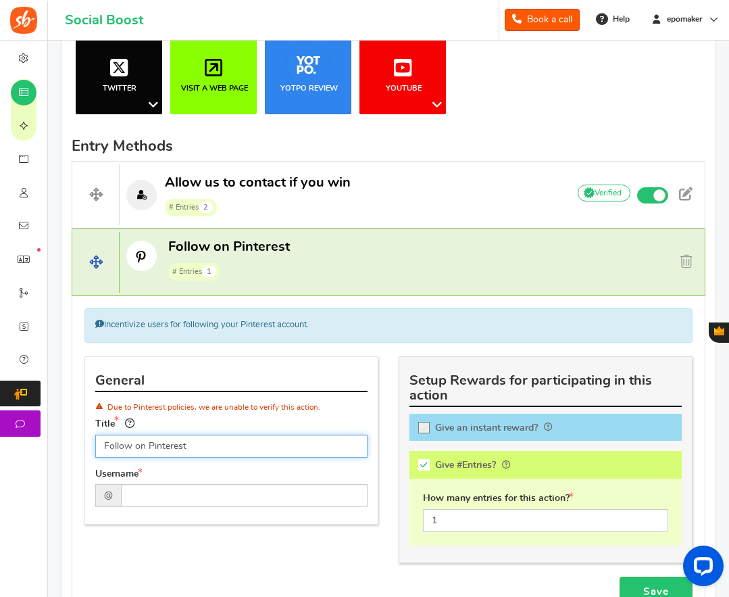
scroll to position [457, 0]
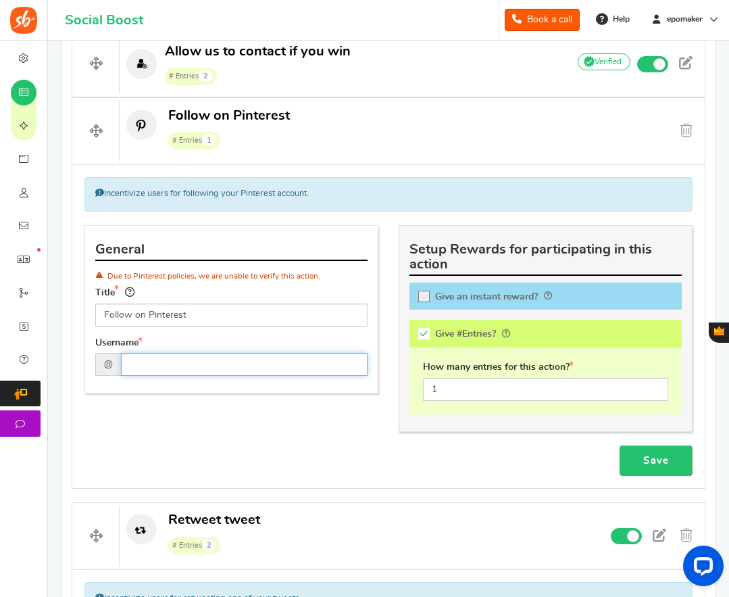
click at [146, 366] on input "text" at bounding box center [244, 364] width 247 height 23
paste input "Epomaker"
type input "Epomaker"
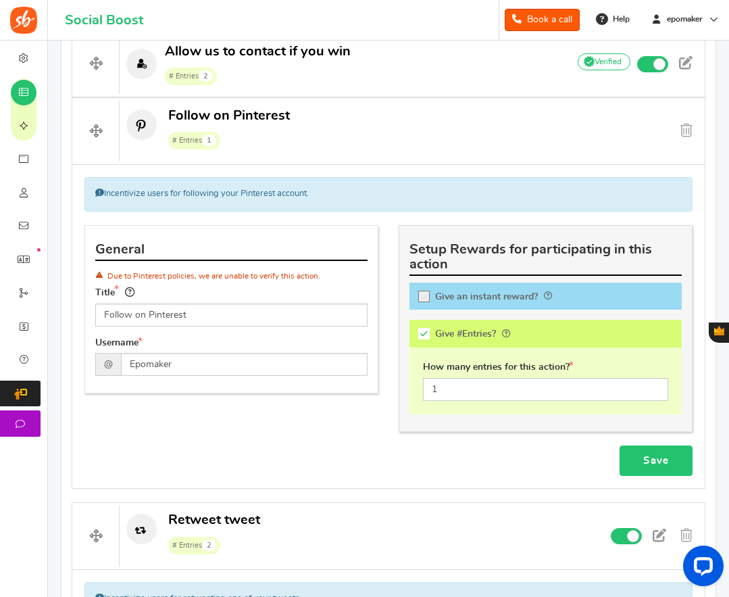
drag, startPoint x: 633, startPoint y: 454, endPoint x: 460, endPoint y: 455, distance: 173.1
click at [633, 454] on link "Save" at bounding box center [656, 461] width 73 height 30
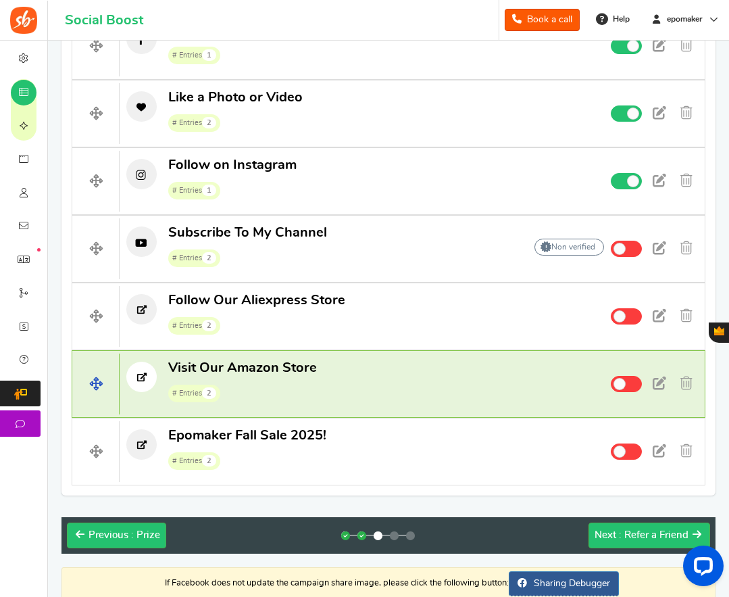
scroll to position [1447, 0]
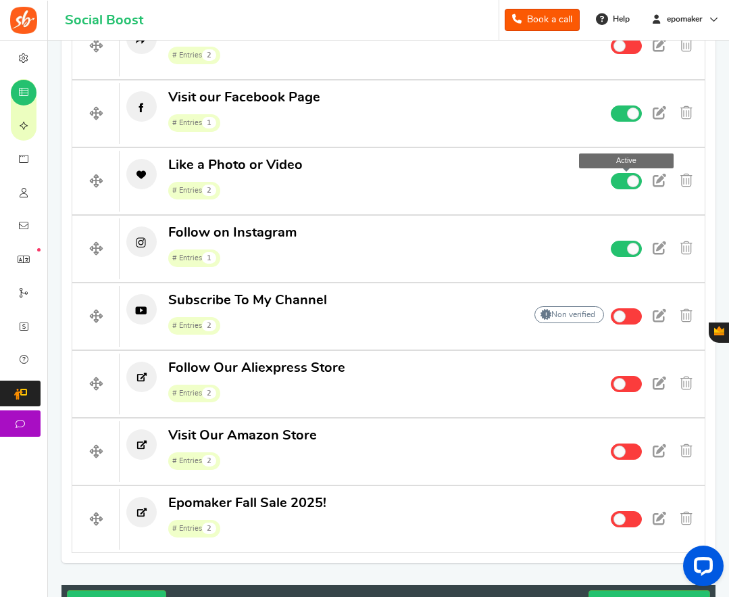
drag, startPoint x: 621, startPoint y: 181, endPoint x: 592, endPoint y: 185, distance: 29.5
click at [621, 181] on span at bounding box center [626, 181] width 31 height 16
click at [0, 0] on input "Active Active" at bounding box center [0, 0] width 0 height 0
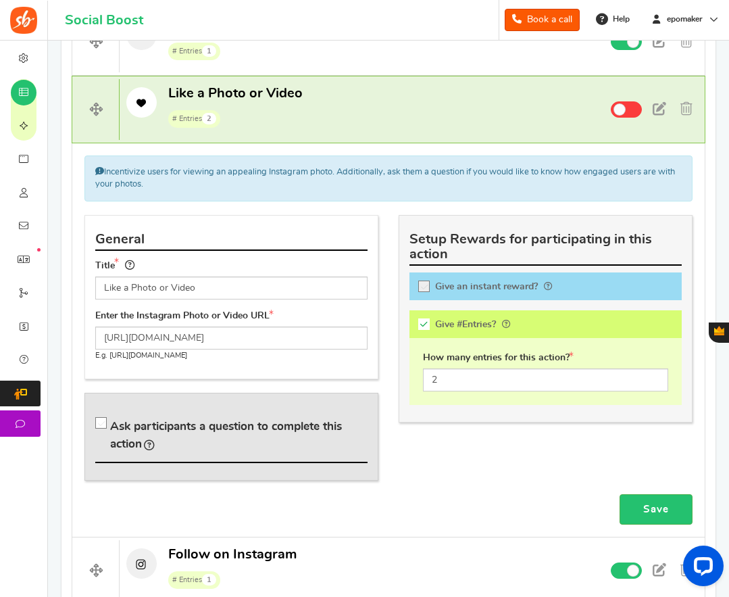
scroll to position [1515, 0]
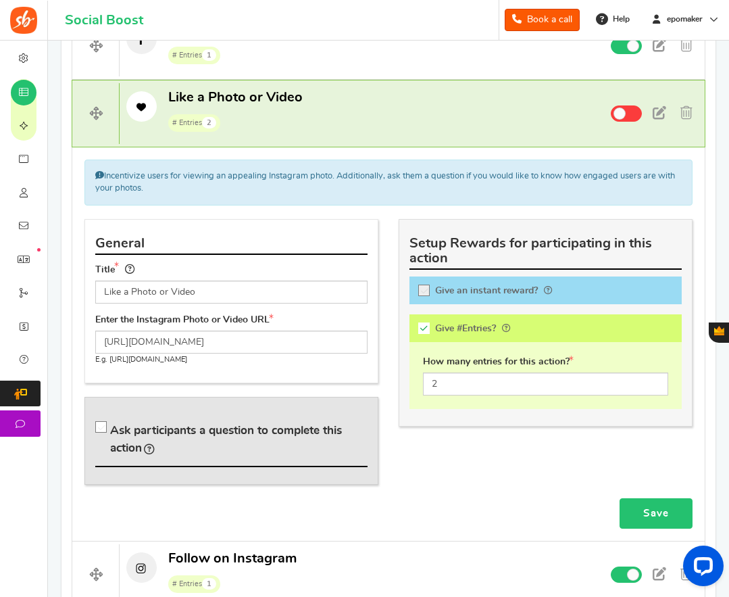
click at [661, 515] on link "Save" at bounding box center [656, 513] width 73 height 30
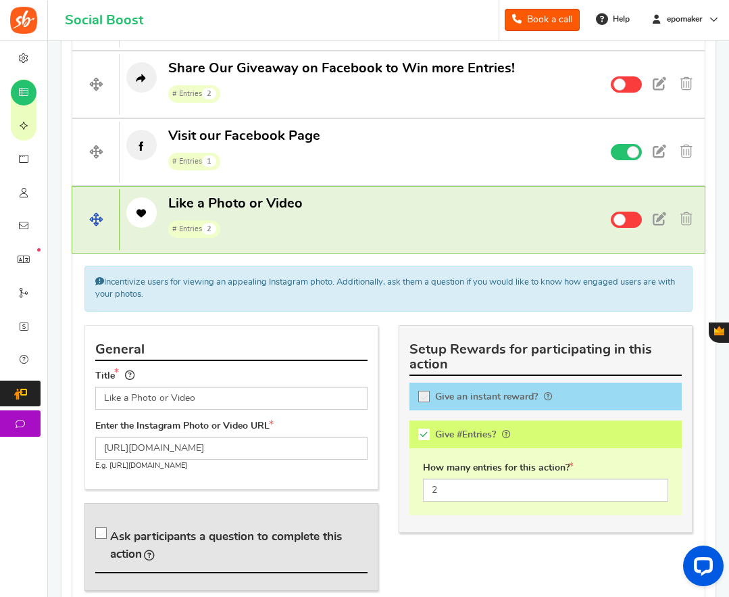
scroll to position [1368, 0]
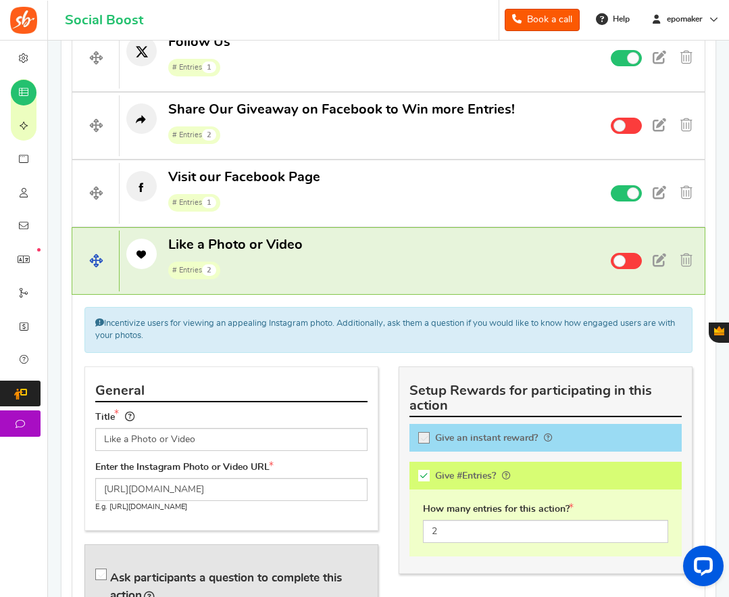
click at [368, 252] on p "Like a Photo or Video # Entries 2" at bounding box center [338, 257] width 437 height 43
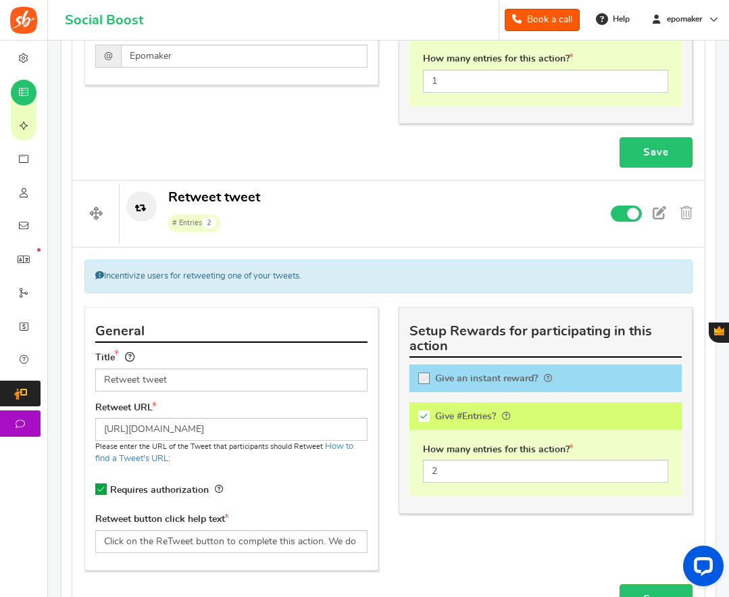
scroll to position [759, 0]
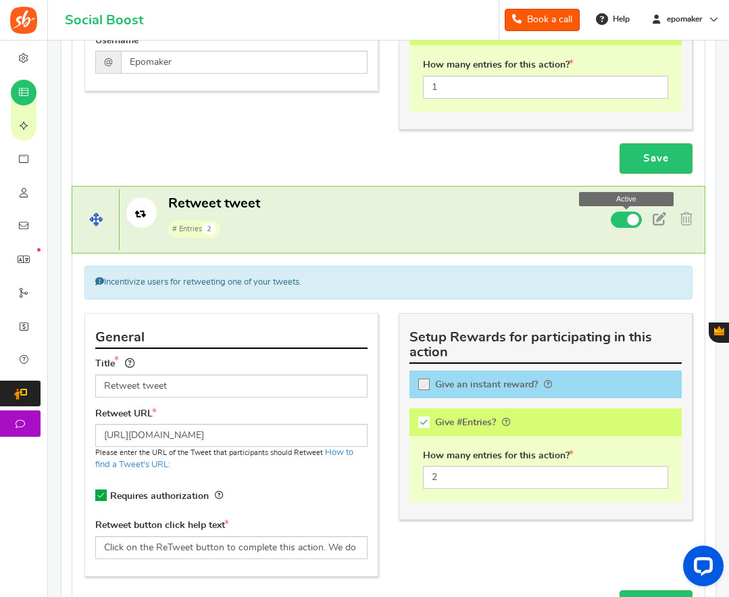
click at [621, 215] on span at bounding box center [626, 220] width 31 height 16
click at [0, 0] on input "Active Active" at bounding box center [0, 0] width 0 height 0
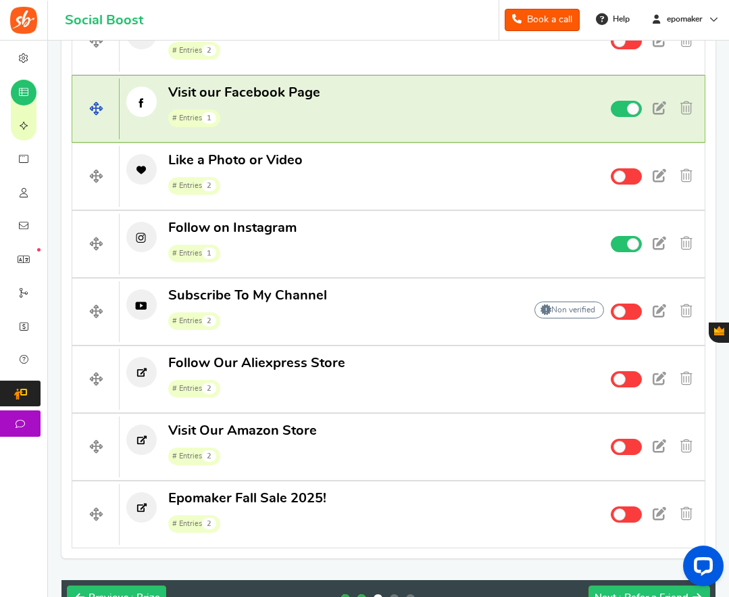
scroll to position [1097, 0]
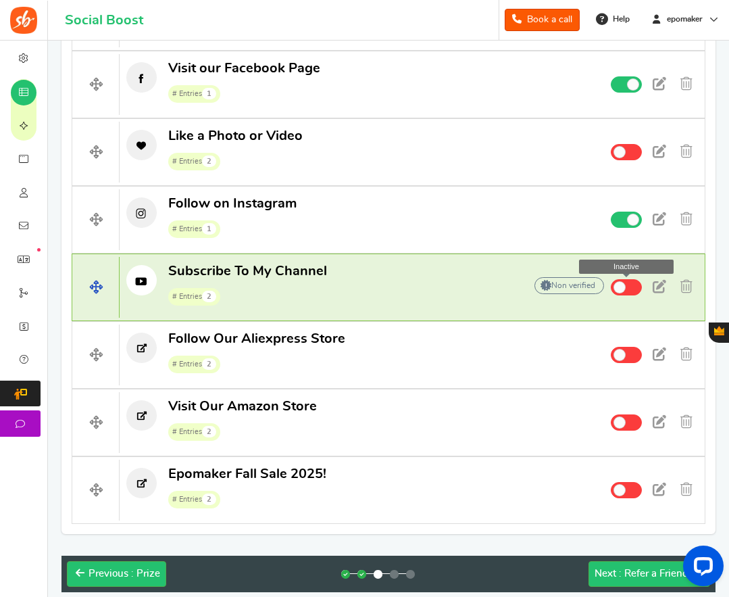
click at [635, 286] on span at bounding box center [626, 287] width 31 height 16
click at [0, 0] on input "Inactive Active" at bounding box center [0, 0] width 0 height 0
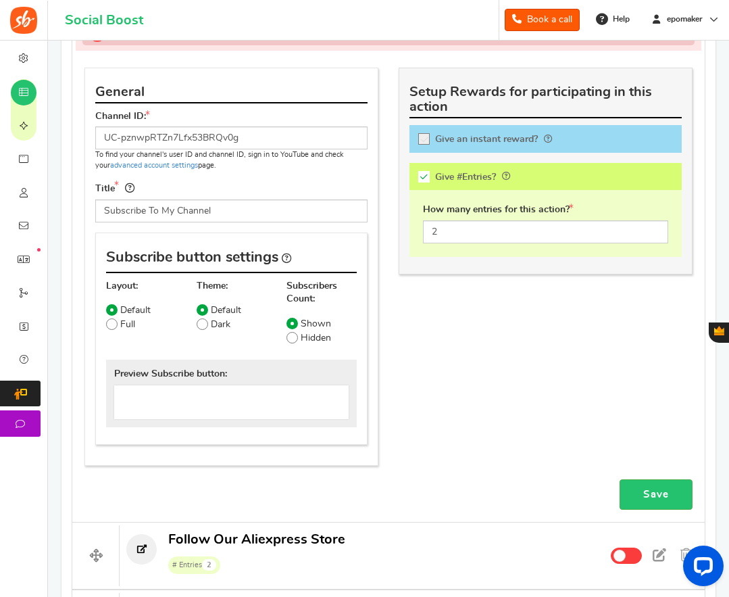
scroll to position [1435, 0]
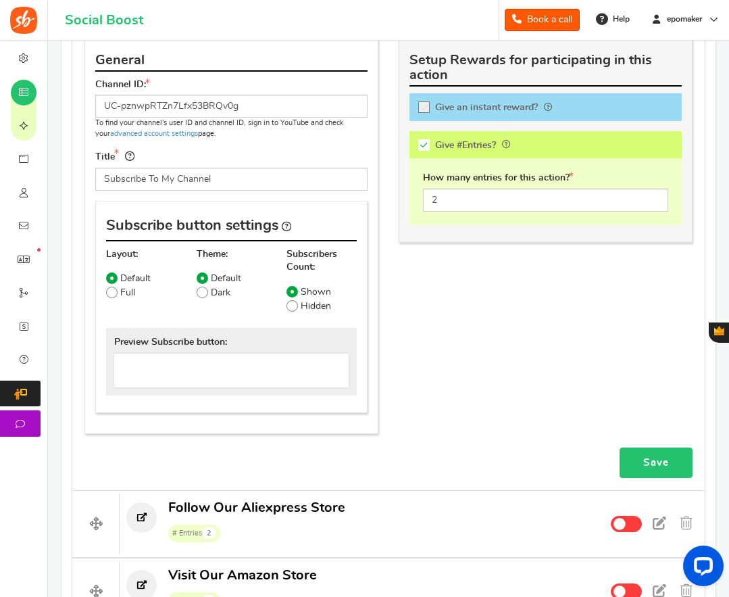
click at [656, 464] on link "Save" at bounding box center [656, 463] width 73 height 30
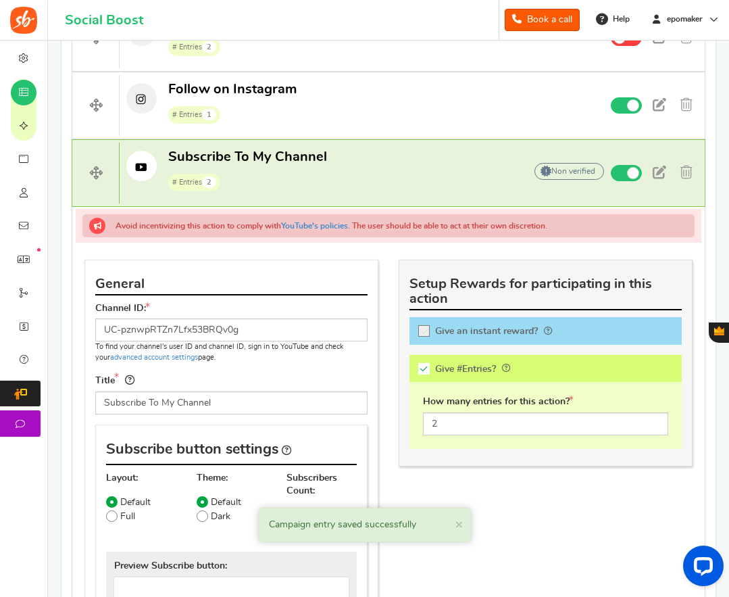
scroll to position [1170, 0]
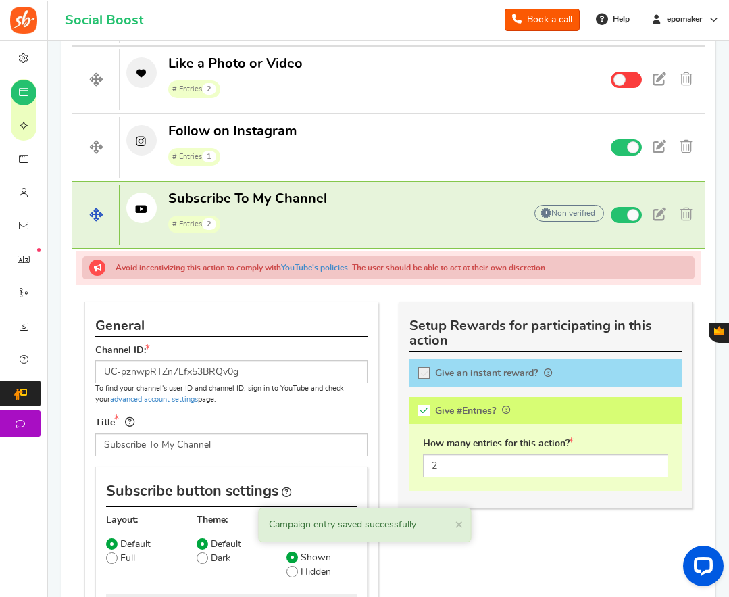
click at [433, 214] on p "Subscribe To My Channel # Entries 2" at bounding box center [315, 211] width 391 height 43
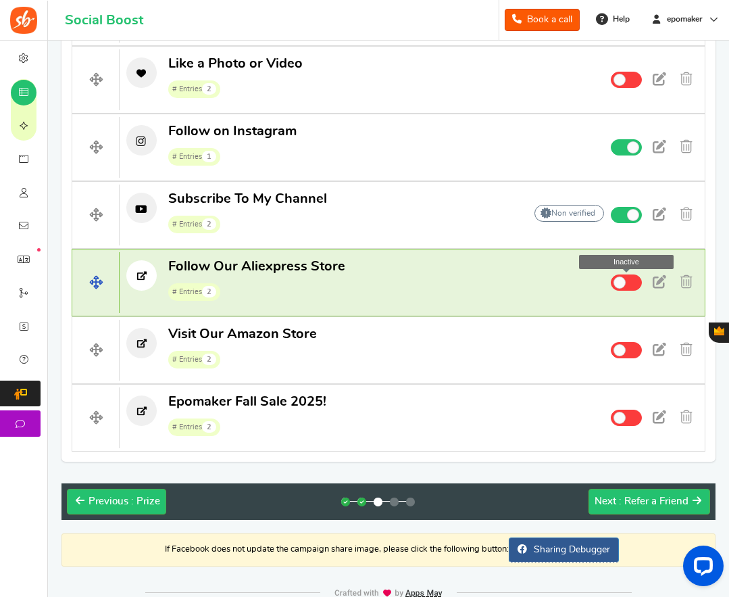
click at [633, 286] on span at bounding box center [626, 282] width 31 height 16
click at [0, 0] on input "Inactive Active" at bounding box center [0, 0] width 0 height 0
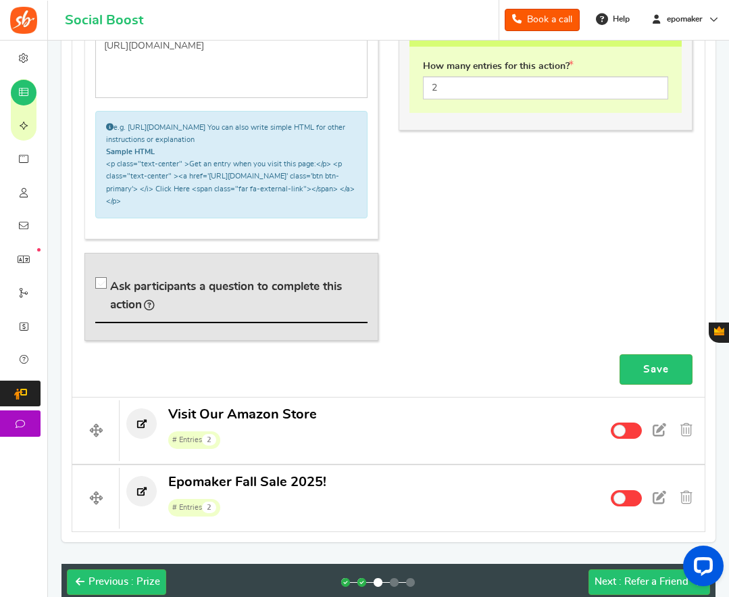
scroll to position [1643, 0]
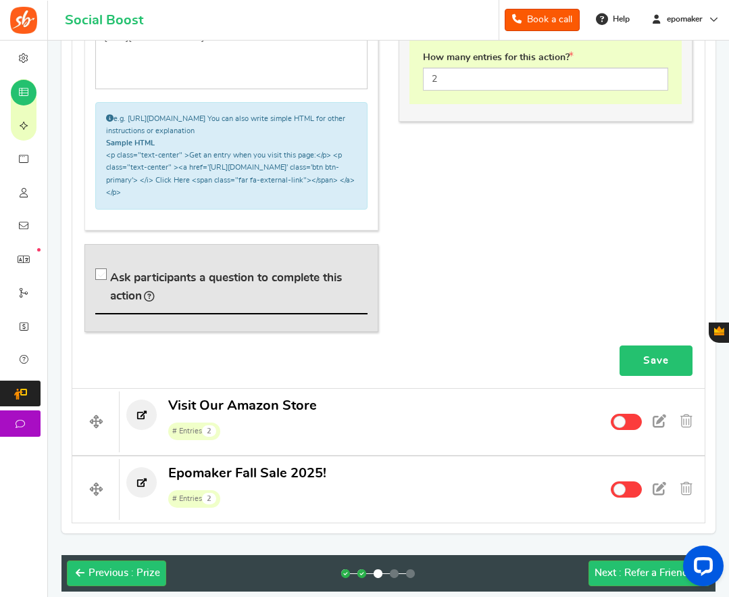
click at [646, 345] on link "Save" at bounding box center [656, 360] width 73 height 30
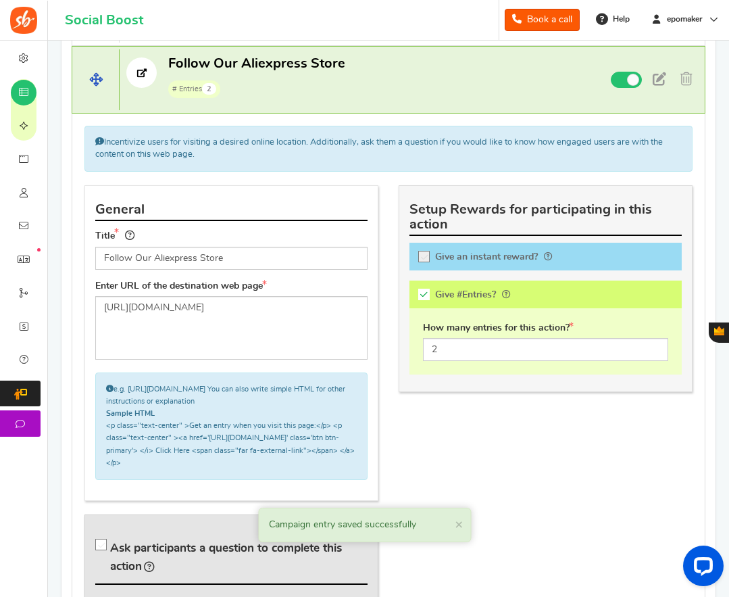
click at [426, 72] on p "Follow Our Aliexpress Store # Entries 2" at bounding box center [338, 76] width 437 height 43
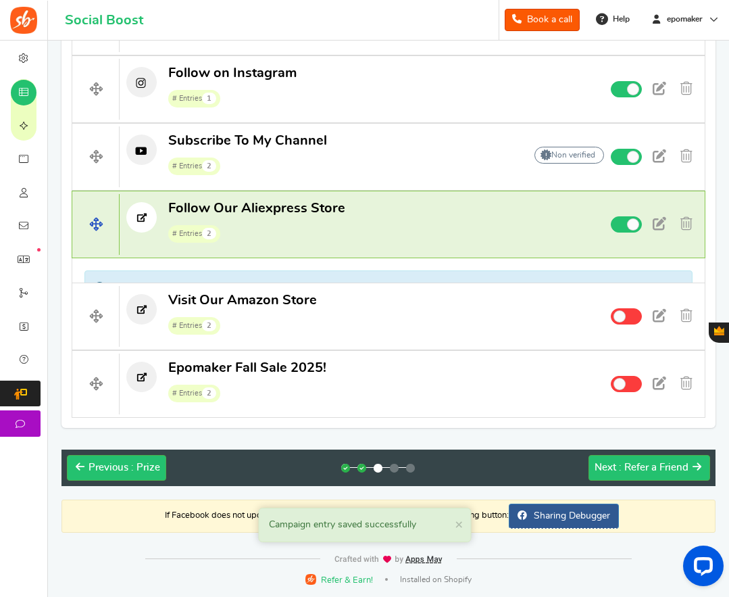
scroll to position [1203, 0]
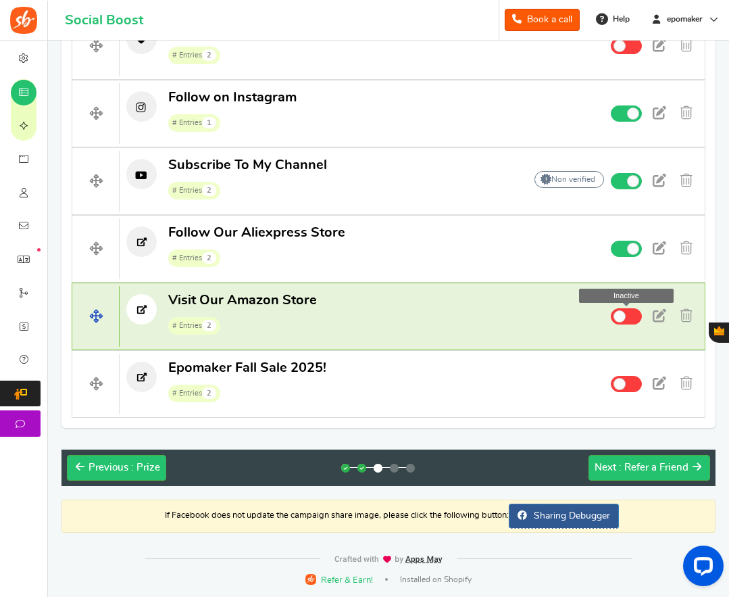
click at [635, 318] on span at bounding box center [626, 316] width 31 height 16
click at [0, 0] on input "Inactive Active" at bounding box center [0, 0] width 0 height 0
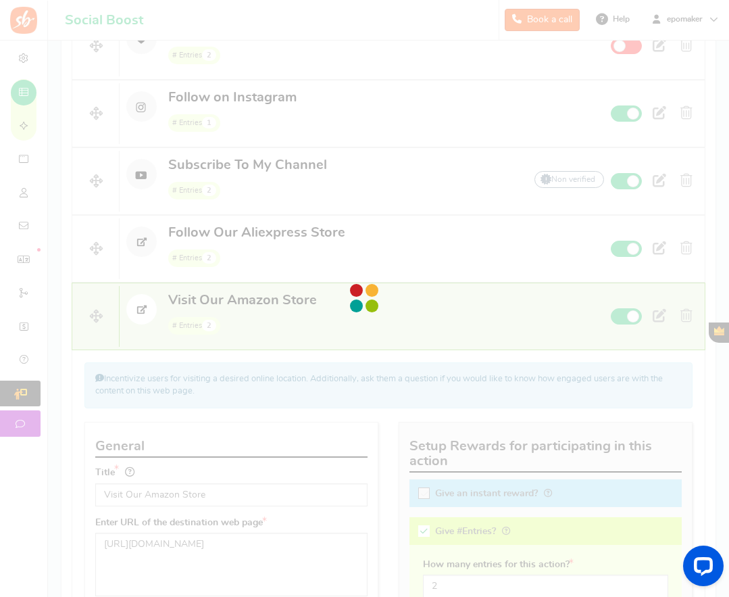
scroll to position [1372, 0]
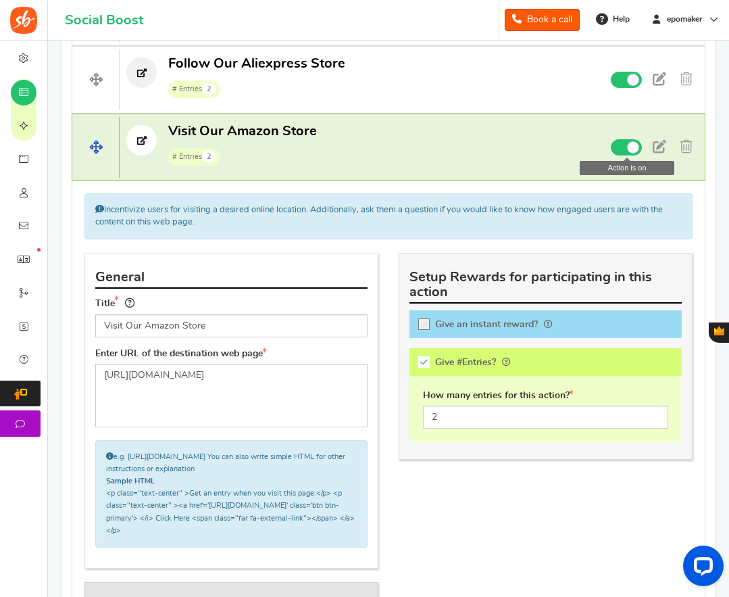
click at [449, 147] on p "Visit Our Amazon Store # Entries 2" at bounding box center [338, 143] width 437 height 43
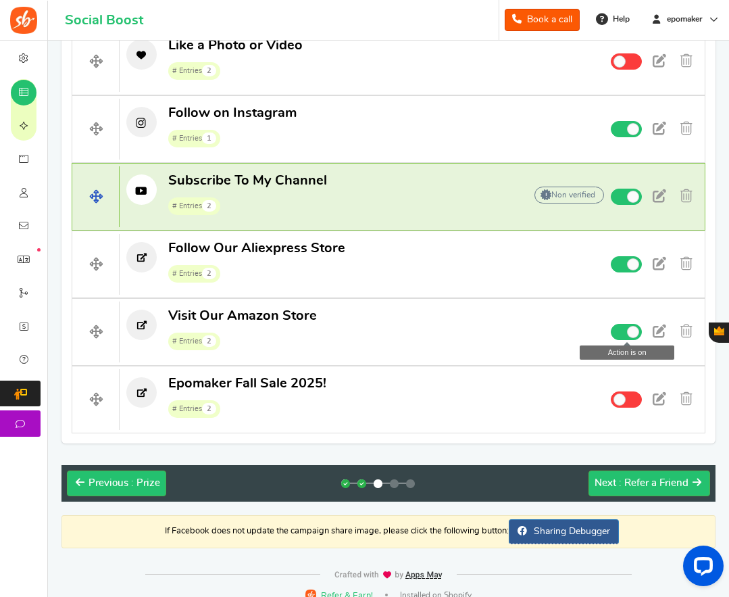
scroll to position [1203, 0]
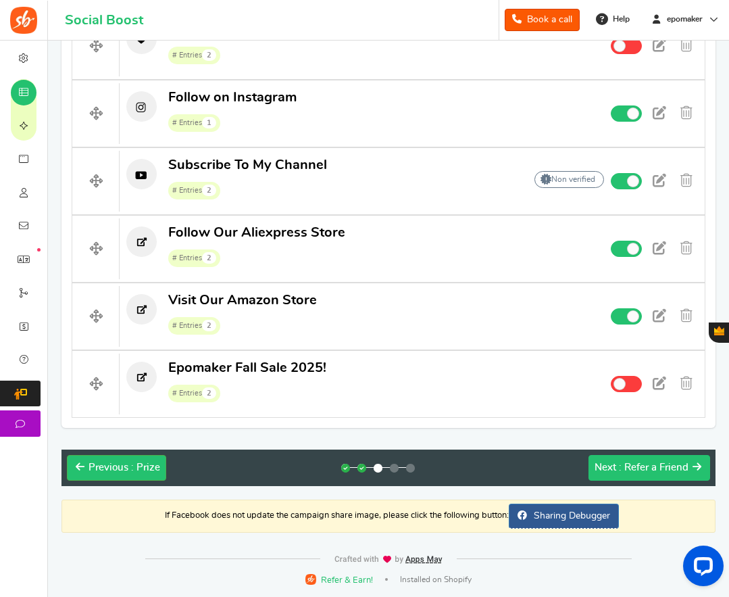
click at [651, 464] on span ": Refer a Friend" at bounding box center [654, 467] width 70 height 10
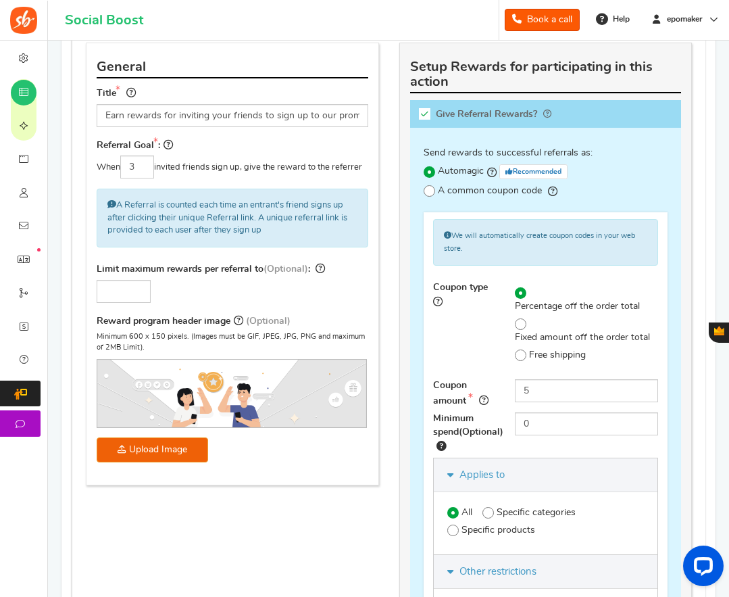
scroll to position [270, 0]
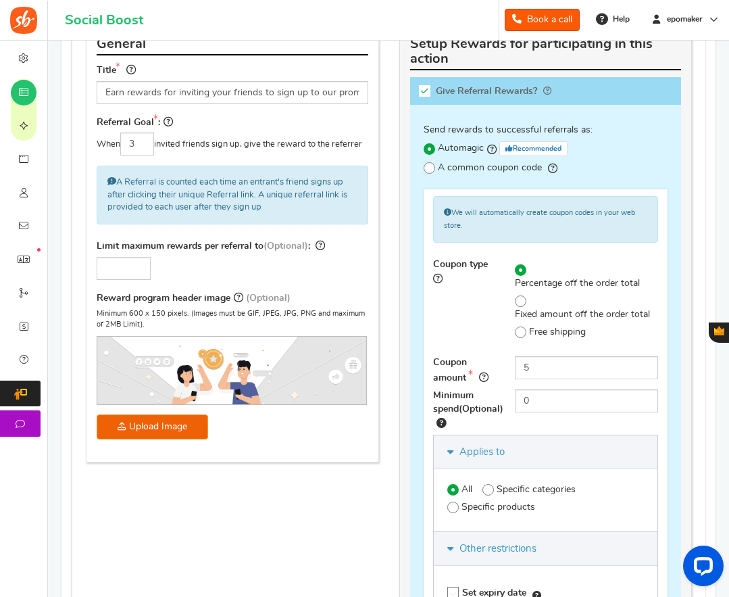
drag, startPoint x: 425, startPoint y: 91, endPoint x: 429, endPoint y: 117, distance: 26.8
click at [425, 91] on icon at bounding box center [424, 90] width 11 height 11
click at [425, 91] on input "Give Referral Rewards? Coupon over" at bounding box center [430, 94] width 14 height 14
checkbox input "false"
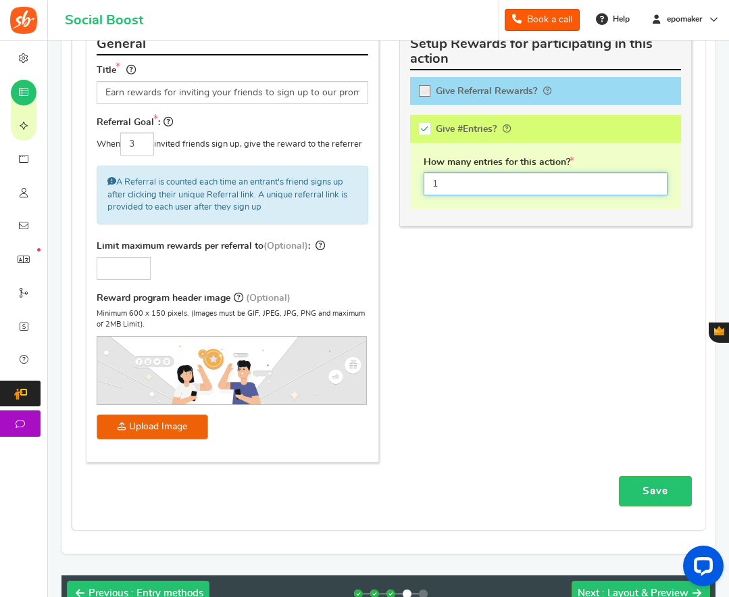
drag, startPoint x: 441, startPoint y: 181, endPoint x: 427, endPoint y: 183, distance: 14.3
click at [427, 183] on input "1" at bounding box center [546, 183] width 245 height 23
type input "4"
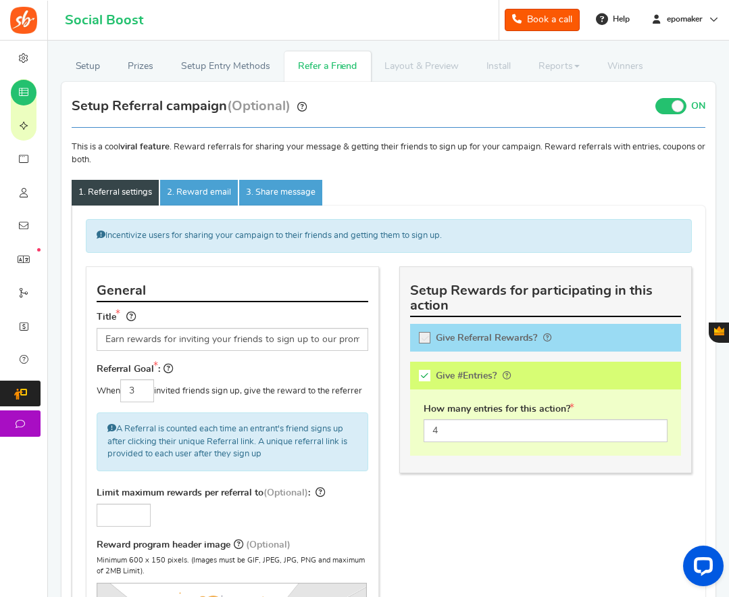
scroll to position [0, 0]
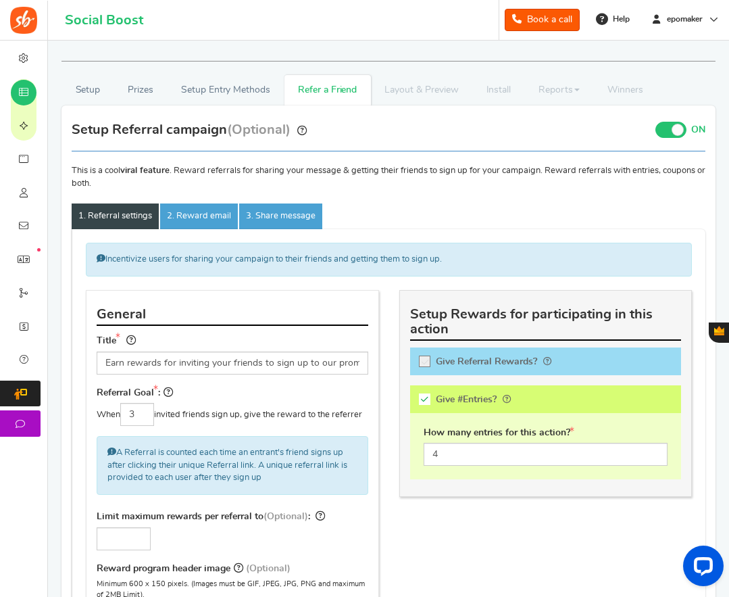
click at [91, 126] on h3 "Setup Referral campaign (Optional)" at bounding box center [189, 129] width 235 height 15
click at [141, 130] on h3 "Setup Referral campaign (Optional)" at bounding box center [189, 129] width 235 height 15
click at [189, 135] on h3 "Setup Referral campaign (Optional)" at bounding box center [189, 129] width 235 height 15
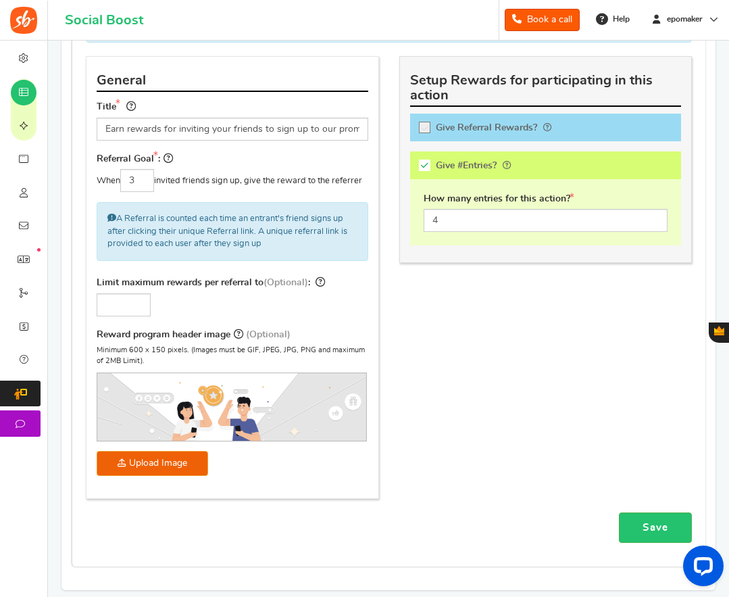
scroll to position [270, 0]
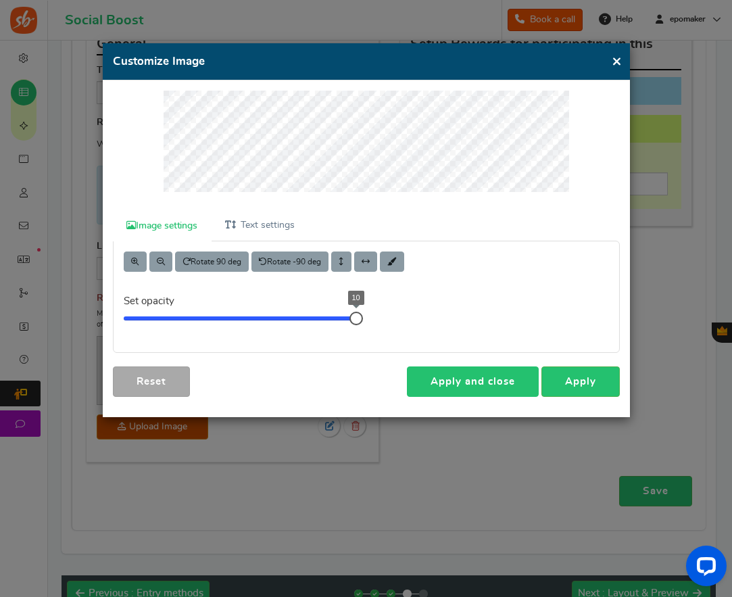
drag, startPoint x: 494, startPoint y: 375, endPoint x: 493, endPoint y: 385, distance: 10.2
click at [493, 375] on link "Apply and close" at bounding box center [473, 381] width 132 height 30
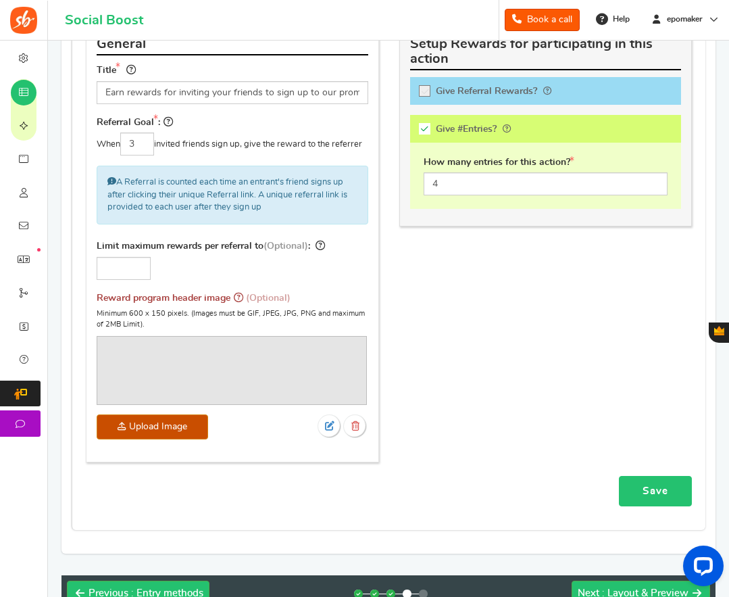
drag, startPoint x: 651, startPoint y: 487, endPoint x: 617, endPoint y: 478, distance: 35.6
click at [651, 486] on link "Save" at bounding box center [655, 491] width 73 height 30
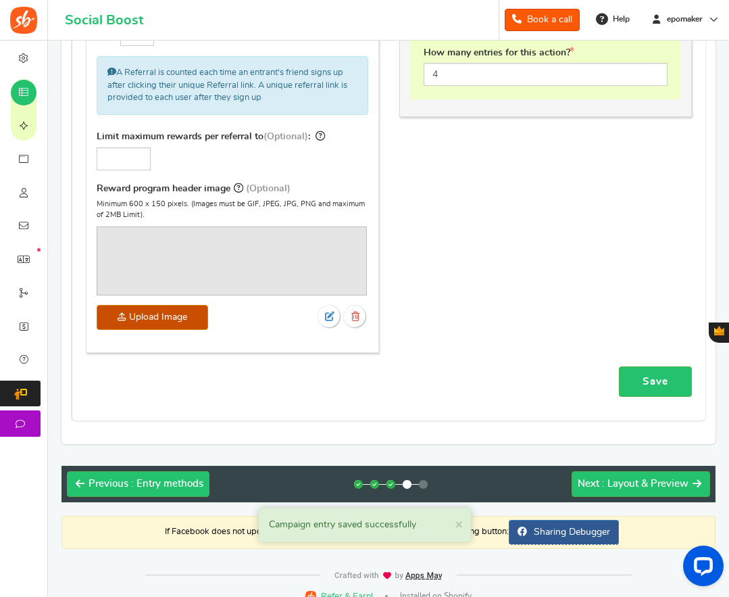
scroll to position [396, 0]
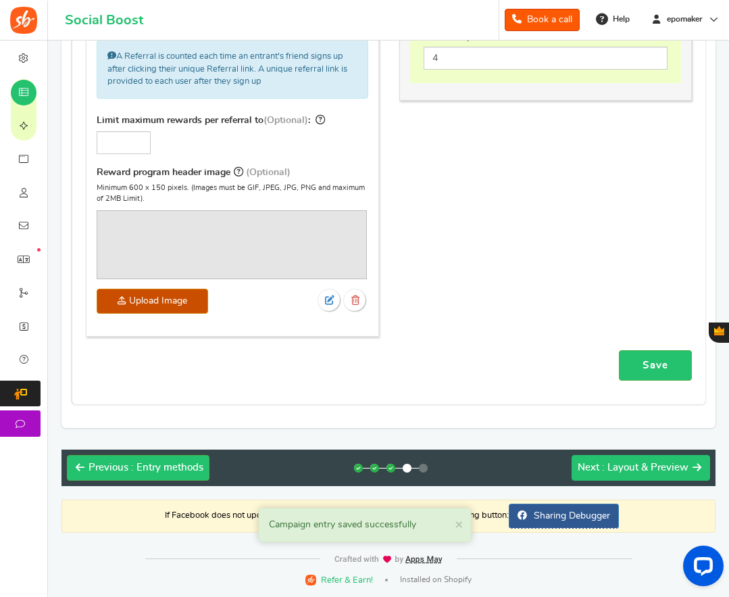
click at [638, 467] on span ": Layout & Preview" at bounding box center [645, 467] width 87 height 10
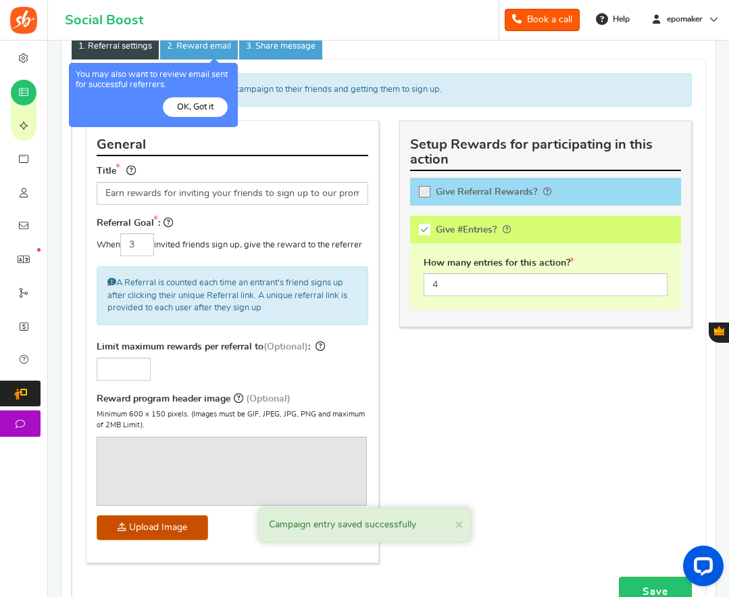
scroll to position [105, 0]
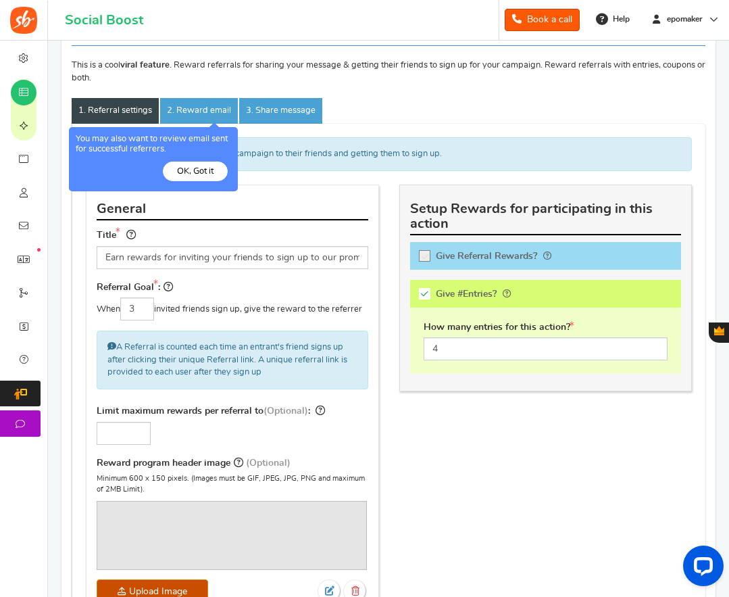
drag, startPoint x: 196, startPoint y: 171, endPoint x: 199, endPoint y: 135, distance: 36.0
click at [196, 171] on button "OK, Got it" at bounding box center [195, 172] width 65 height 20
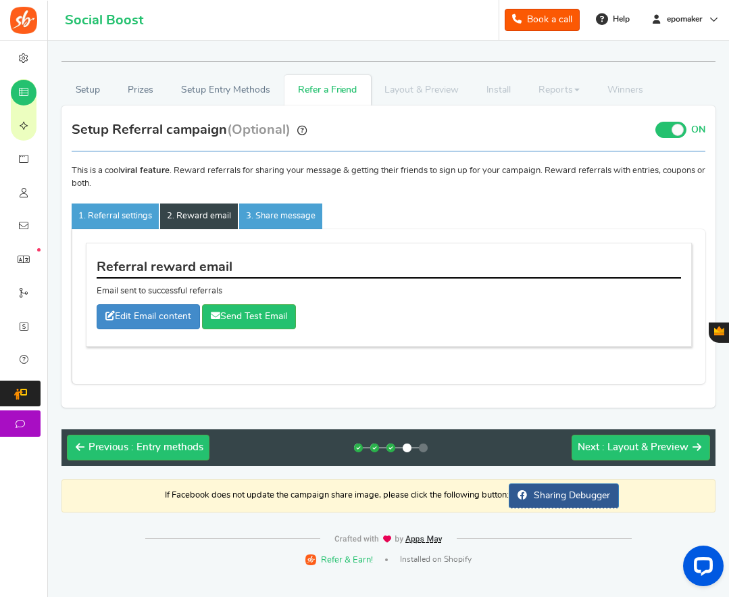
scroll to position [0, 0]
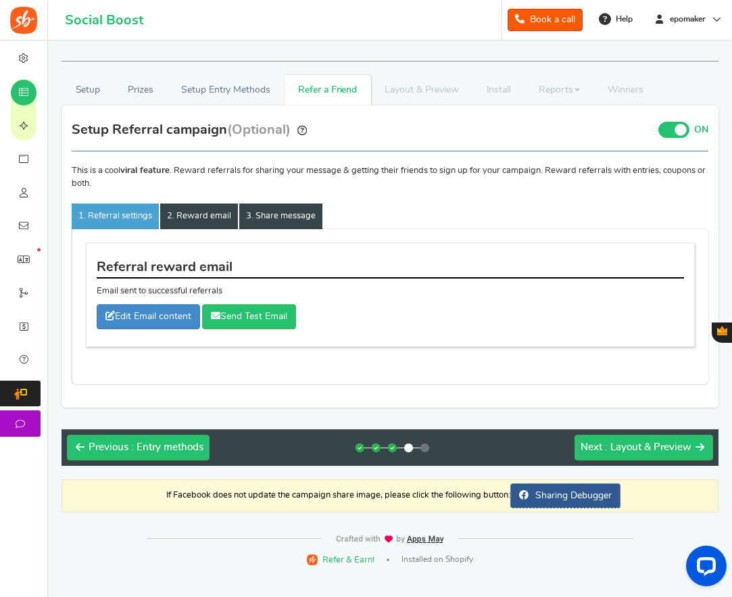
click at [268, 209] on link "3. Share message" at bounding box center [280, 216] width 83 height 26
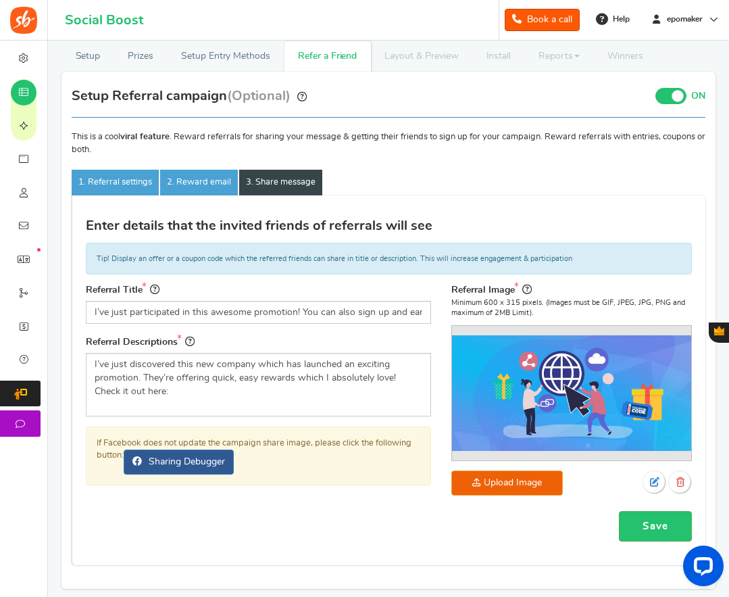
scroll to position [68, 0]
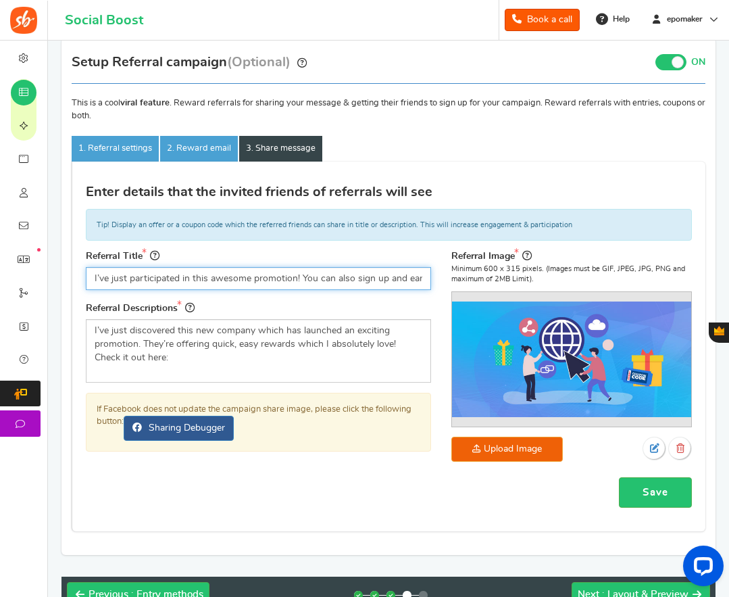
drag, startPoint x: 192, startPoint y: 278, endPoint x: 183, endPoint y: 301, distance: 24.9
click at [192, 278] on input "I’ve just participated in this awesome promotion! You can also sign up and earn…" at bounding box center [258, 278] width 345 height 23
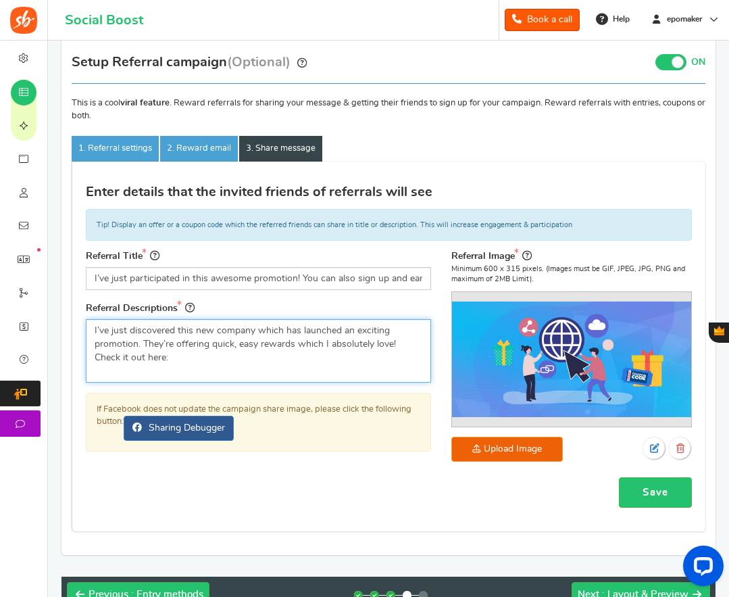
click at [152, 347] on textarea "I’ve just discovered this new company which has launched an exciting promotion.…" at bounding box center [258, 351] width 345 height 64
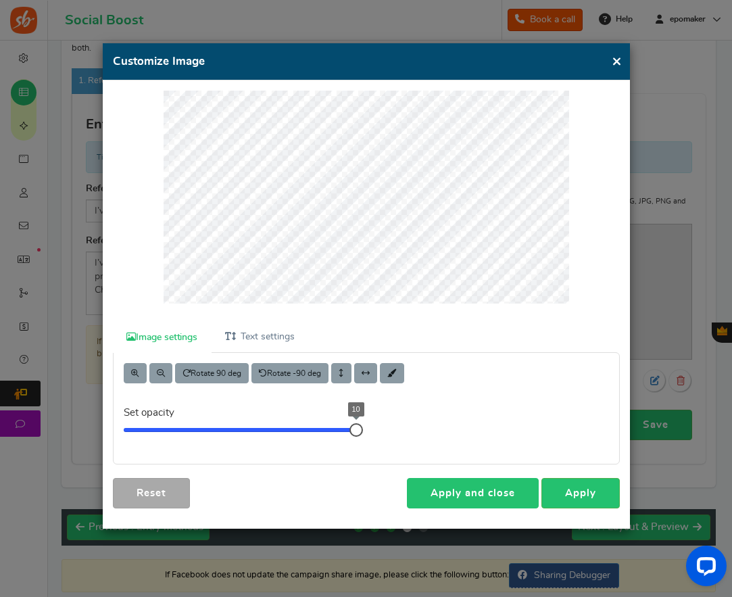
drag, startPoint x: 495, startPoint y: 487, endPoint x: 521, endPoint y: 476, distance: 28.8
click at [495, 487] on link "Apply and close" at bounding box center [473, 493] width 132 height 30
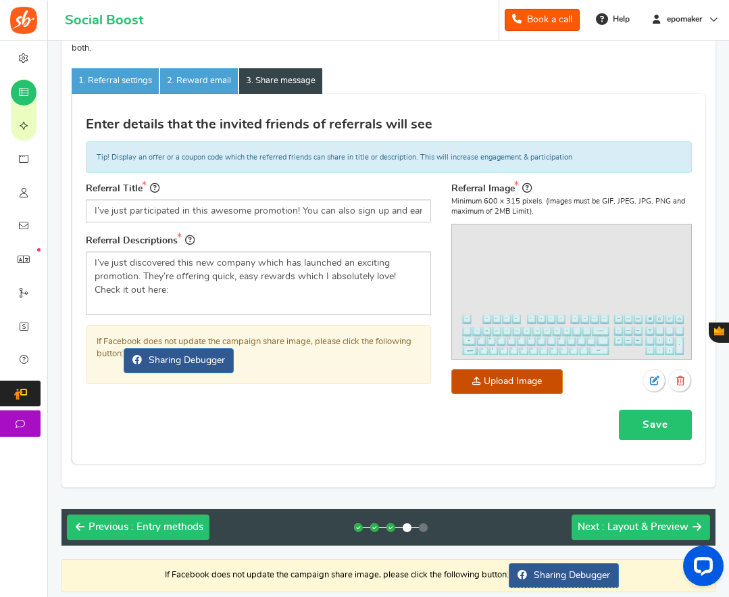
click at [653, 423] on link "Save" at bounding box center [655, 425] width 73 height 30
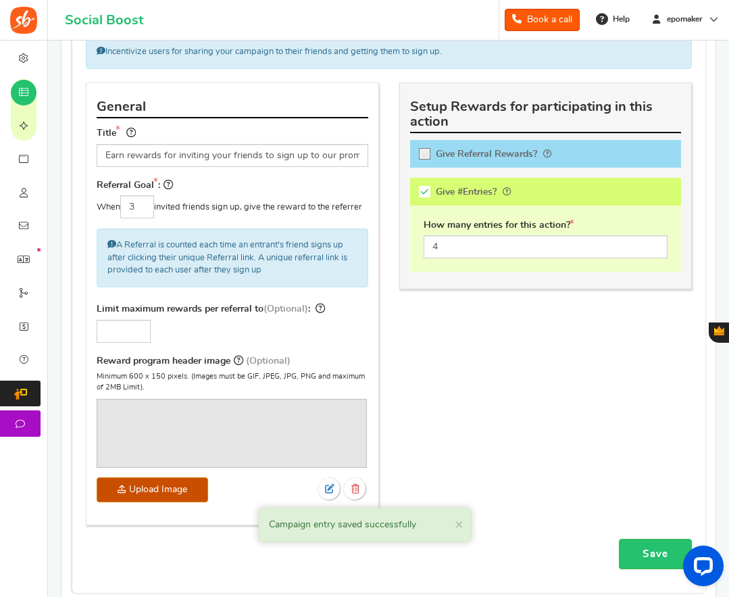
scroll to position [396, 0]
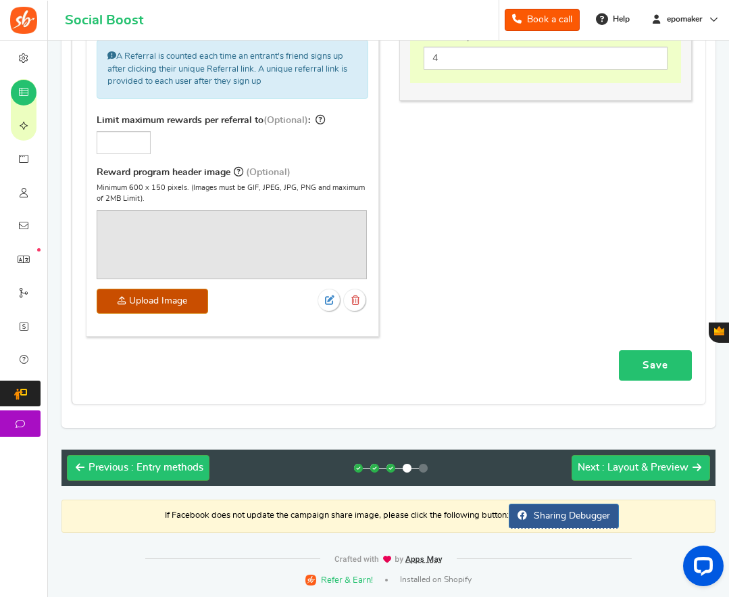
click at [653, 361] on link "Save" at bounding box center [655, 365] width 73 height 30
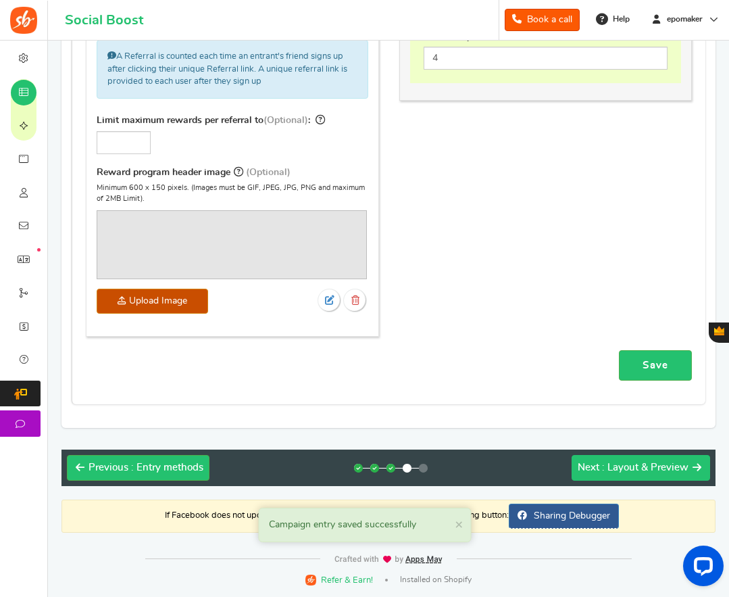
click at [632, 465] on span ": Layout & Preview" at bounding box center [645, 467] width 87 height 10
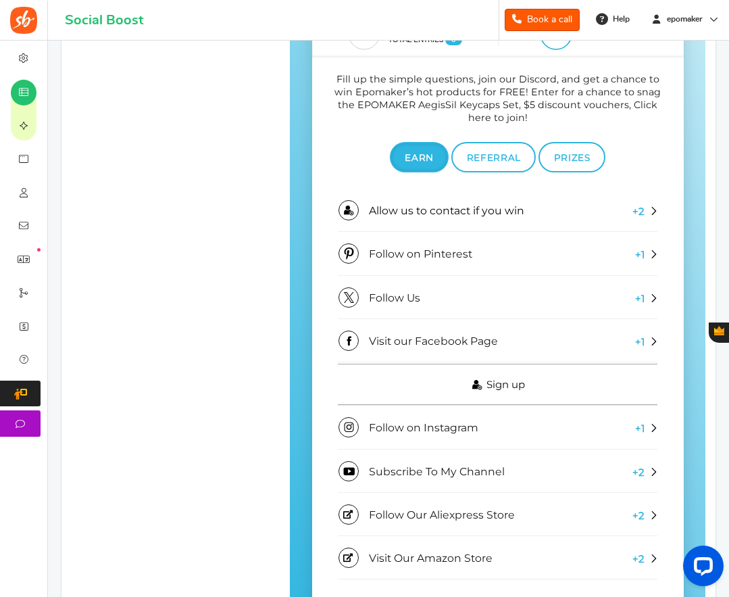
scroll to position [654, 0]
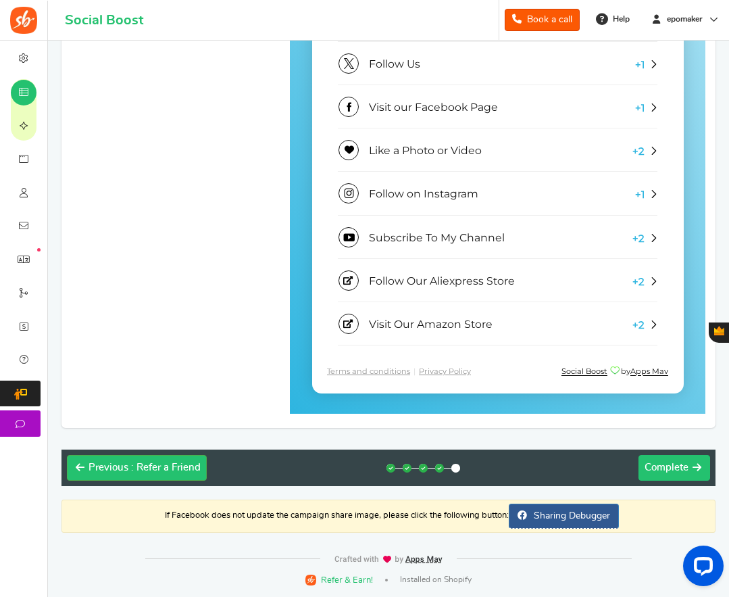
drag, startPoint x: 667, startPoint y: 469, endPoint x: 480, endPoint y: 418, distance: 193.2
click at [667, 469] on span "Complete" at bounding box center [667, 467] width 44 height 10
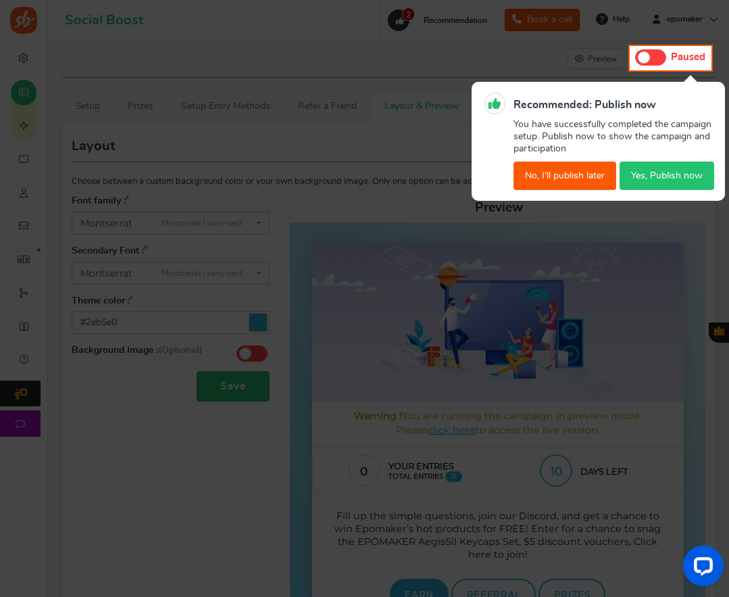
scroll to position [0, 0]
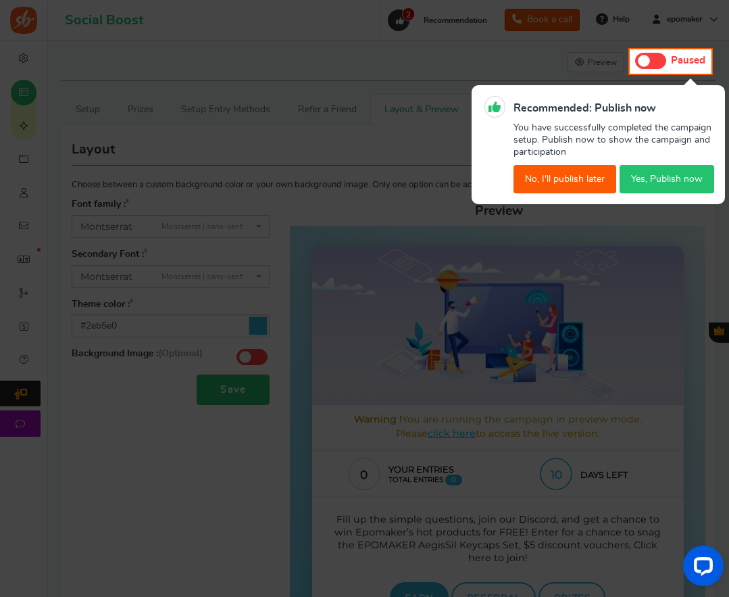
click at [554, 174] on button "No, I'll publish later" at bounding box center [565, 179] width 103 height 28
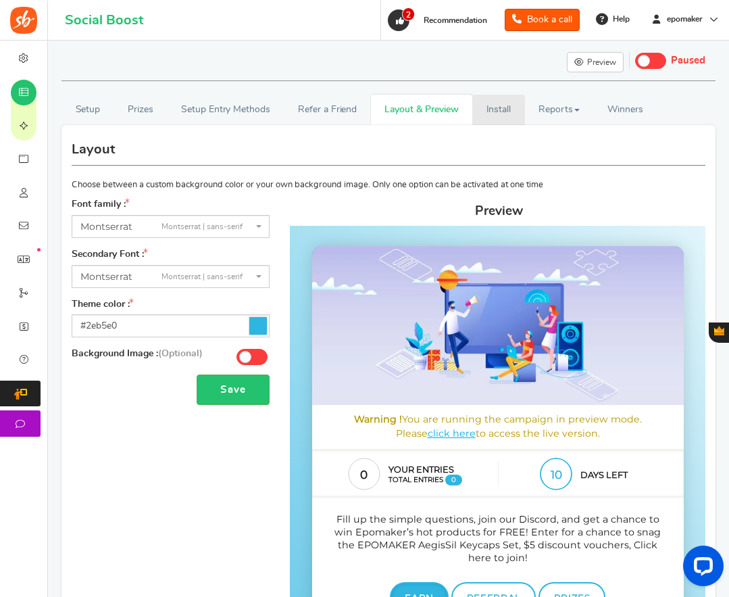
click at [497, 112] on link "Install" at bounding box center [499, 110] width 53 height 30
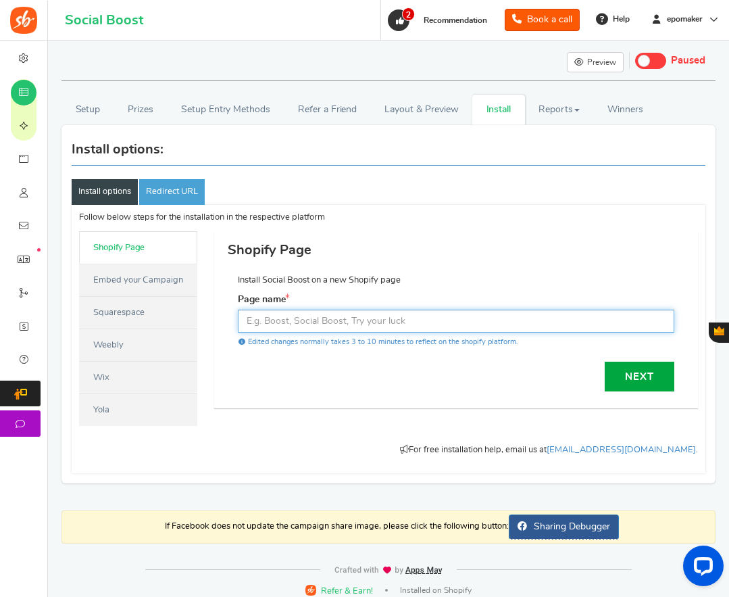
click at [303, 320] on input "text" at bounding box center [456, 321] width 437 height 23
click at [270, 324] on input "text" at bounding box center [456, 321] width 437 height 23
paste input "Epomaker Fall Sale 2025"
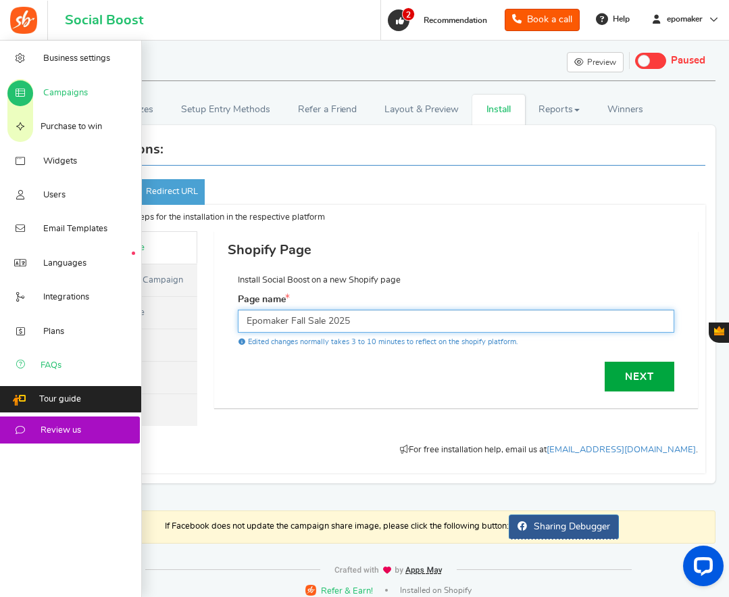
type input "Epomaker Fall Sale 2025"
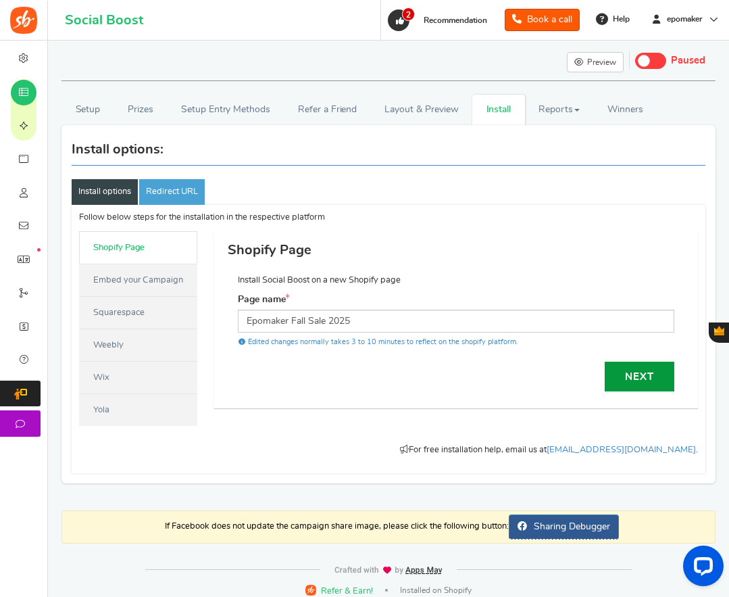
click at [634, 375] on link "Next" at bounding box center [640, 377] width 70 height 30
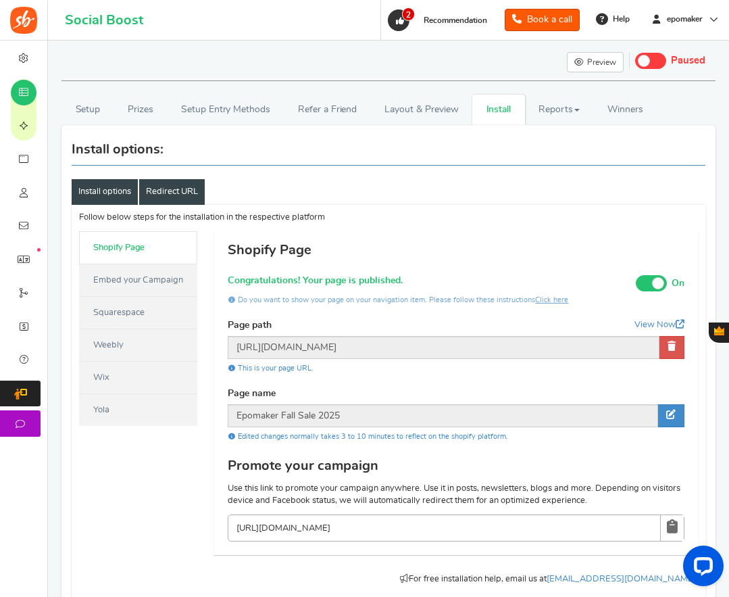
click at [177, 179] on link "Redirect URL" at bounding box center [172, 192] width 66 height 26
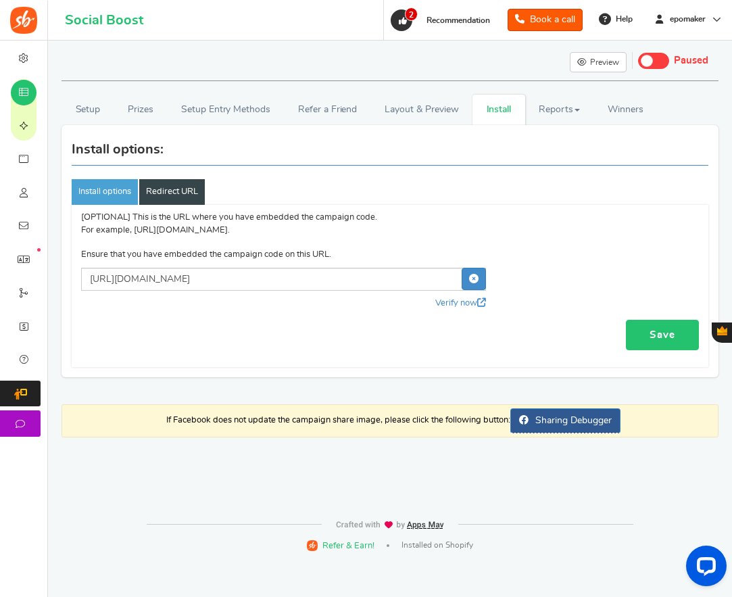
click at [671, 331] on link "Save" at bounding box center [662, 335] width 73 height 30
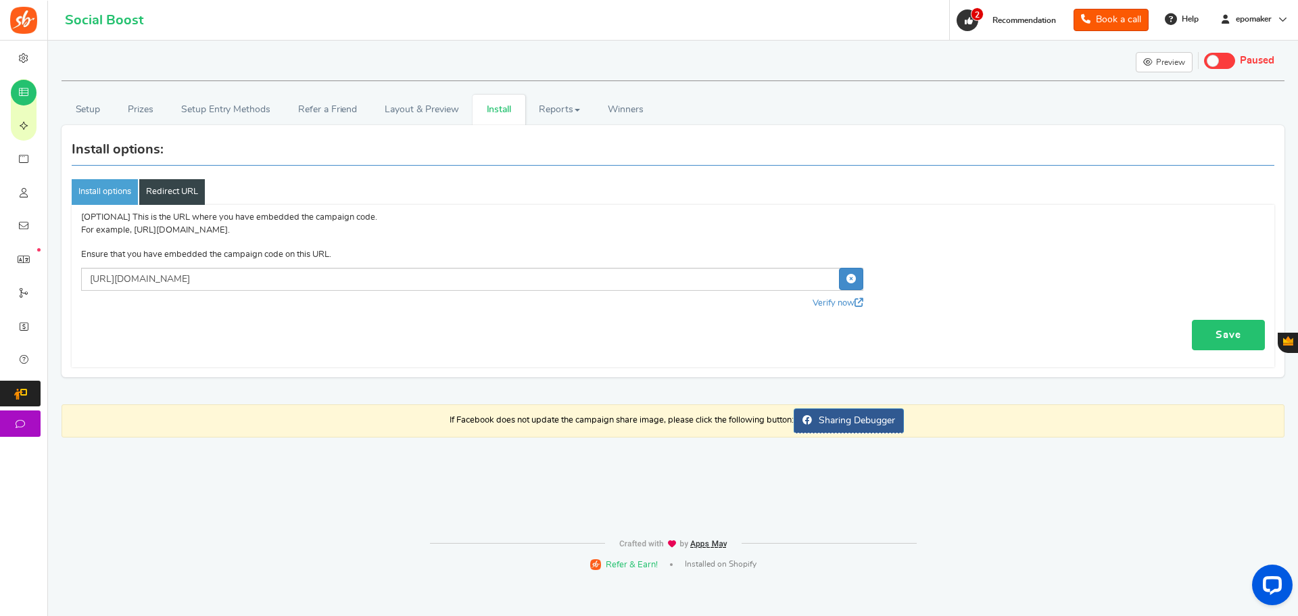
click at [796, 331] on link "Save" at bounding box center [1228, 335] width 73 height 30
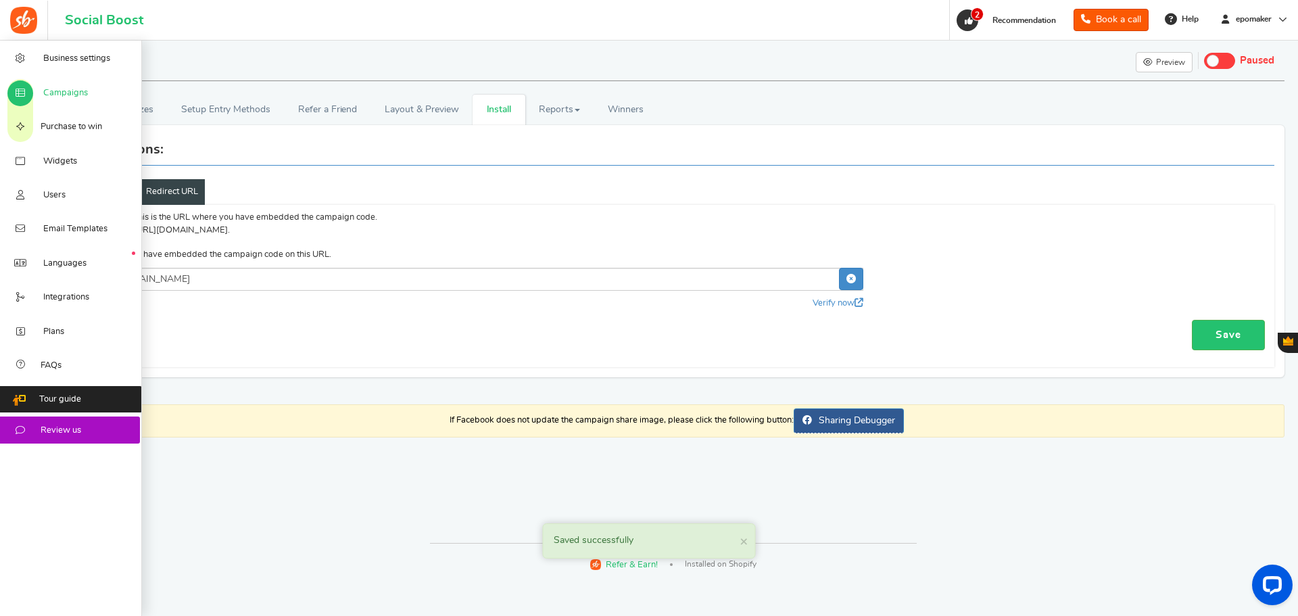
click at [72, 91] on span "Campaigns" at bounding box center [65, 93] width 45 height 12
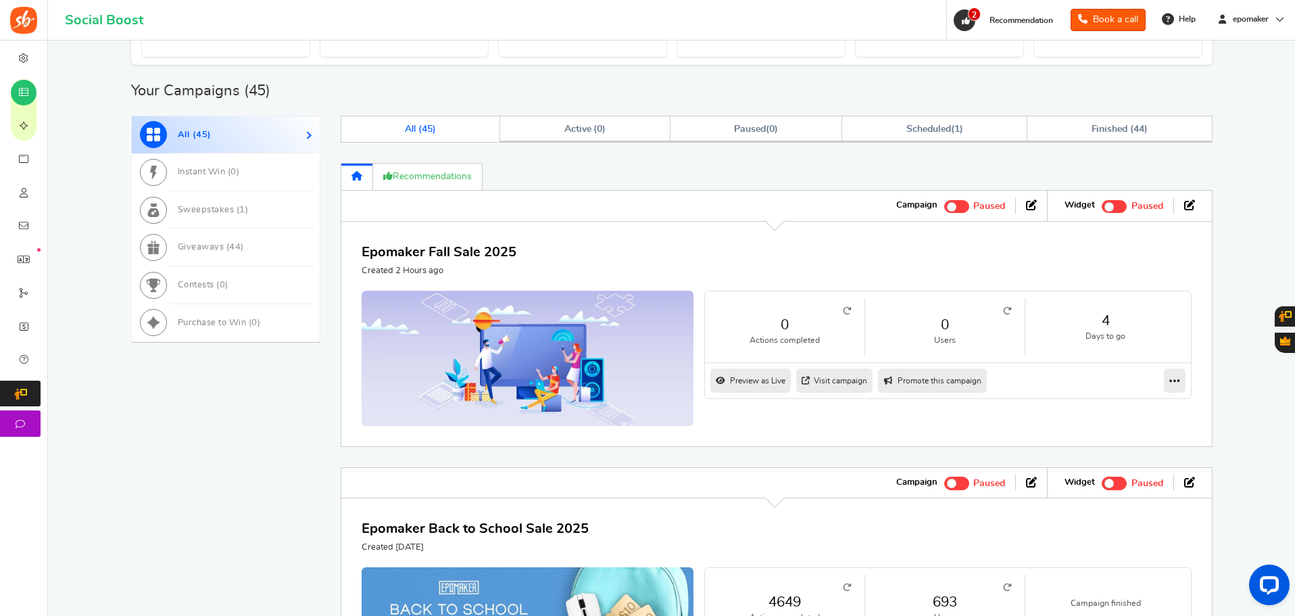
scroll to position [473, 0]
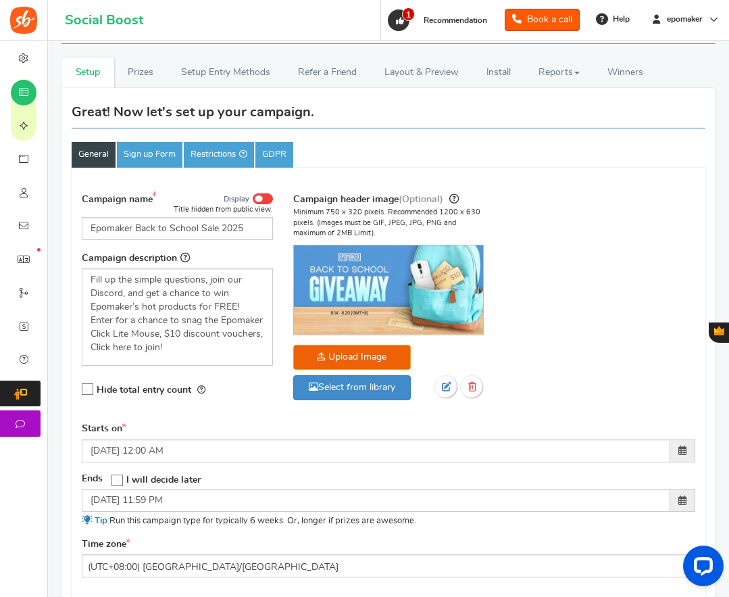
scroll to position [68, 0]
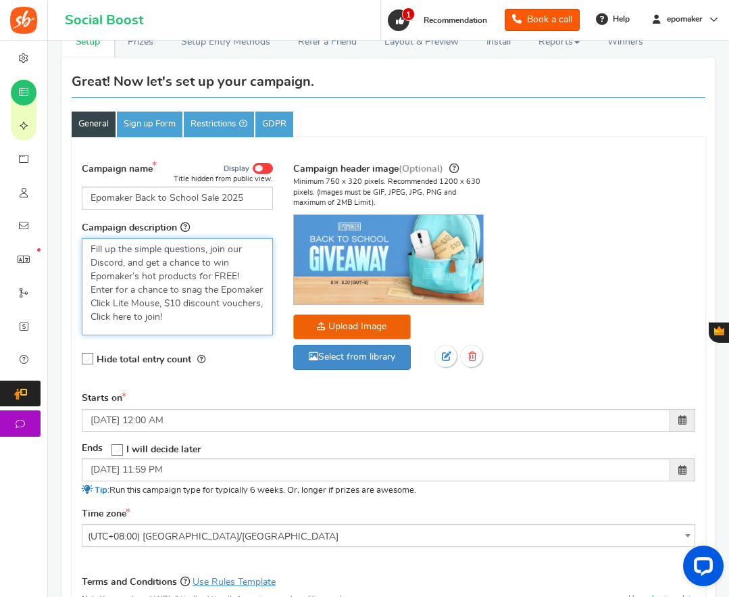
click at [91, 269] on p "Fill up the simple questions, join our Discord, and get a chance to win Epomake…" at bounding box center [178, 283] width 174 height 81
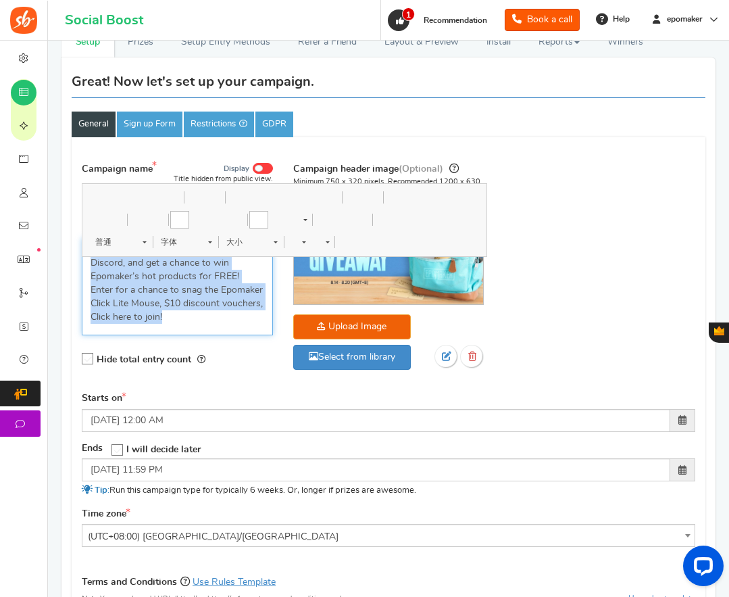
copy p "Fill up the simple questions, join our Discord, and get a chance to win Epomake…"
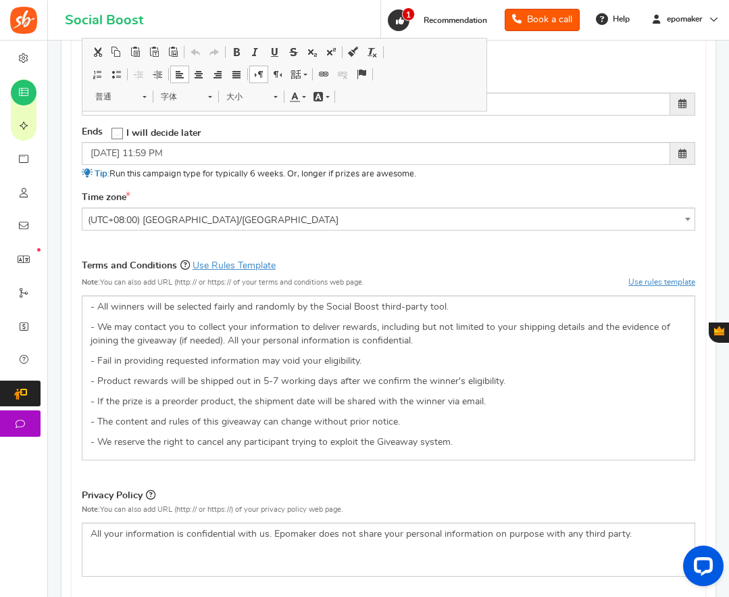
scroll to position [406, 0]
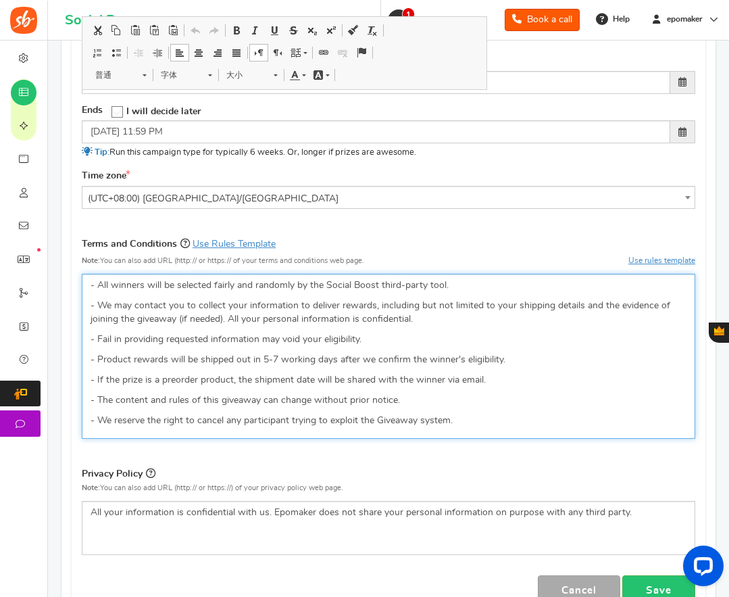
click at [193, 363] on p "- Product rewards will be shipped out in 5-7 working days after we confirm the …" at bounding box center [389, 360] width 596 height 14
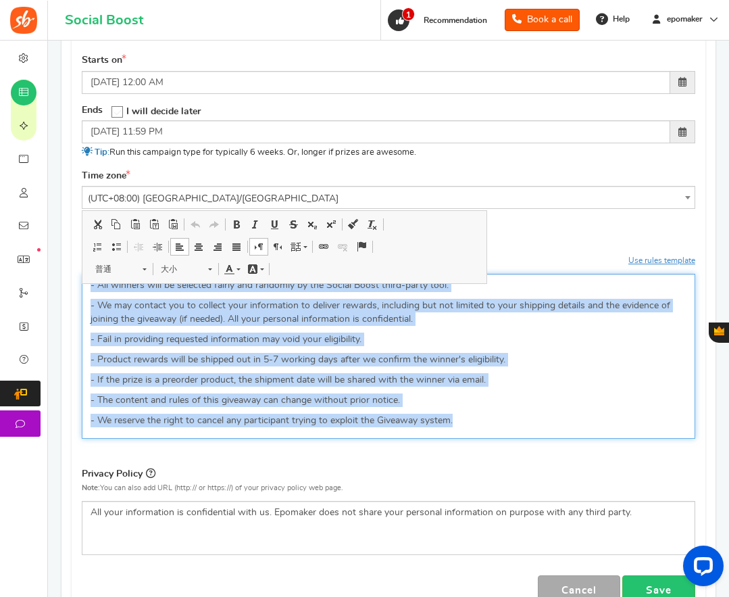
copy div "- All winners will be selected fairly and randomly by the Social Boost third-pa…"
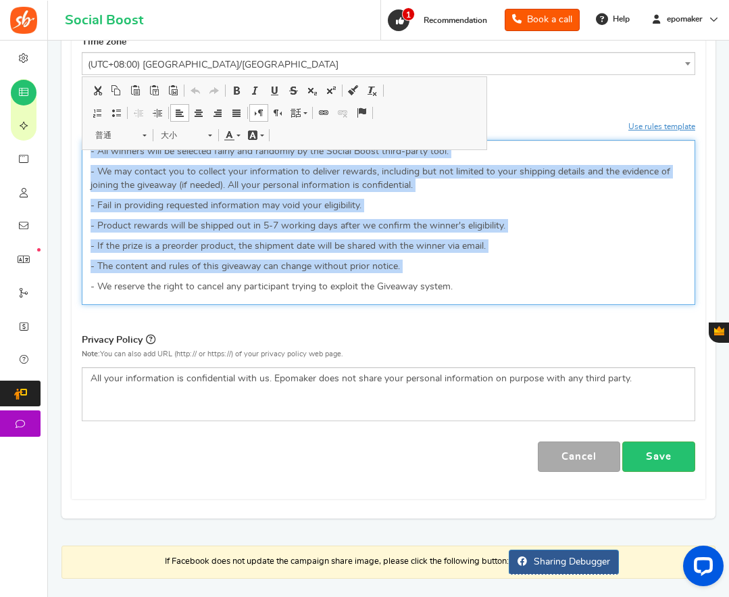
scroll to position [541, 0]
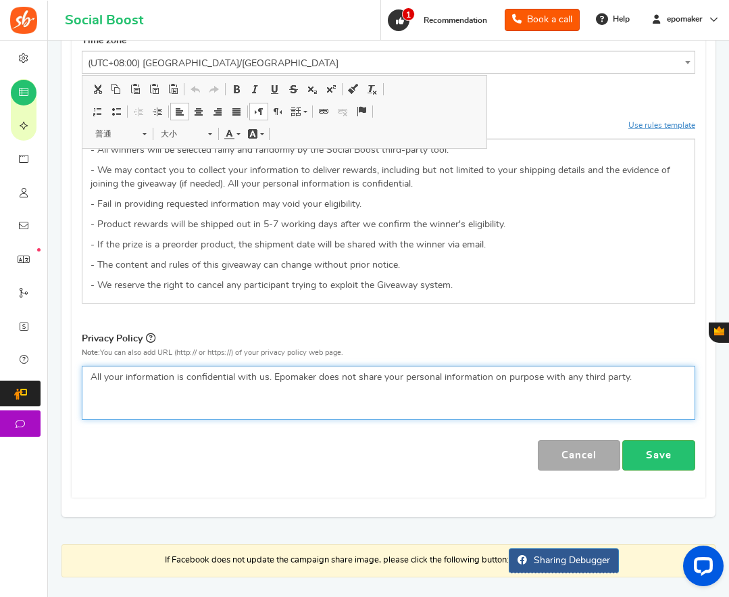
click at [218, 384] on p "All your information is confidential with us. Epomaker does not share your pers…" at bounding box center [389, 377] width 596 height 14
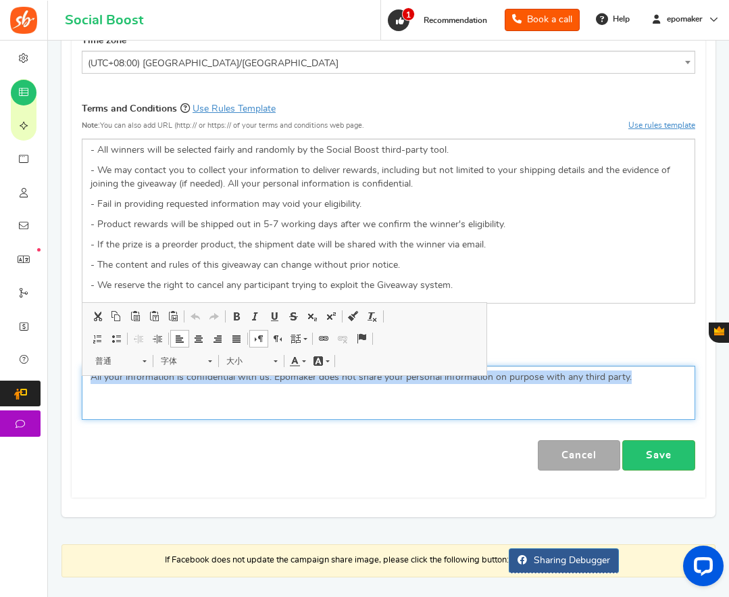
copy p "All your information is confidential with us. Epomaker does not share your pers…"
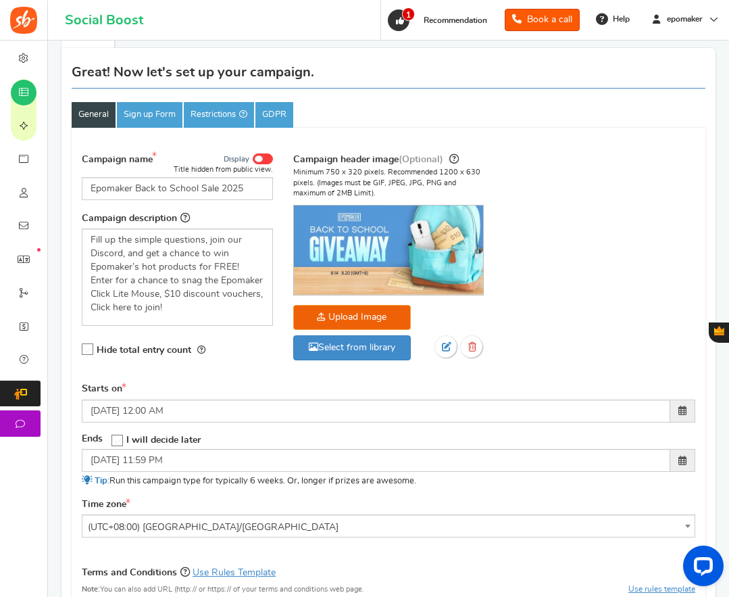
scroll to position [0, 0]
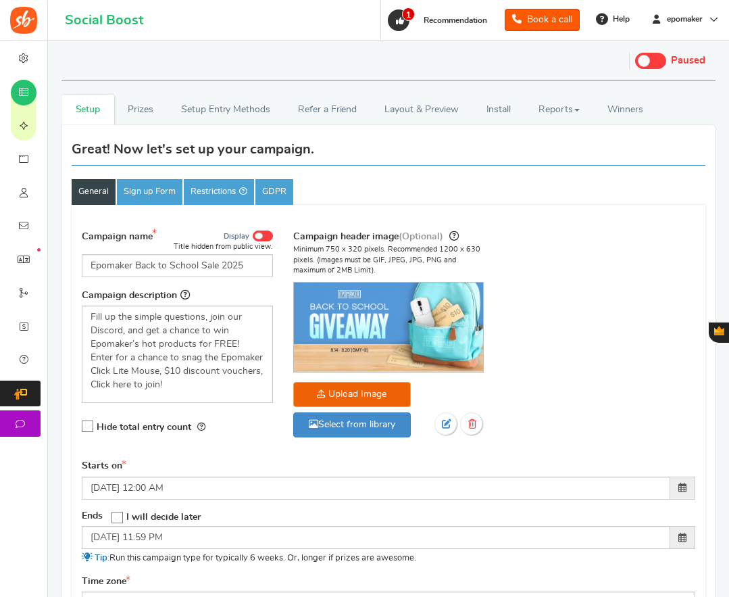
click at [143, 105] on link "Prizes" at bounding box center [140, 110] width 53 height 30
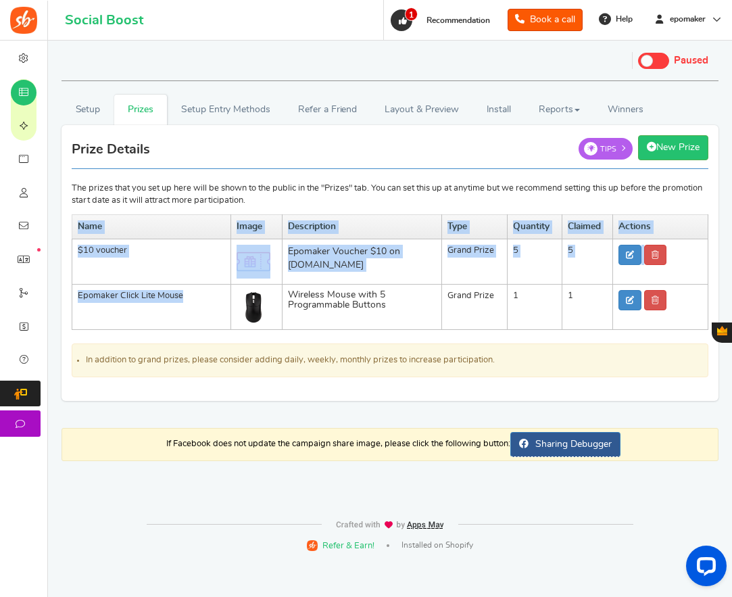
drag, startPoint x: 187, startPoint y: 295, endPoint x: 60, endPoint y: 288, distance: 126.6
click at [60, 288] on div "Setup Prizes Setup Entry Methods Reward Setup Refer a Friend Layout & Preview L…" at bounding box center [389, 255] width 677 height 320
click at [138, 306] on td "Epomaker Click Lite Mouse" at bounding box center [151, 307] width 159 height 45
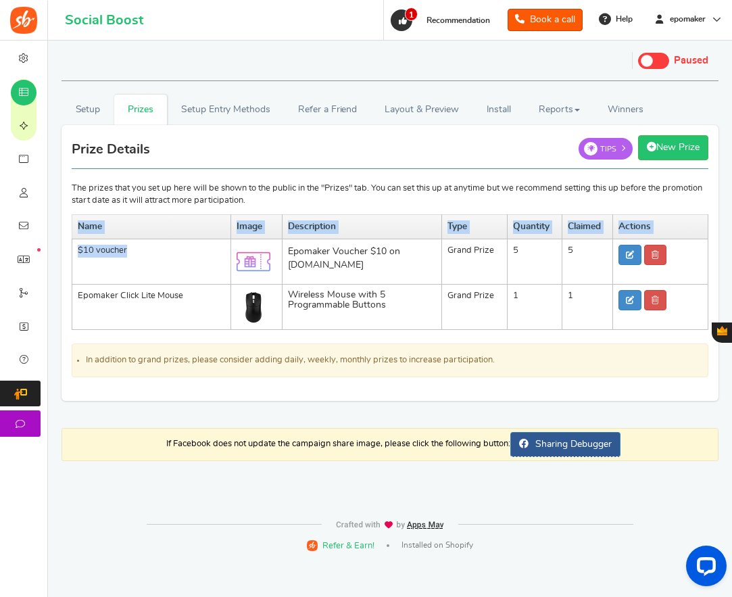
drag, startPoint x: 137, startPoint y: 245, endPoint x: 54, endPoint y: 243, distance: 82.5
click at [54, 243] on div "Setup Prizes Setup Entry Methods Reward Setup Refer a Friend Layout & Preview L…" at bounding box center [389, 255] width 677 height 320
click at [99, 262] on td "$10 voucher" at bounding box center [151, 261] width 159 height 45
drag, startPoint x: 78, startPoint y: 249, endPoint x: 135, endPoint y: 251, distance: 56.1
click at [135, 251] on td "$10 voucher" at bounding box center [151, 261] width 159 height 45
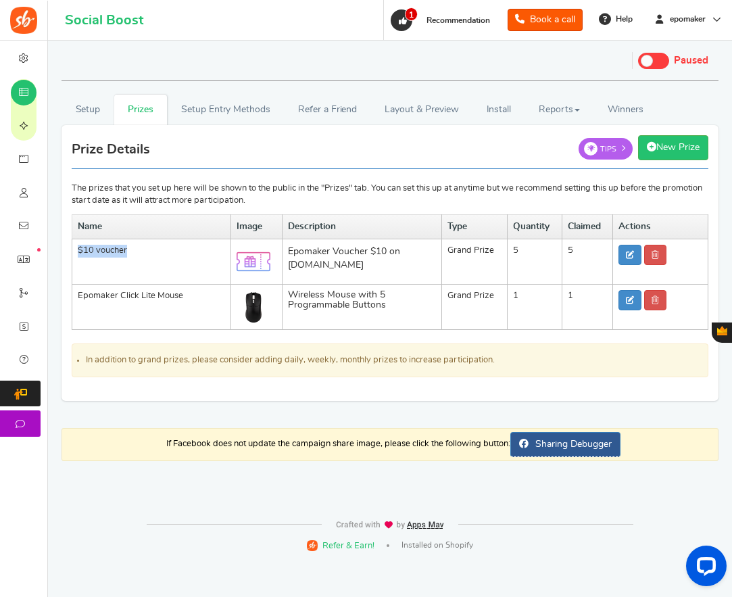
copy td "$10 voucher"
drag, startPoint x: 291, startPoint y: 250, endPoint x: 357, endPoint y: 259, distance: 66.2
click at [357, 259] on p "Epomaker Voucher $10 on [DOMAIN_NAME]" at bounding box center [361, 258] width 147 height 27
copy p "Epomaker Voucher $10 on [DOMAIN_NAME]"
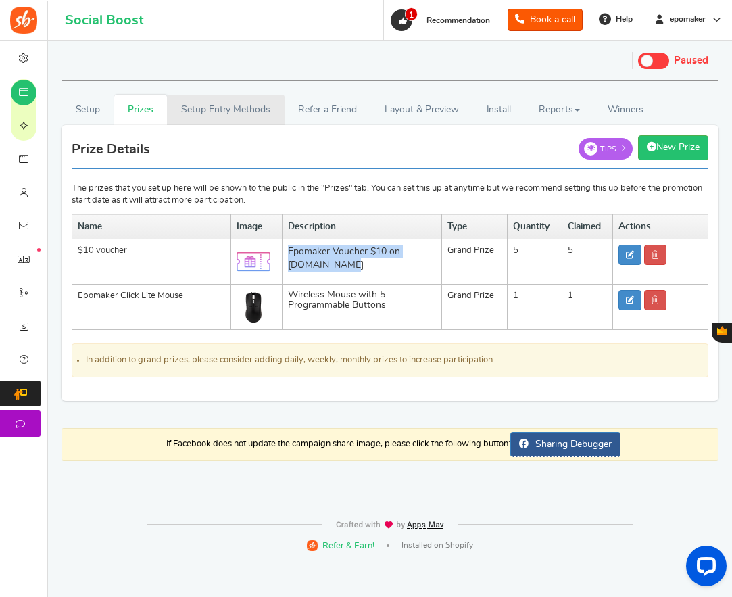
drag, startPoint x: 214, startPoint y: 103, endPoint x: 181, endPoint y: 143, distance: 51.9
click at [214, 103] on link "Setup Entry Methods" at bounding box center [225, 110] width 117 height 30
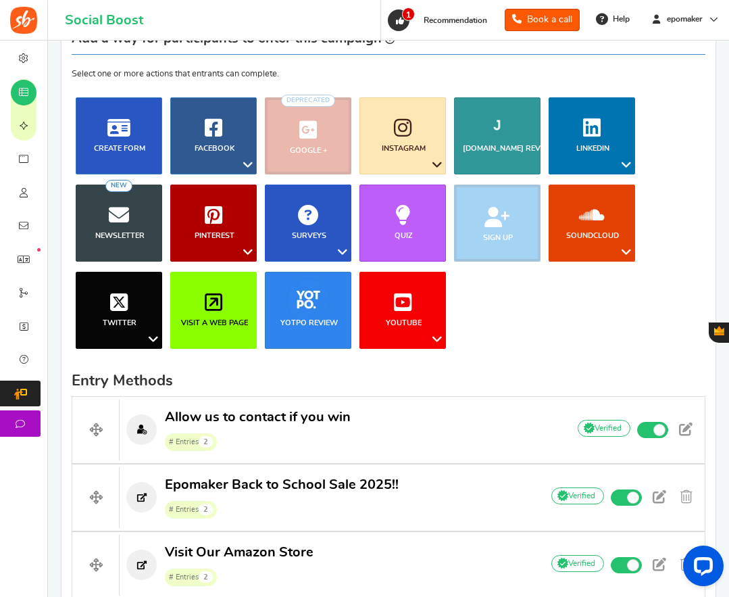
scroll to position [135, 0]
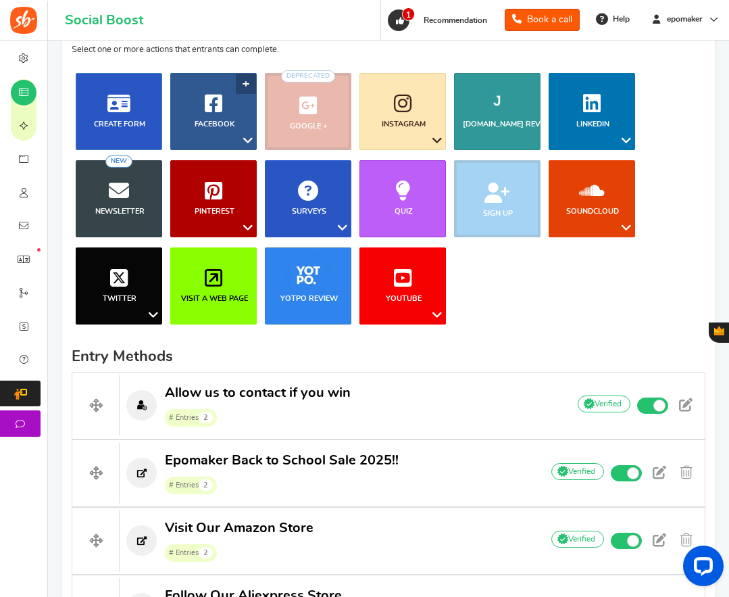
click at [249, 140] on icon at bounding box center [248, 141] width 16 height 18
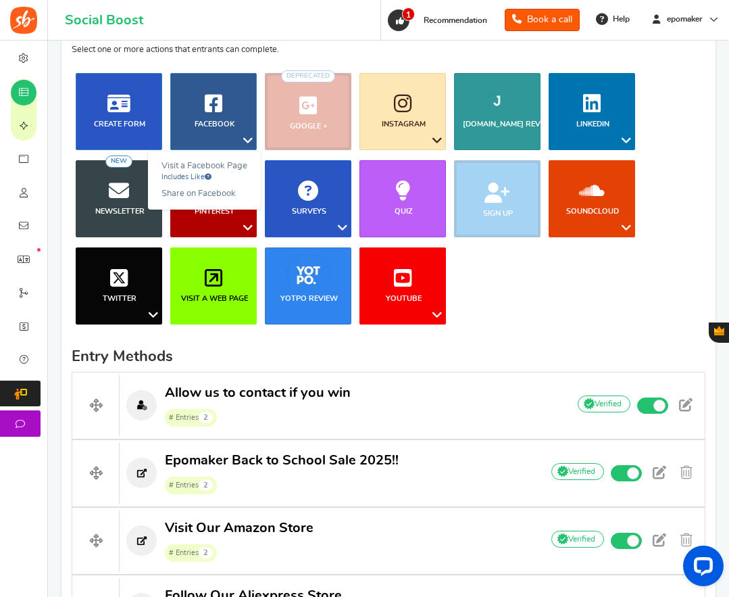
click at [534, 289] on ul "Blog Comments Create Form Facebook Visit a Facebook Page Includes Like Share on…" at bounding box center [389, 204] width 634 height 262
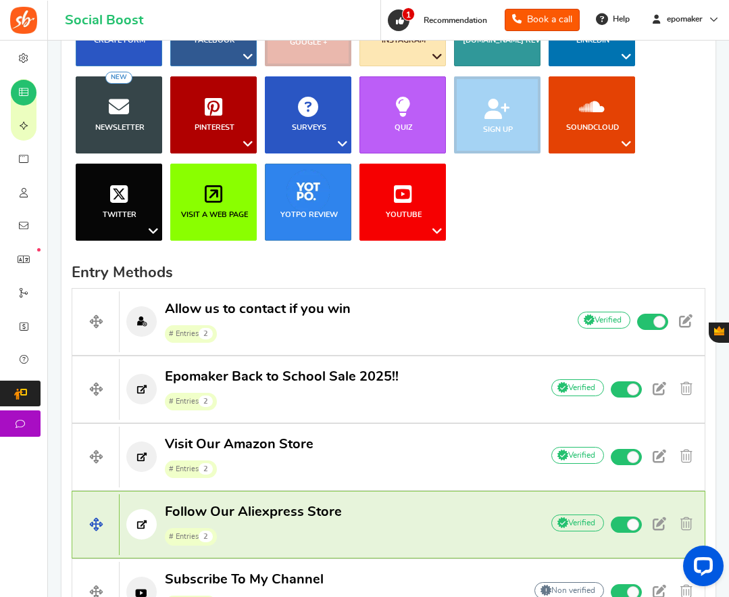
scroll to position [270, 0]
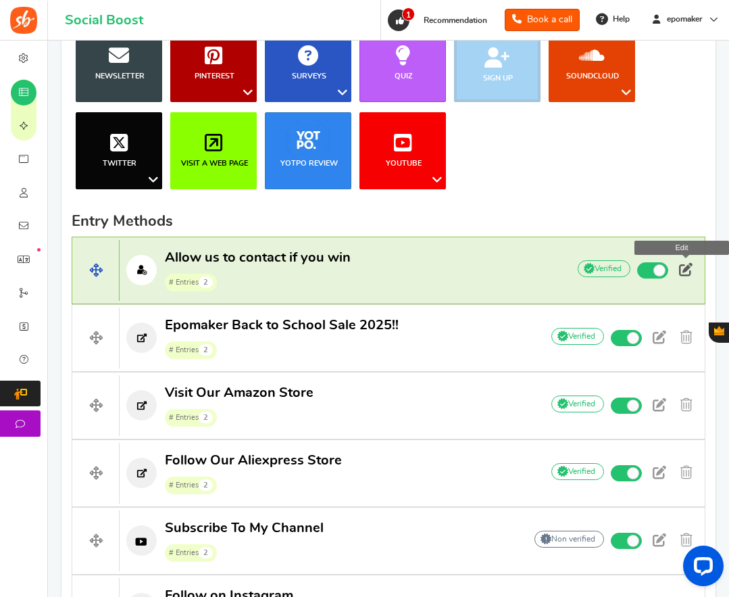
click at [685, 269] on span at bounding box center [686, 270] width 14 height 14
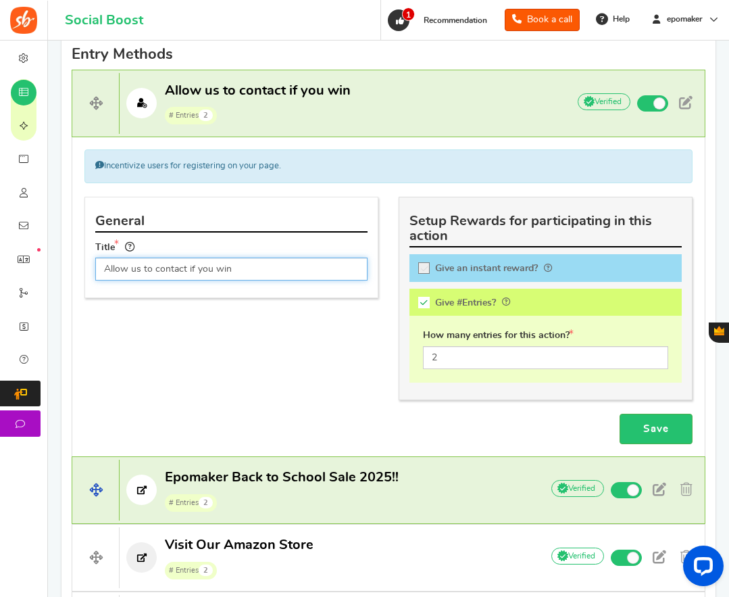
scroll to position [406, 0]
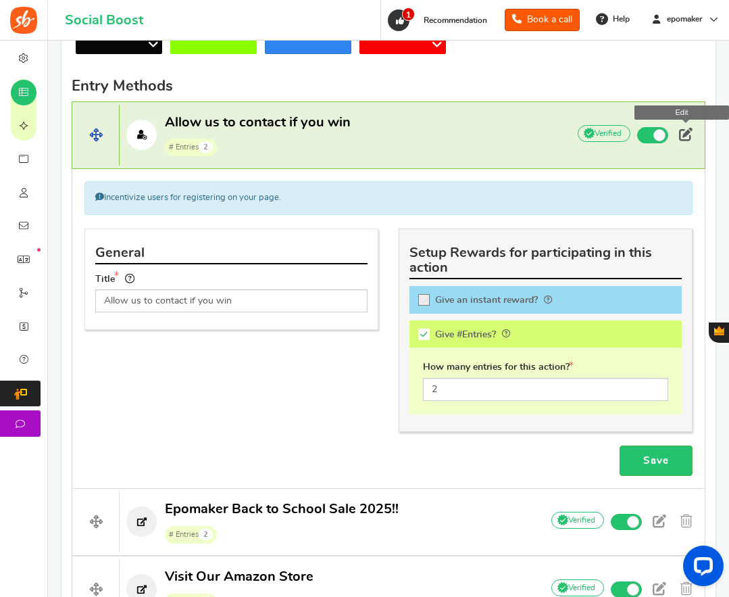
click at [686, 134] on span at bounding box center [686, 135] width 14 height 14
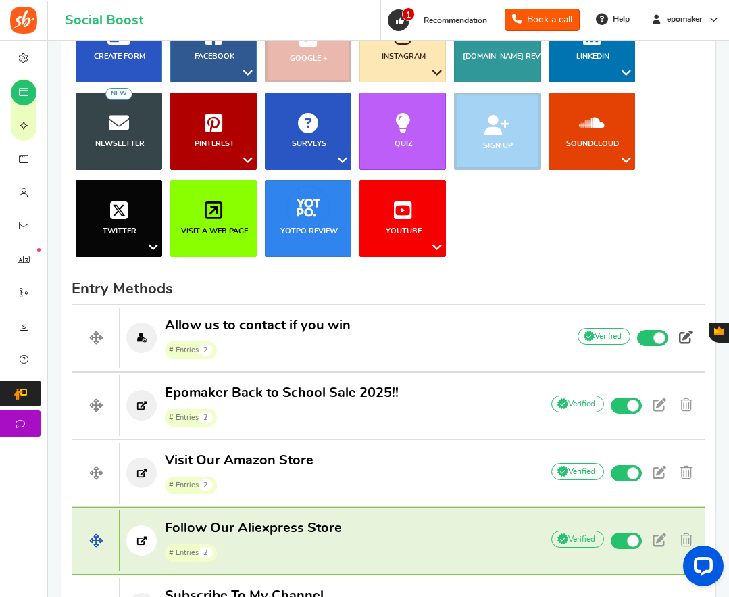
scroll to position [135, 0]
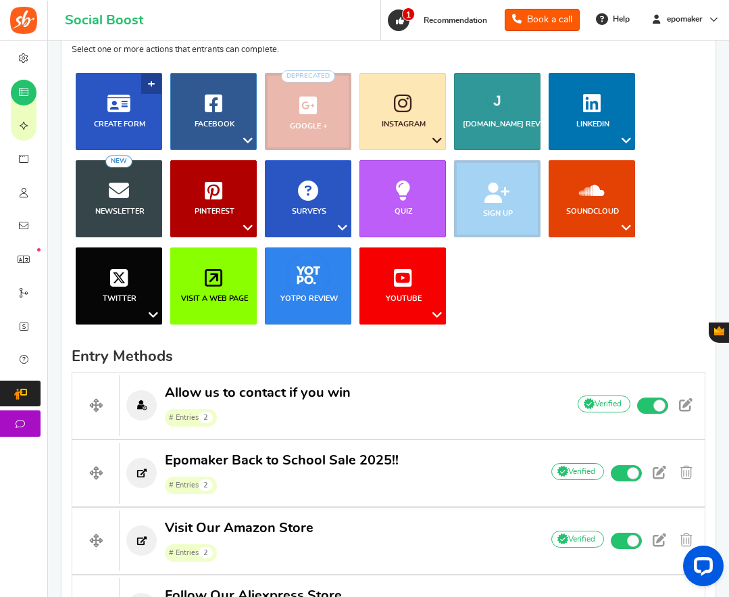
click at [120, 109] on icon at bounding box center [118, 103] width 23 height 20
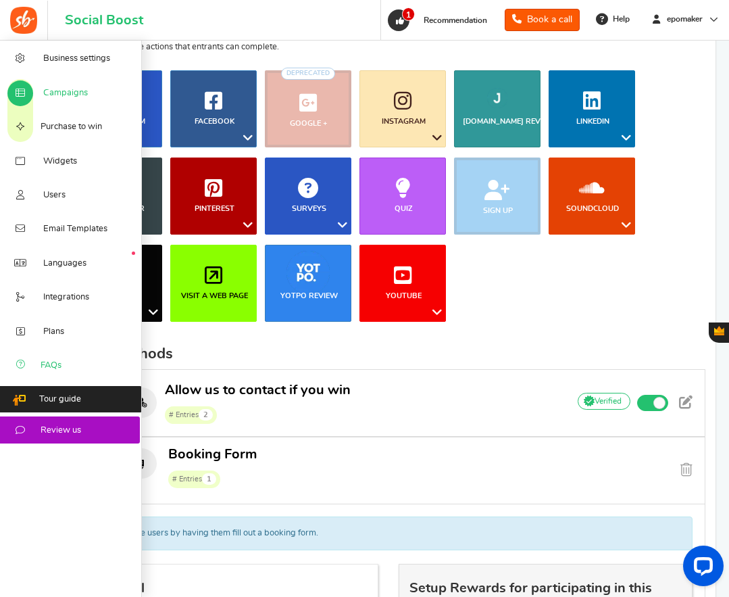
scroll to position [182, 0]
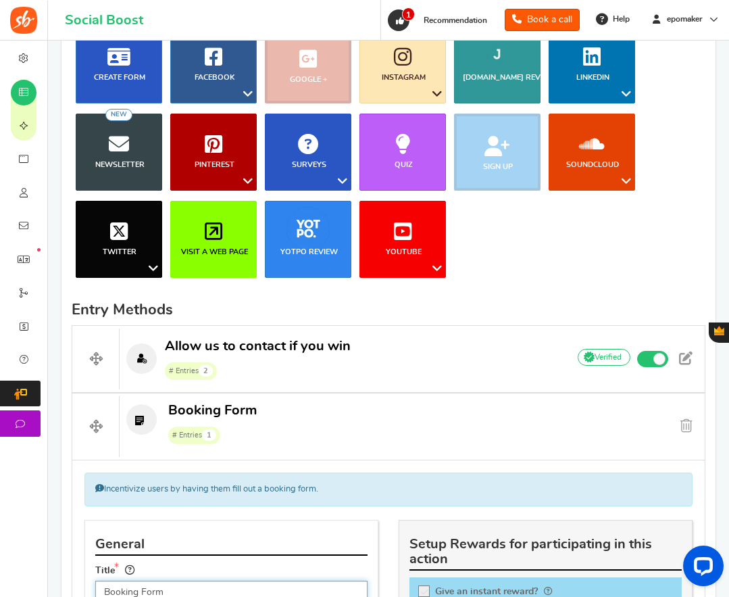
type input "Booking Form"
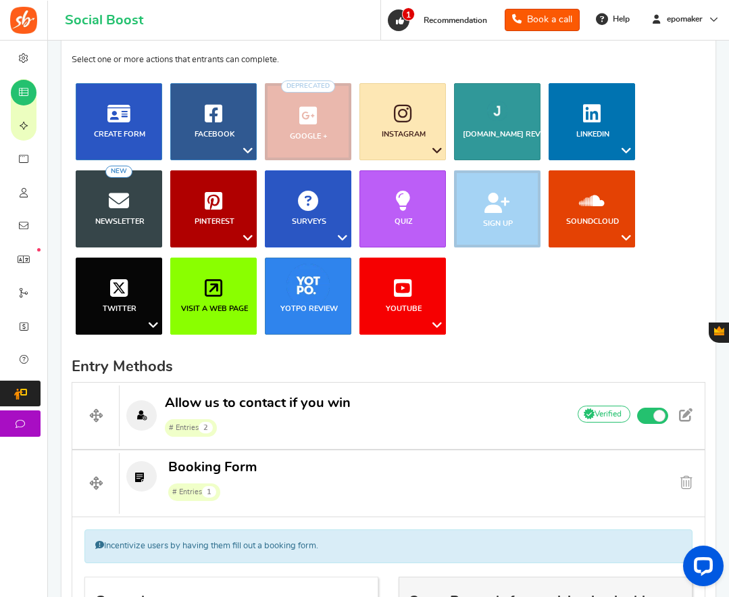
scroll to position [0, 0]
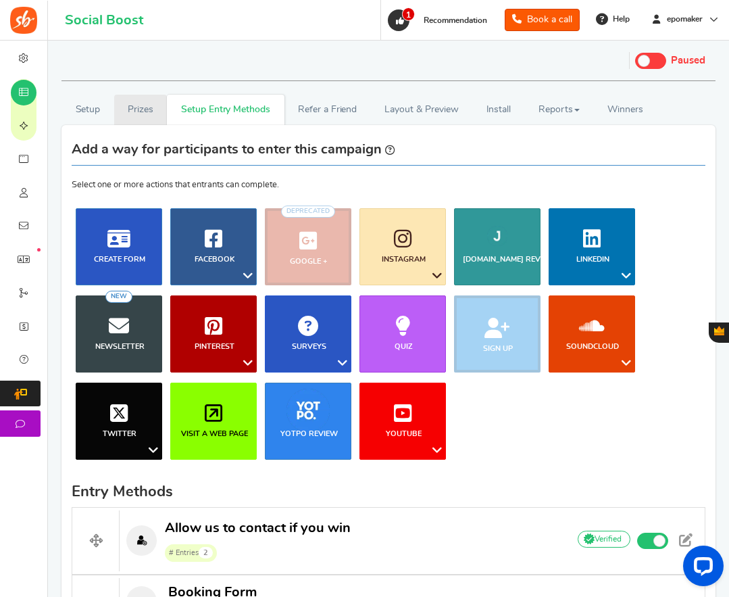
click at [140, 106] on link "Prizes" at bounding box center [140, 110] width 53 height 30
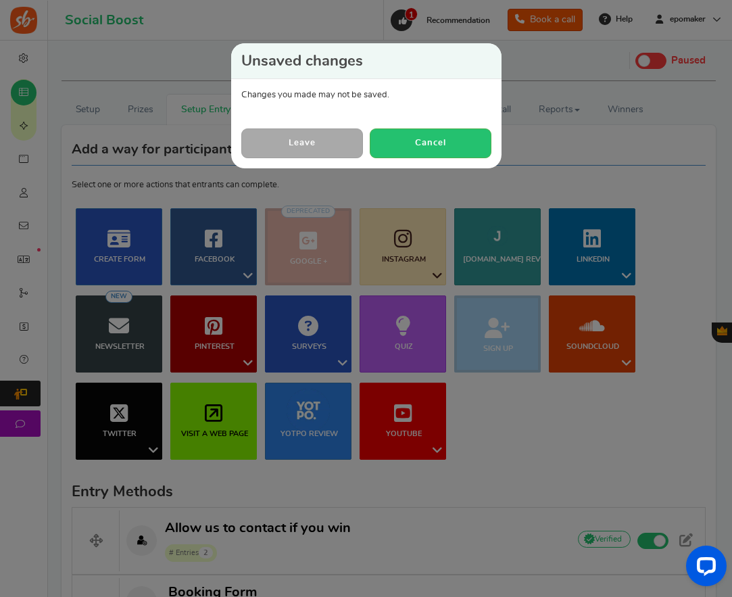
click at [302, 139] on link "Leave" at bounding box center [302, 142] width 122 height 29
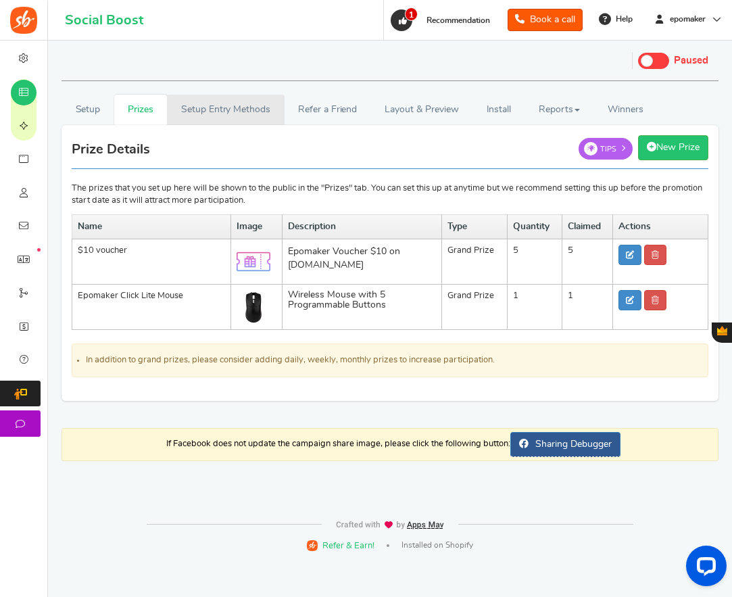
click at [227, 111] on link "Setup Entry Methods" at bounding box center [225, 110] width 117 height 30
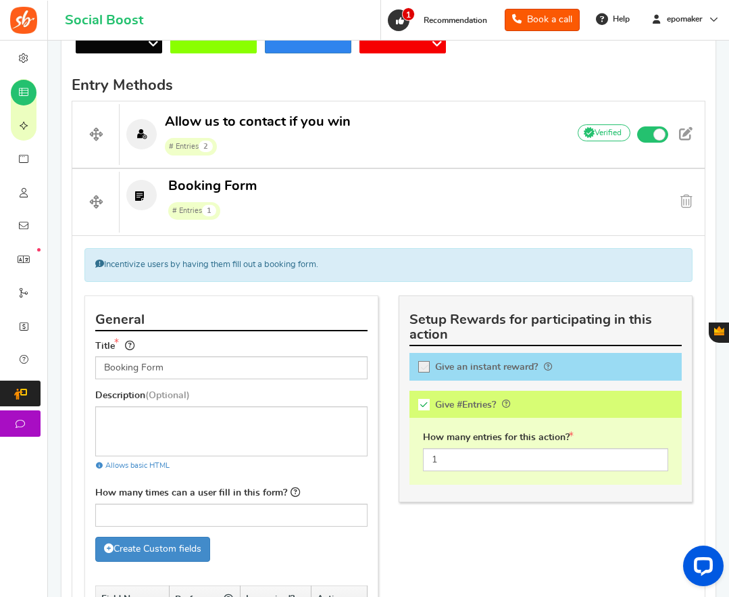
scroll to position [406, 0]
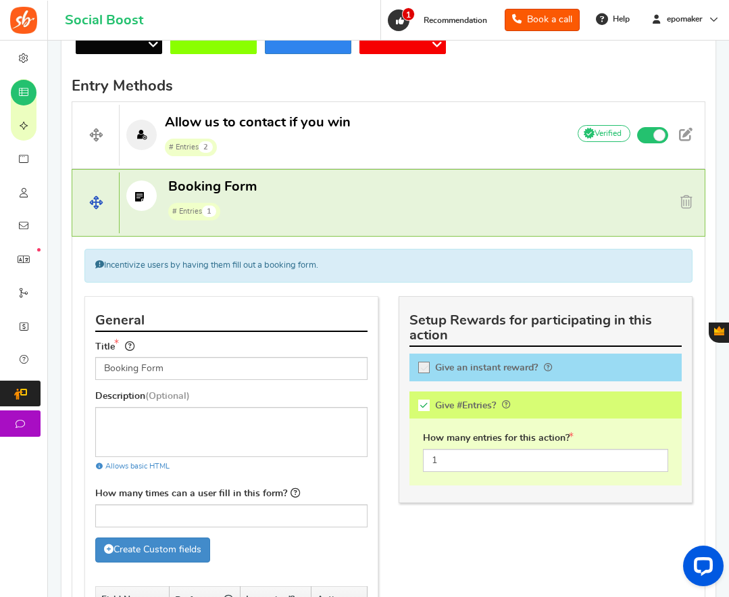
click at [466, 210] on p "Booking Form # Entries 1" at bounding box center [338, 199] width 437 height 43
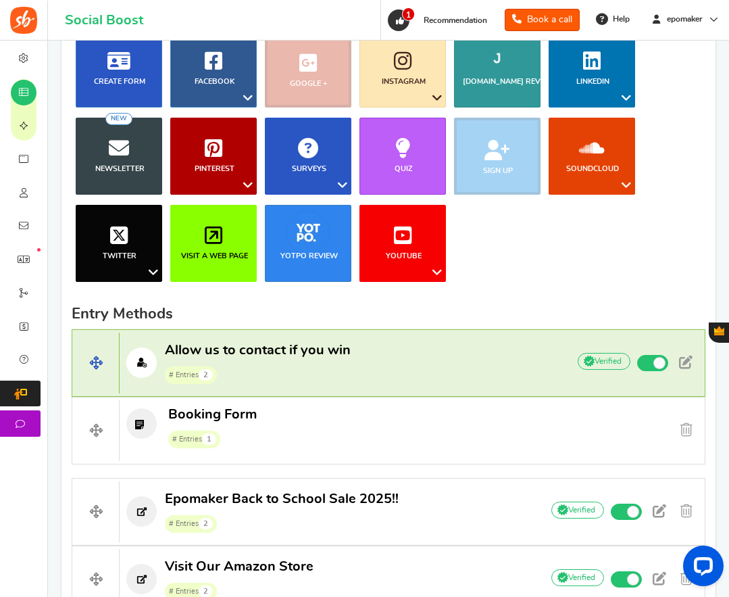
scroll to position [203, 0]
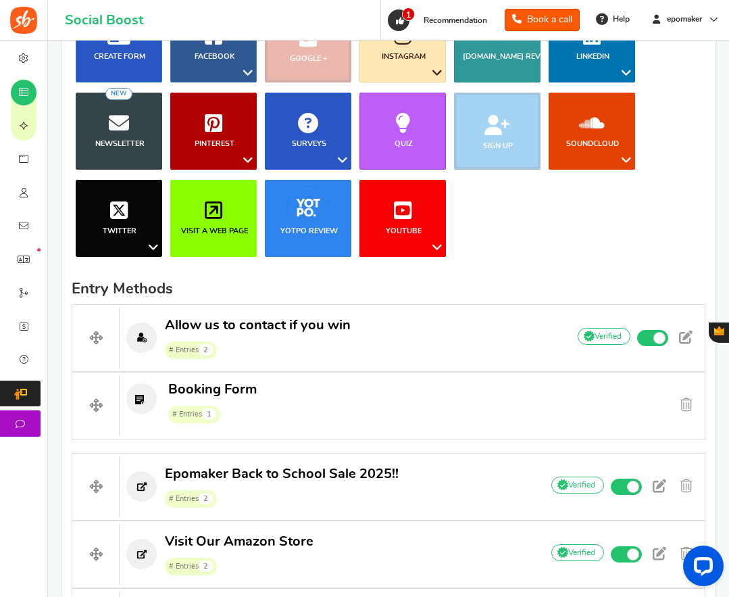
click at [455, 281] on h2 "Entry Methods" at bounding box center [389, 289] width 634 height 16
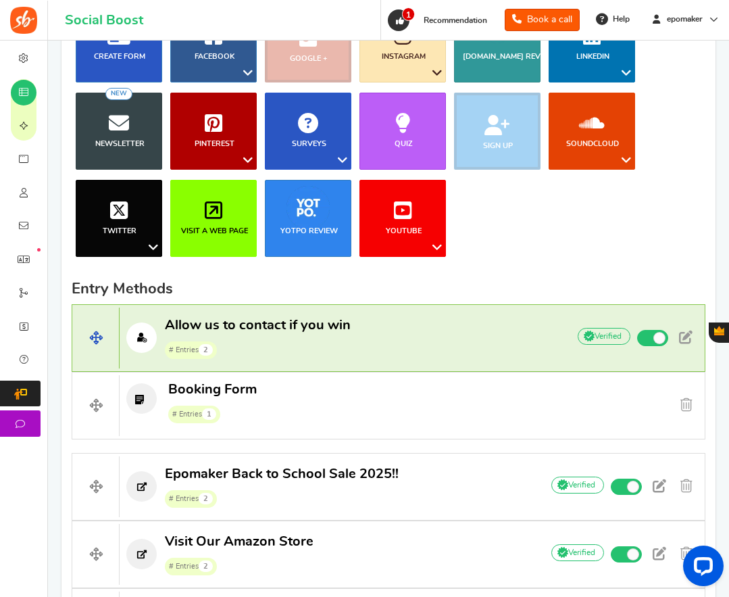
click at [421, 341] on p "Allow us to contact if you win # Entries 2" at bounding box center [337, 337] width 435 height 43
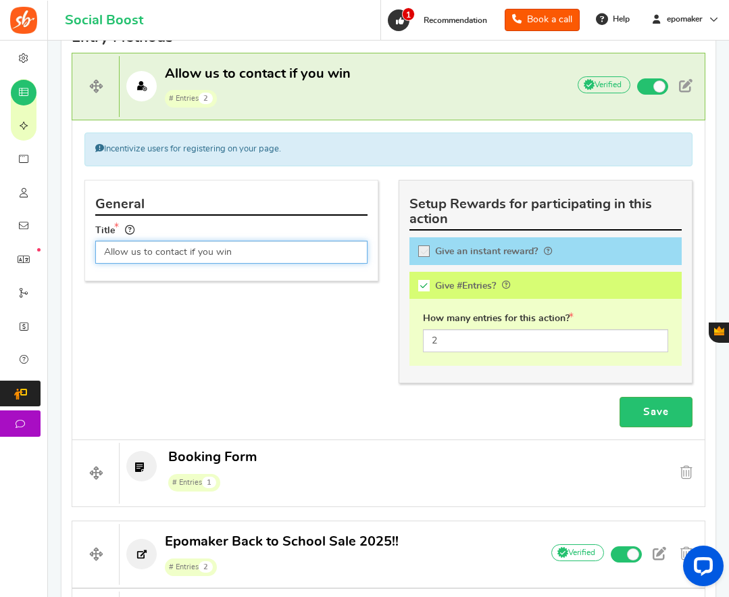
scroll to position [406, 0]
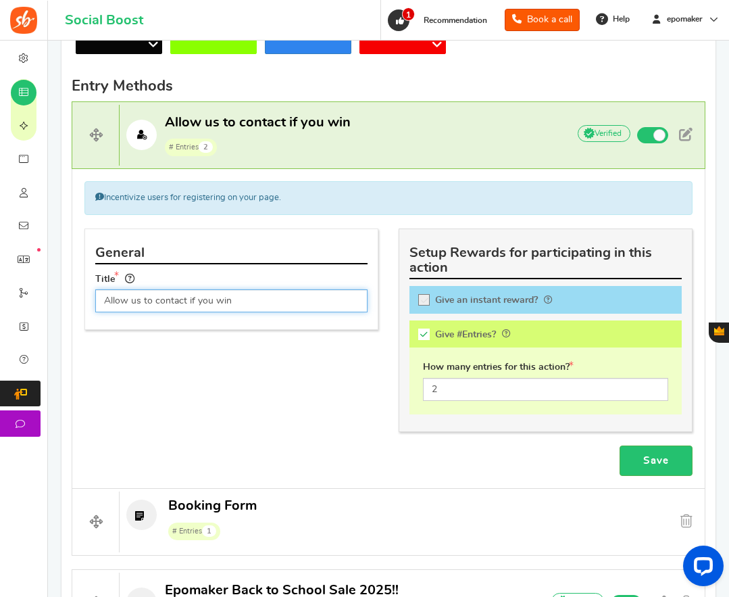
click at [250, 296] on input "Allow us to contact if you win" at bounding box center [231, 300] width 272 height 23
drag, startPoint x: 274, startPoint y: 410, endPoint x: 281, endPoint y: 403, distance: 10.5
click at [274, 410] on div "General Title Allow us to contact if you win This campaign category can have no…" at bounding box center [388, 337] width 629 height 217
click at [395, 137] on p "Allow us to contact if you win # Entries 2" at bounding box center [337, 135] width 435 height 43
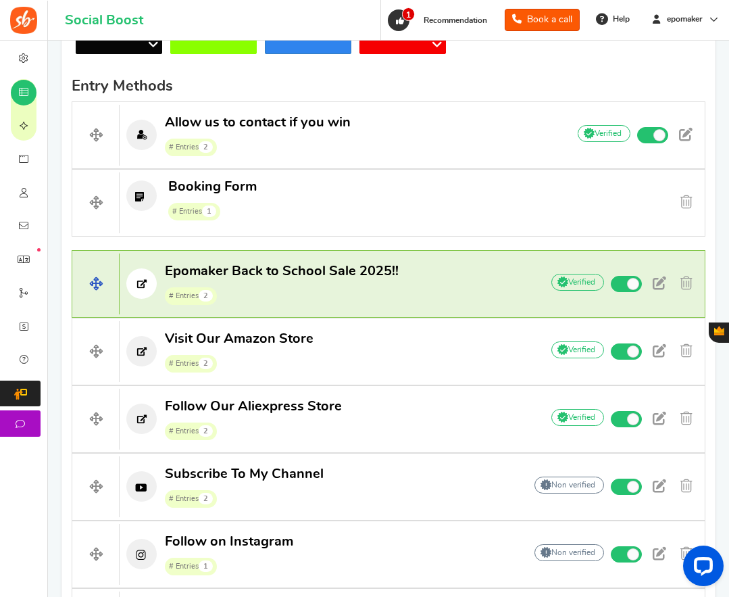
click at [452, 277] on p "Epomaker Back to School Sale 2025!! # Entries 2" at bounding box center [324, 283] width 408 height 43
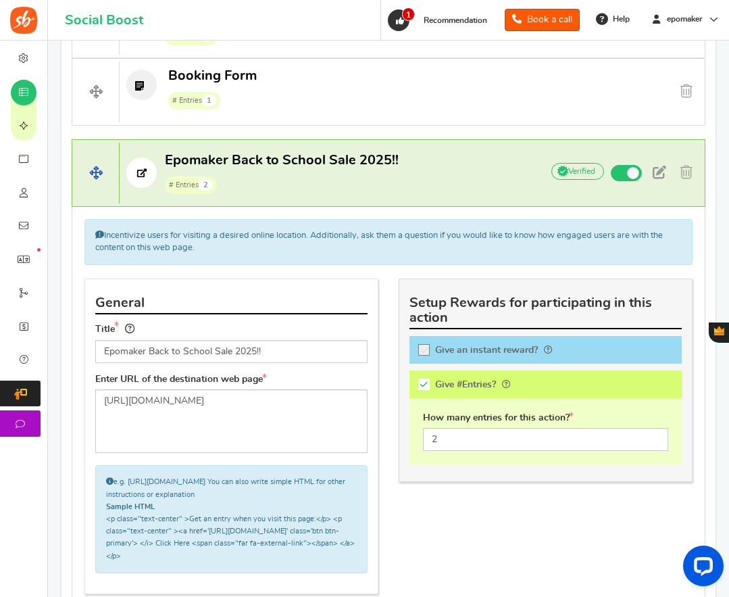
scroll to position [541, 0]
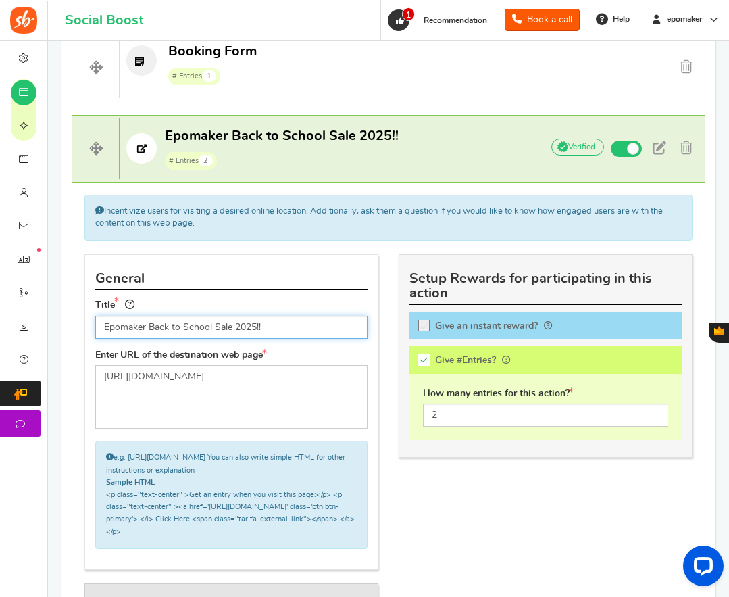
click at [312, 325] on input "Epomaker Back to School Sale 2025!!" at bounding box center [231, 327] width 272 height 23
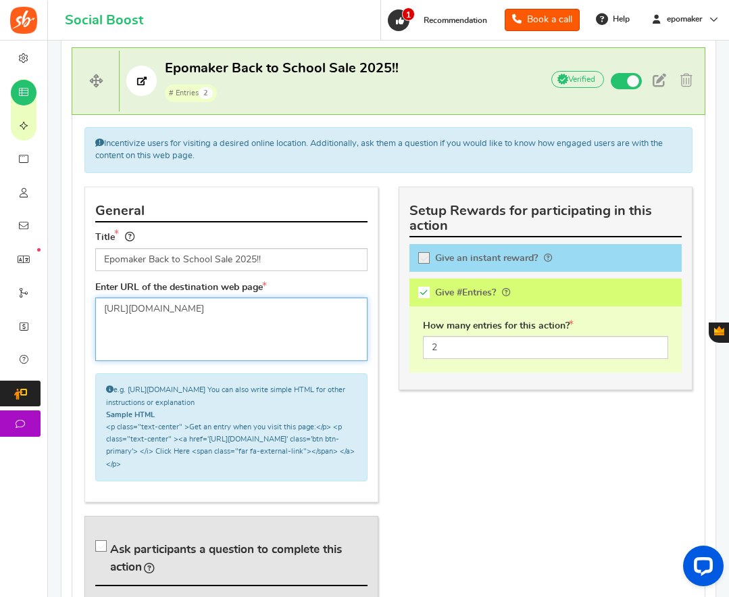
click at [226, 327] on textarea "[URL][DOMAIN_NAME]" at bounding box center [231, 329] width 272 height 64
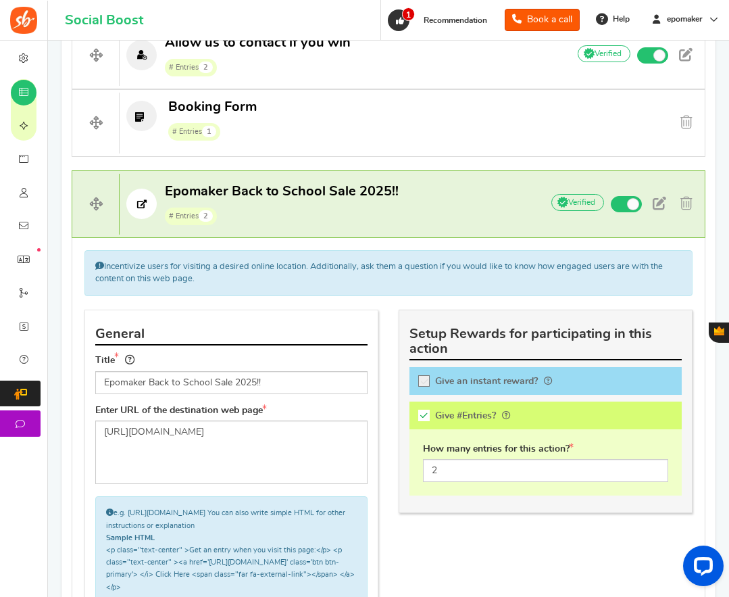
scroll to position [473, 0]
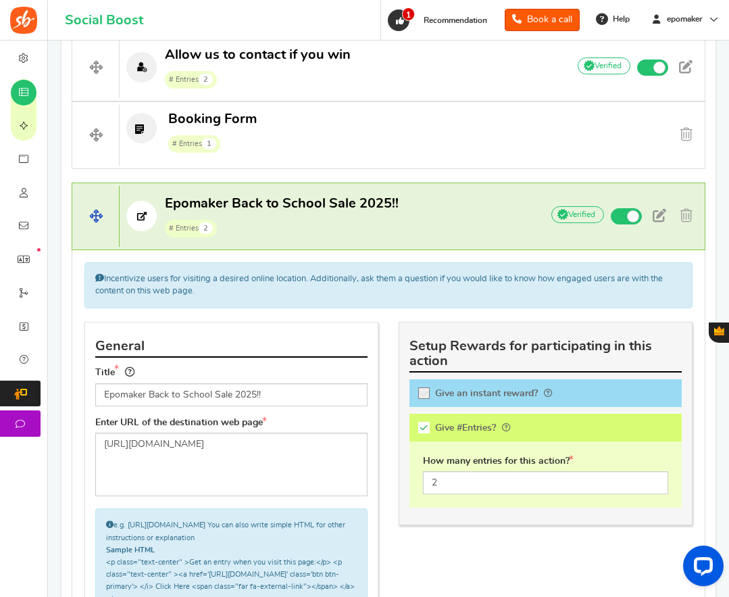
drag, startPoint x: 427, startPoint y: 203, endPoint x: 392, endPoint y: 233, distance: 45.5
click at [427, 203] on p "Epomaker Back to School Sale 2025!! # Entries 2" at bounding box center [324, 216] width 408 height 43
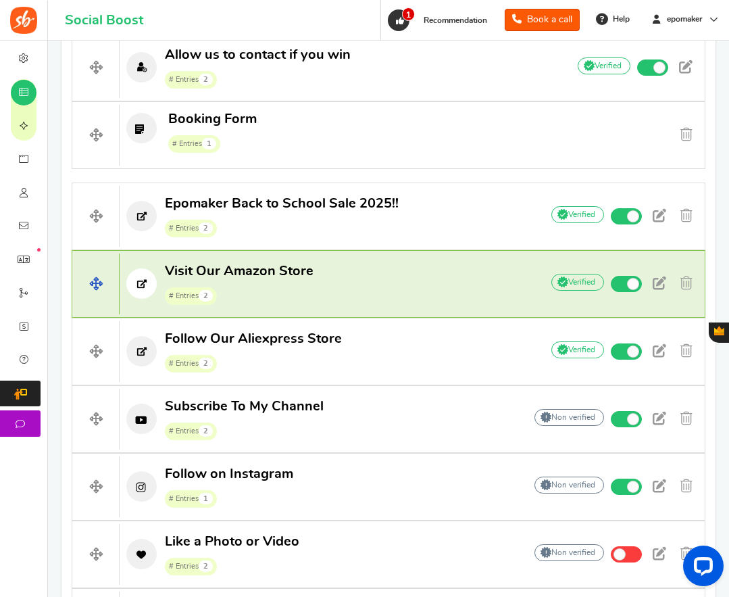
click at [406, 277] on p "Visit Our Amazon Store # Entries 2" at bounding box center [324, 283] width 408 height 43
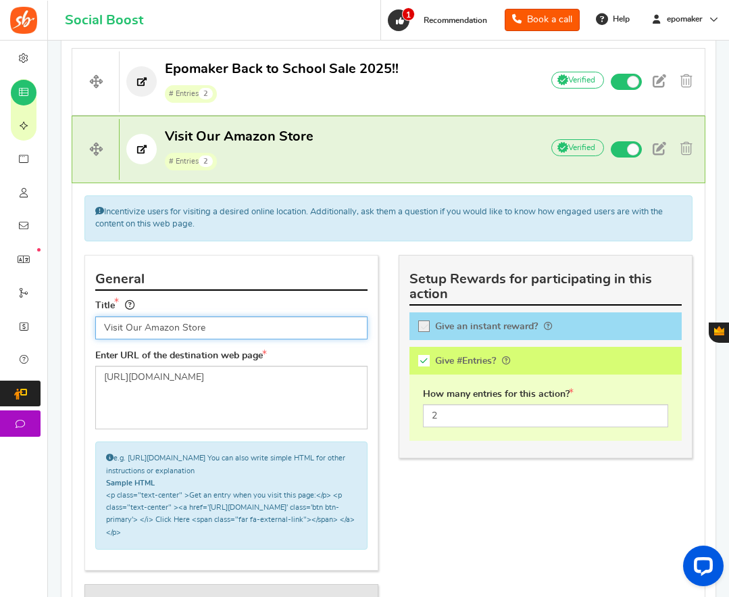
scroll to position [676, 0]
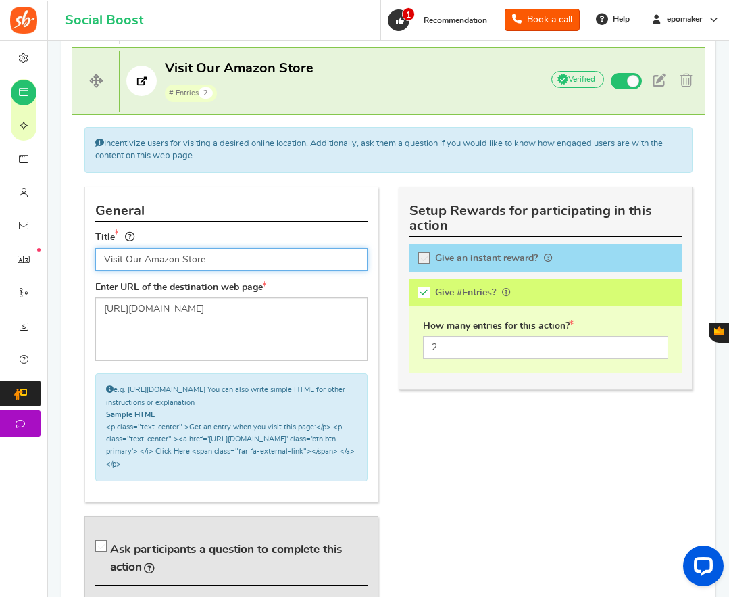
click at [214, 255] on input "Visit Our Amazon Store" at bounding box center [231, 259] width 272 height 23
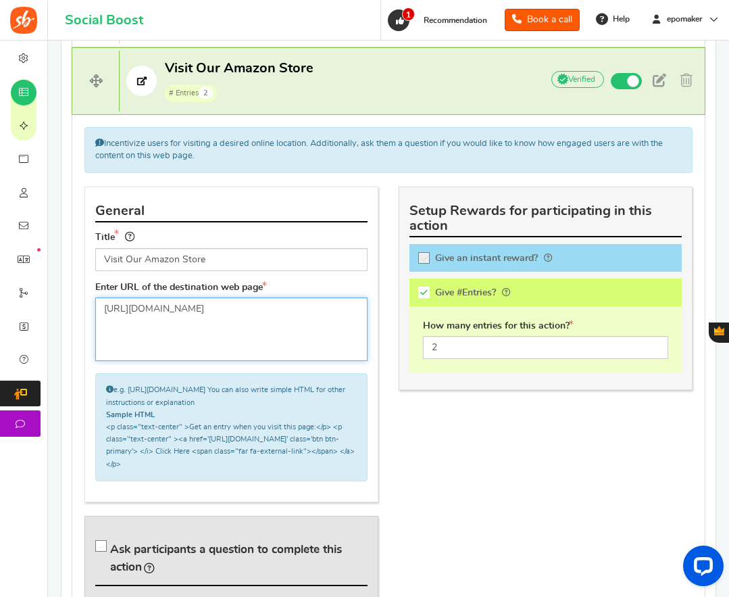
click at [197, 320] on textarea "[URL][DOMAIN_NAME]" at bounding box center [231, 329] width 272 height 64
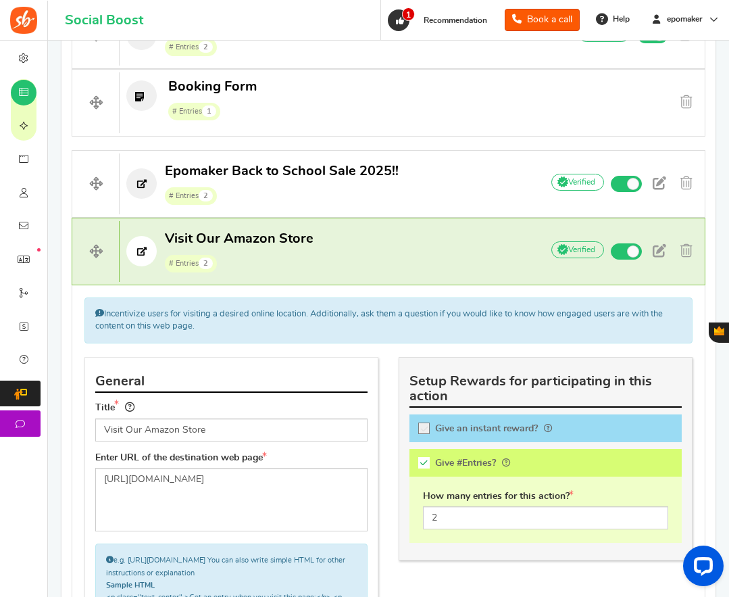
scroll to position [473, 0]
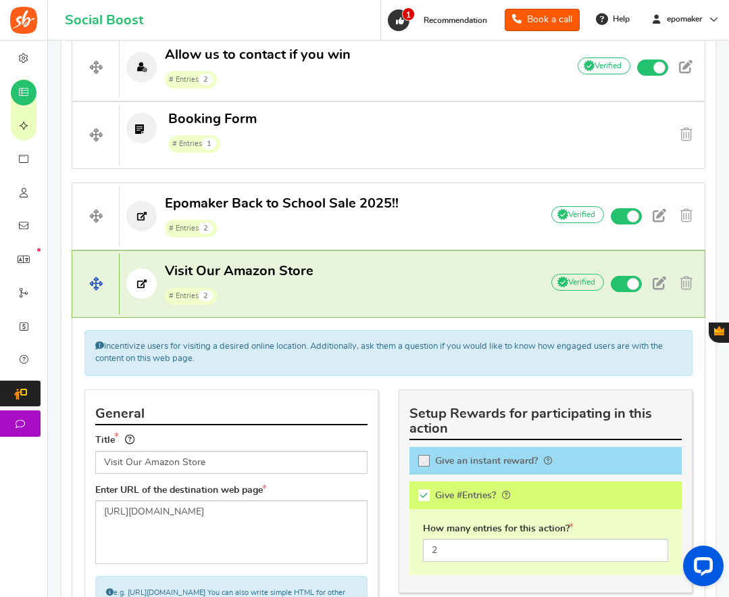
click at [368, 289] on p "Visit Our Amazon Store # Entries 2" at bounding box center [324, 283] width 408 height 43
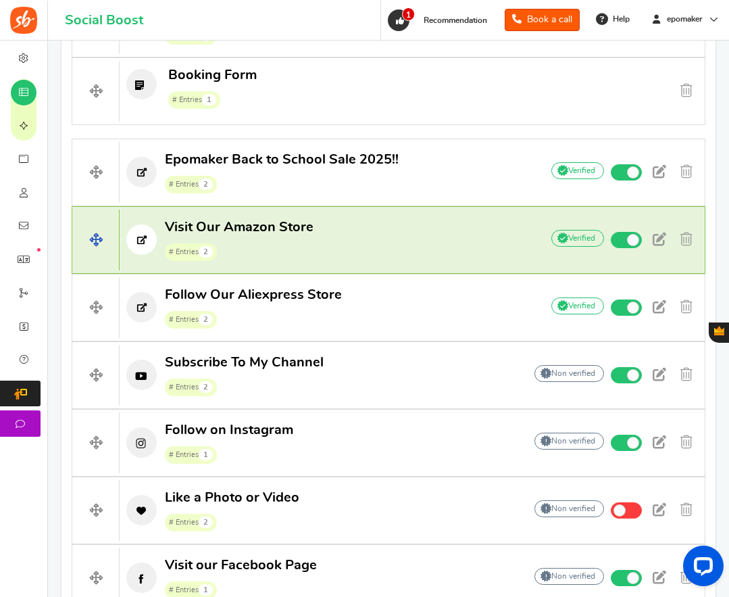
scroll to position [541, 0]
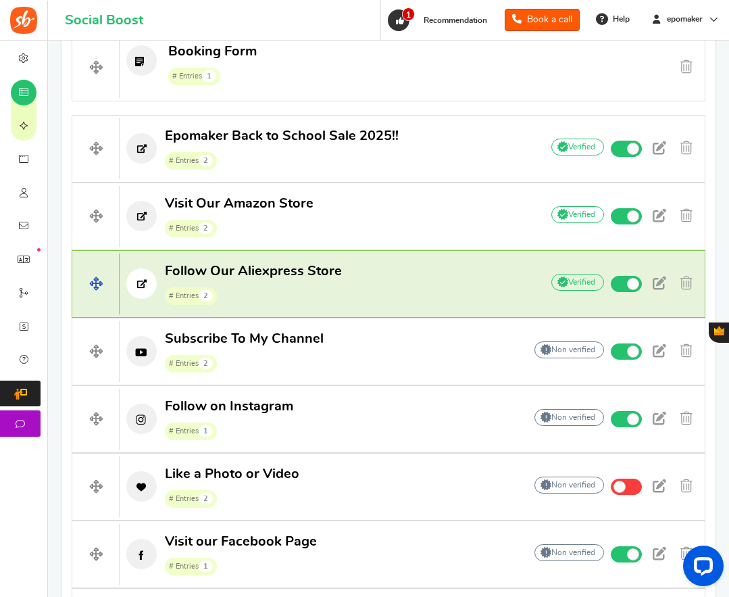
click at [392, 277] on p "Follow Our Aliexpress Store # Entries 2" at bounding box center [324, 283] width 408 height 43
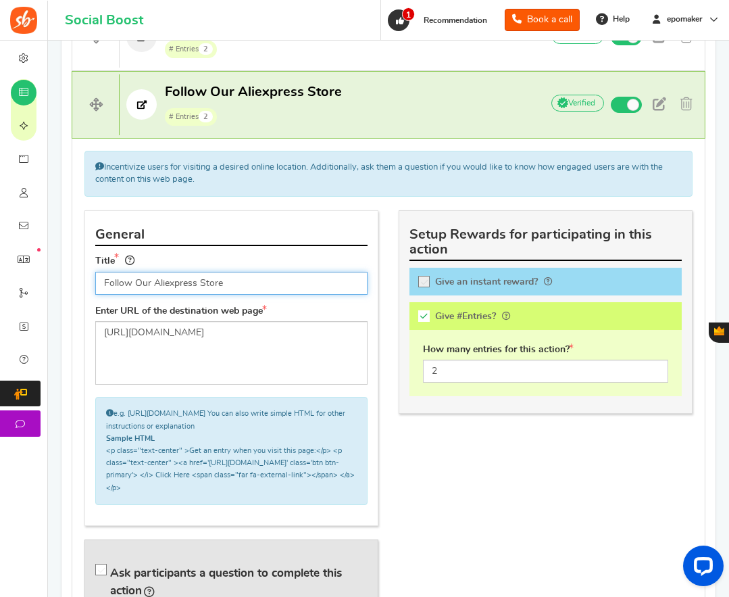
scroll to position [744, 0]
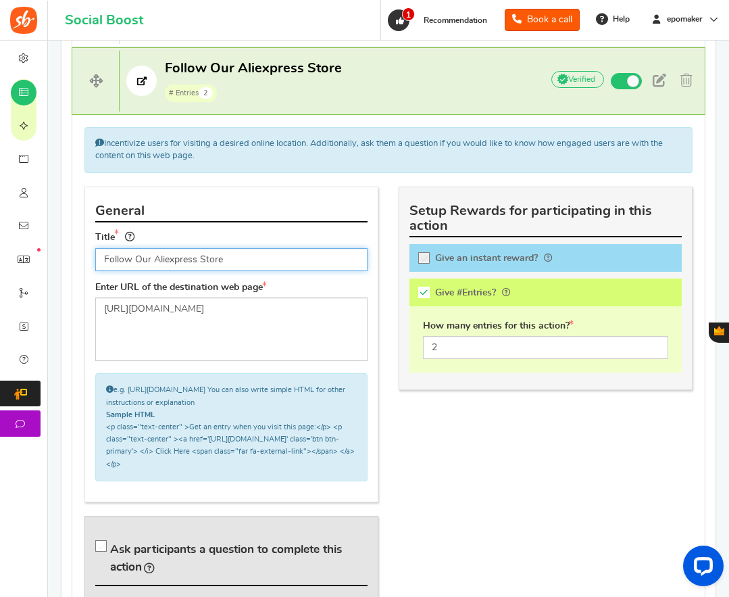
click at [266, 250] on input "Follow Our Aliexpress Store" at bounding box center [231, 259] width 272 height 23
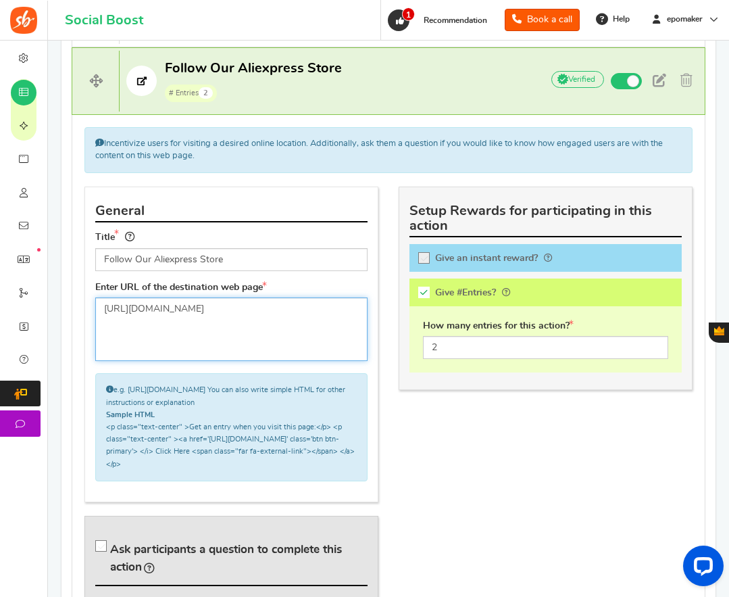
click at [235, 309] on textarea "[URL][DOMAIN_NAME]" at bounding box center [231, 329] width 272 height 64
click at [409, 78] on p "Follow Our Aliexpress Store # Entries 2" at bounding box center [324, 80] width 408 height 43
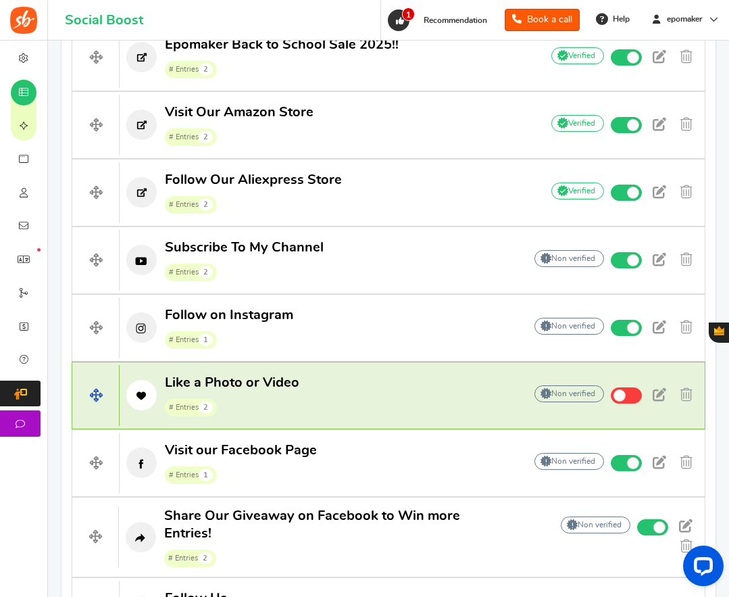
scroll to position [608, 0]
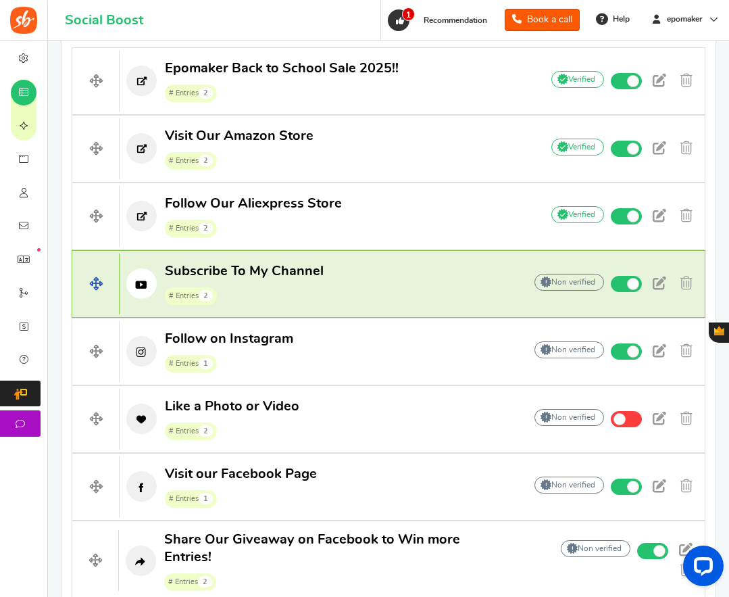
click at [398, 277] on p "Subscribe To My Channel # Entries 2" at bounding box center [315, 283] width 391 height 43
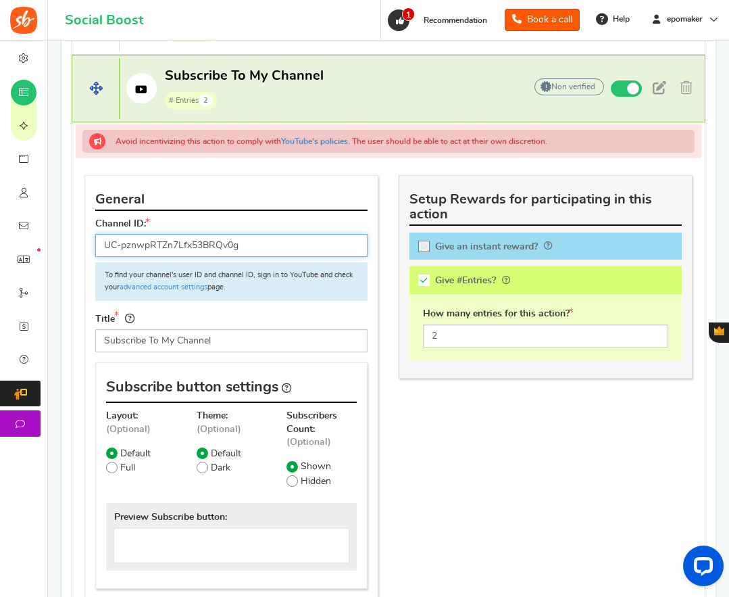
scroll to position [811, 0]
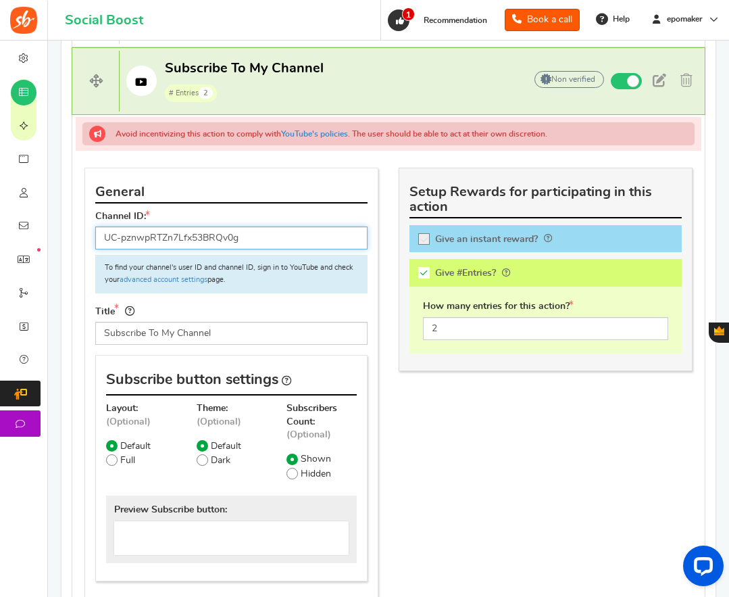
click at [285, 238] on input "UC-pznwpRTZn7Lfx53BRQv0g" at bounding box center [231, 237] width 272 height 23
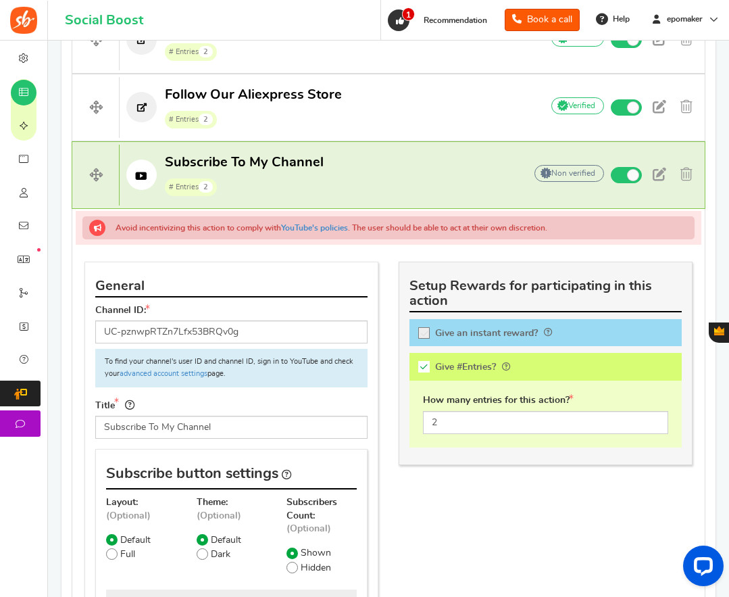
scroll to position [676, 0]
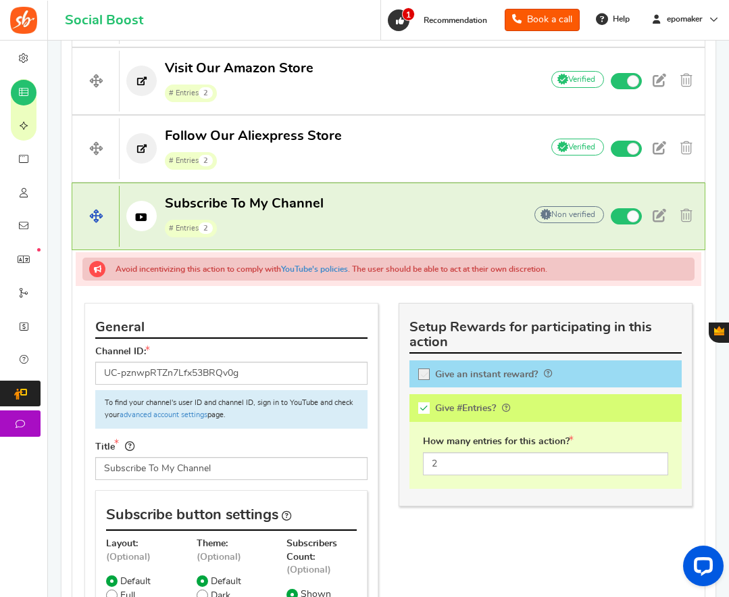
click at [375, 219] on p "Subscribe To My Channel # Entries 2" at bounding box center [315, 216] width 391 height 43
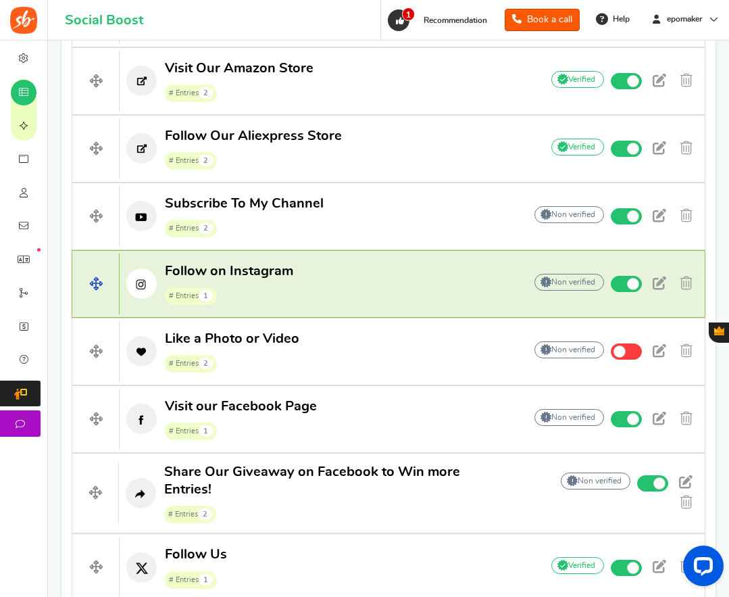
scroll to position [744, 0]
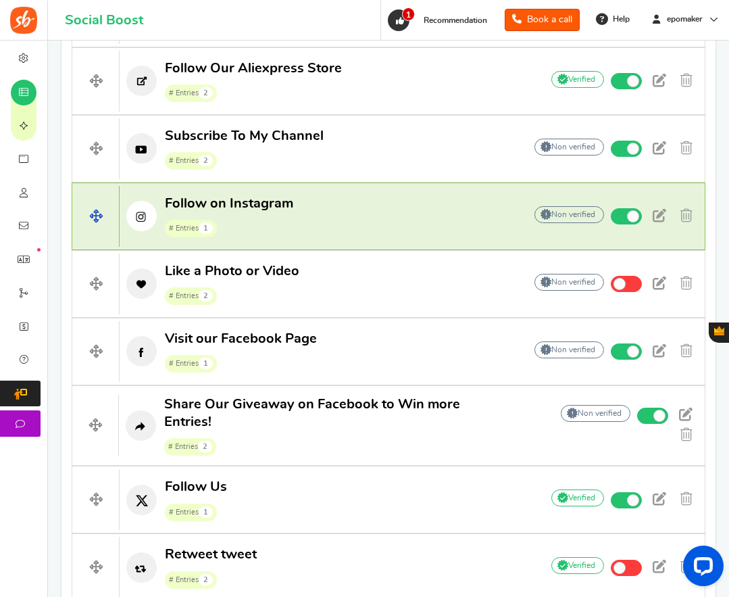
click at [330, 217] on p "Follow on Instagram # Entries 1" at bounding box center [315, 216] width 391 height 43
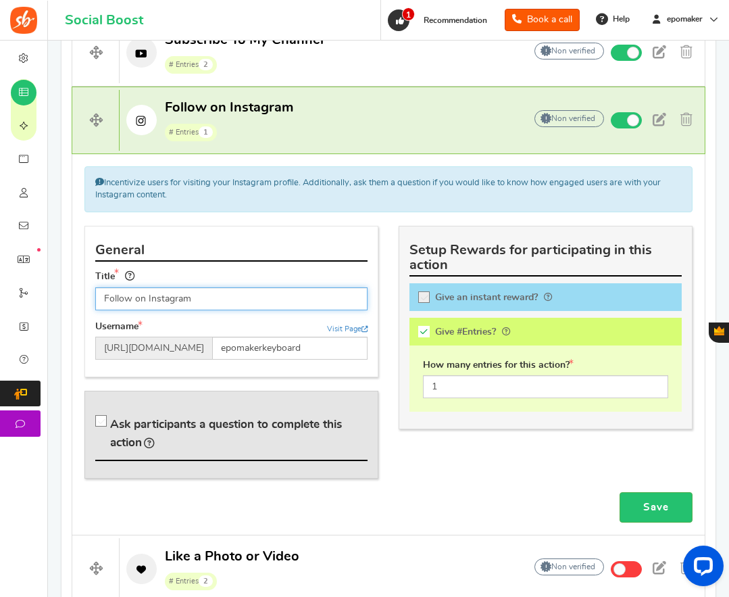
scroll to position [879, 0]
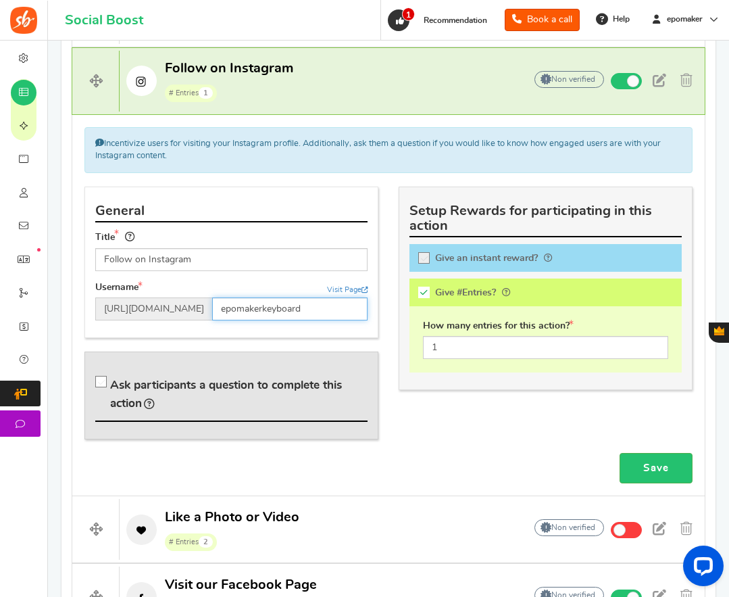
click at [332, 311] on input "epomakerkeyboard" at bounding box center [289, 308] width 155 height 23
click at [418, 84] on p "Follow on Instagram # Entries 1" at bounding box center [315, 80] width 391 height 43
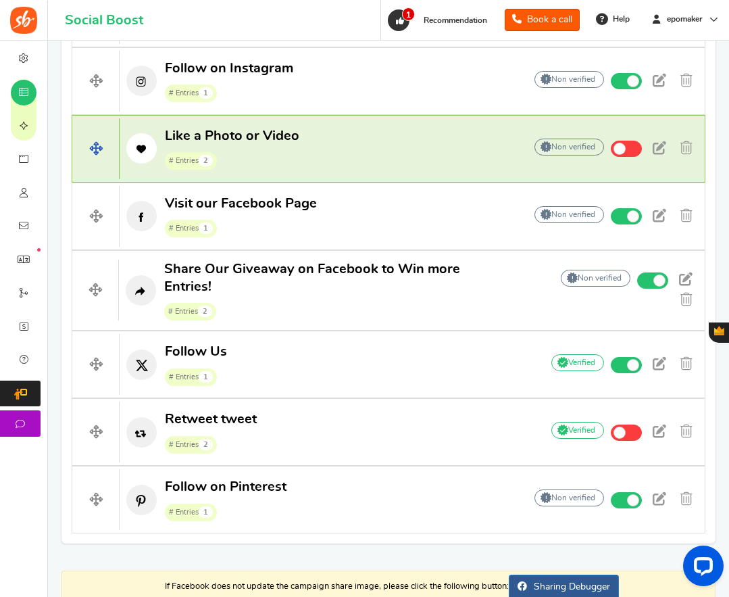
click at [400, 144] on p "Like a Photo or Video # Entries 2" at bounding box center [315, 148] width 391 height 43
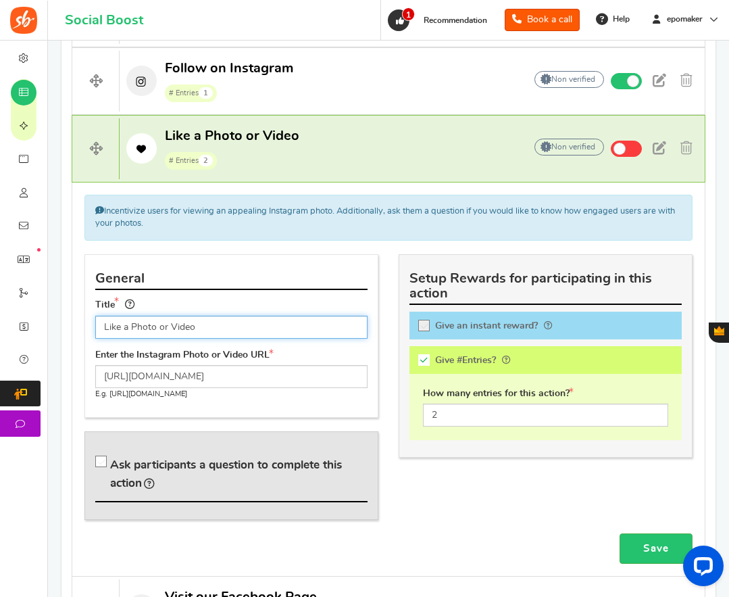
click at [238, 328] on input "Like a Photo or Video" at bounding box center [231, 327] width 272 height 23
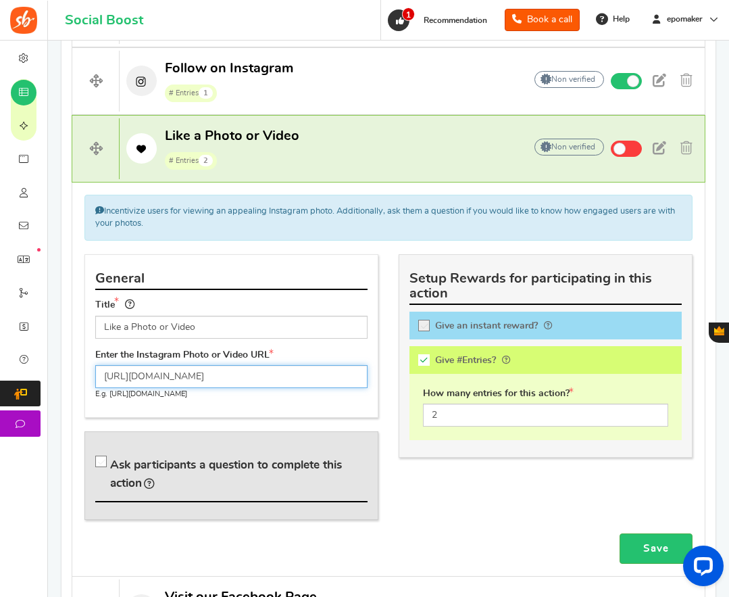
click at [311, 379] on input "[URL][DOMAIN_NAME]" at bounding box center [231, 376] width 272 height 23
click at [404, 132] on p "Like a Photo or Video # Entries 2" at bounding box center [315, 148] width 391 height 43
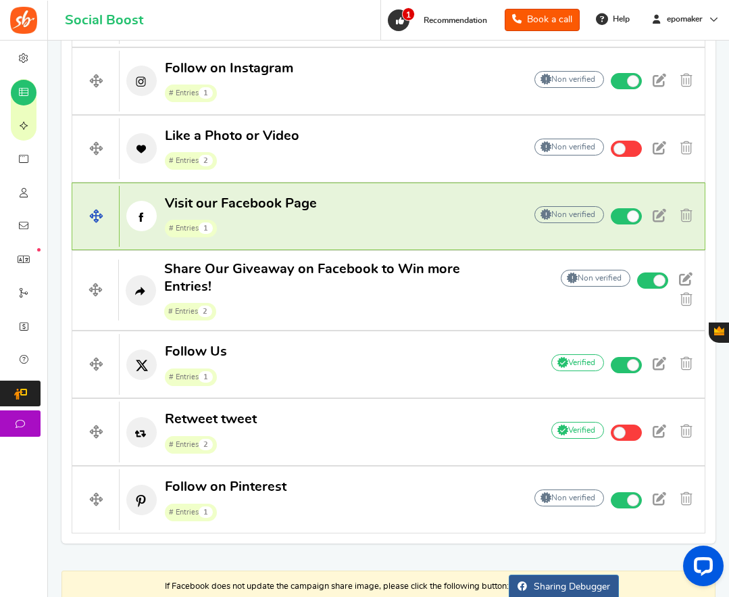
click at [373, 217] on p "Visit our Facebook Page # Entries 1" at bounding box center [315, 216] width 391 height 43
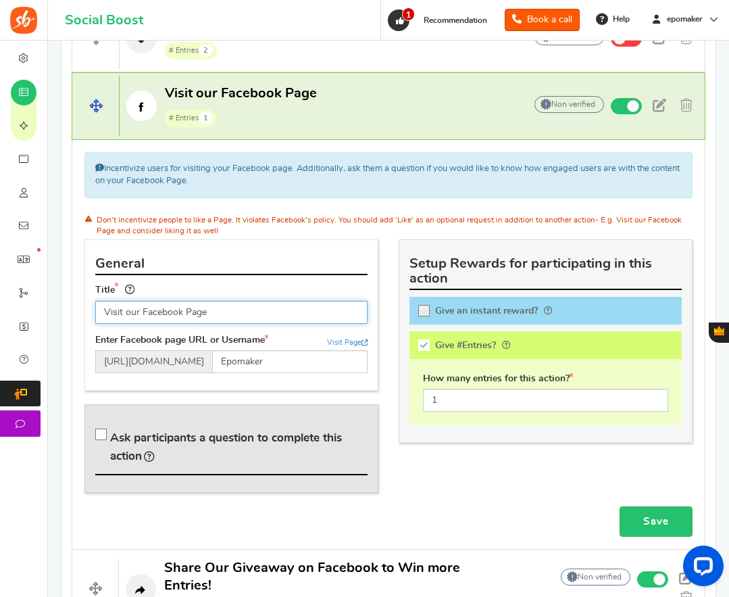
scroll to position [1082, 0]
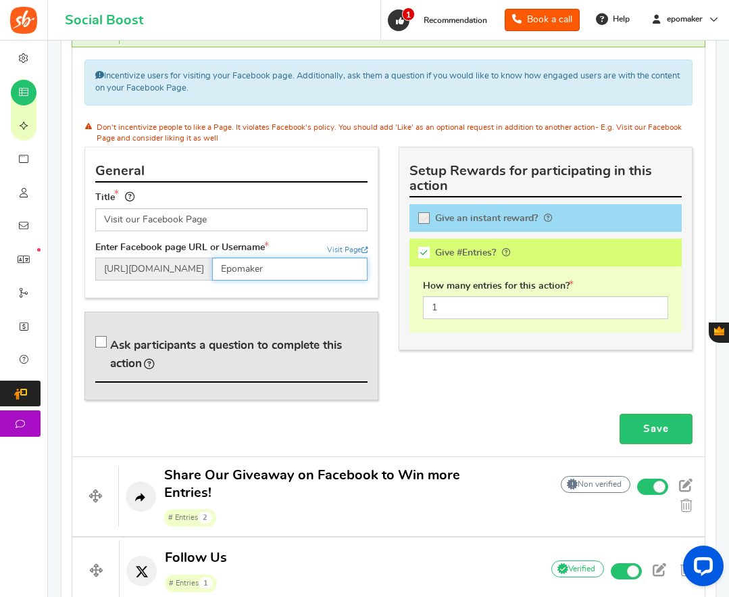
click at [298, 276] on input "Epomaker" at bounding box center [289, 269] width 155 height 23
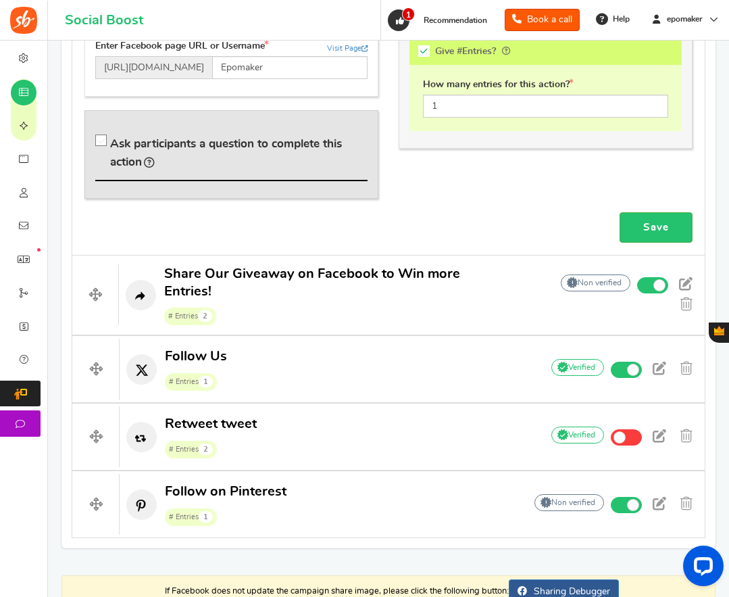
scroll to position [1285, 0]
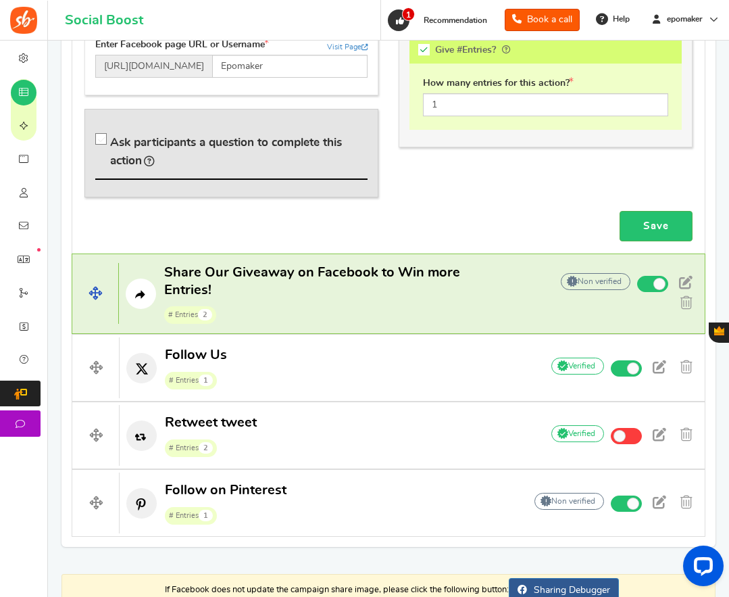
click at [378, 285] on span "Share Our Giveaway on Facebook to Win more Entries! # Entries 2" at bounding box center [325, 294] width 323 height 61
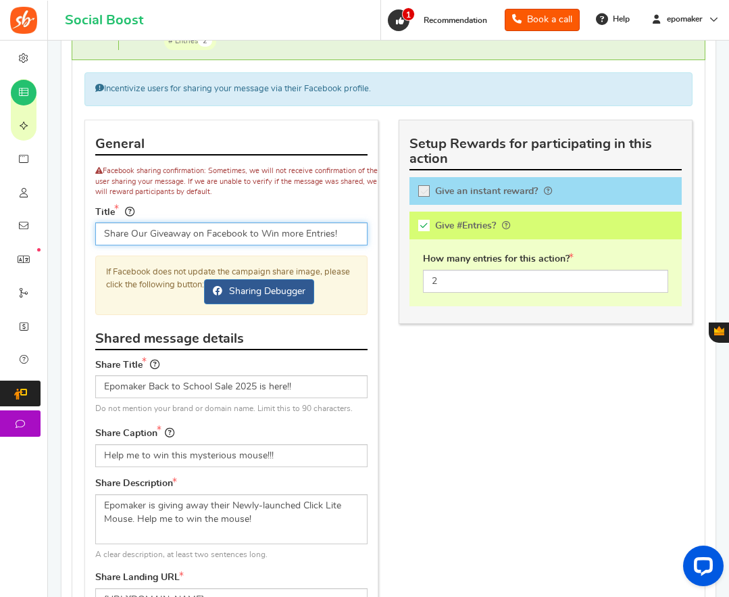
scroll to position [1082, 0]
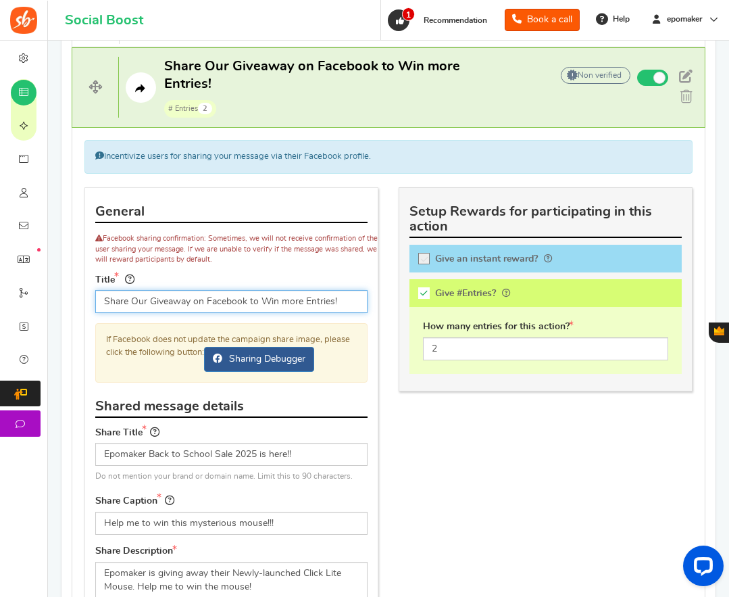
click at [237, 298] on input "Share Our Giveaway on Facebook to Win more Entries!" at bounding box center [231, 301] width 272 height 23
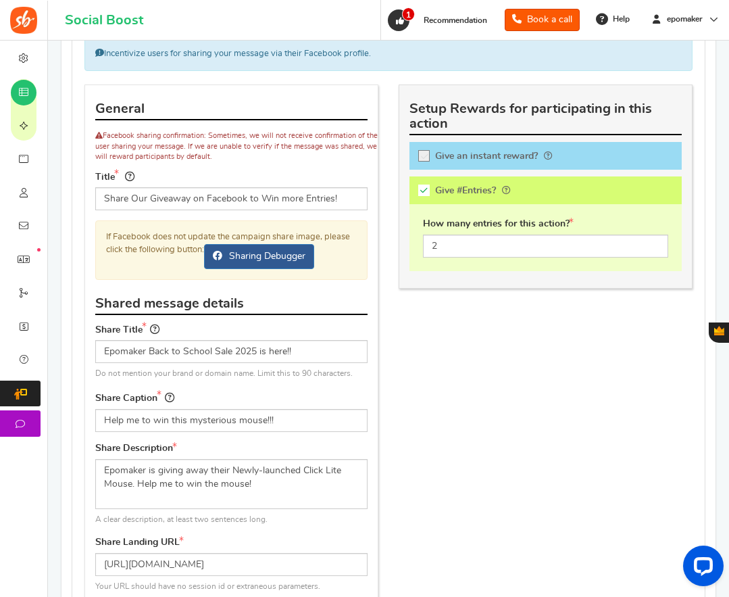
scroll to position [1217, 0]
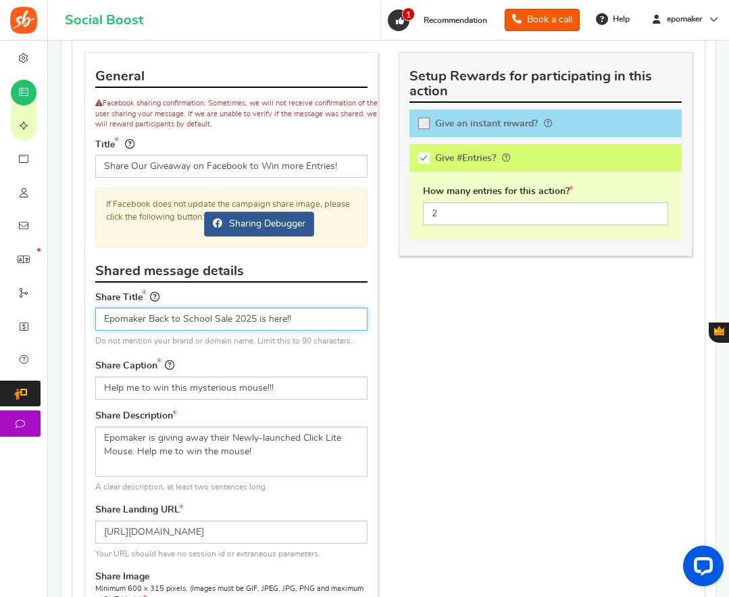
click at [312, 321] on input "Epomaker Back to School Sale 2025 is here!!" at bounding box center [231, 319] width 272 height 23
drag, startPoint x: 259, startPoint y: 317, endPoint x: 303, endPoint y: 320, distance: 44.0
click at [303, 320] on input "Epomaker Back to School Sale 2025 is here!!" at bounding box center [231, 319] width 272 height 23
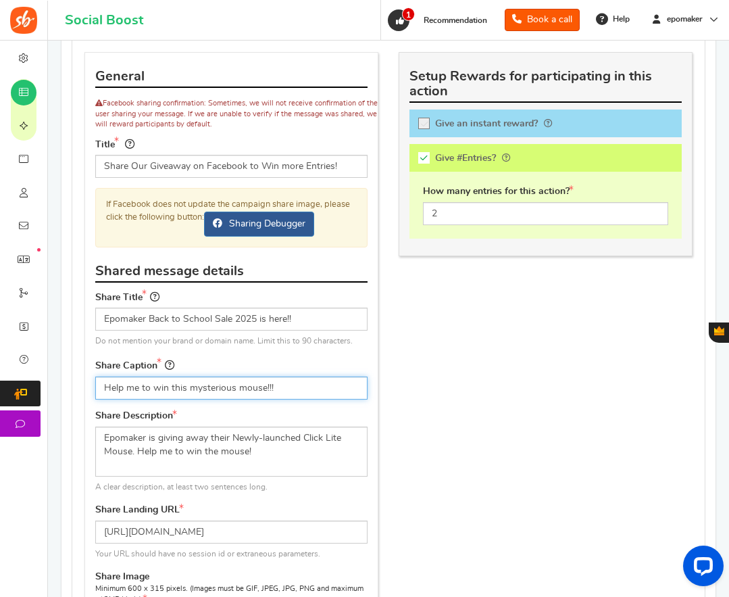
click at [292, 389] on input "Help me to win this mysterious mouse!!!" at bounding box center [231, 388] width 272 height 23
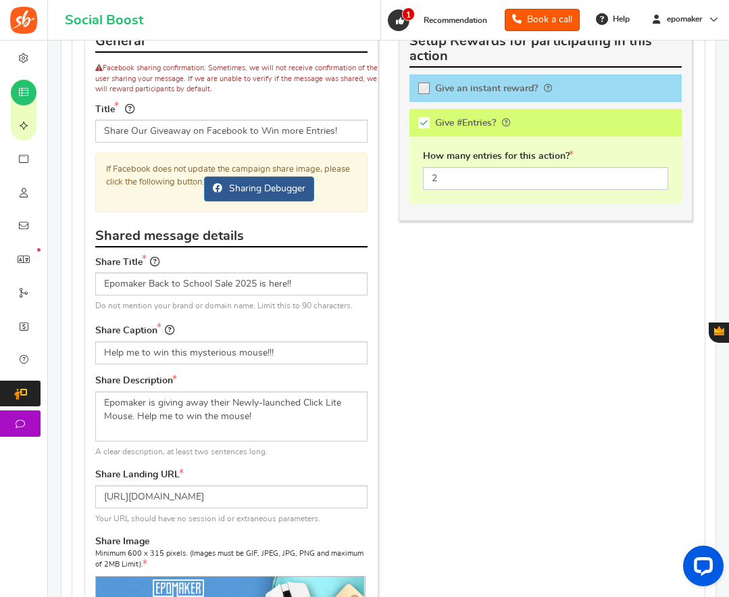
scroll to position [1285, 0]
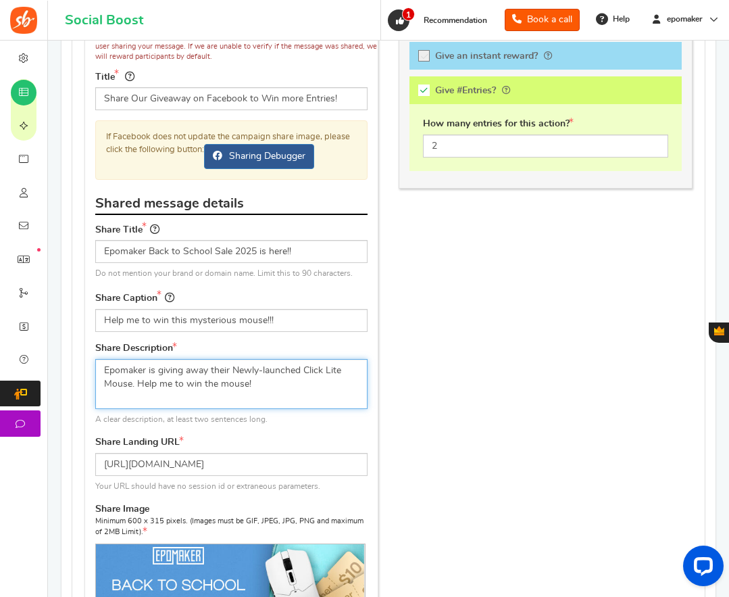
click at [198, 390] on textarea "Epomaker is giving away their Newly-launched Click Lite Mouse. Help me to win t…" at bounding box center [231, 384] width 272 height 50
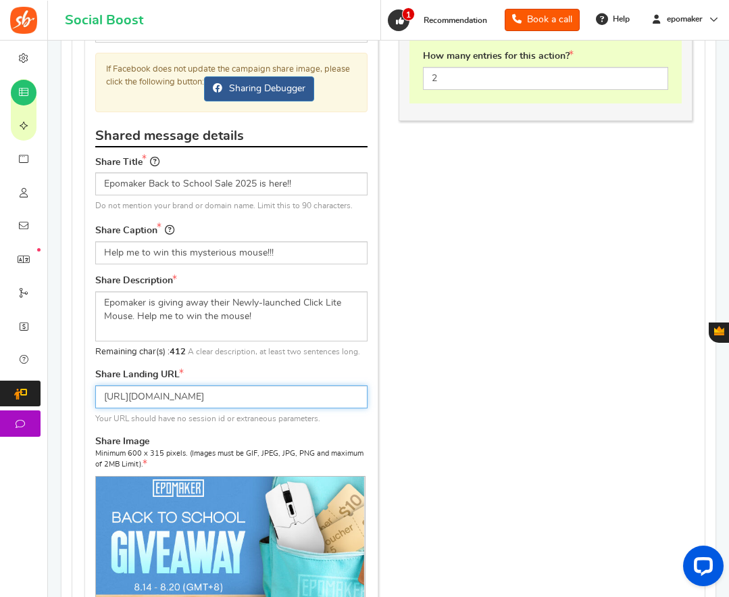
click at [225, 398] on input "[URL][DOMAIN_NAME]" at bounding box center [231, 396] width 272 height 23
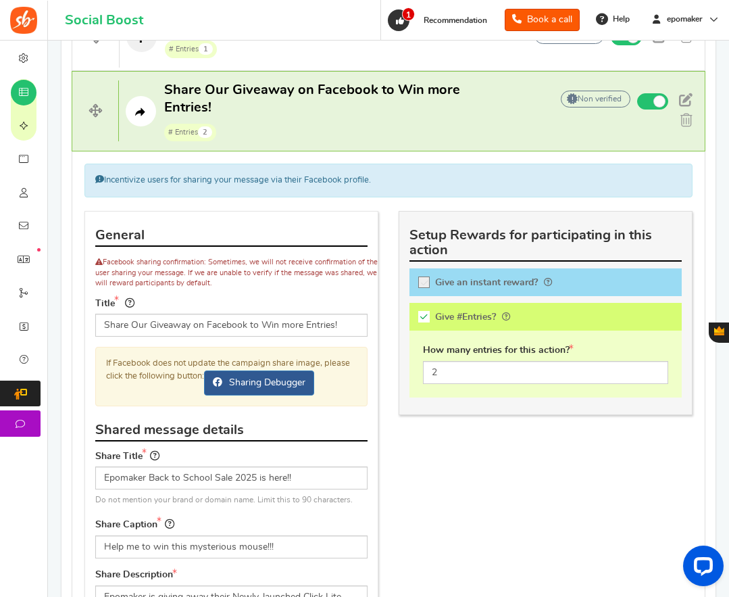
scroll to position [1014, 0]
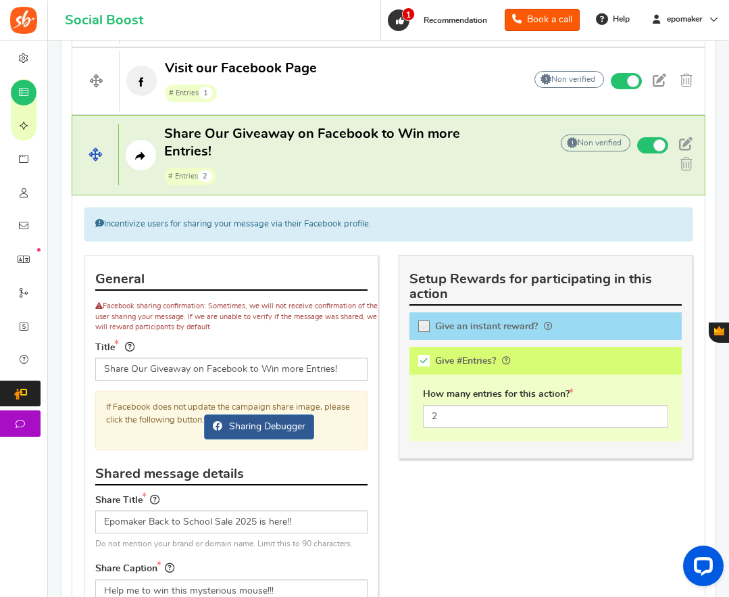
click at [395, 160] on span "Share Our Giveaway on Facebook to Win more Entries! # Entries 2" at bounding box center [325, 155] width 323 height 61
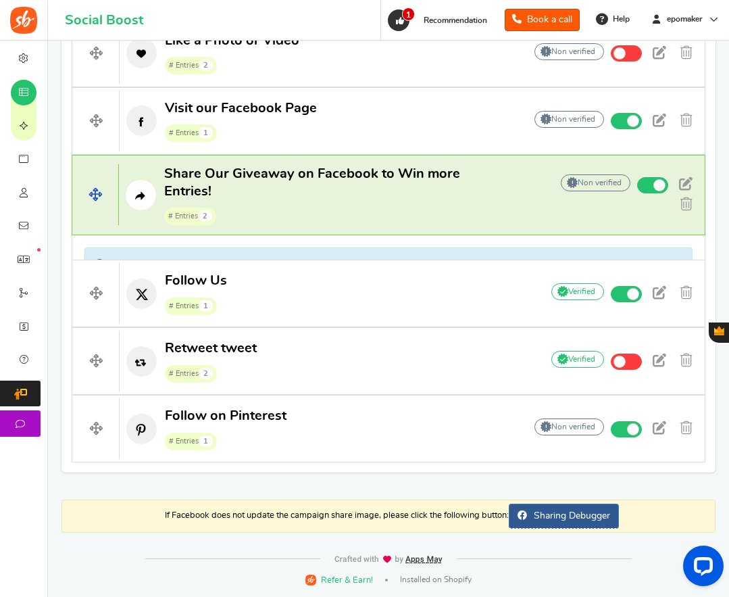
scroll to position [950, 0]
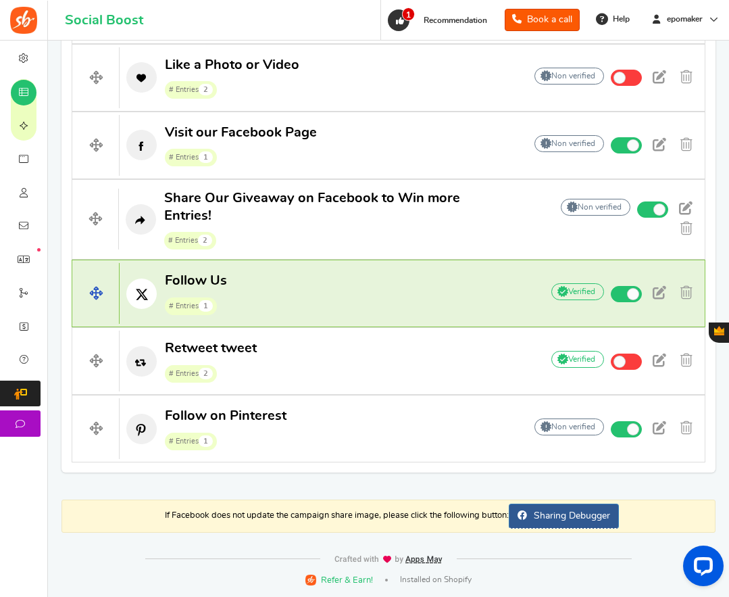
click at [288, 282] on p "Follow Us # Entries 1" at bounding box center [324, 293] width 408 height 43
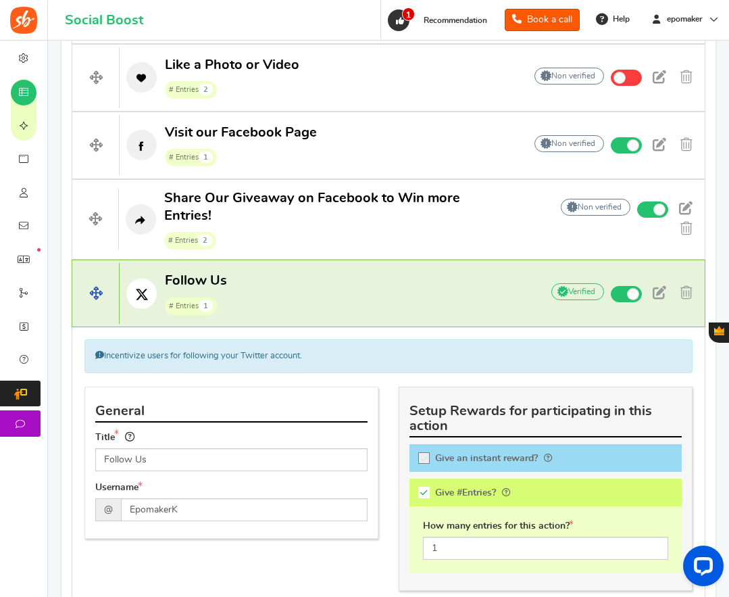
scroll to position [1014, 0]
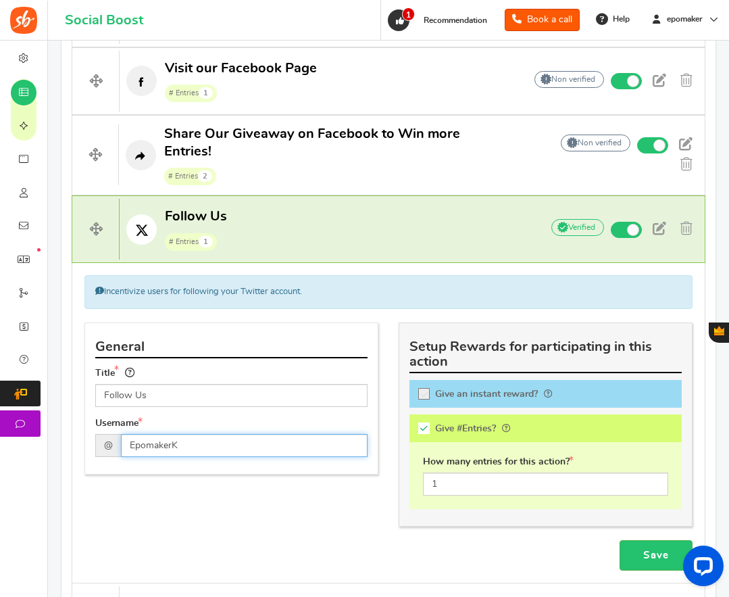
click at [210, 443] on input "EpomakerK" at bounding box center [244, 445] width 247 height 23
click at [335, 241] on p "Follow Us # Entries 1" at bounding box center [324, 229] width 408 height 43
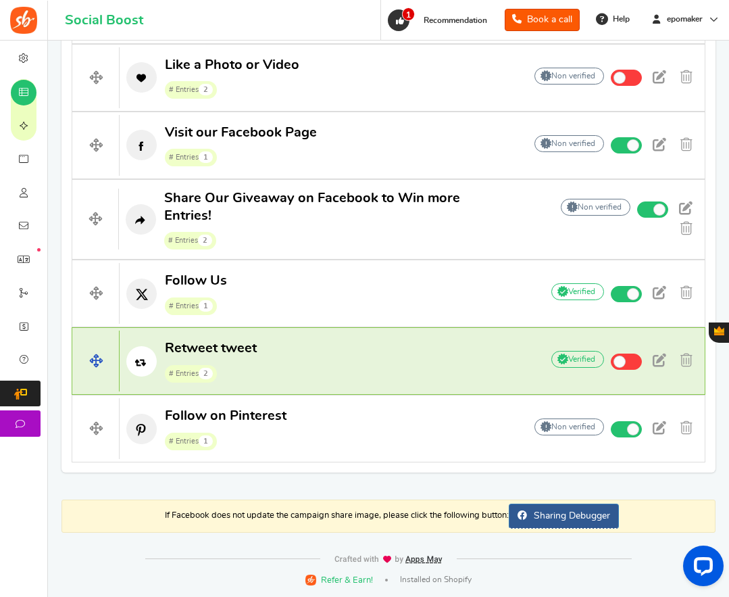
click at [387, 362] on p "Retweet tweet # Entries 2" at bounding box center [324, 360] width 408 height 43
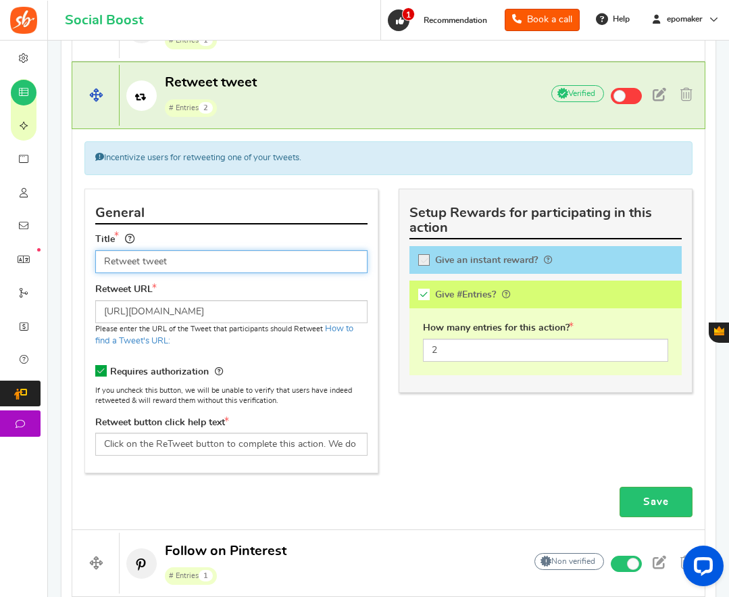
scroll to position [1217, 0]
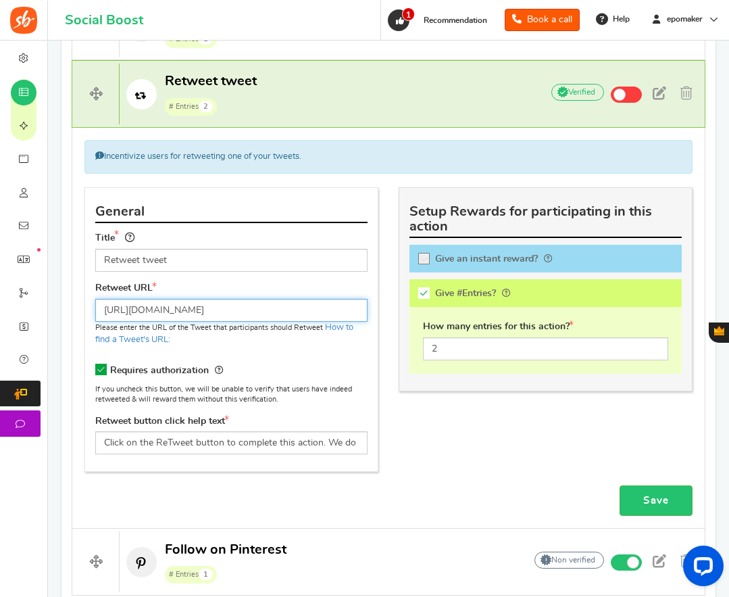
click at [327, 305] on input "[URL][DOMAIN_NAME]" at bounding box center [231, 310] width 272 height 23
click at [440, 84] on p "Retweet tweet # Entries 2" at bounding box center [324, 93] width 408 height 43
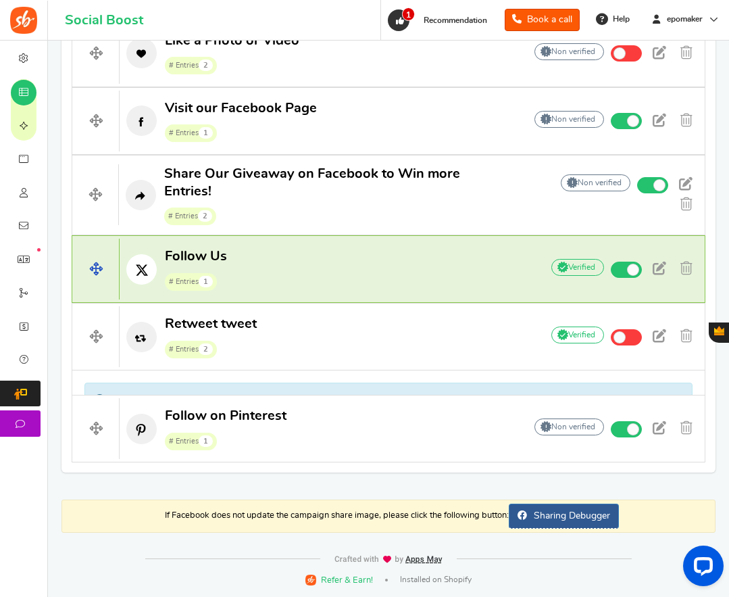
scroll to position [950, 0]
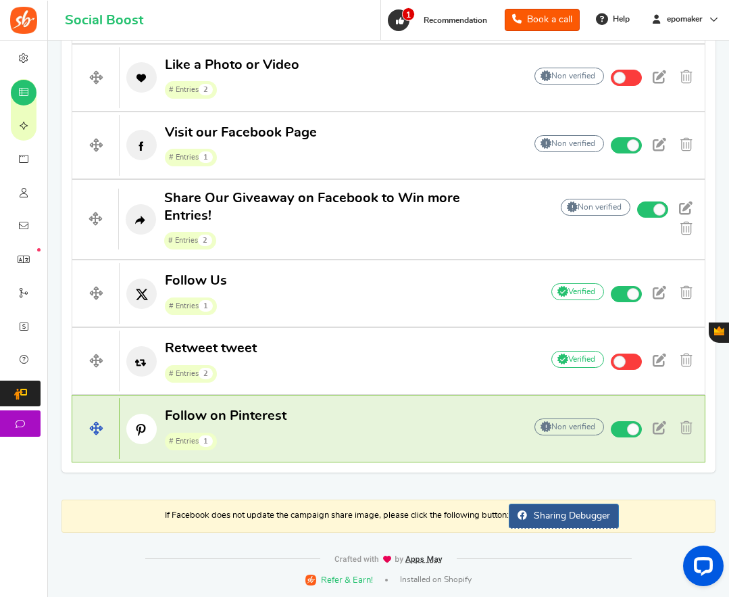
click at [363, 410] on p "Follow on Pinterest # Entries 1" at bounding box center [315, 428] width 391 height 43
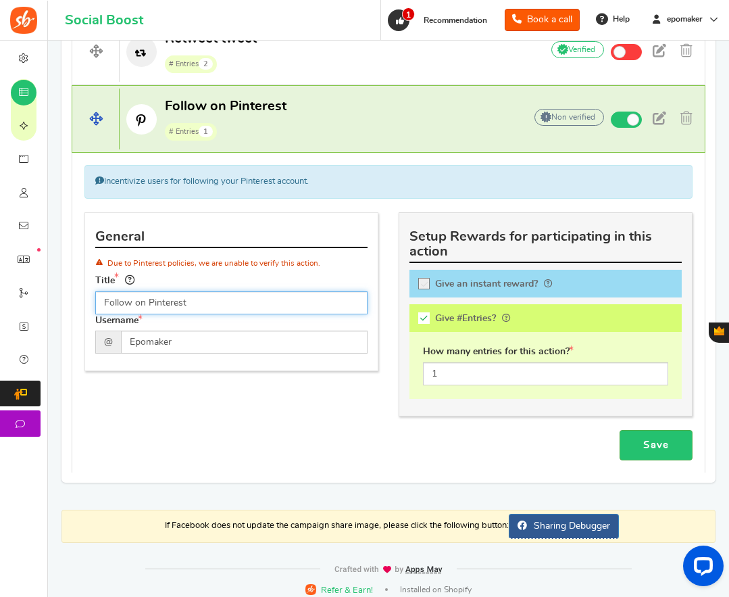
scroll to position [1270, 0]
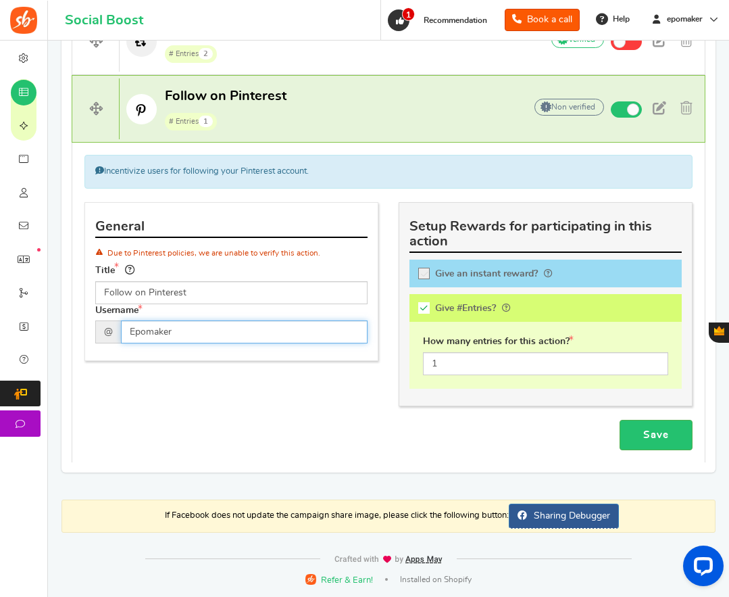
click at [265, 331] on input "Epomaker" at bounding box center [244, 331] width 247 height 23
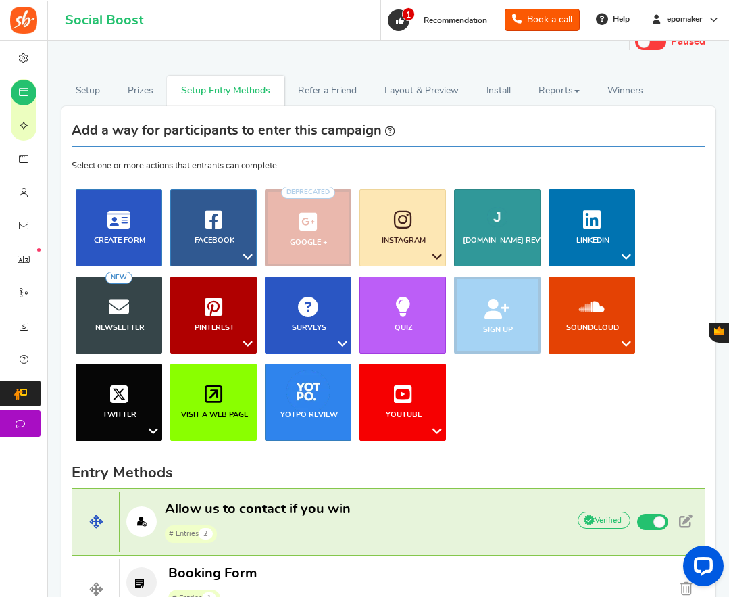
scroll to position [0, 0]
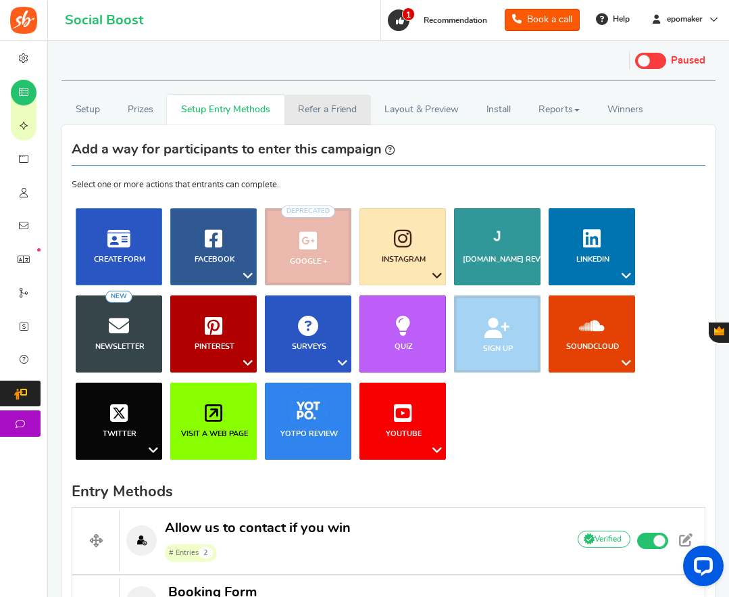
click at [327, 112] on link "Refer a Friend" at bounding box center [328, 110] width 87 height 30
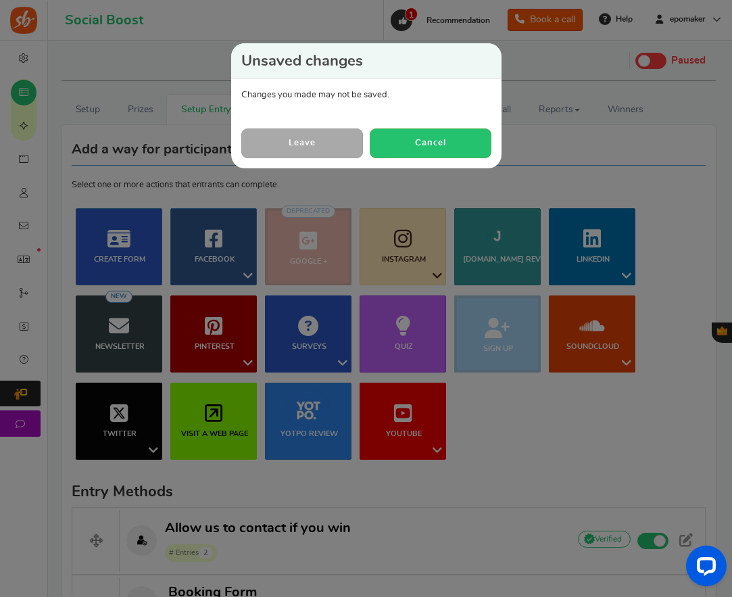
click at [322, 140] on link "Leave" at bounding box center [302, 142] width 122 height 29
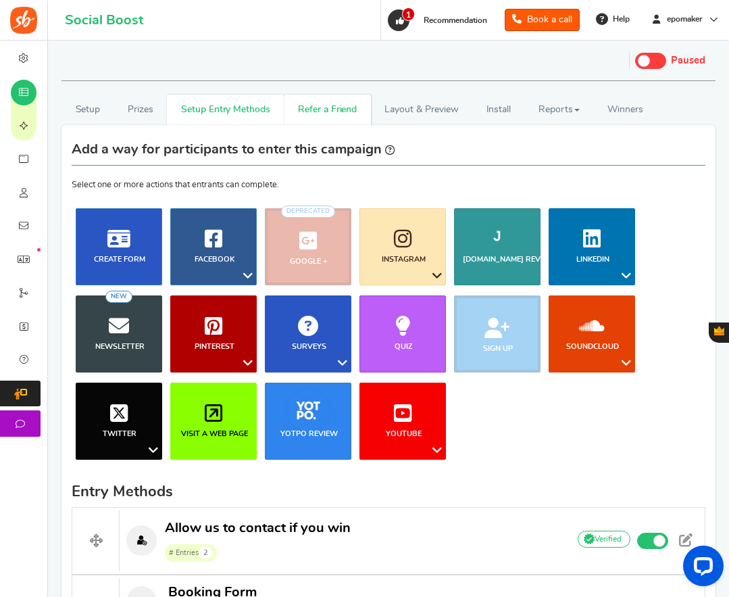
click at [332, 107] on link "Refer a Friend" at bounding box center [328, 110] width 87 height 30
click at [327, 108] on link "Refer a Friend" at bounding box center [328, 110] width 87 height 30
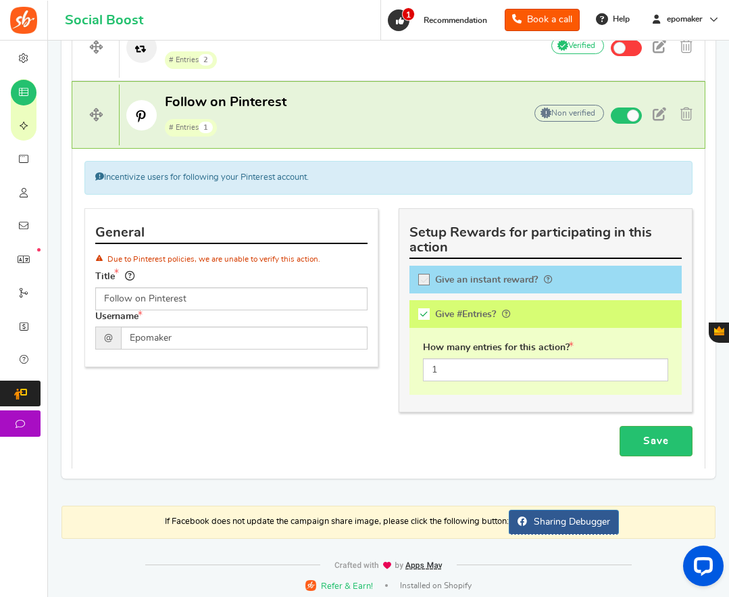
scroll to position [1270, 0]
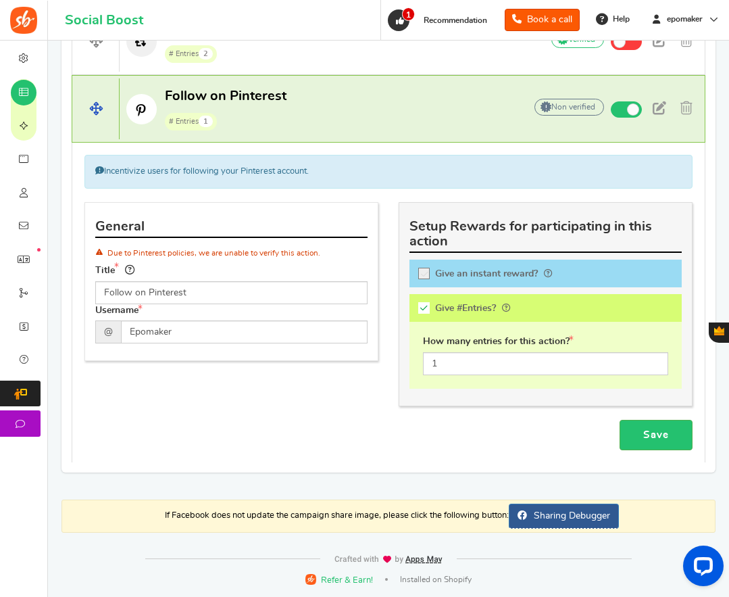
click at [381, 97] on p "Follow on Pinterest # Entries 1" at bounding box center [315, 108] width 391 height 43
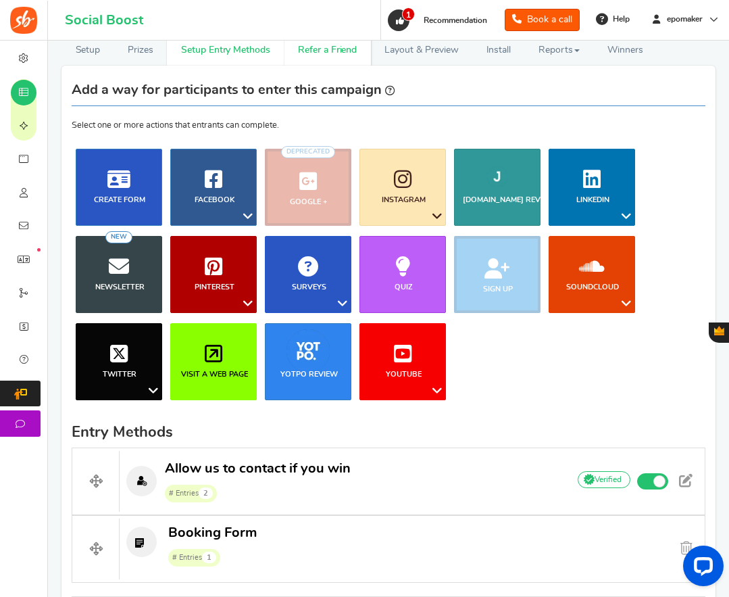
scroll to position [0, 0]
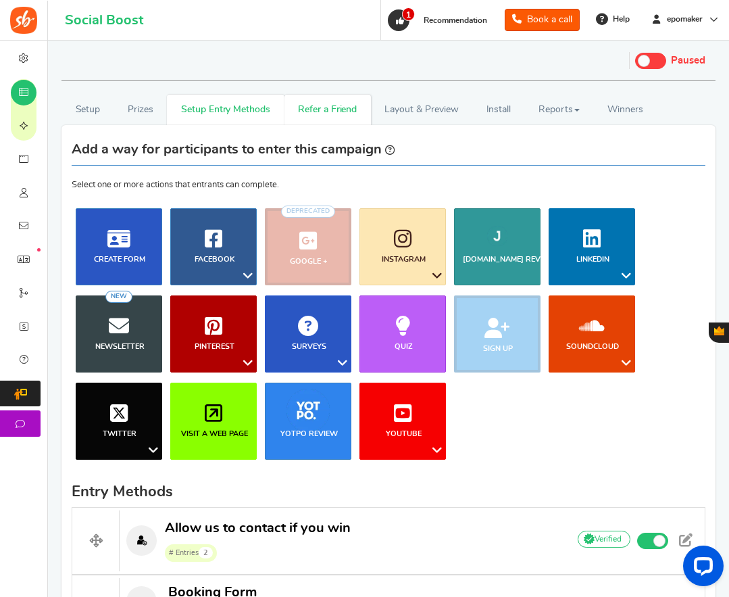
click at [331, 104] on link "Refer a Friend" at bounding box center [328, 110] width 87 height 30
click at [425, 105] on link "Layout & Preview" at bounding box center [421, 110] width 101 height 30
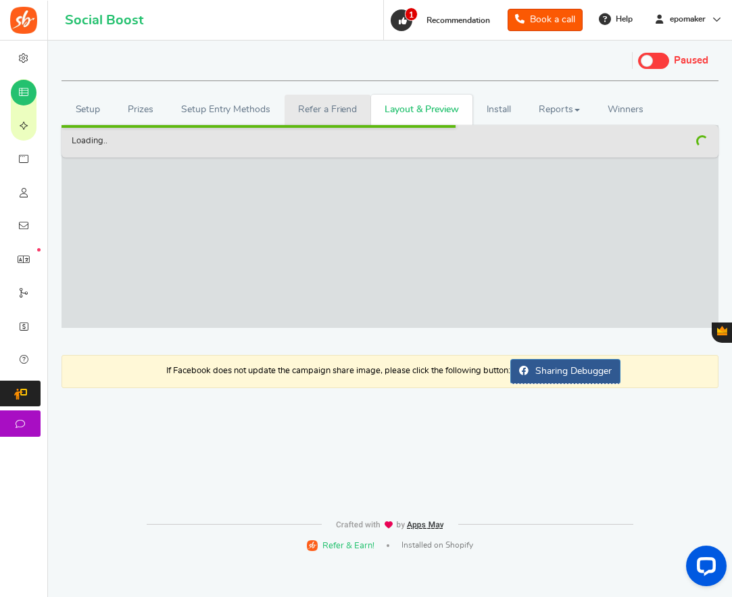
click at [313, 112] on link "Refer a Friend" at bounding box center [328, 110] width 87 height 30
